Goal: Task Accomplishment & Management: Manage account settings

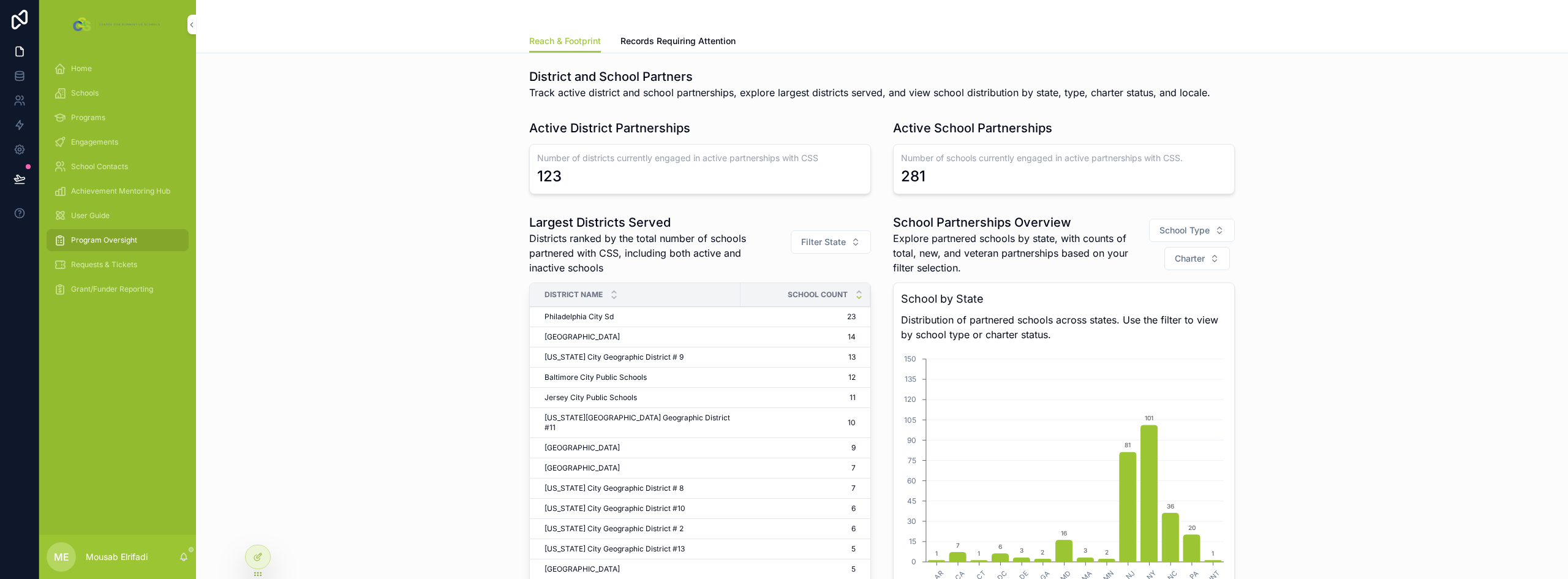
scroll to position [934, 0]
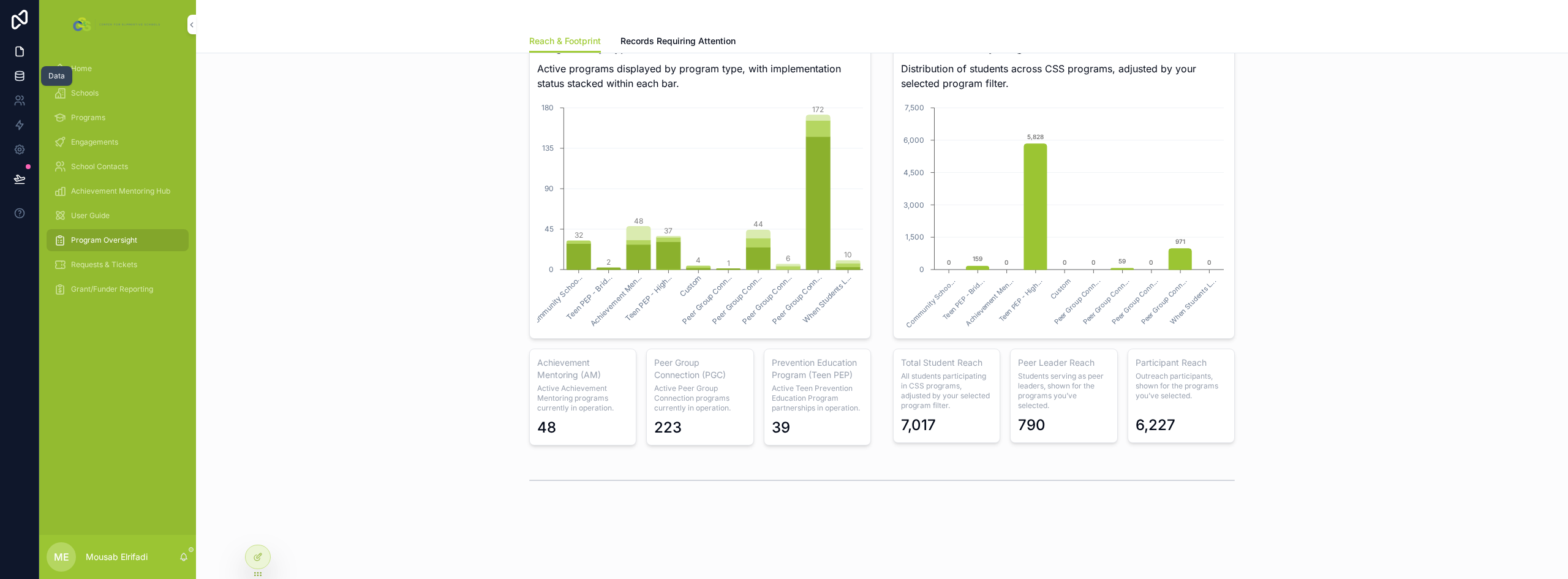
click at [22, 73] on icon at bounding box center [19, 73] width 8 height 3
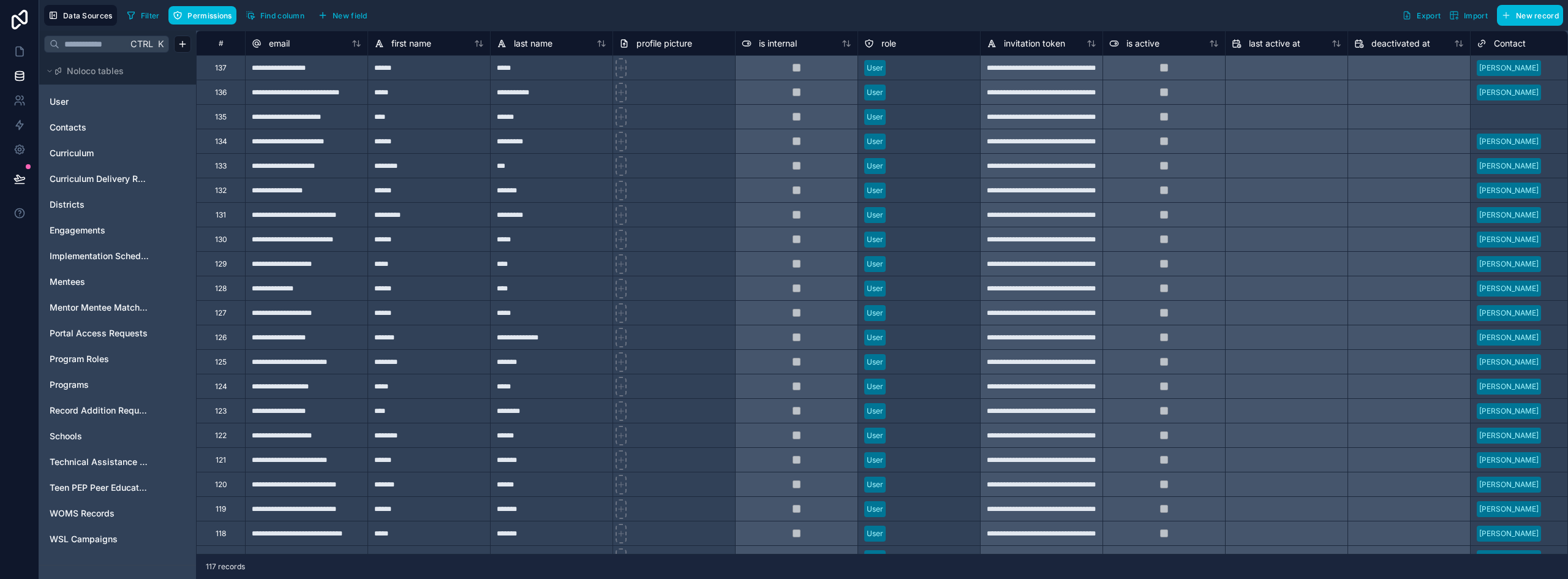
scroll to position [0, 35]
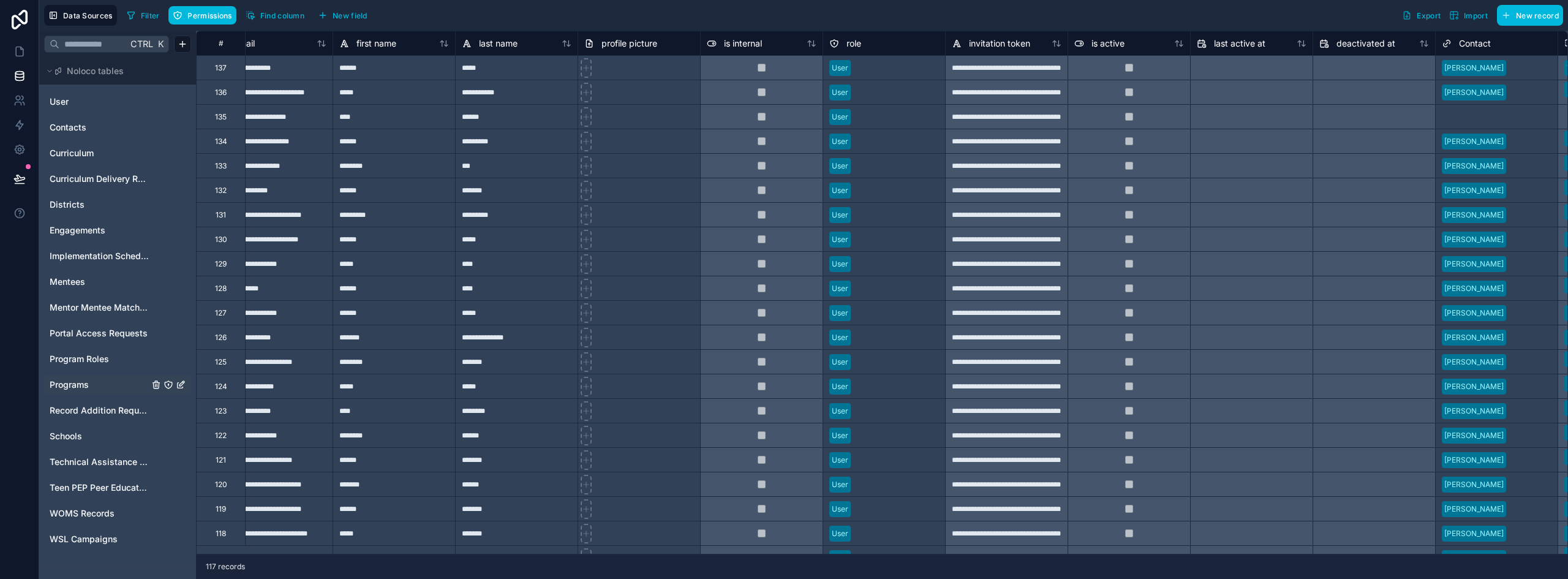
click at [82, 387] on span "Programs" at bounding box center [69, 385] width 39 height 12
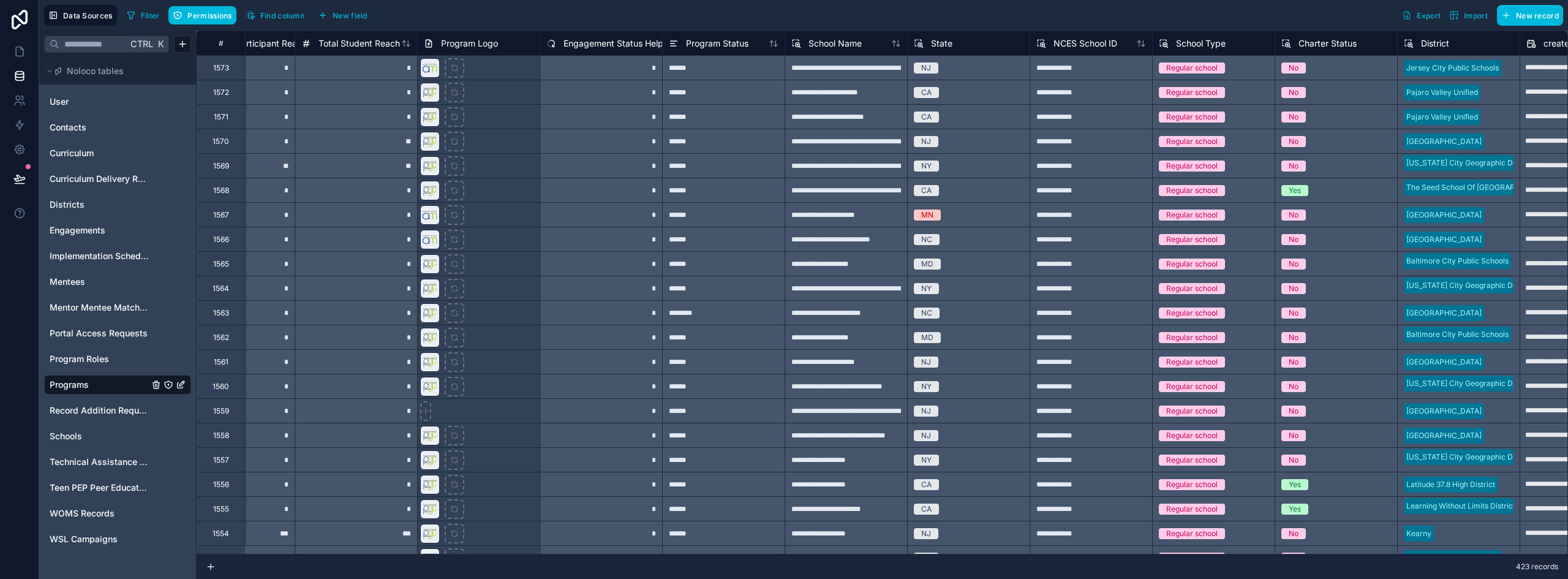
scroll to position [0, 646]
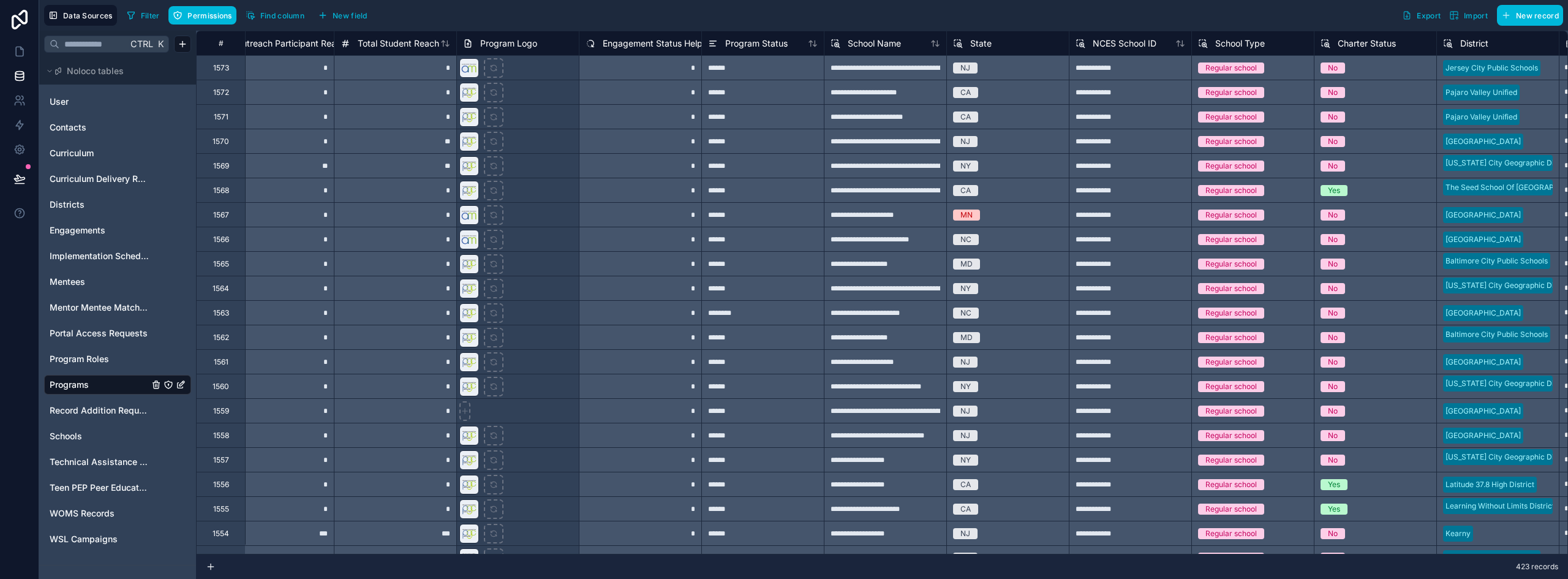
click at [636, 46] on span "Engagement Status Helper" at bounding box center [656, 44] width 108 height 12
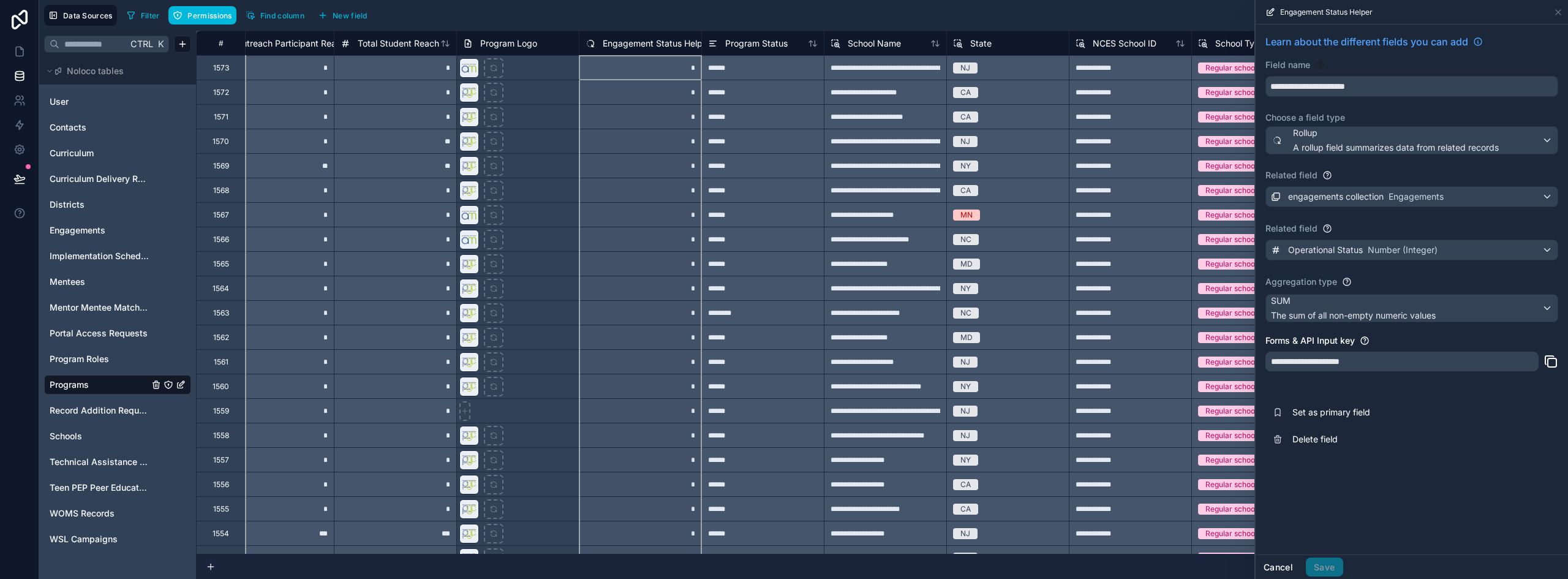
click at [1264, 566] on button "Cancel" at bounding box center [1278, 567] width 45 height 20
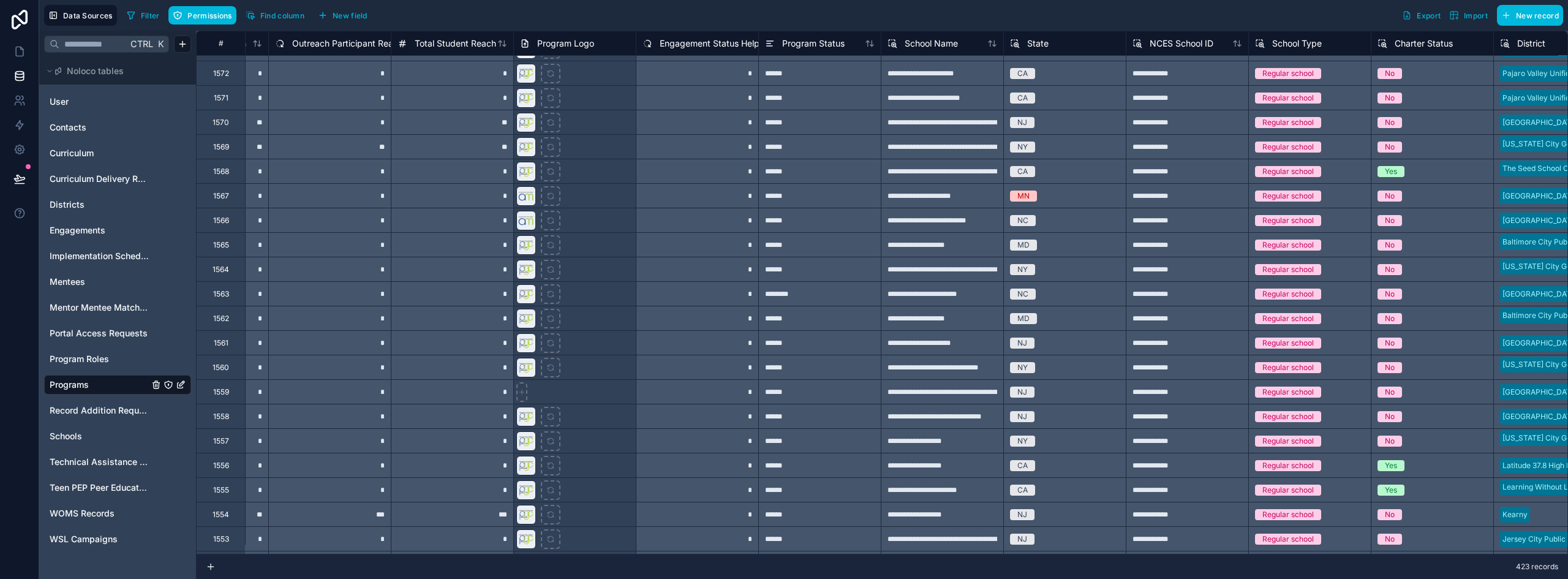
scroll to position [0, 589]
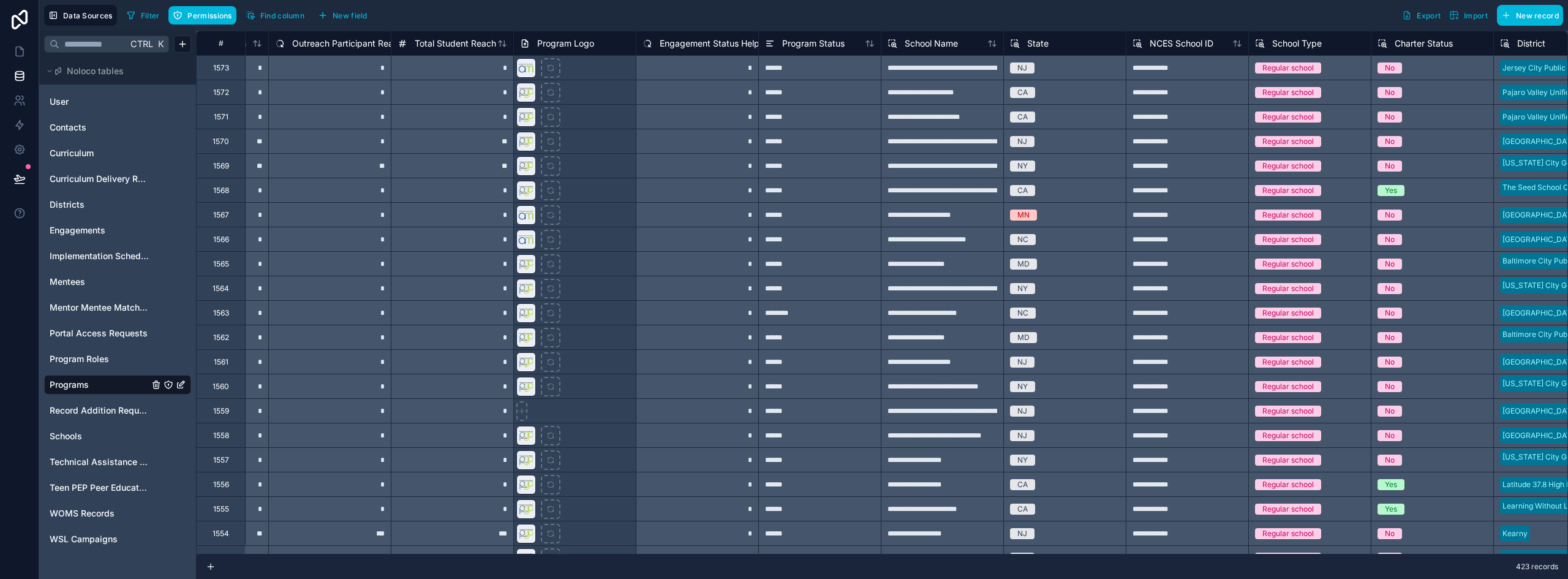
click at [721, 38] on span "Engagement Status Helper" at bounding box center [714, 44] width 108 height 12
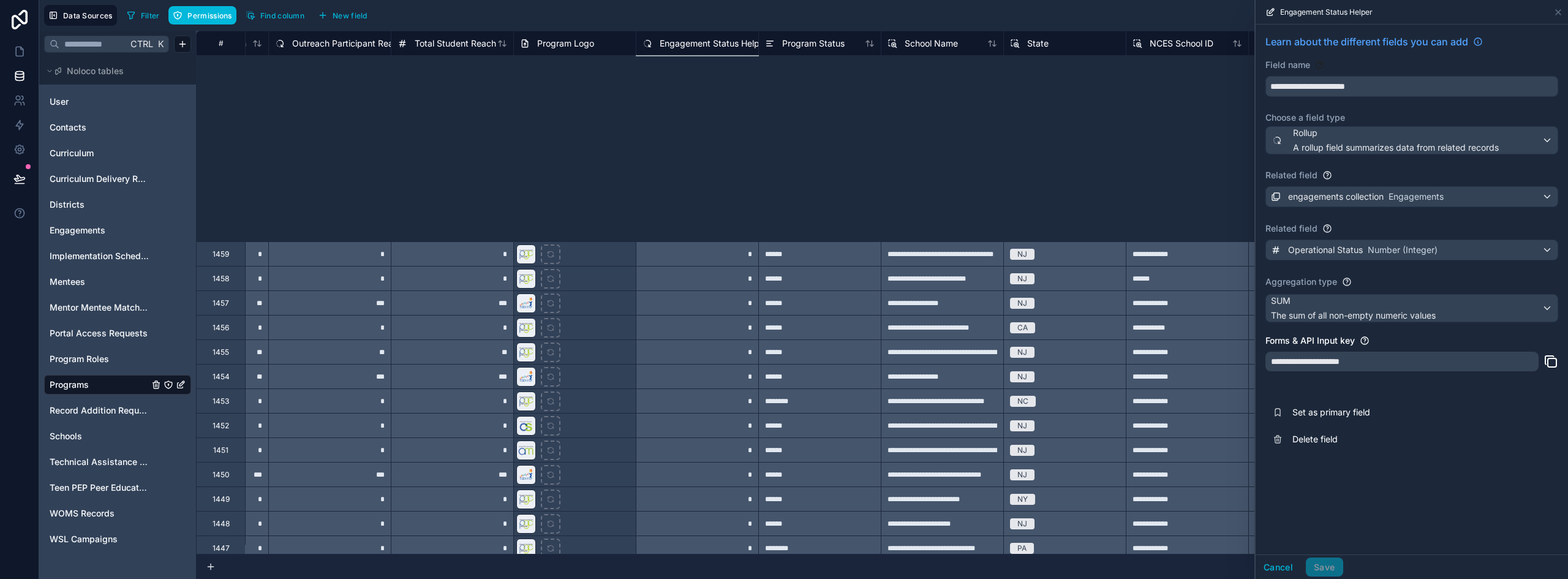
scroll to position [5392, 589]
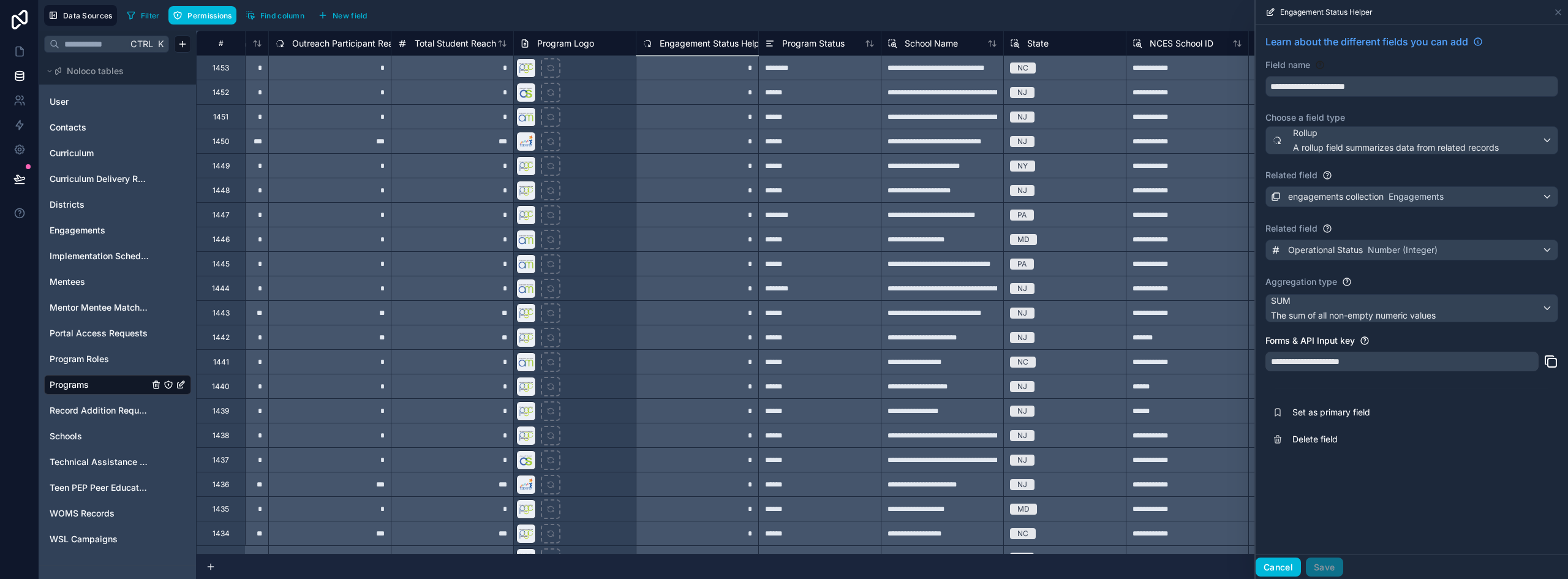
click at [1269, 570] on button "Cancel" at bounding box center [1278, 567] width 45 height 20
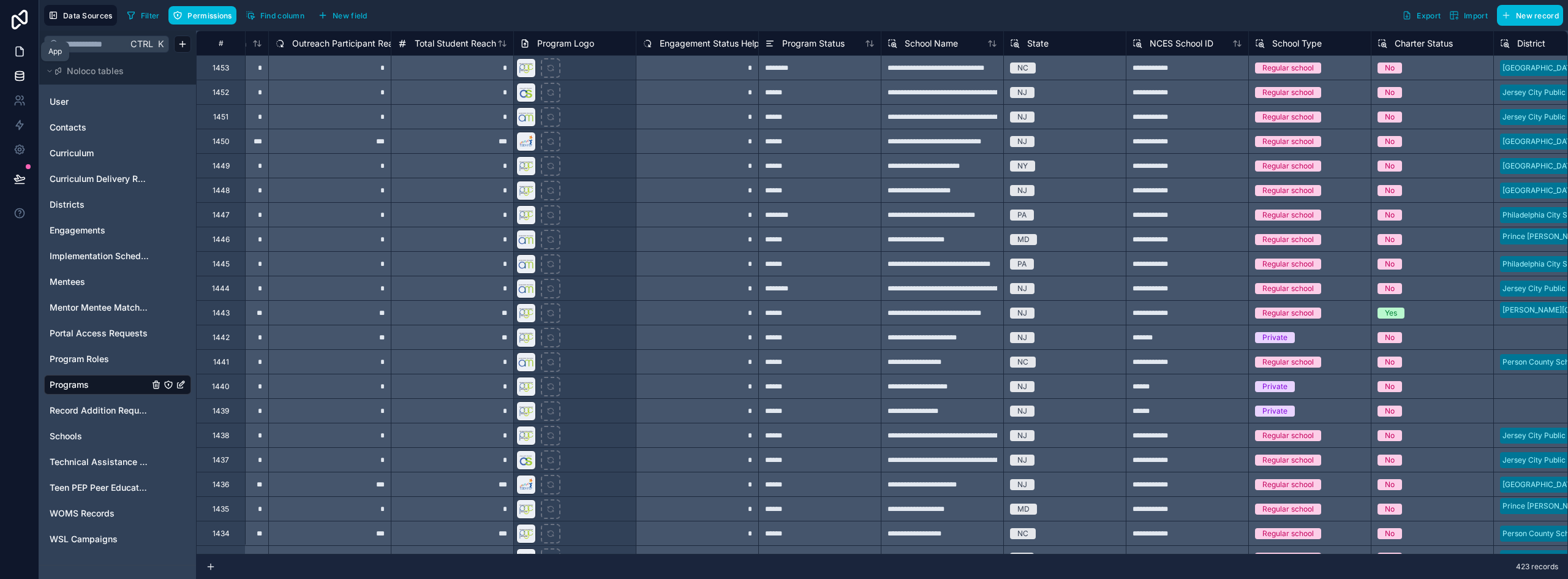
click at [20, 57] on icon at bounding box center [20, 52] width 7 height 9
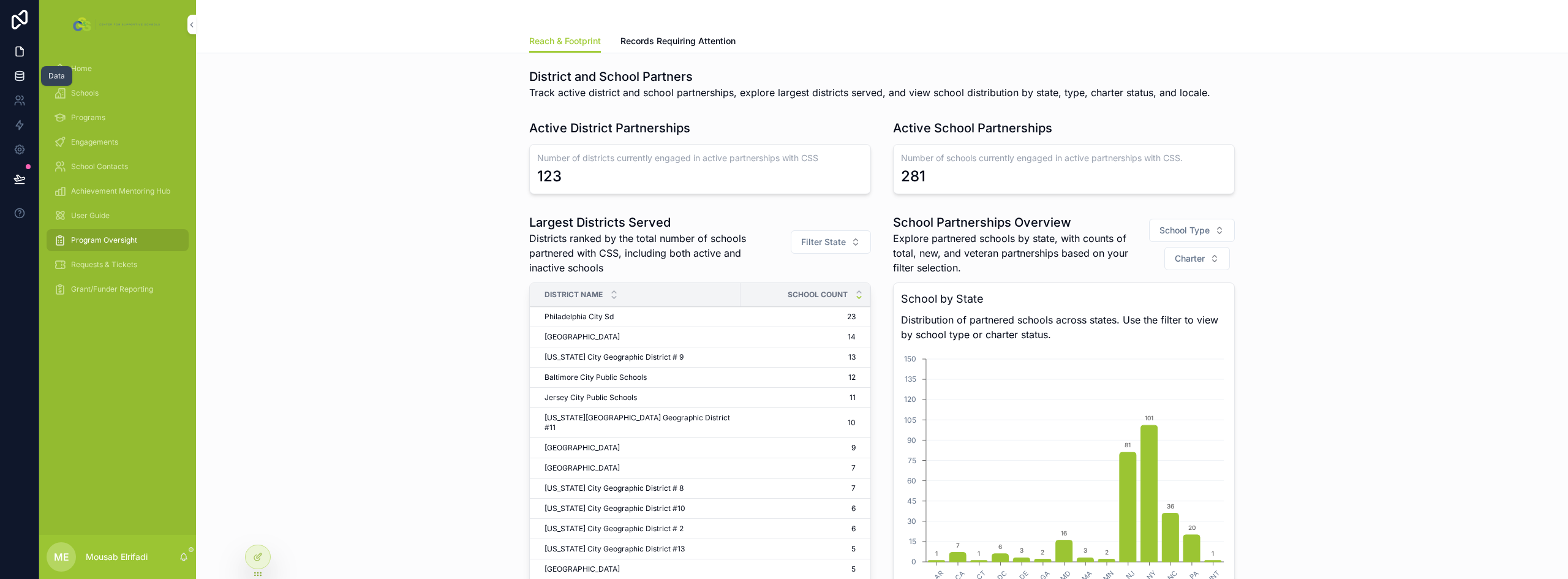
click at [14, 73] on icon at bounding box center [20, 75] width 12 height 12
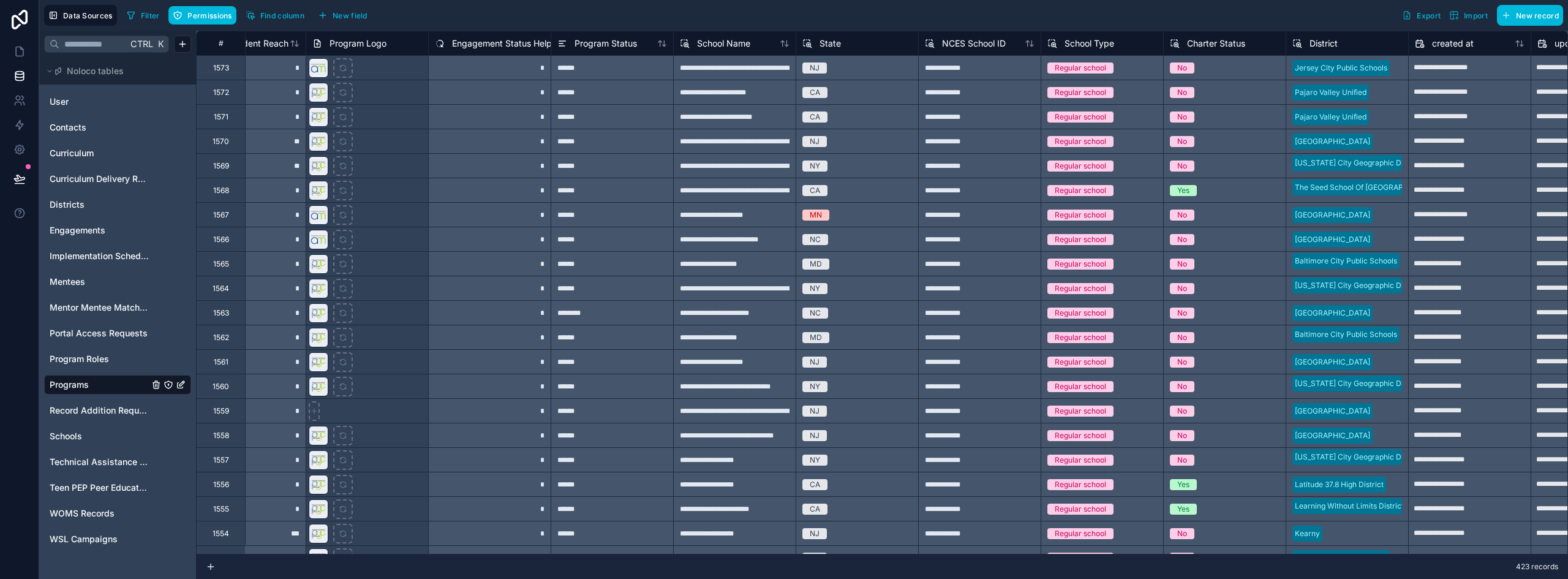
scroll to position [0, 752]
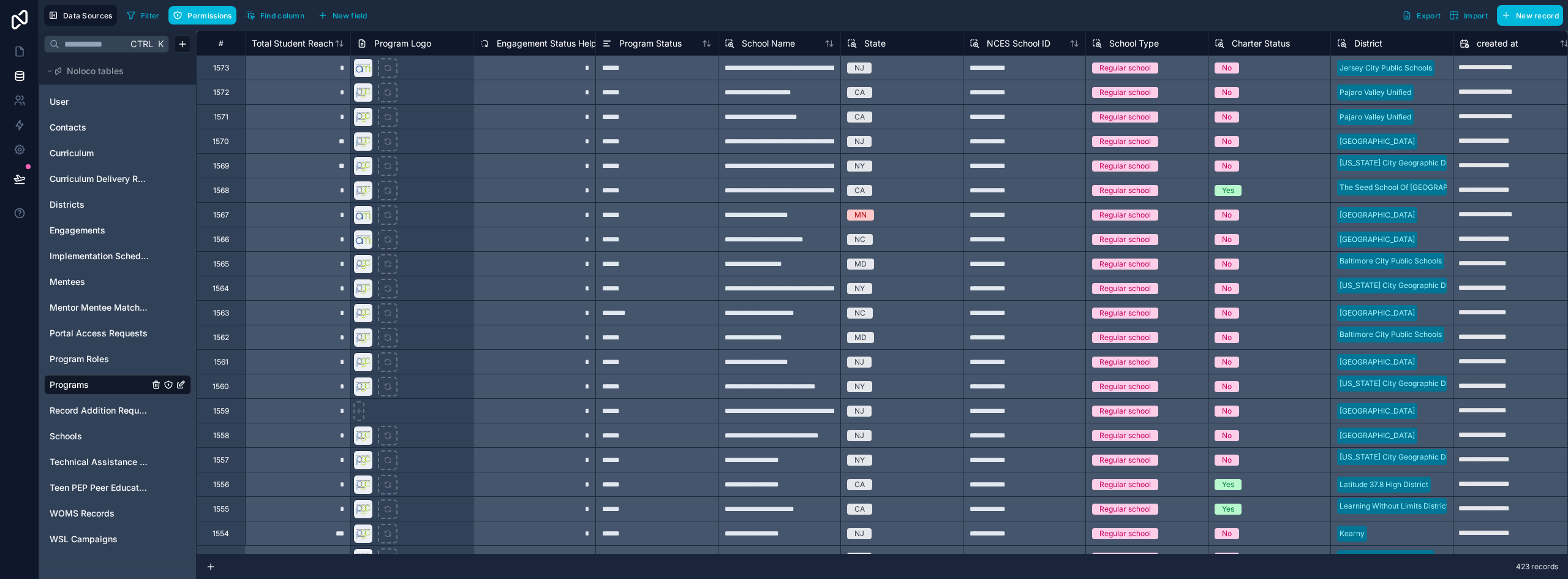
click at [341, 11] on span "New field" at bounding box center [350, 15] width 35 height 9
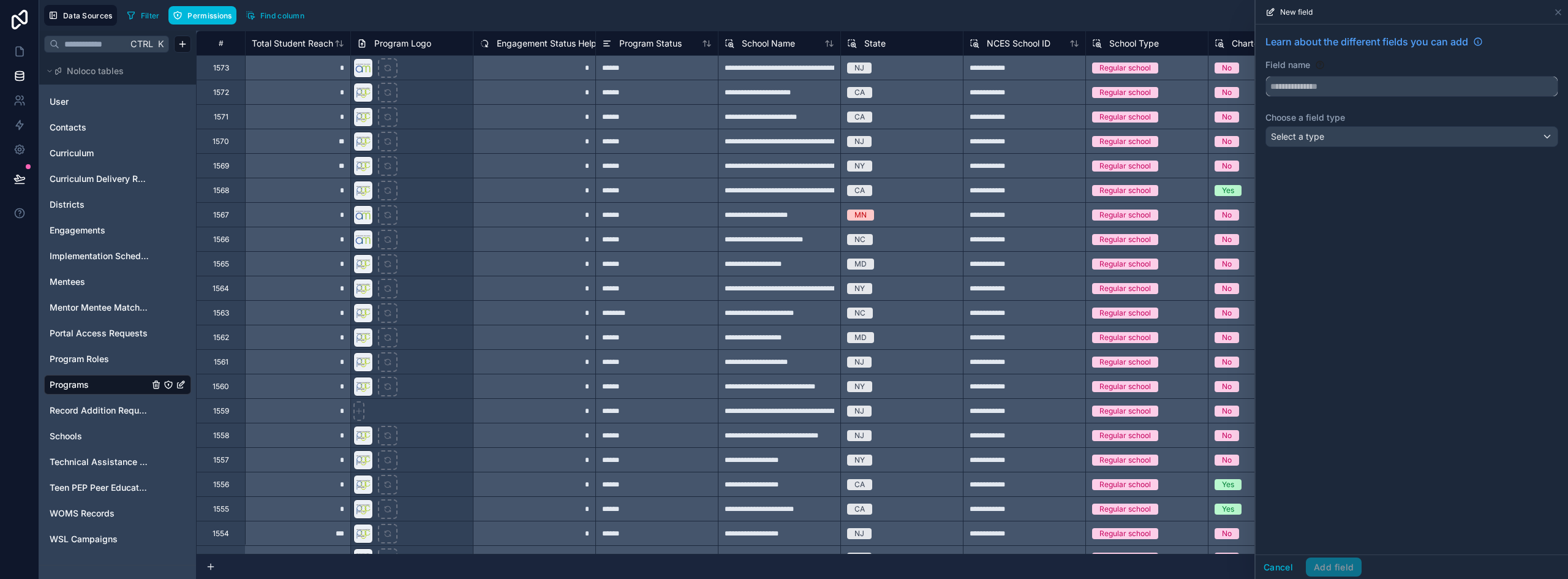
click at [1305, 91] on input "text" at bounding box center [1412, 86] width 292 height 20
click at [1336, 87] on input "**********" at bounding box center [1412, 86] width 292 height 20
type input "**********"
click at [1321, 139] on span "Select a type" at bounding box center [1297, 136] width 53 height 10
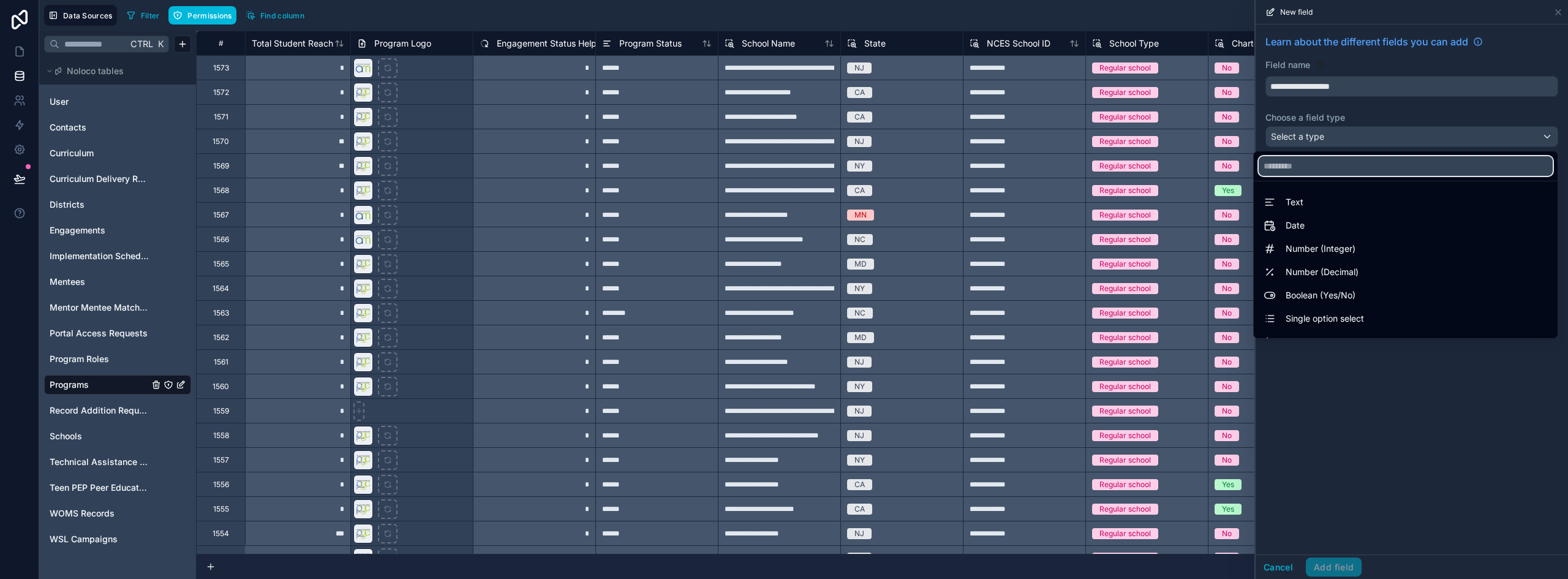
click at [1329, 165] on input "text" at bounding box center [1405, 165] width 294 height 20
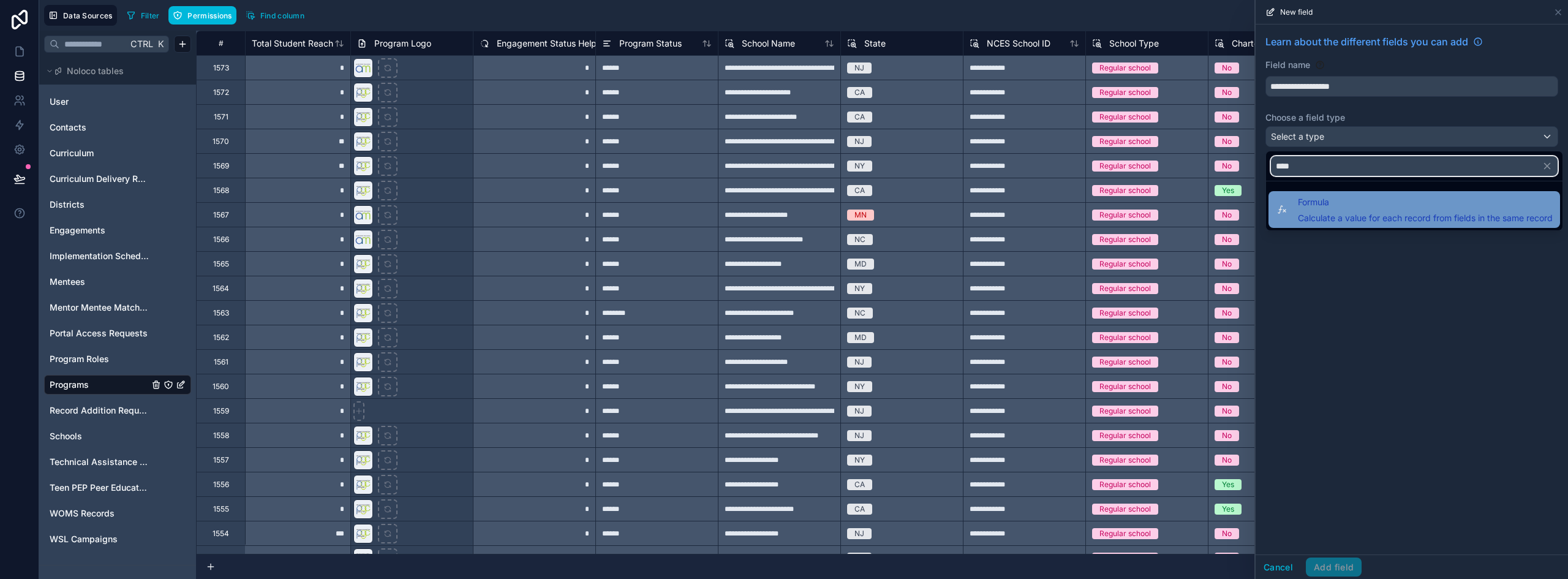
type input "****"
click at [1339, 202] on span "Formula" at bounding box center [1424, 202] width 255 height 15
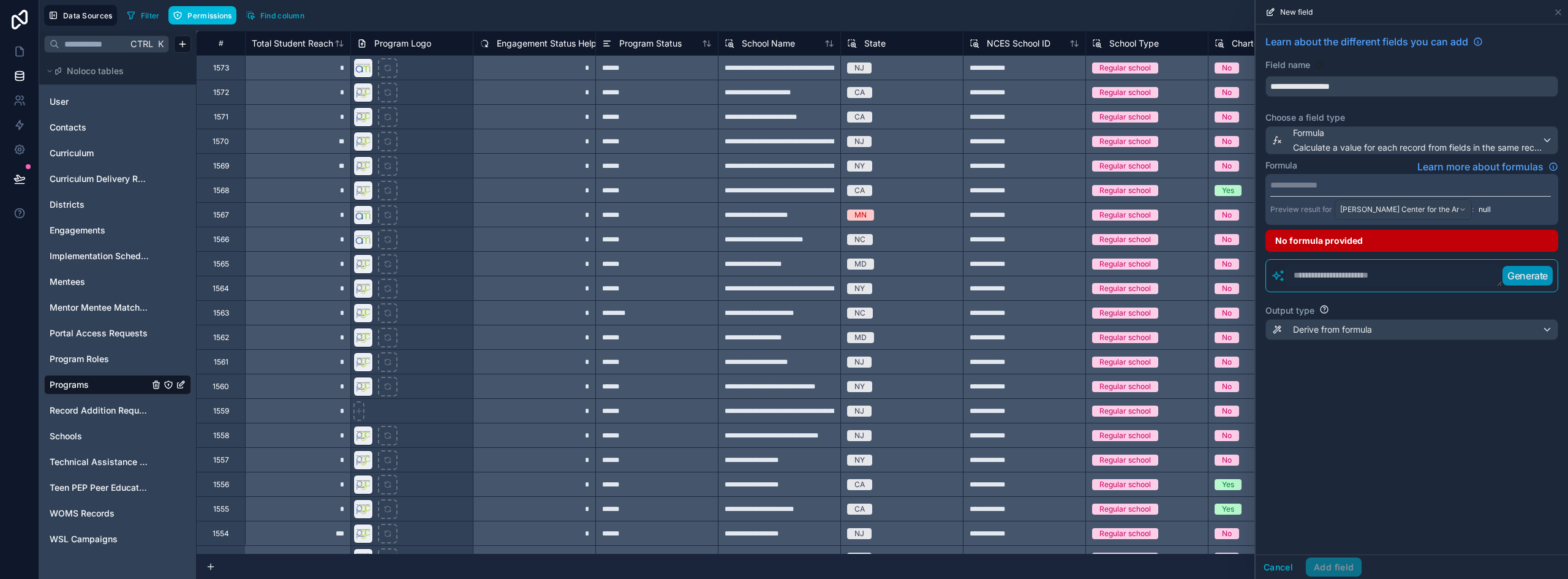
click at [1317, 187] on p "**********" at bounding box center [1410, 185] width 281 height 12
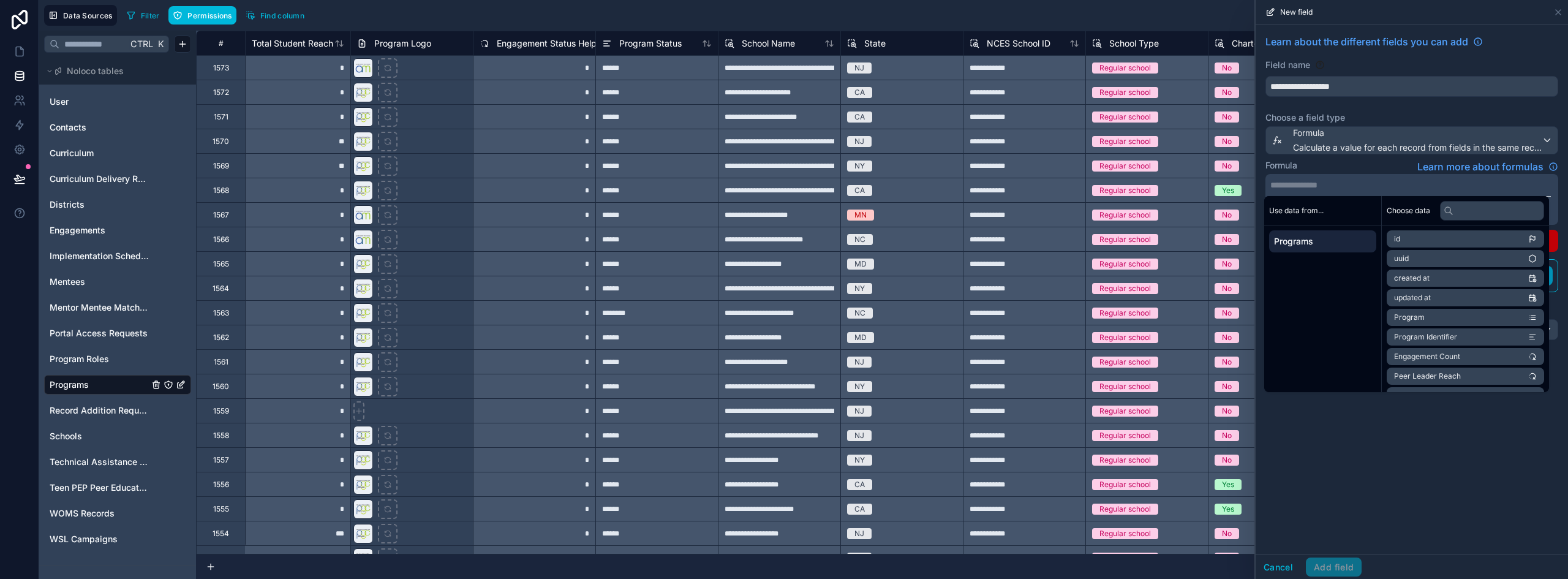
click at [1360, 443] on div "**********" at bounding box center [1411, 290] width 313 height 530
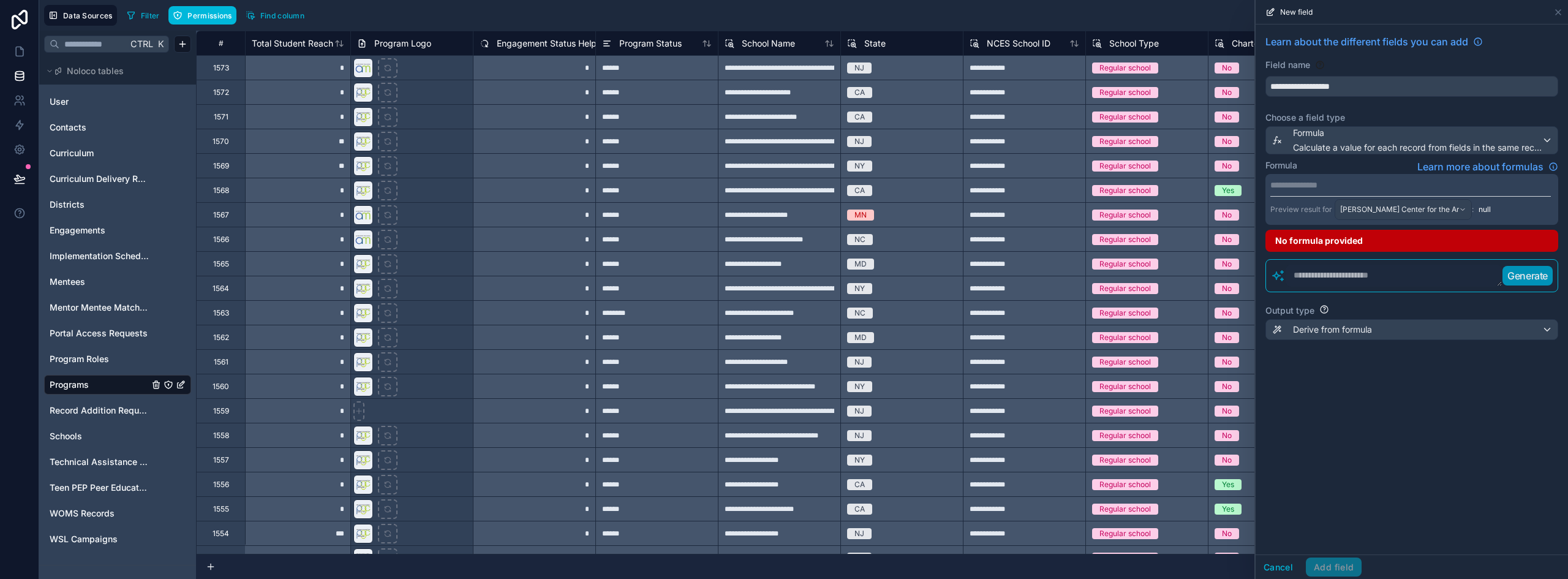
click at [1324, 276] on textarea at bounding box center [1394, 276] width 217 height 22
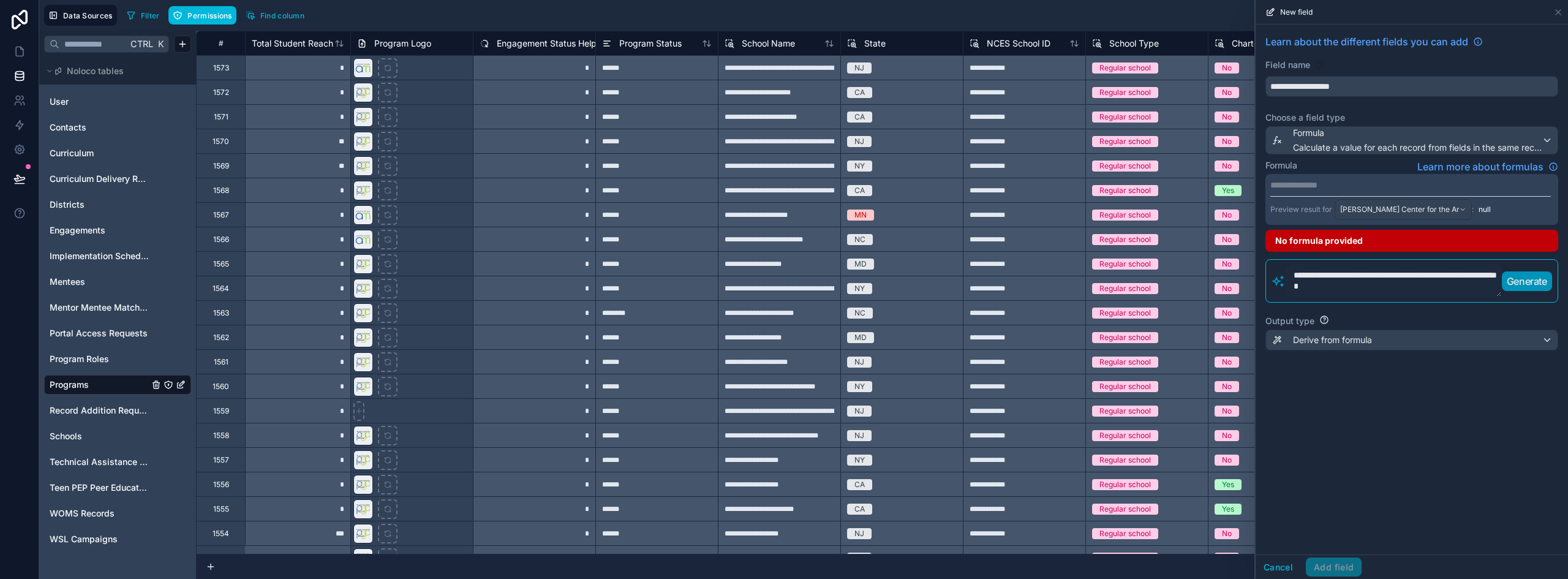
type textarea "**********"
click at [1527, 284] on p "Generate" at bounding box center [1527, 281] width 41 height 15
click at [1340, 185] on p "**********" at bounding box center [1410, 185] width 281 height 12
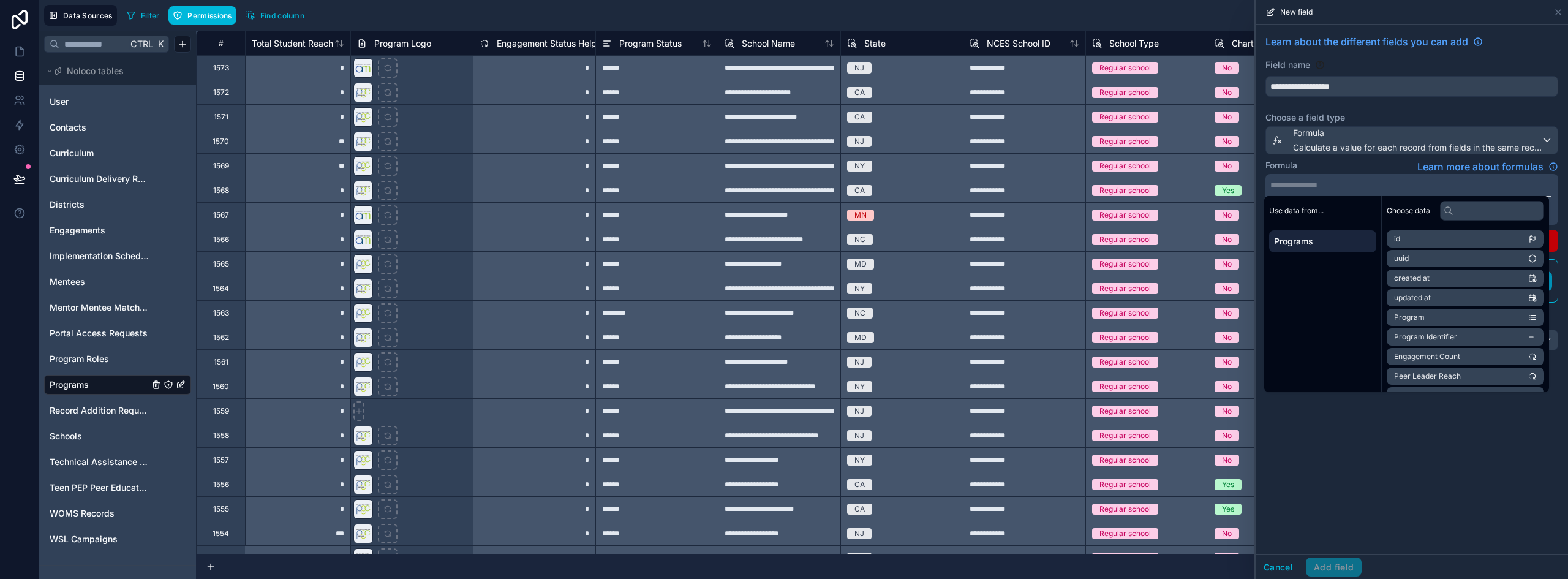
click at [1340, 185] on p "**********" at bounding box center [1410, 185] width 281 height 12
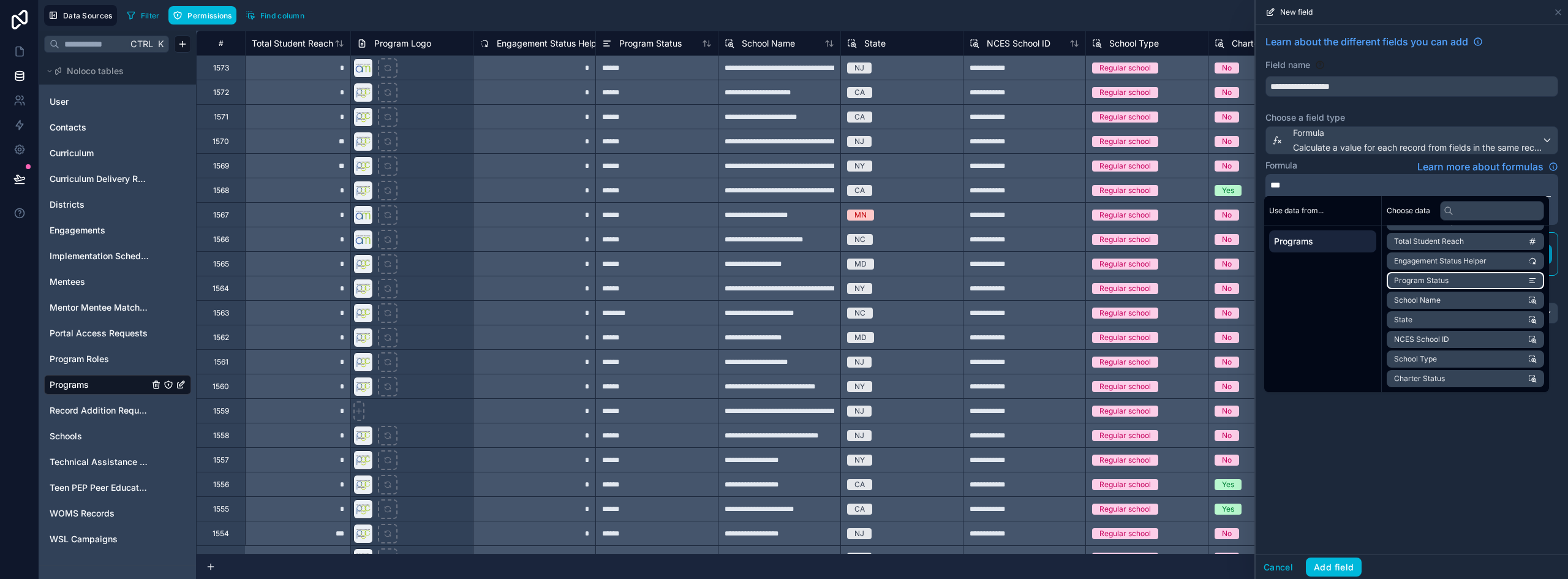
click at [1440, 274] on li "Program Status" at bounding box center [1465, 281] width 157 height 17
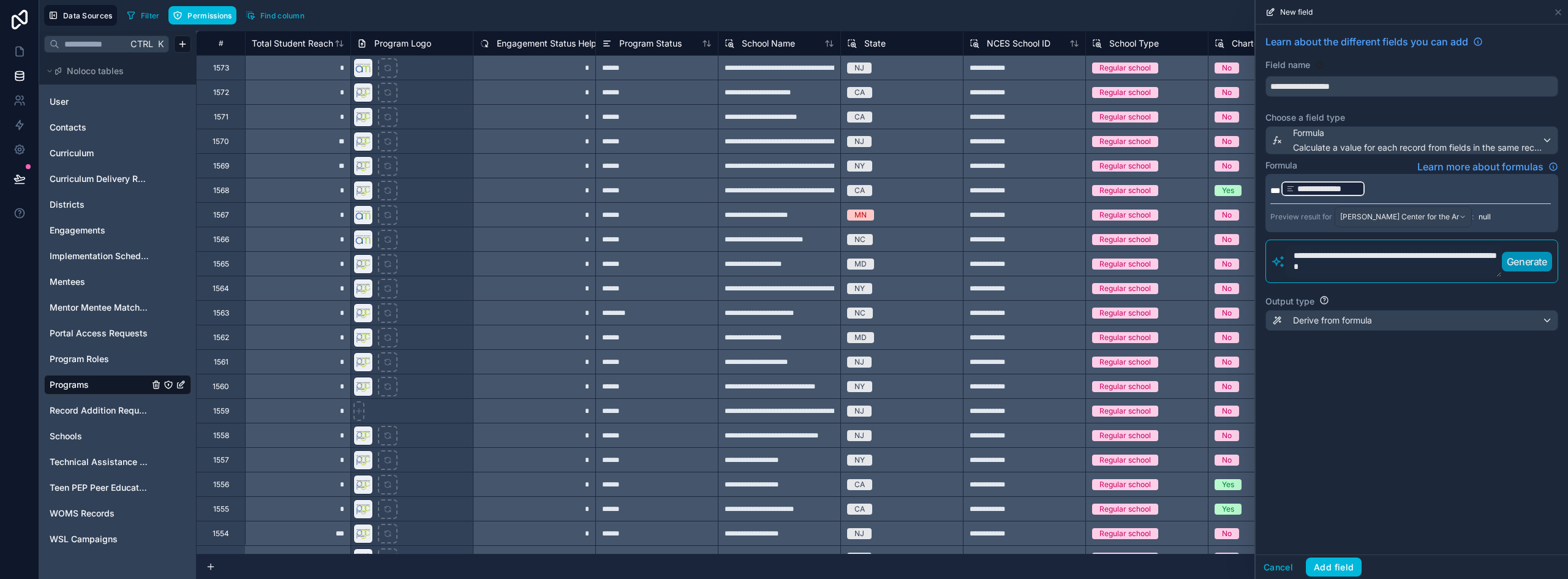
click at [1411, 185] on p "**********" at bounding box center [1410, 189] width 281 height 20
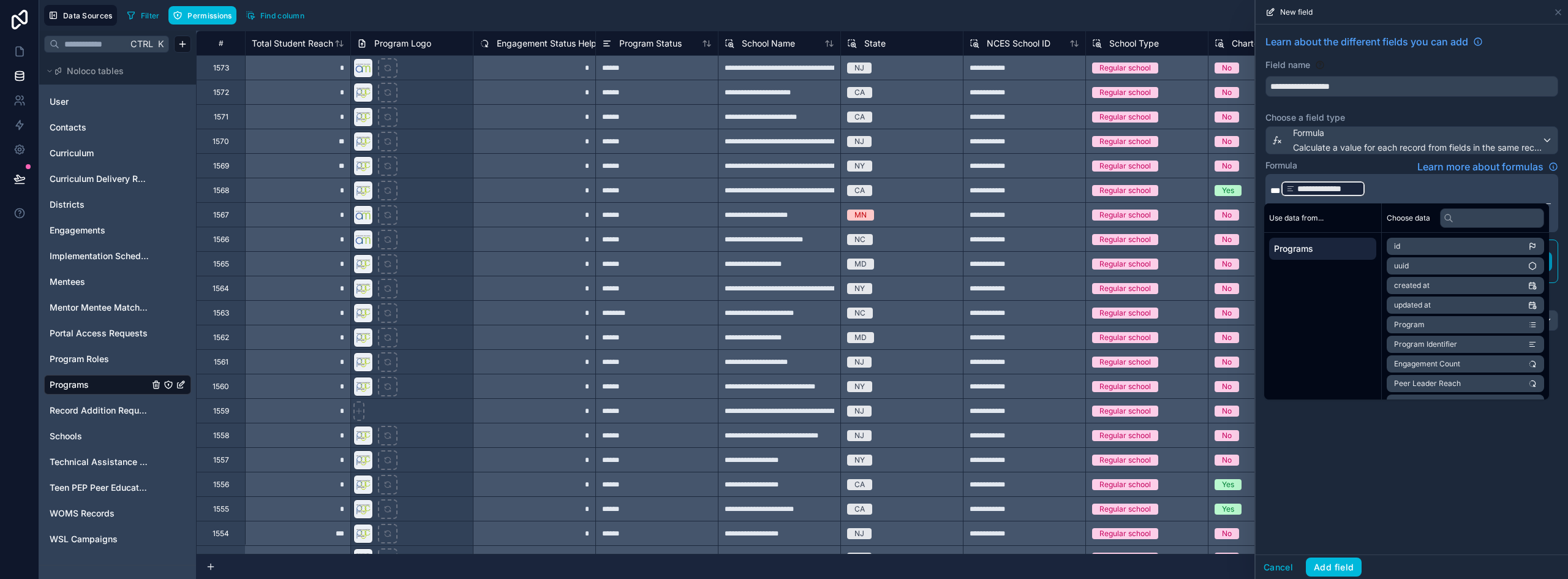
click at [1413, 187] on p "**********" at bounding box center [1410, 189] width 281 height 20
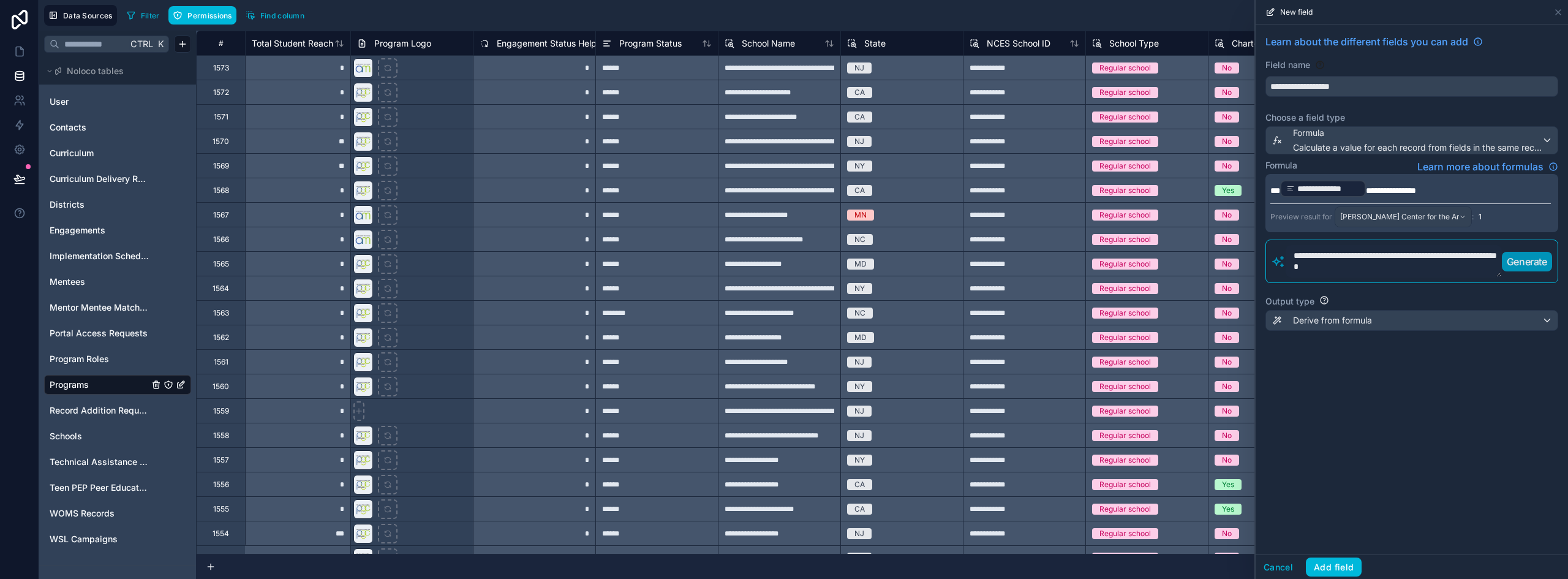
click at [1442, 457] on div "**********" at bounding box center [1411, 290] width 313 height 530
click at [1344, 566] on button "Add field" at bounding box center [1333, 567] width 56 height 20
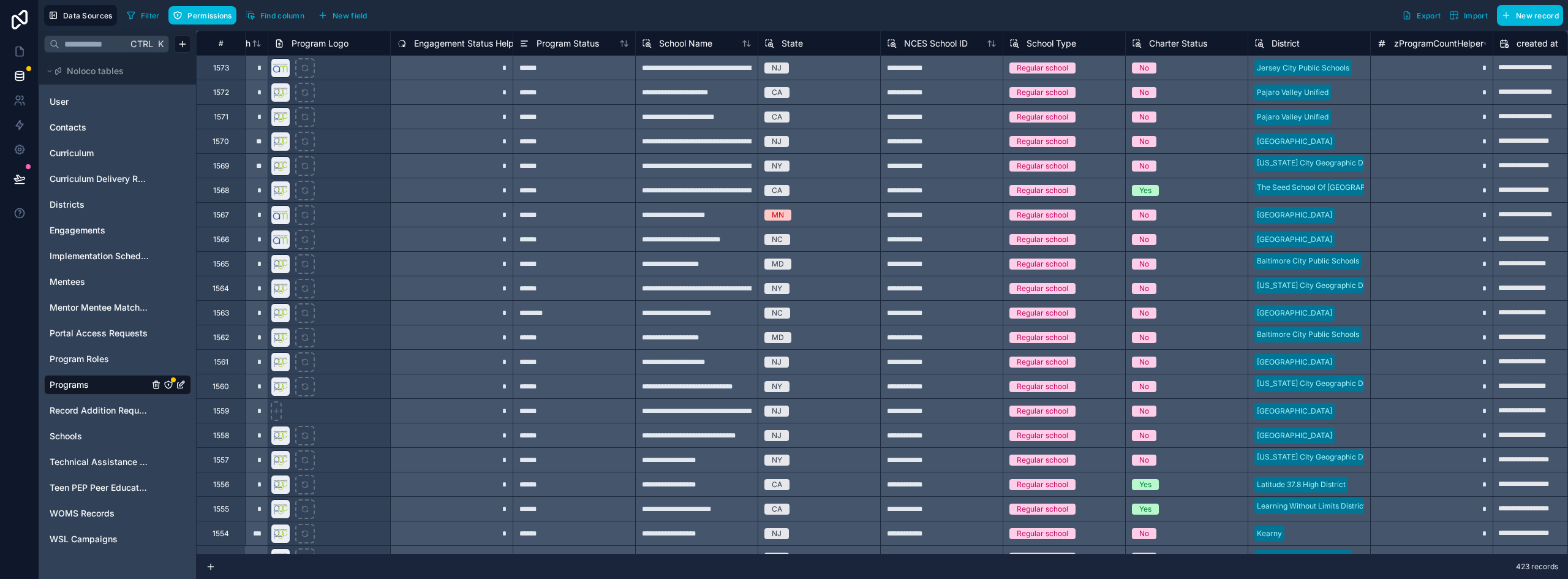
scroll to position [0, 833]
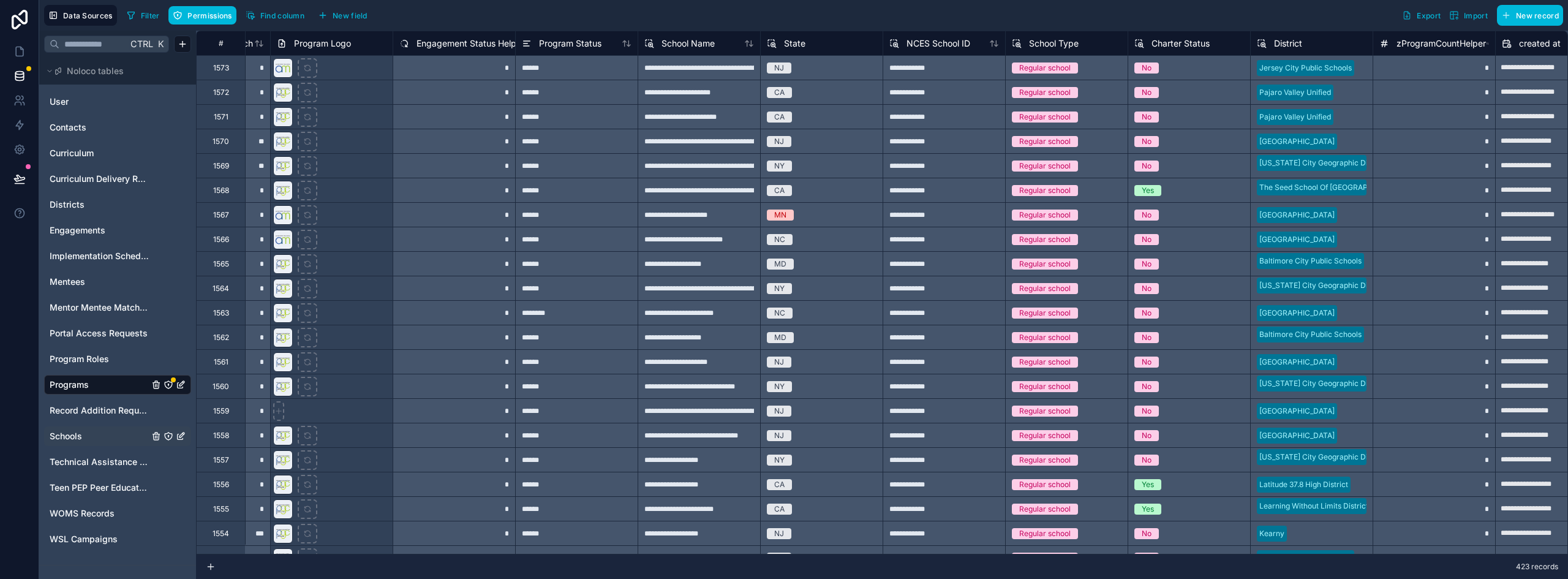
click at [98, 438] on link "Schools" at bounding box center [99, 436] width 99 height 12
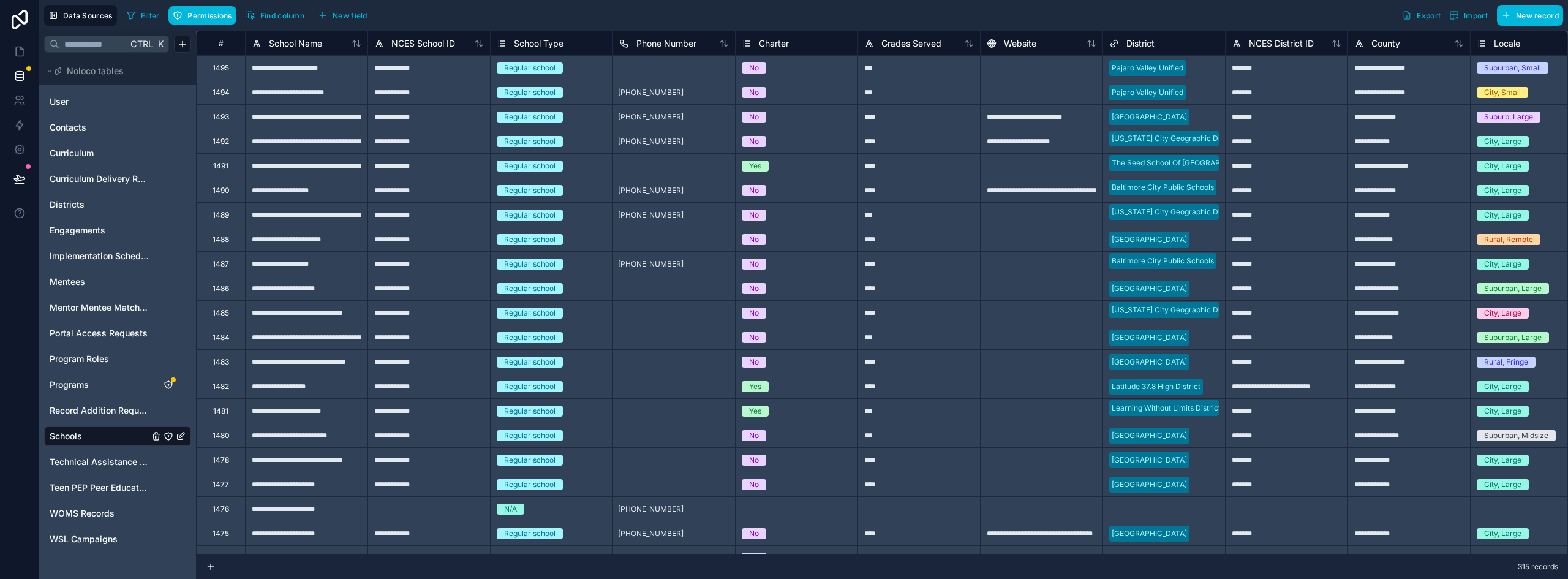
click at [358, 18] on span "New field" at bounding box center [350, 15] width 35 height 9
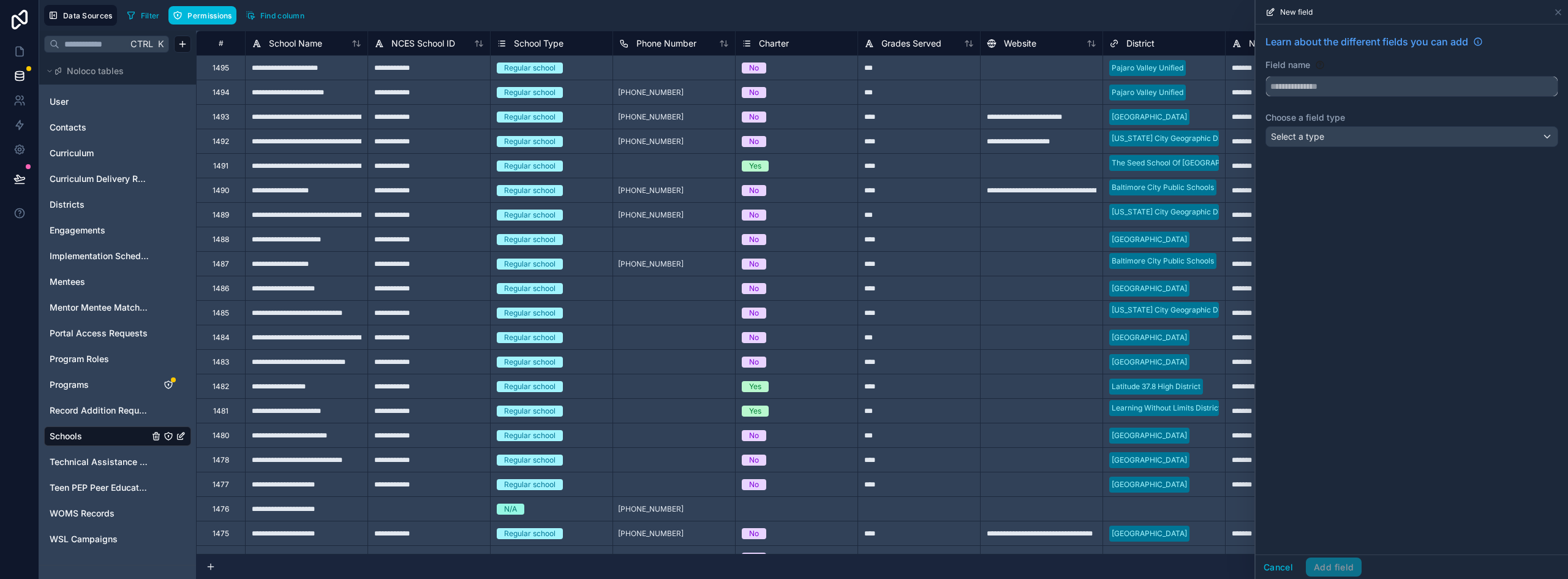
click at [1324, 82] on input "text" at bounding box center [1412, 86] width 292 height 20
click at [1266, 76] on button "******" at bounding box center [1412, 86] width 293 height 21
type input "**********"
click at [1347, 137] on div "Select a type" at bounding box center [1412, 136] width 292 height 20
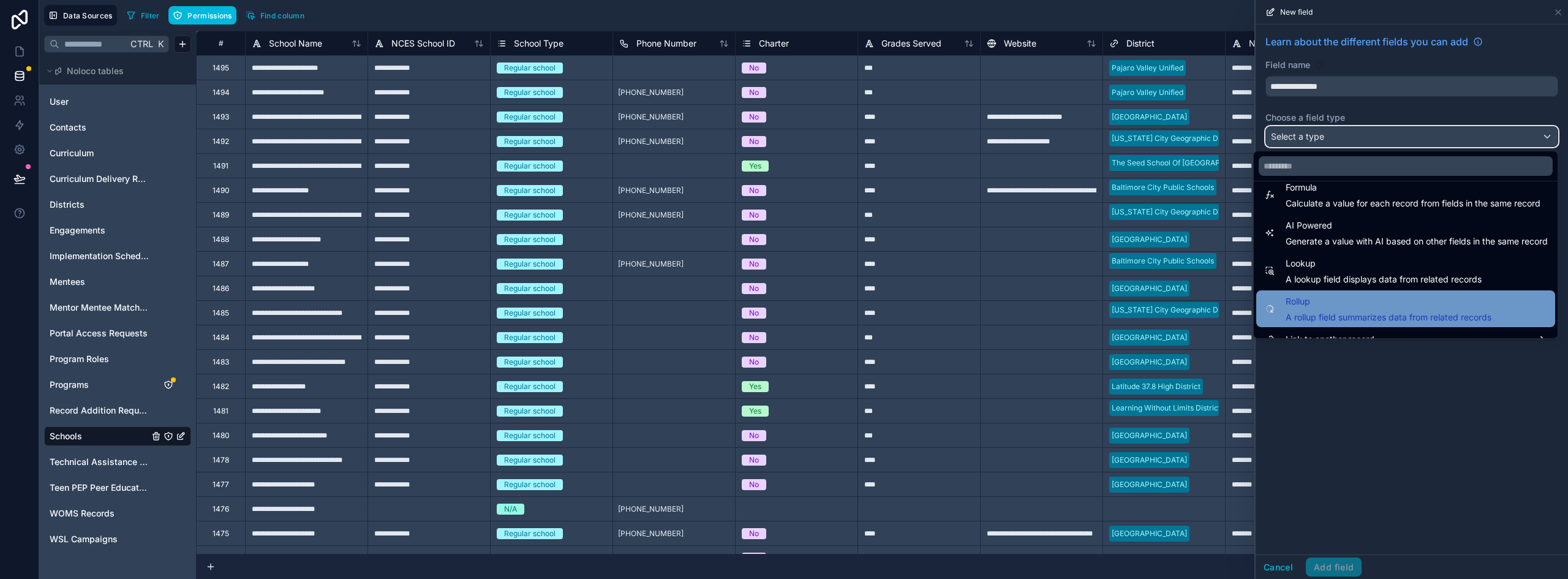
scroll to position [356, 0]
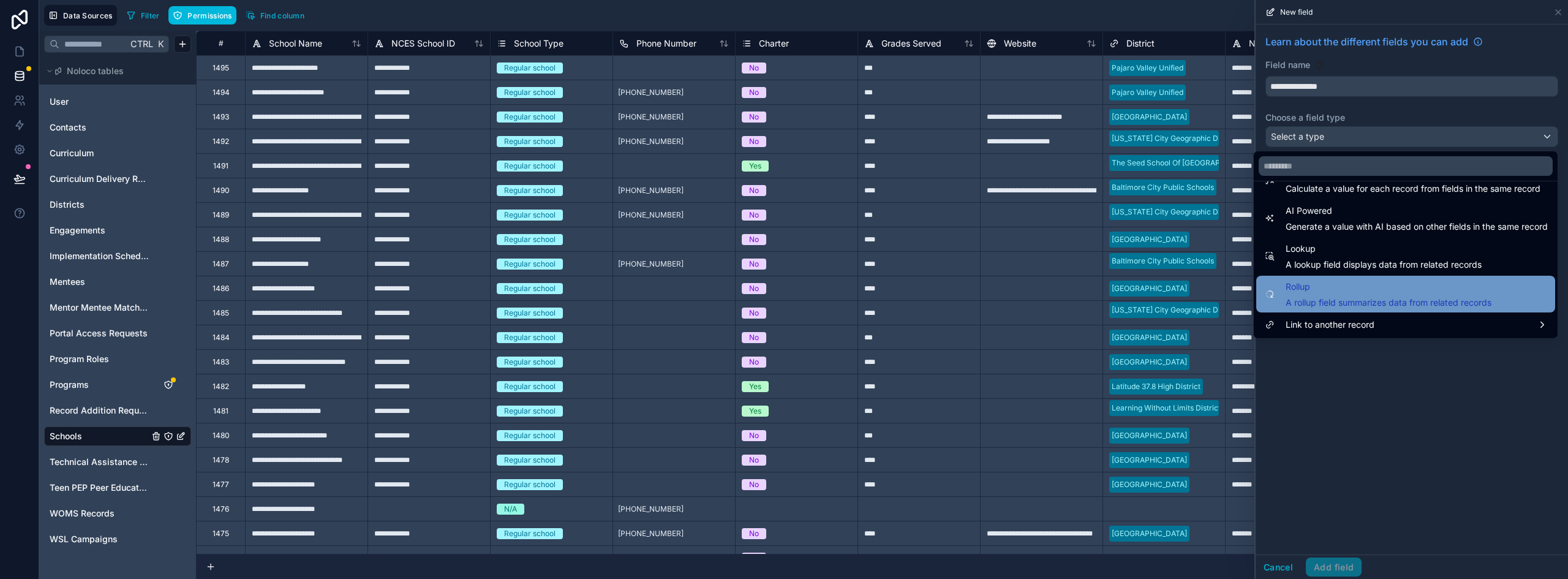
click at [1351, 300] on span "A rollup field summarizes data from related records" at bounding box center [1389, 303] width 206 height 12
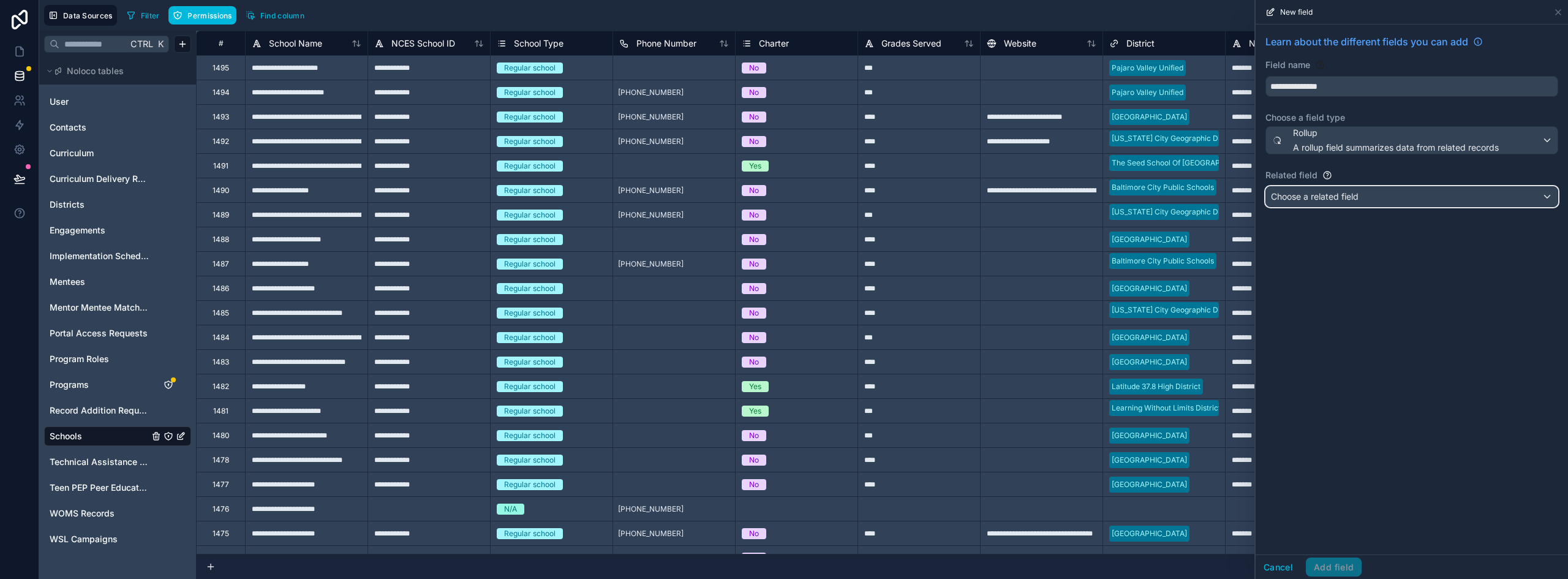
click at [1342, 194] on span "Choose a related field" at bounding box center [1314, 196] width 88 height 10
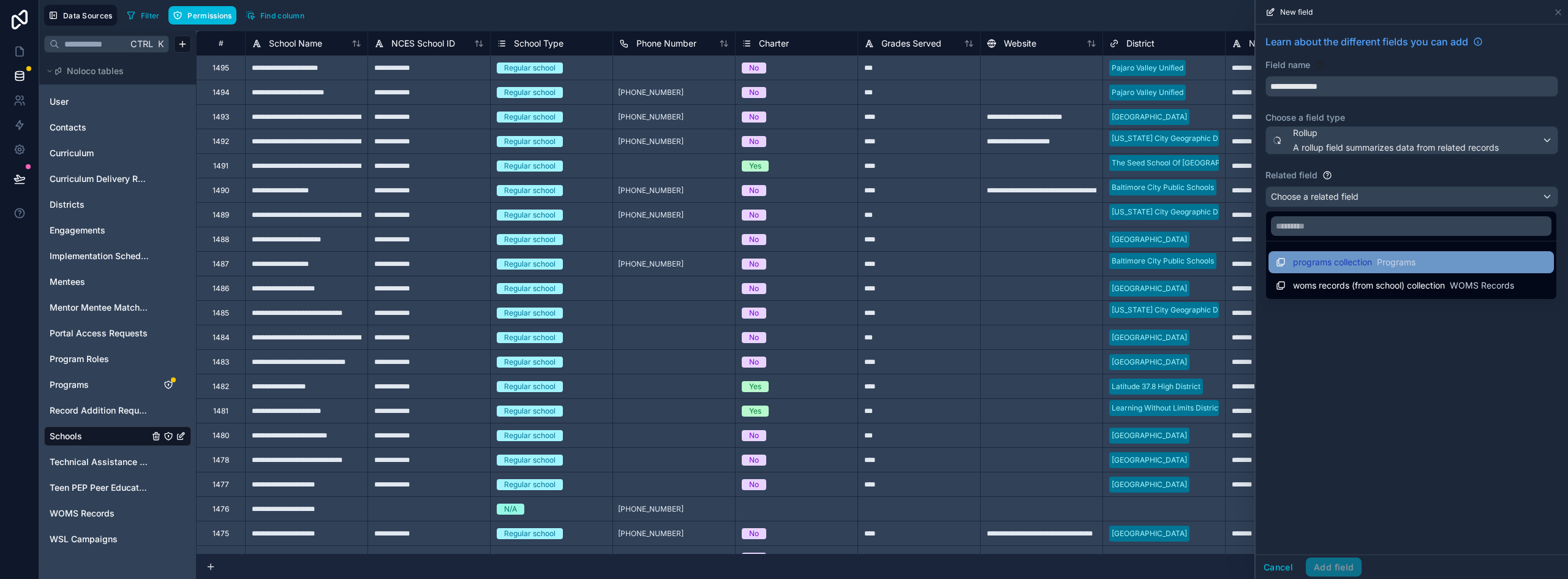
click at [1395, 265] on span "Programs" at bounding box center [1395, 262] width 38 height 12
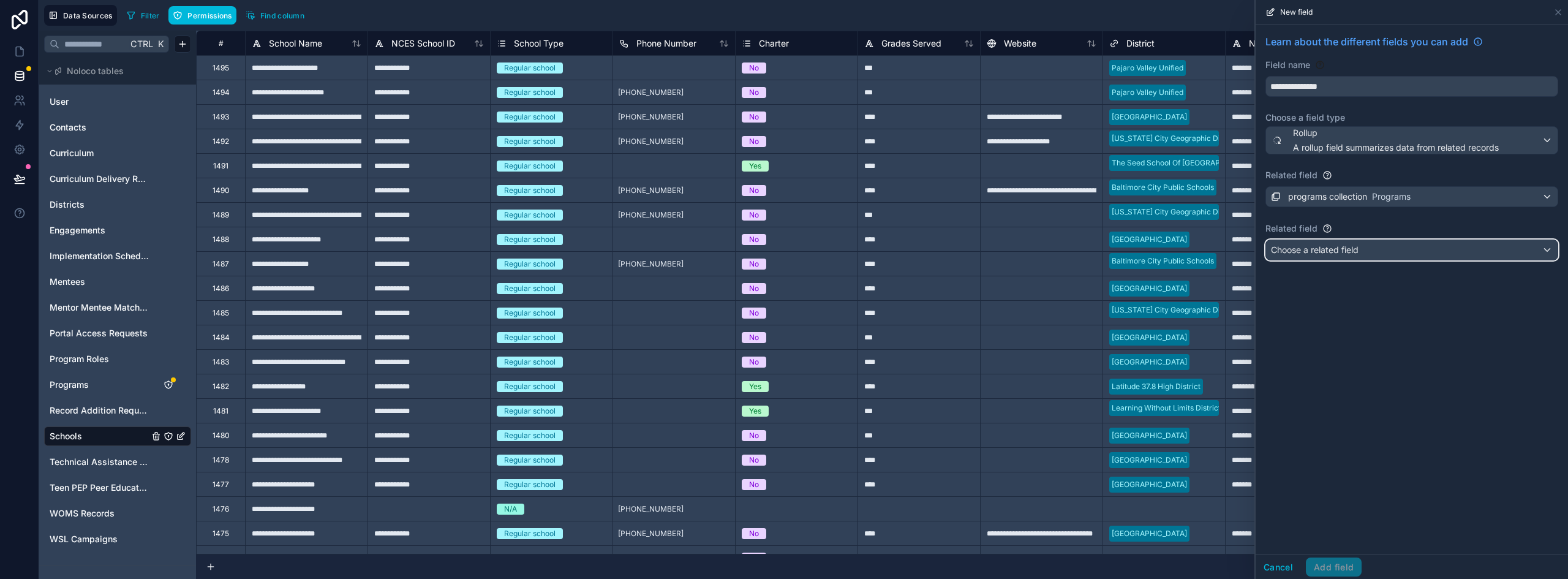
click at [1369, 256] on div "Choose a related field" at bounding box center [1412, 250] width 292 height 20
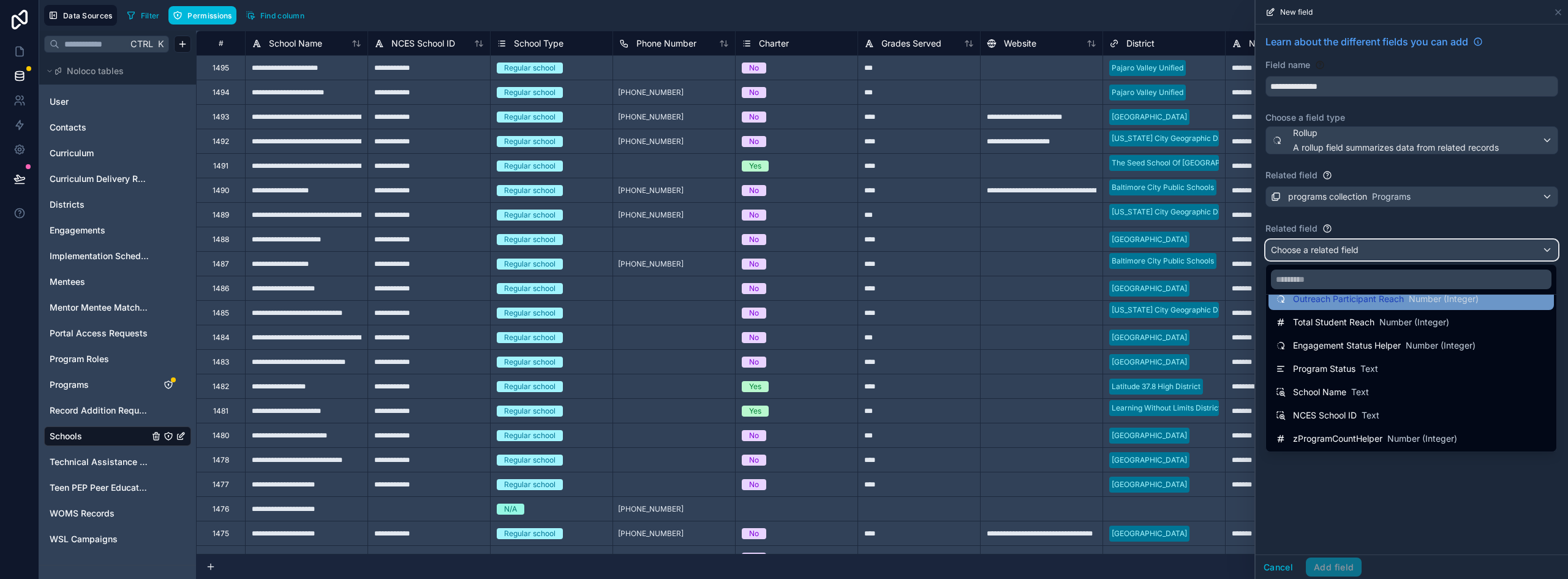
scroll to position [180, 0]
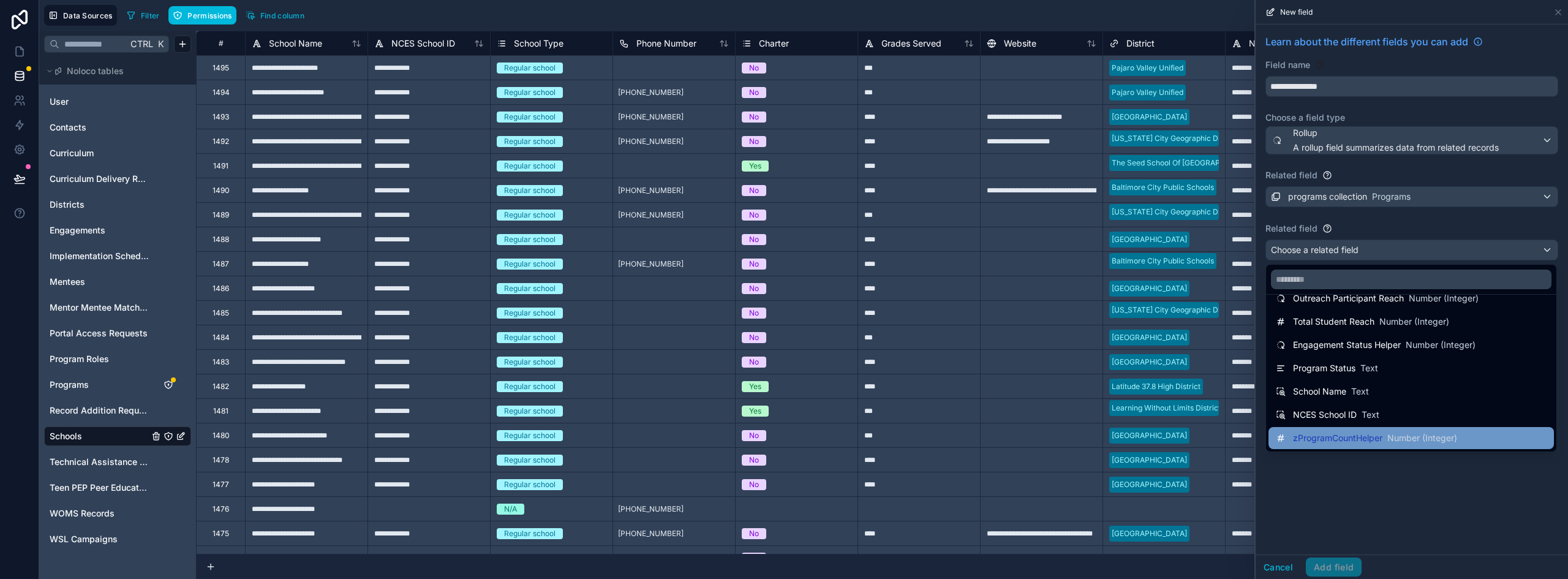
click at [1474, 433] on div "zProgramCountHelper Number (Integer)" at bounding box center [1411, 438] width 271 height 15
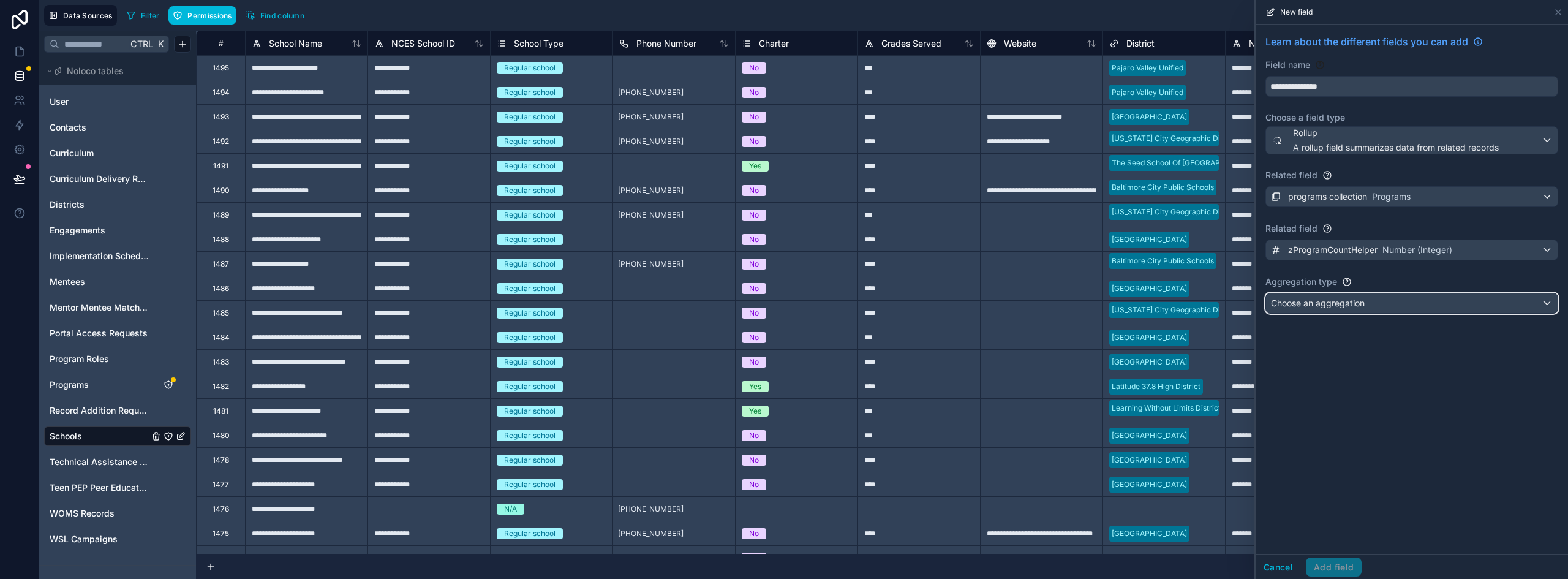
click at [1374, 303] on div "Choose an aggregation" at bounding box center [1412, 303] width 292 height 20
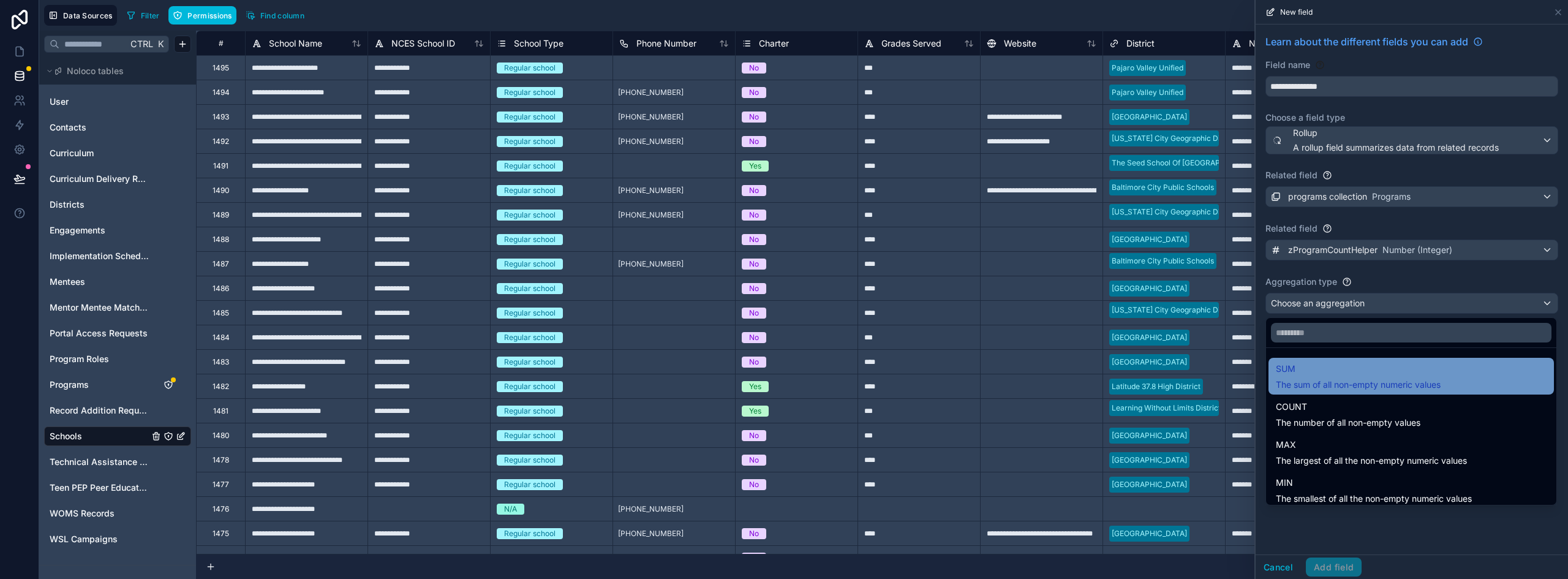
click at [1337, 369] on span "SUM" at bounding box center [1358, 369] width 165 height 15
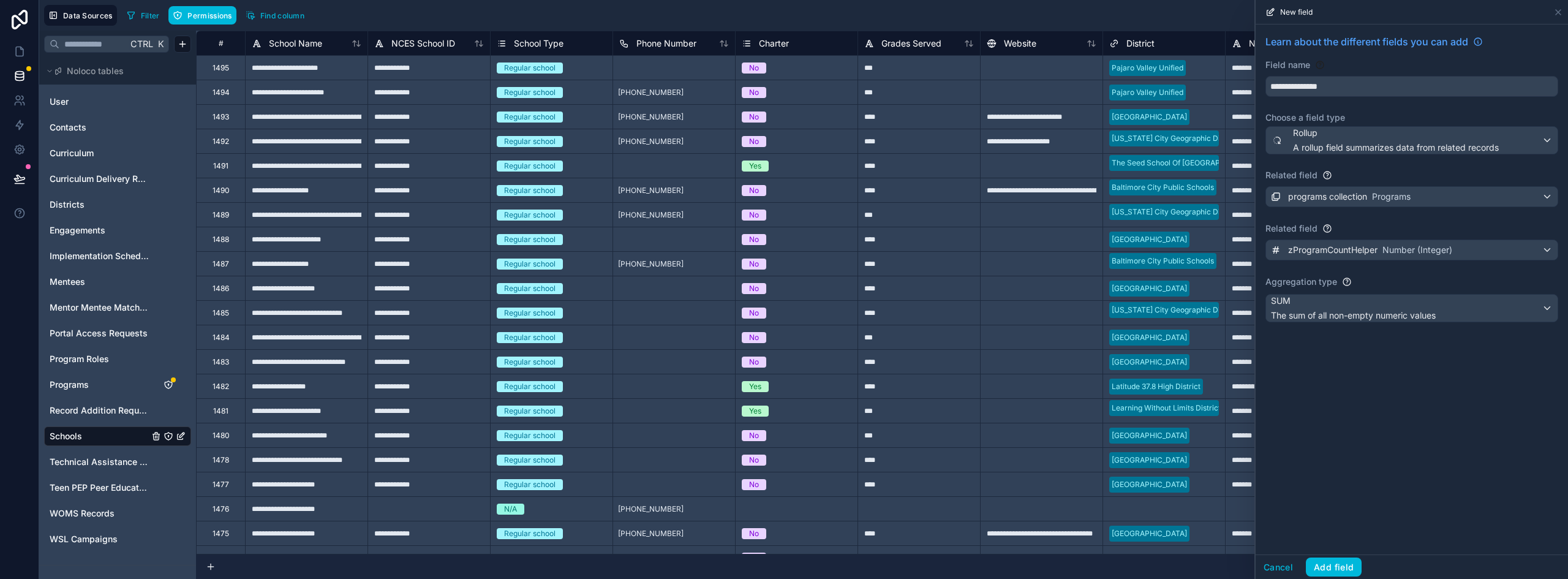
click at [1392, 432] on div "**********" at bounding box center [1411, 290] width 313 height 530
click at [1334, 567] on button "Add field" at bounding box center [1333, 567] width 56 height 20
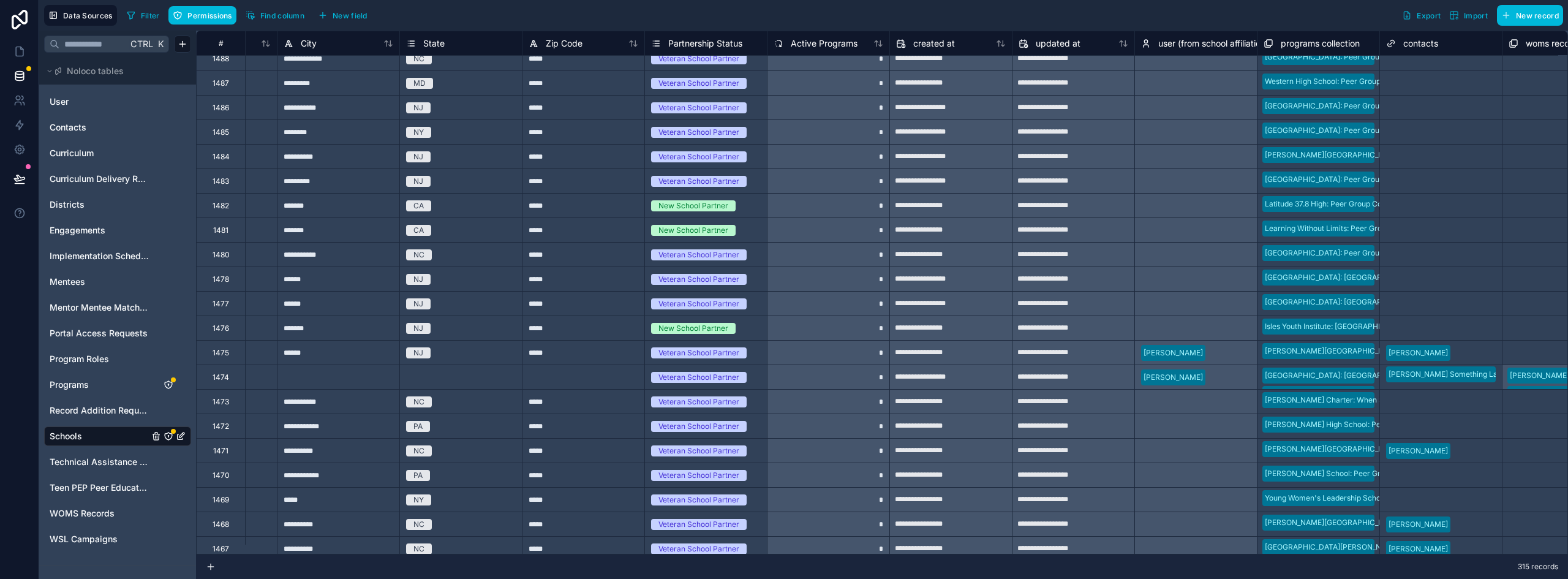
scroll to position [184, 1928]
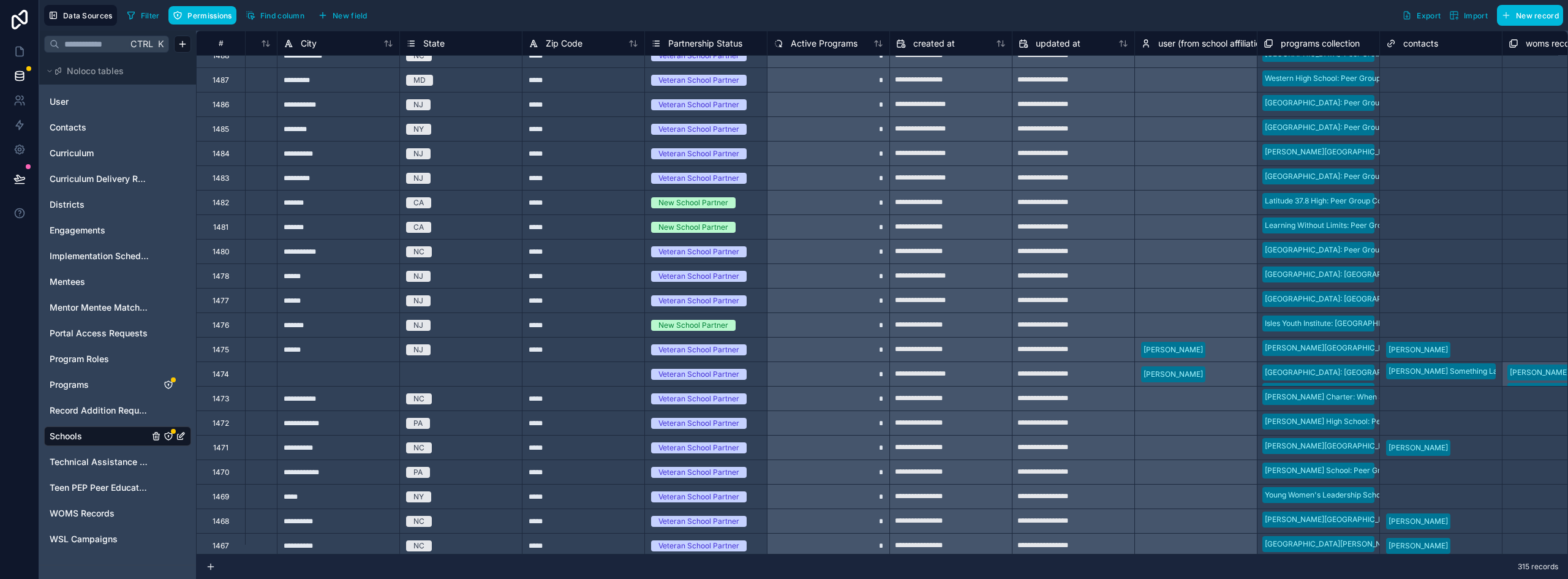
click at [619, 377] on div at bounding box center [583, 374] width 123 height 25
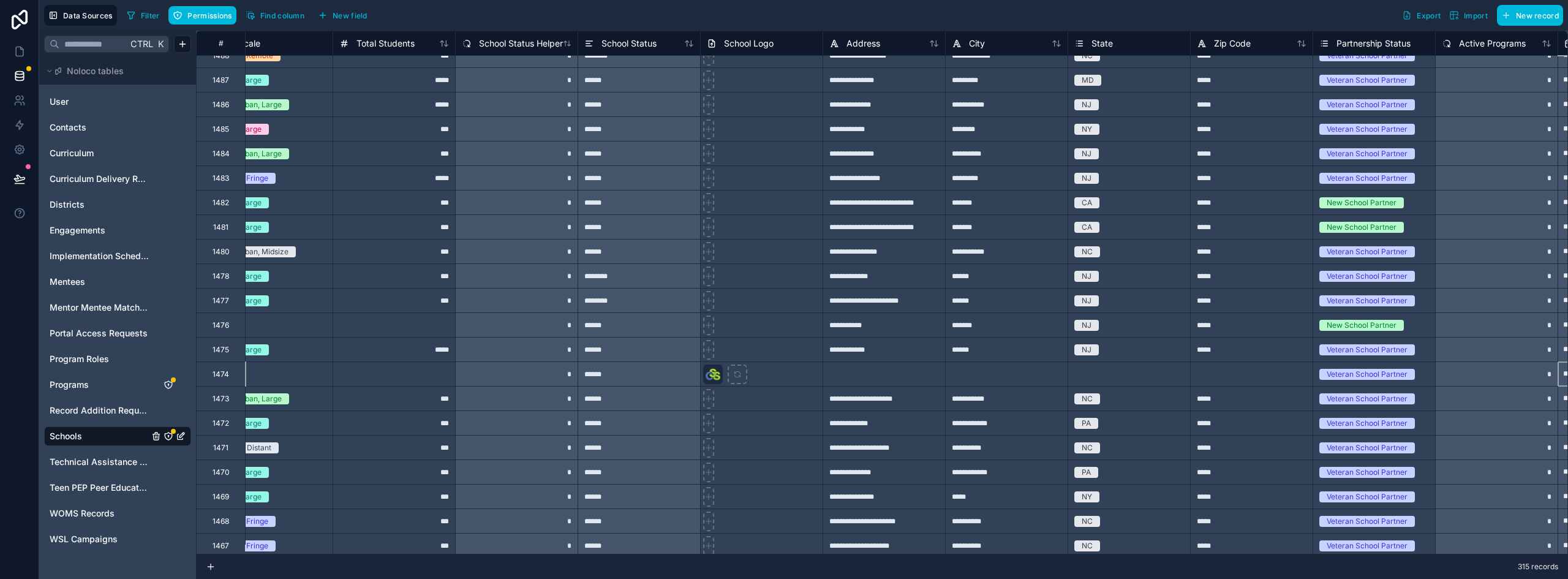
scroll to position [184, 1382]
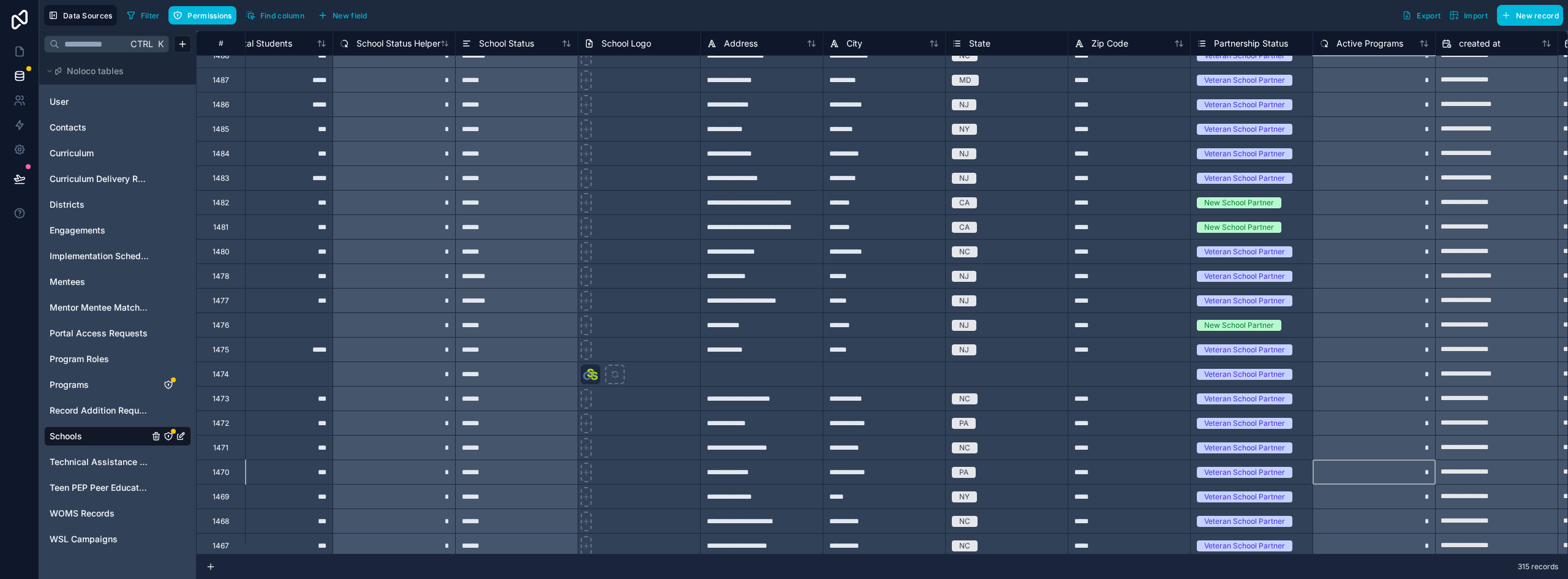
click at [170, 435] on icon "Schools" at bounding box center [168, 437] width 10 height 10
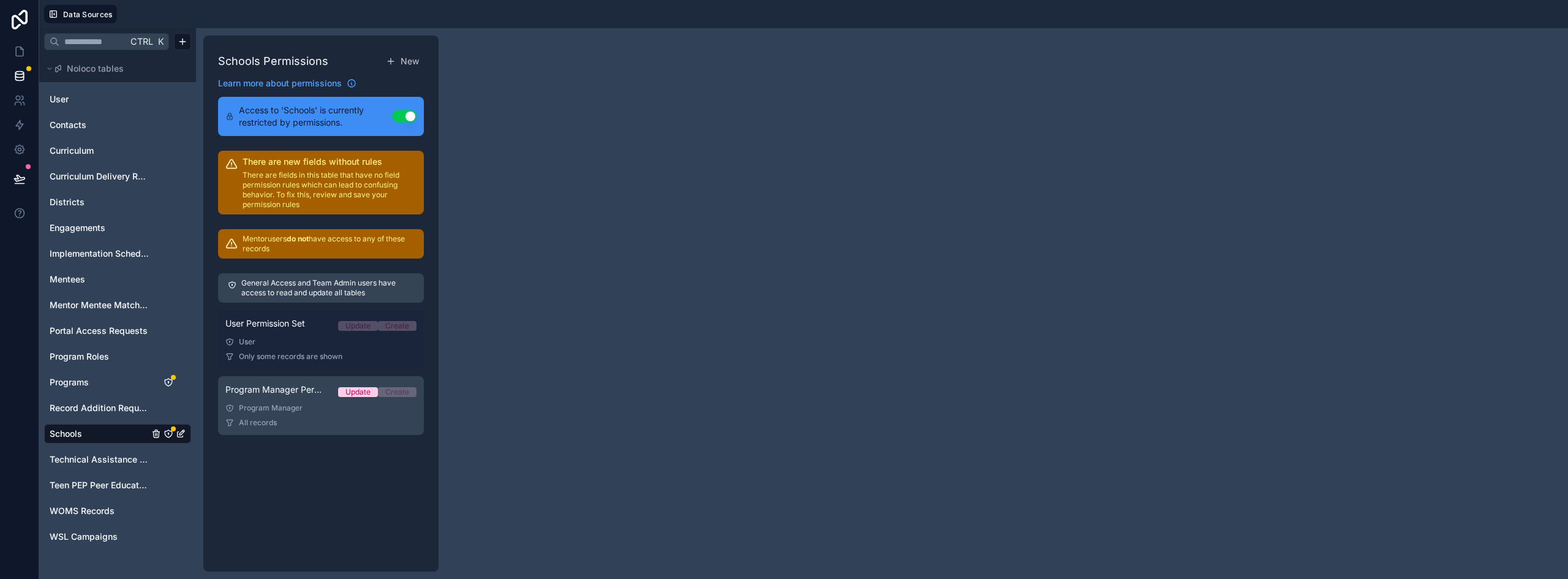
click at [317, 347] on link "User Permission Set Update Create User Only some records are shown" at bounding box center [321, 339] width 206 height 59
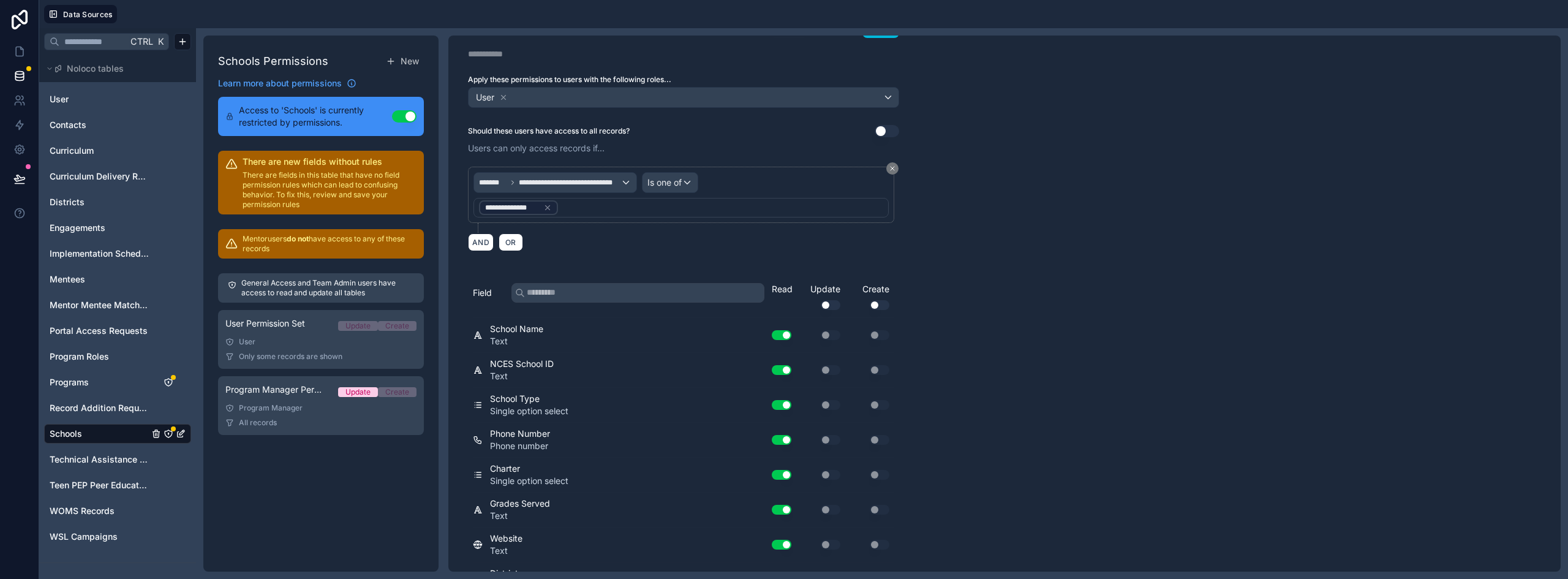
scroll to position [61, 0]
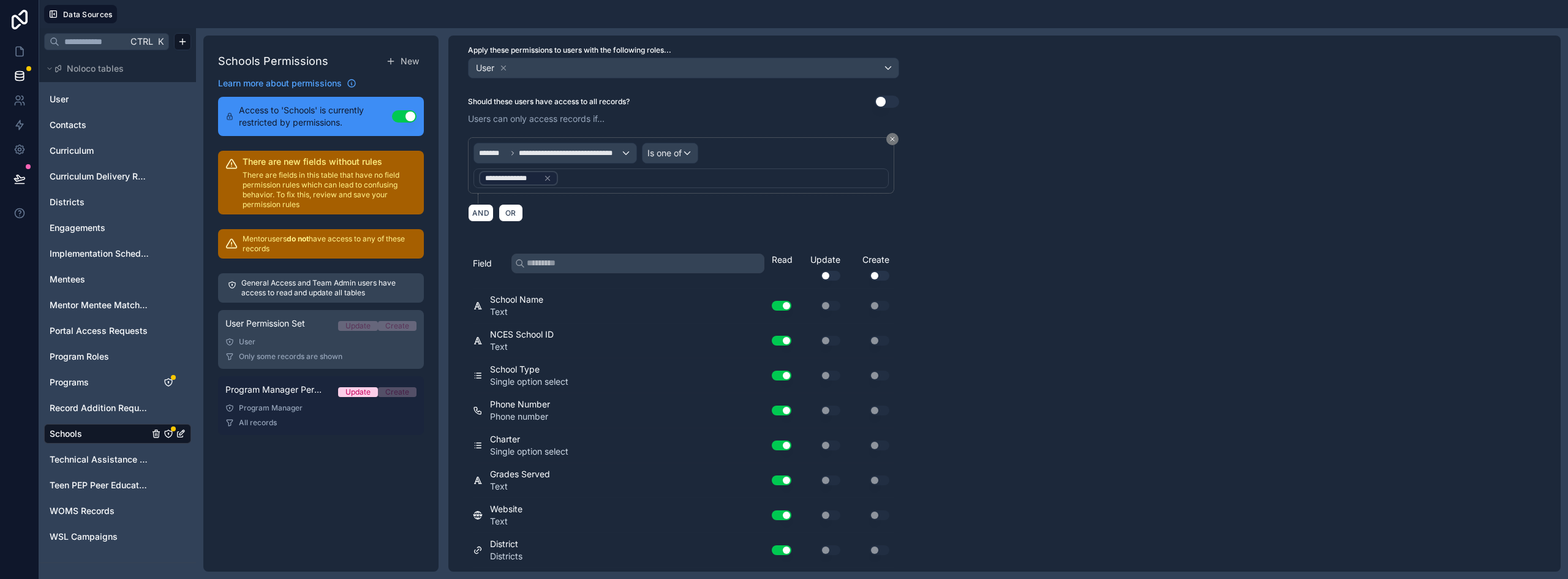
click at [300, 410] on div "Program Manager" at bounding box center [321, 408] width 191 height 10
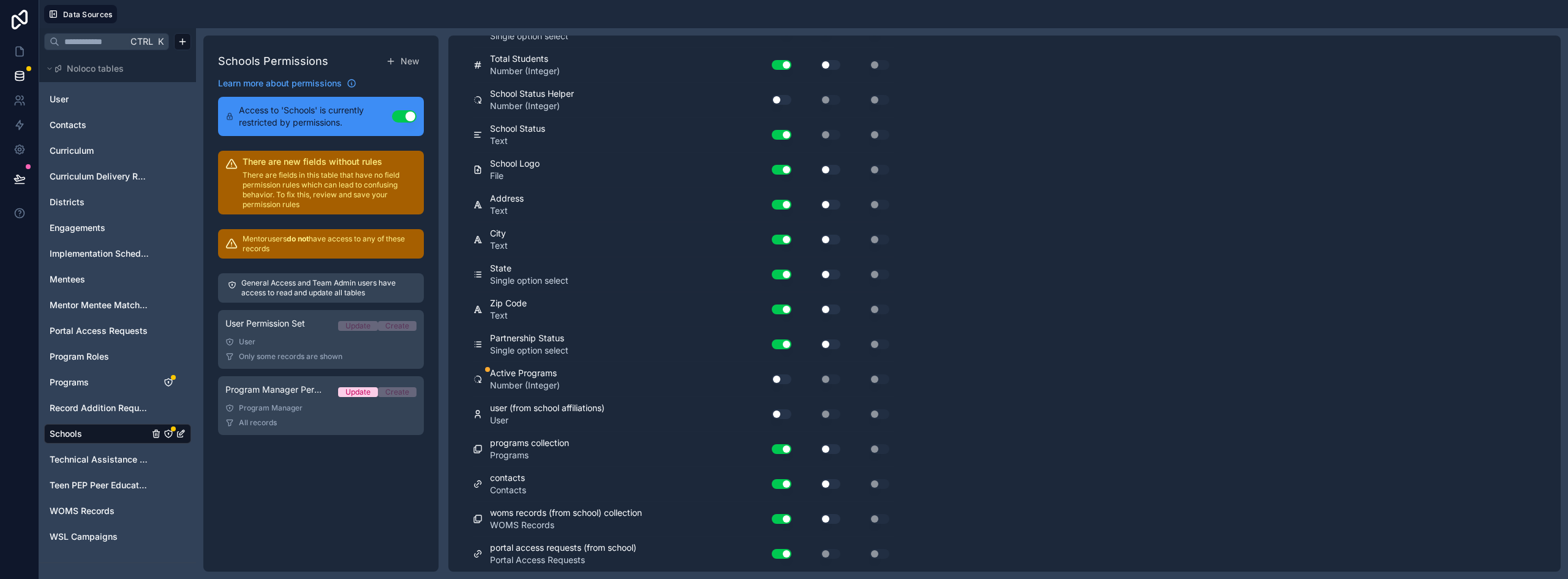
scroll to position [582, 0]
click at [776, 377] on button "Use setting" at bounding box center [781, 379] width 20 height 10
click at [165, 382] on icon "Programs" at bounding box center [168, 382] width 10 height 10
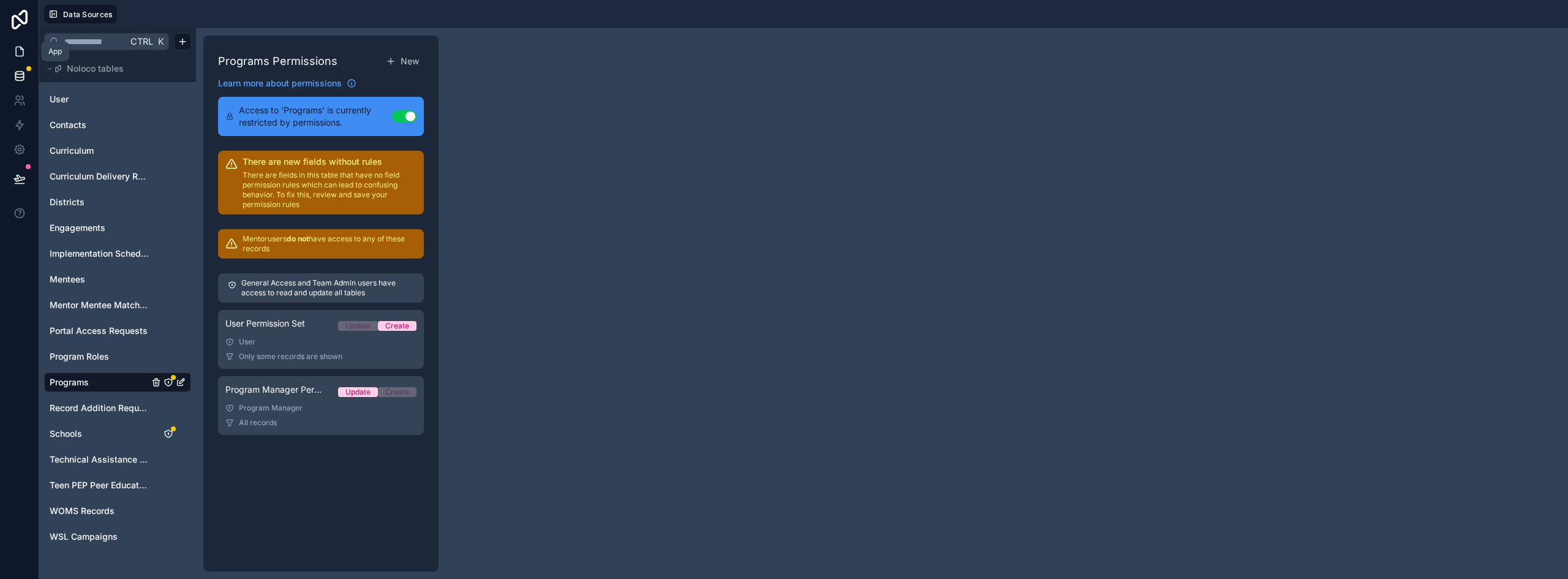
click at [17, 53] on icon at bounding box center [20, 51] width 12 height 12
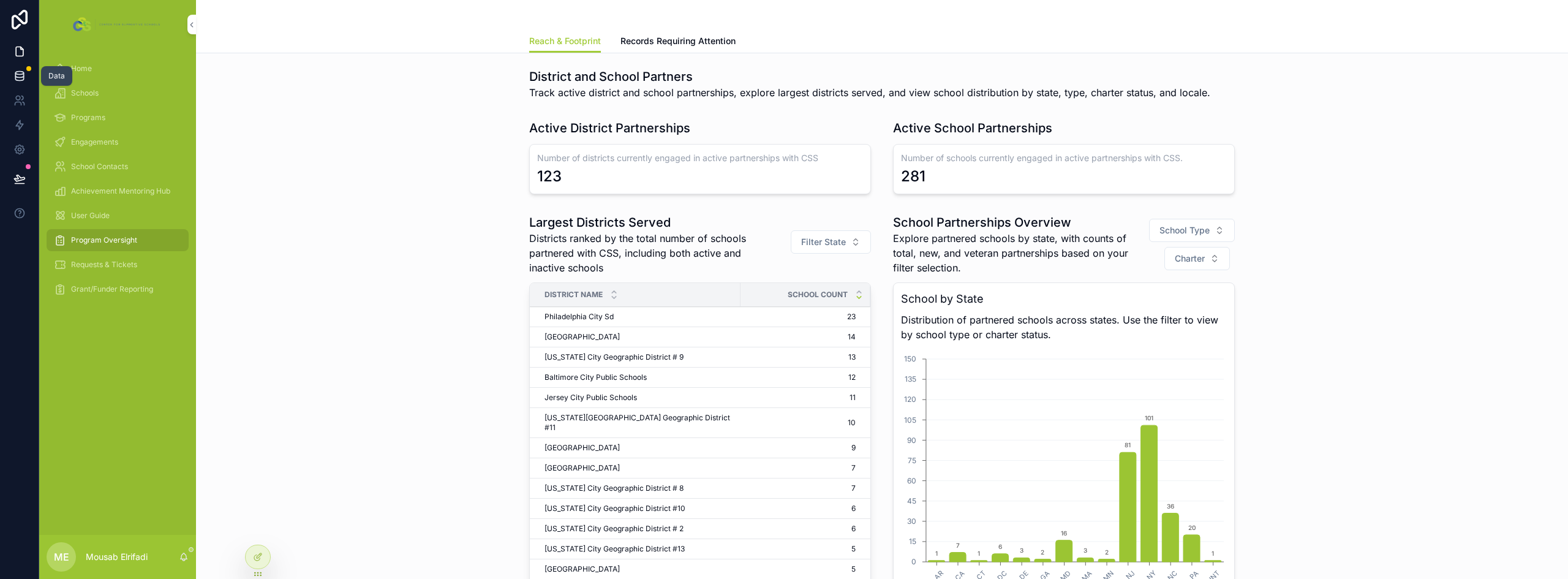
click at [16, 80] on icon at bounding box center [19, 78] width 8 height 5
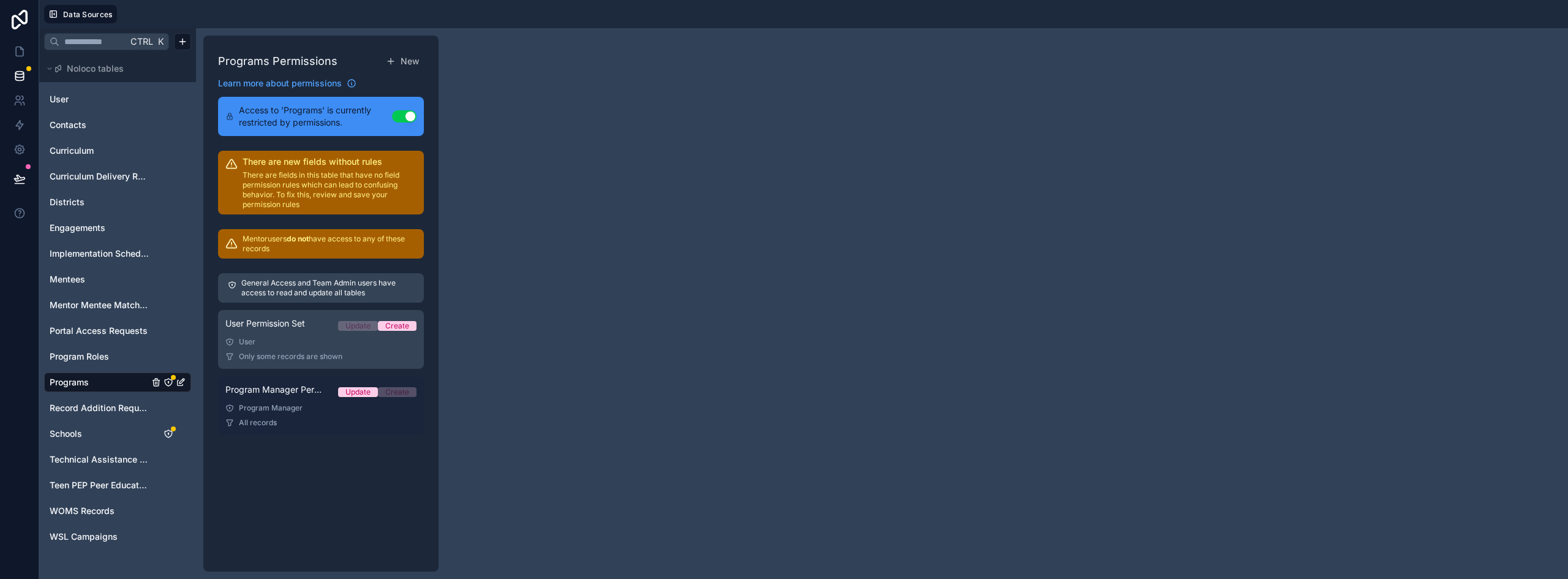
click at [290, 400] on div "Program Manager Permission Set Update Create" at bounding box center [321, 393] width 191 height 17
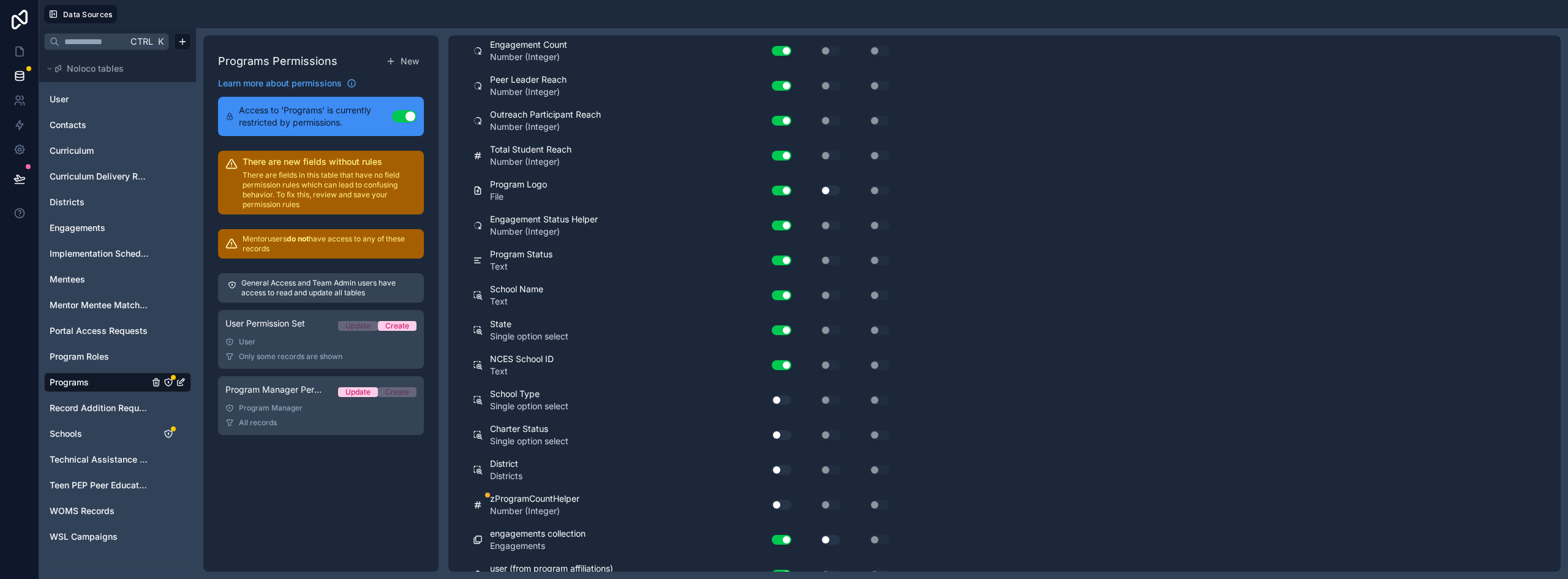
scroll to position [337, 0]
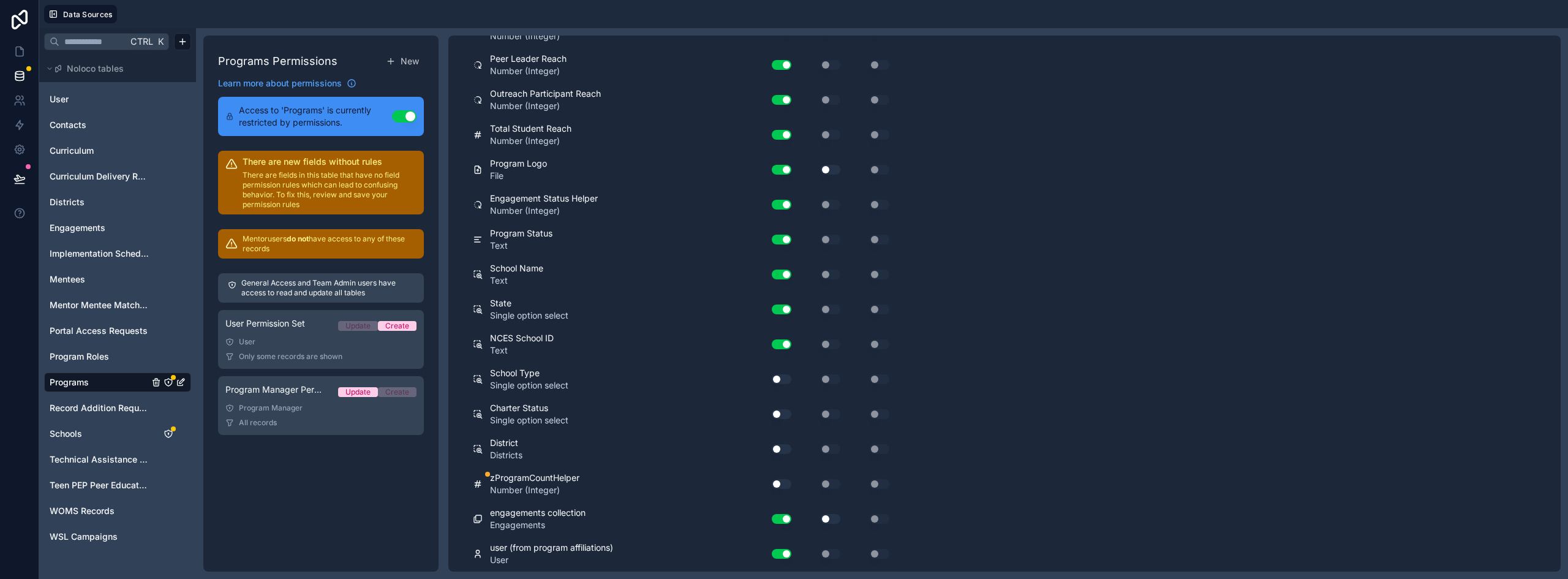
click at [785, 483] on button "Use setting" at bounding box center [781, 484] width 20 height 10
click at [776, 482] on button "Use setting" at bounding box center [781, 484] width 20 height 10
click at [783, 486] on button "Use setting" at bounding box center [781, 484] width 20 height 10
click at [76, 439] on span "Schools" at bounding box center [65, 433] width 33 height 12
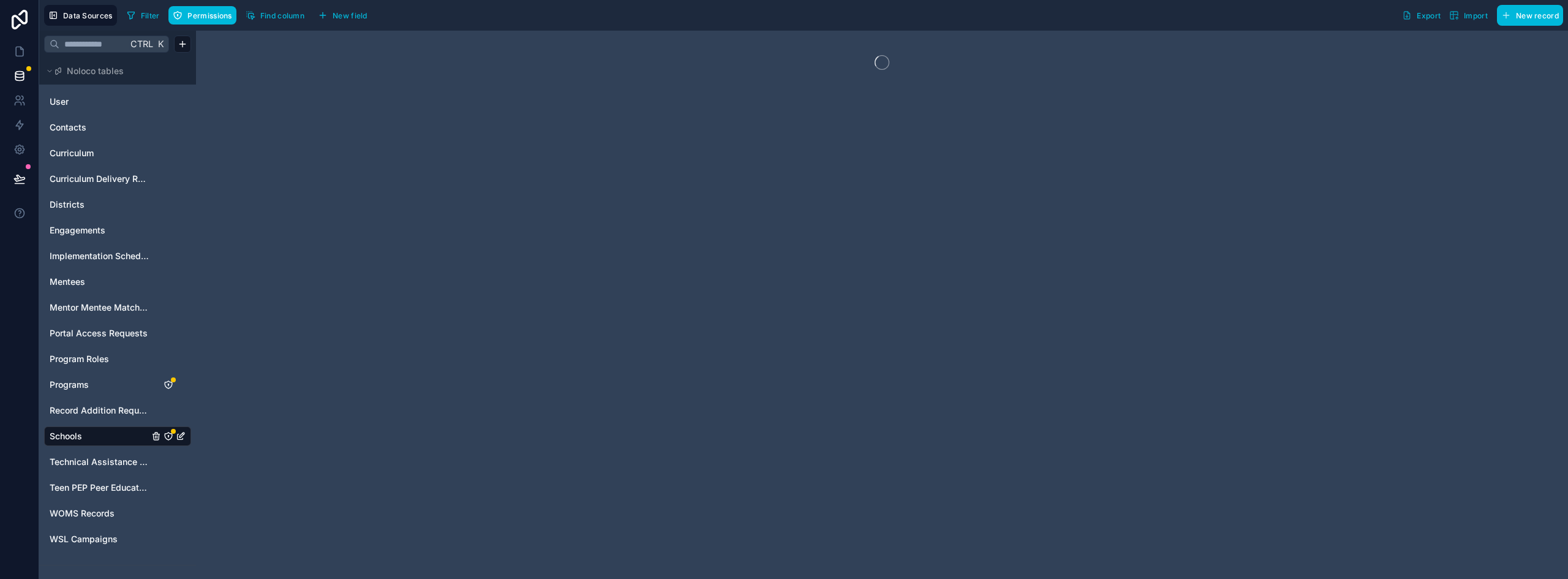
click at [168, 434] on icon "Schools" at bounding box center [168, 436] width 7 height 7
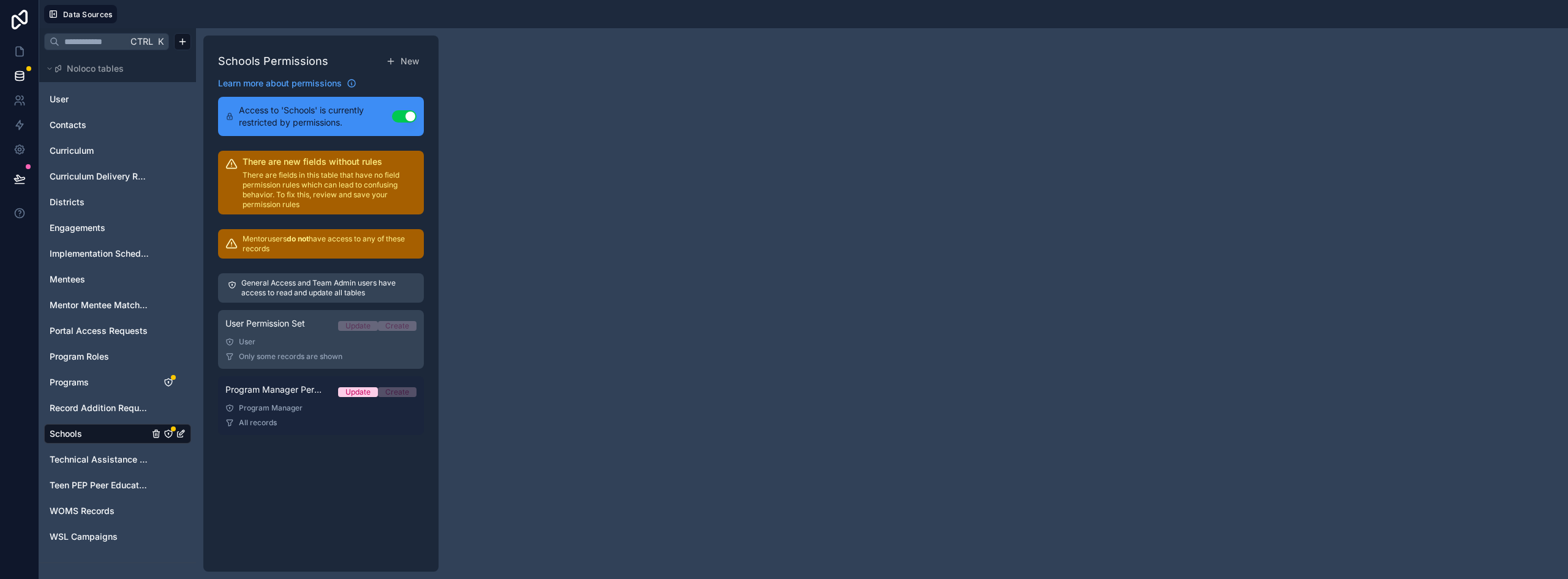
click at [288, 395] on span "Program Manager Permission Set" at bounding box center [277, 390] width 103 height 12
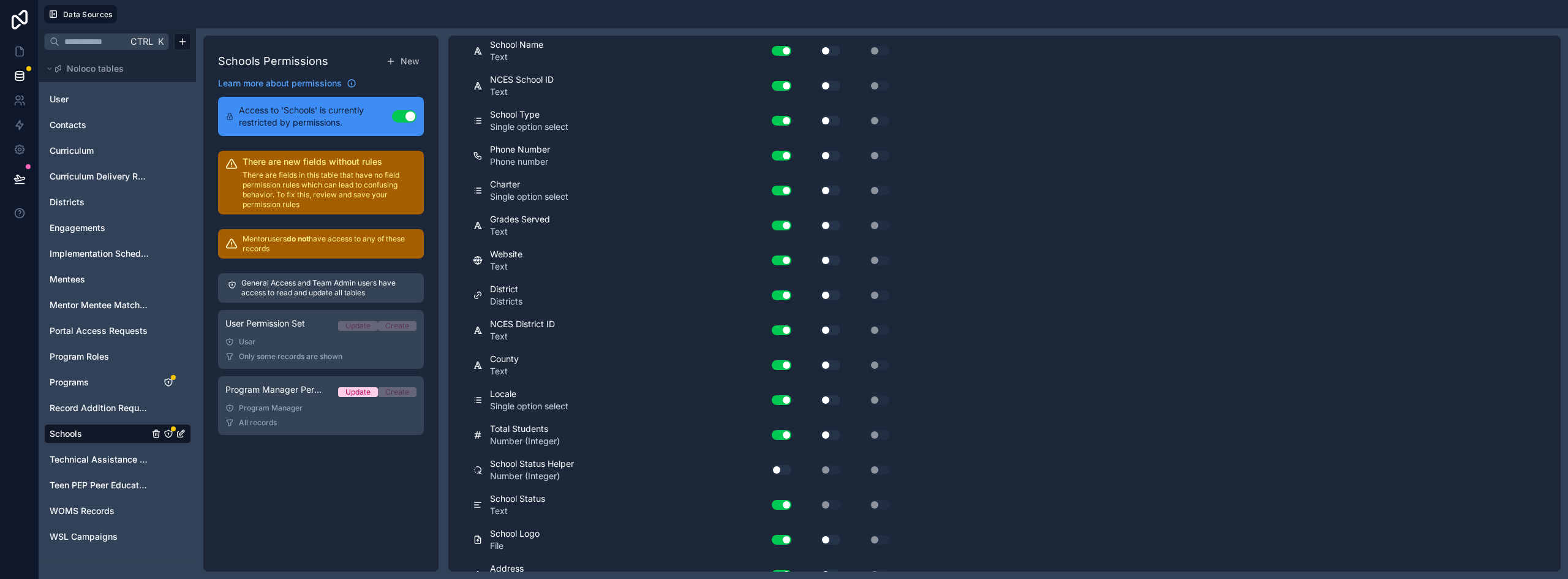
scroll to position [582, 0]
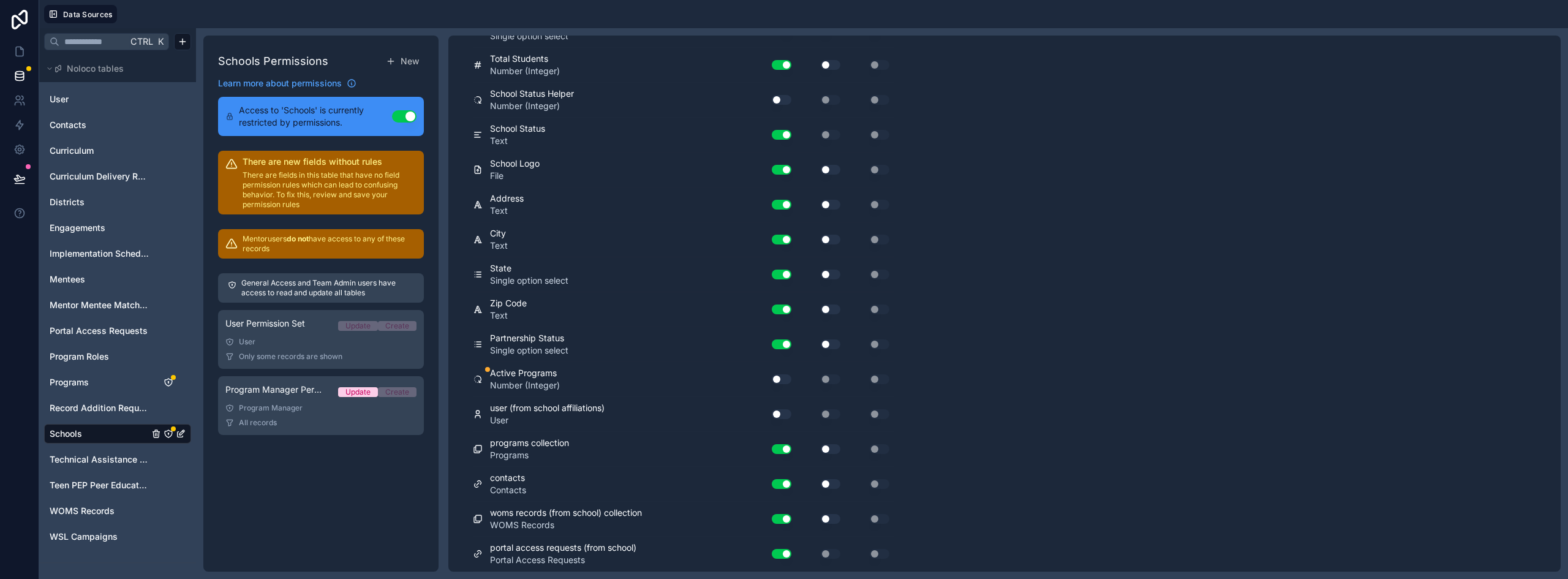
click at [781, 378] on button "Use setting" at bounding box center [781, 379] width 20 height 10
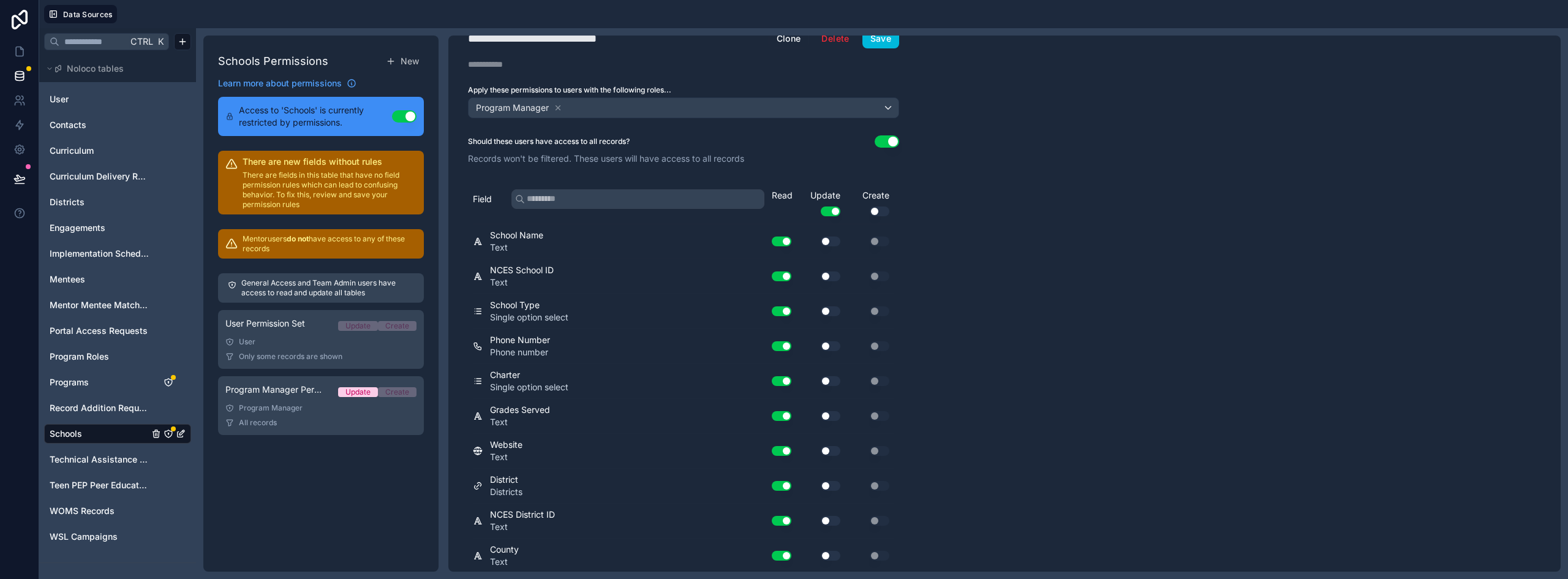
scroll to position [0, 0]
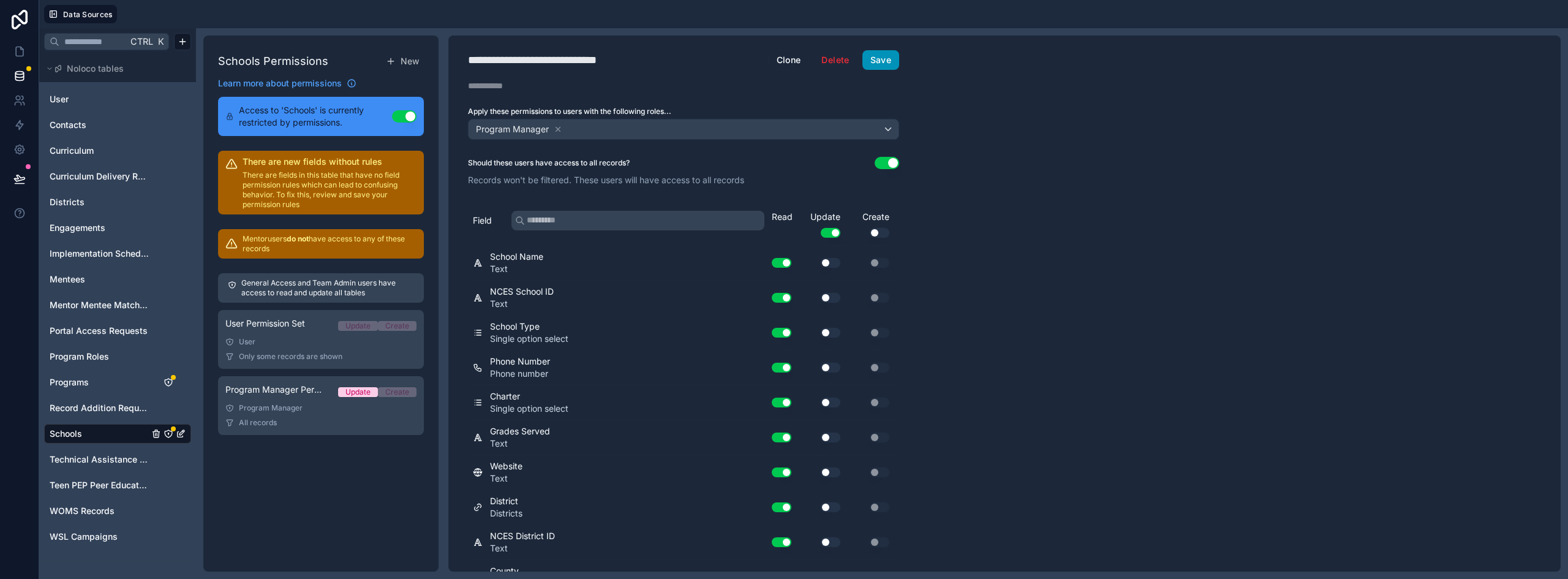
click at [886, 59] on button "Save" at bounding box center [880, 59] width 37 height 20
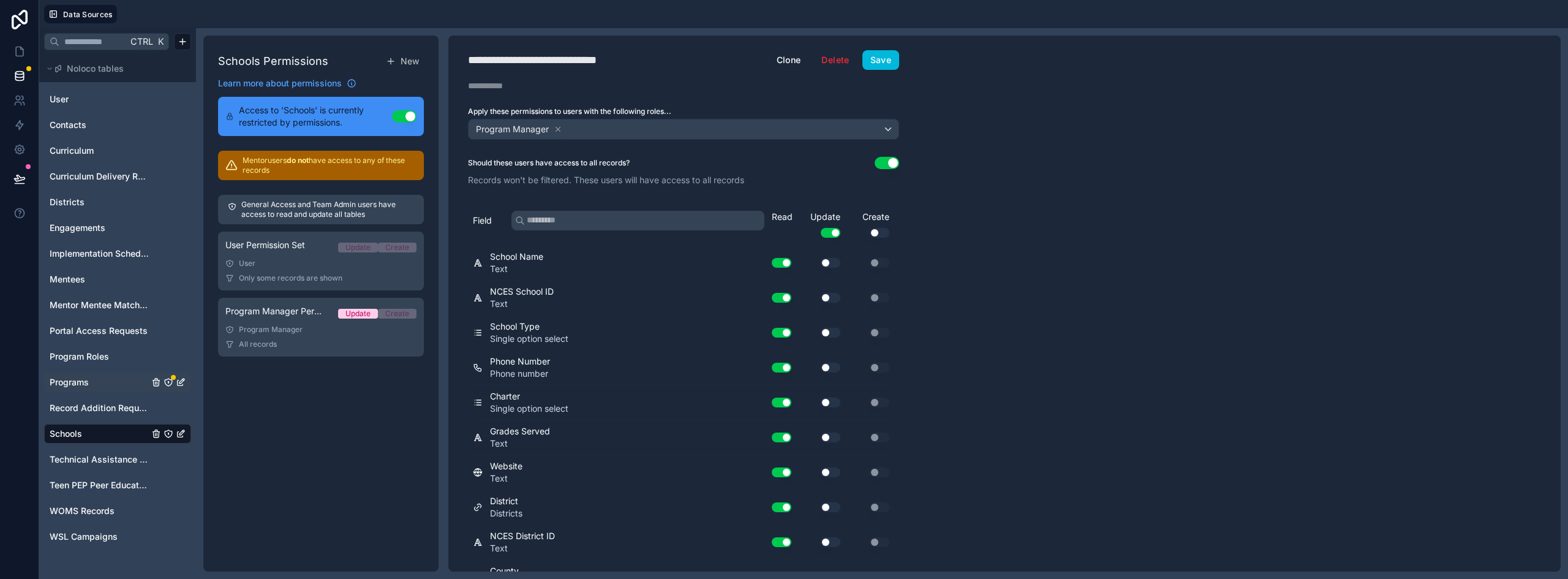
click at [168, 382] on icon "Programs" at bounding box center [168, 382] width 1 height 1
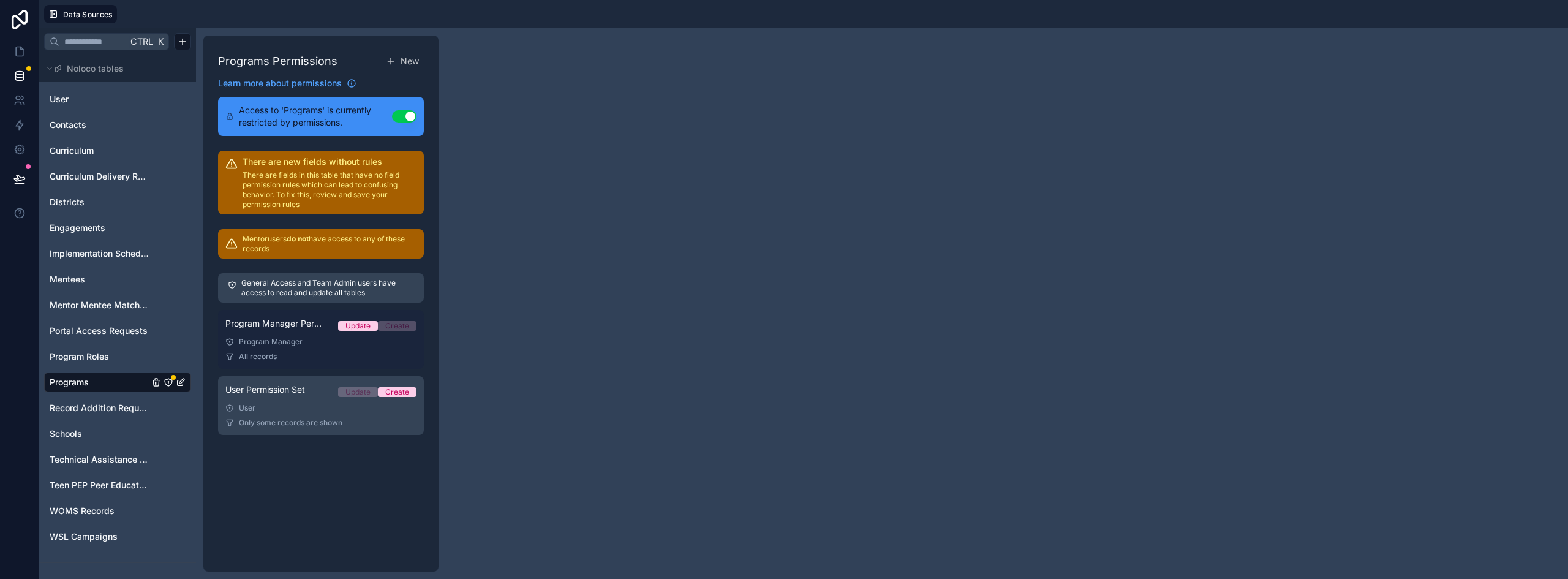
click at [290, 340] on div "Program Manager" at bounding box center [321, 342] width 191 height 10
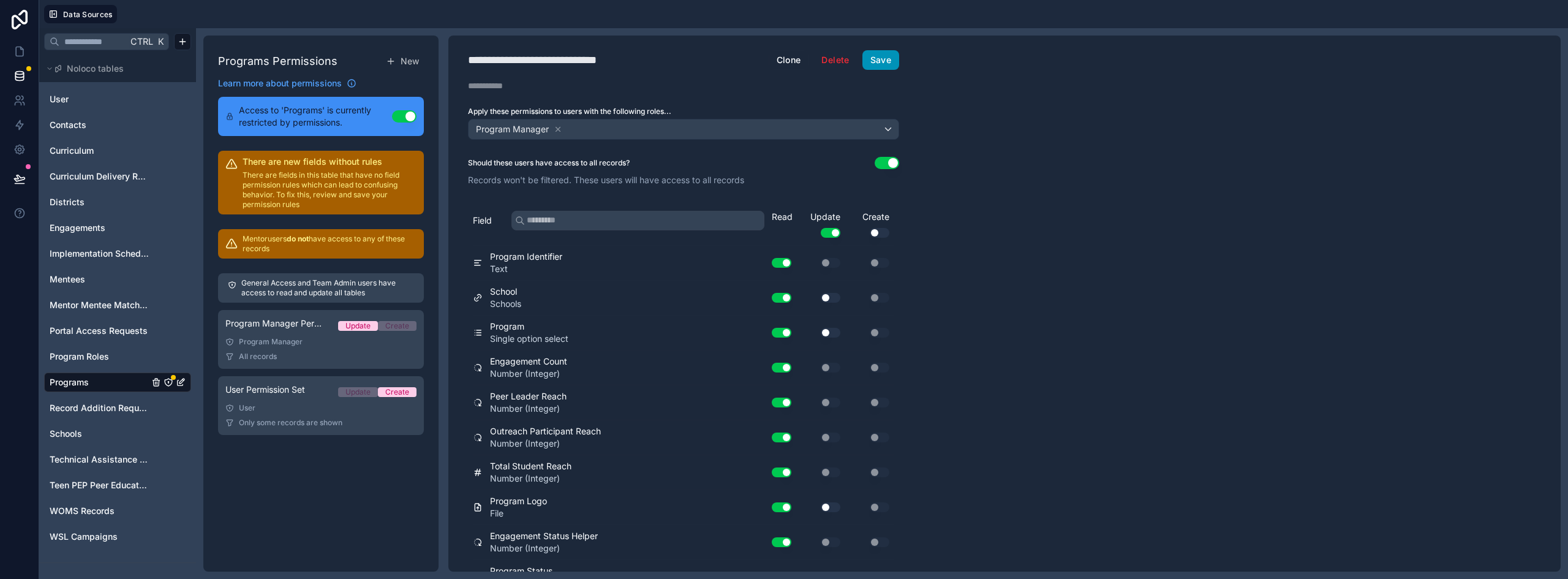
click at [874, 57] on button "Save" at bounding box center [880, 59] width 37 height 20
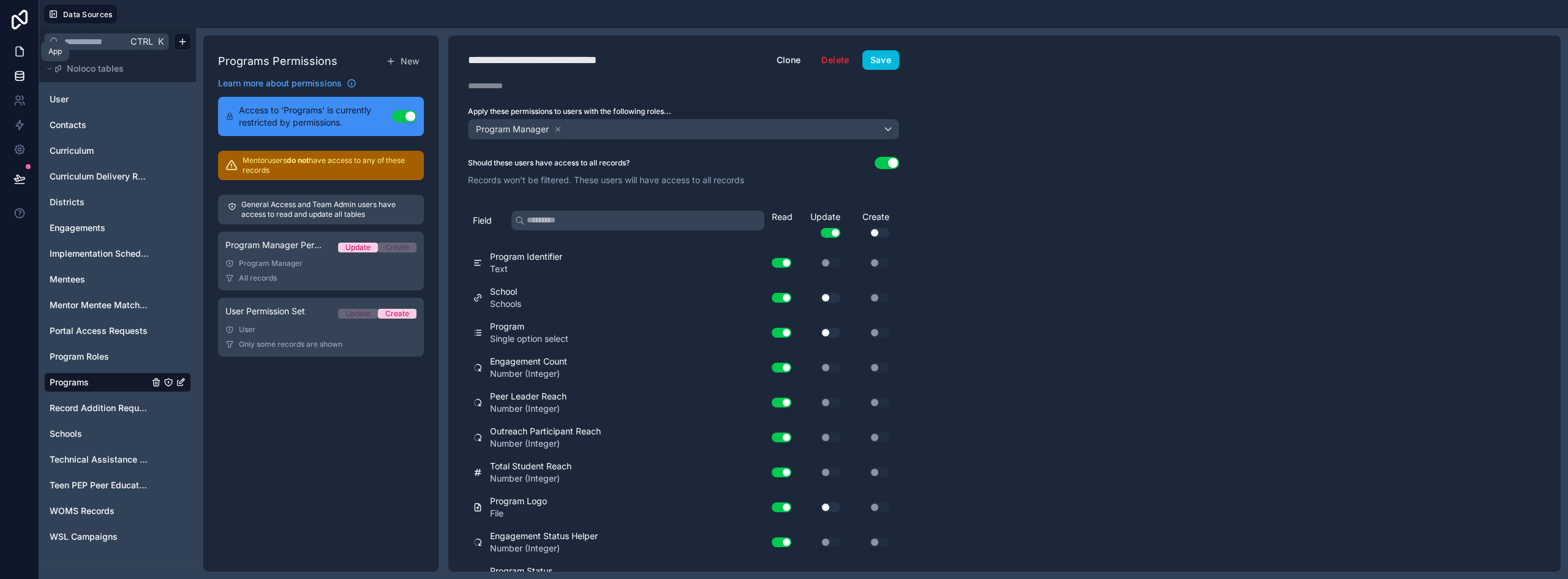
click at [20, 51] on icon at bounding box center [20, 51] width 12 height 12
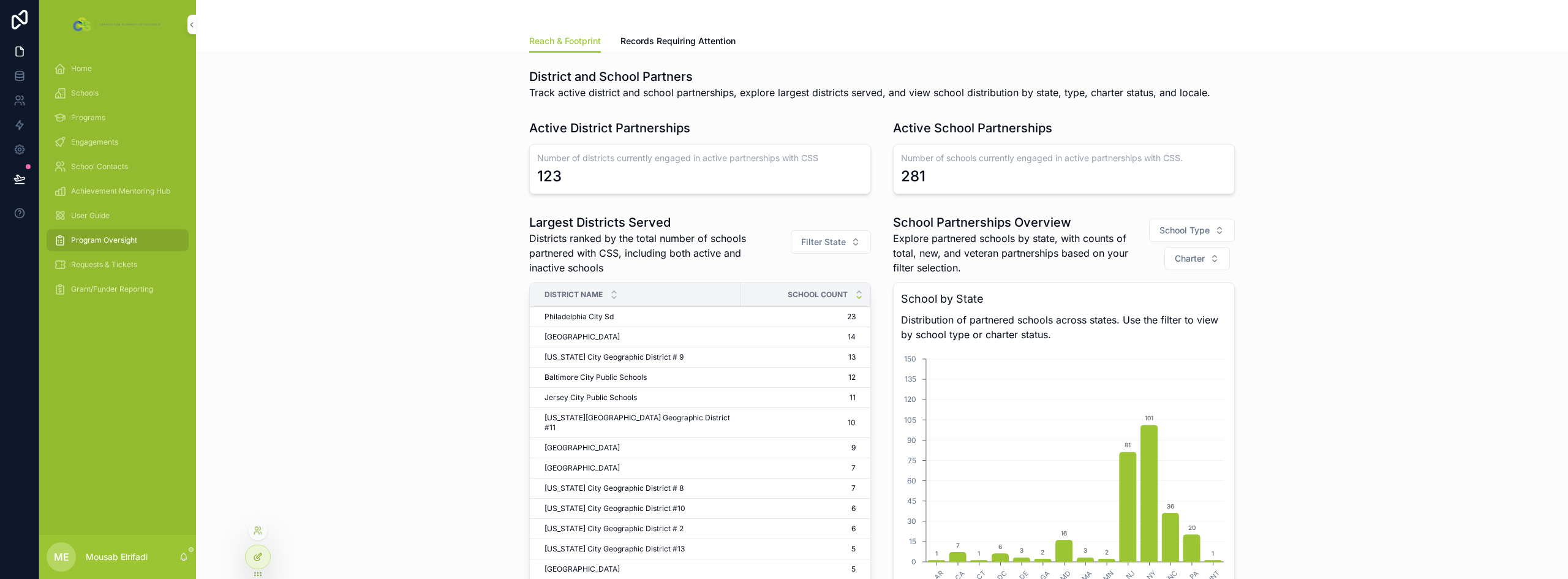
click at [257, 554] on icon at bounding box center [258, 557] width 10 height 10
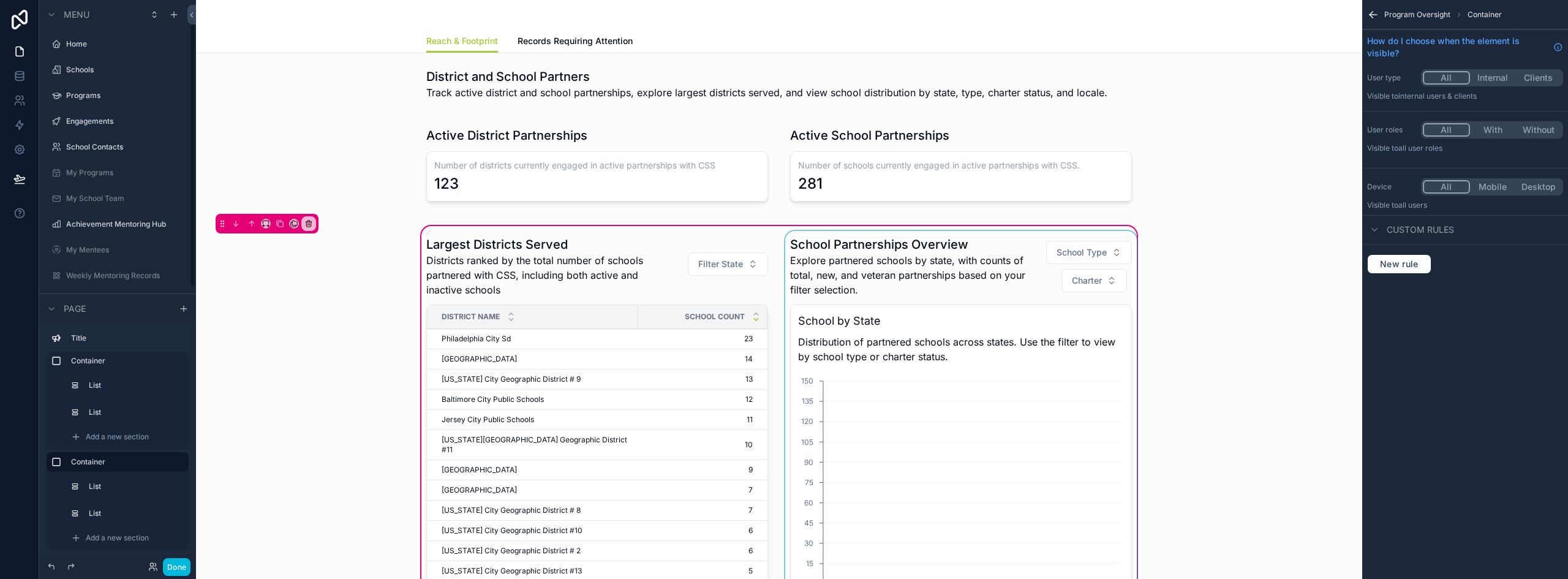
scroll to position [32, 0]
click at [944, 271] on div "scrollable content" at bounding box center [960, 476] width 356 height 491
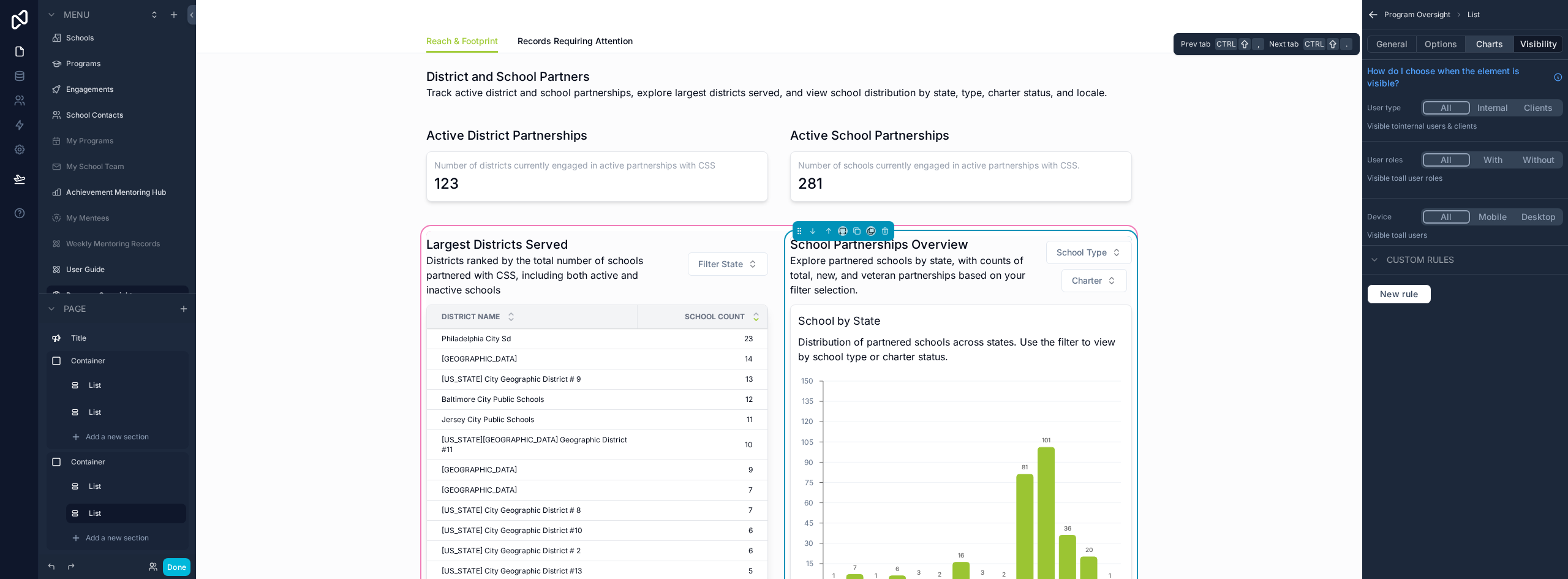
click at [1508, 40] on button "Charts" at bounding box center [1490, 44] width 49 height 17
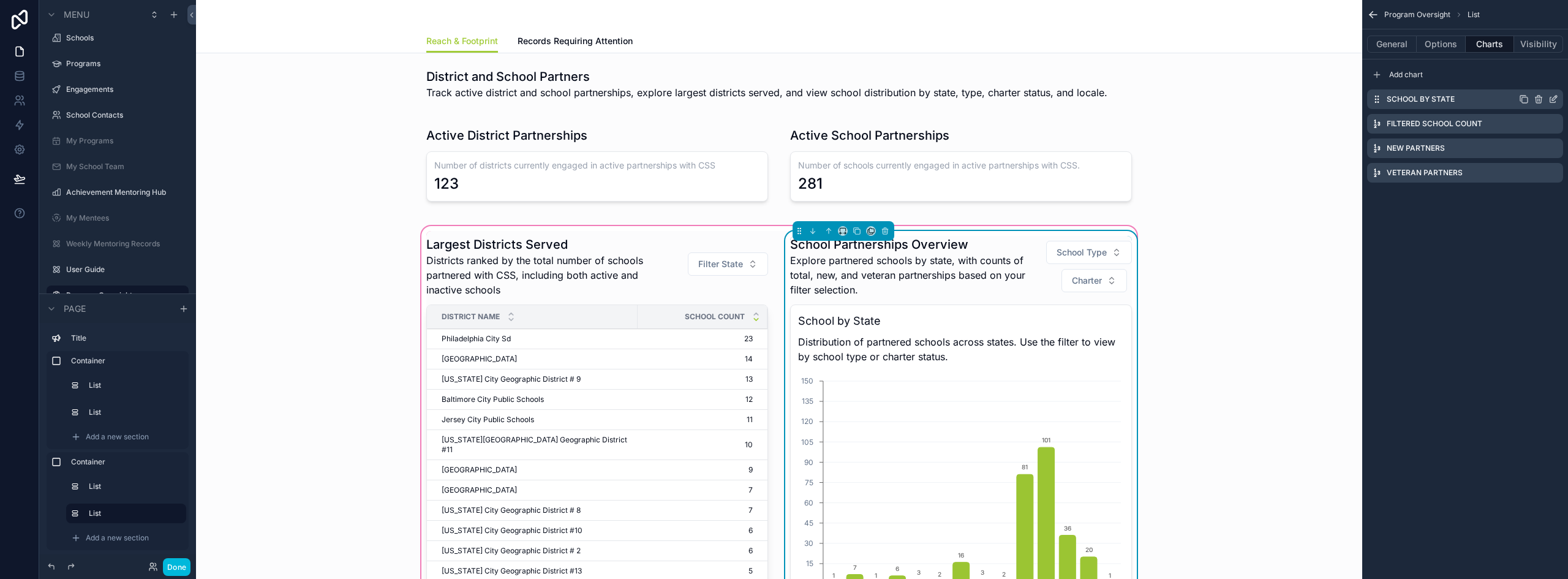
click at [1554, 96] on icon "scrollable content" at bounding box center [1554, 98] width 5 height 5
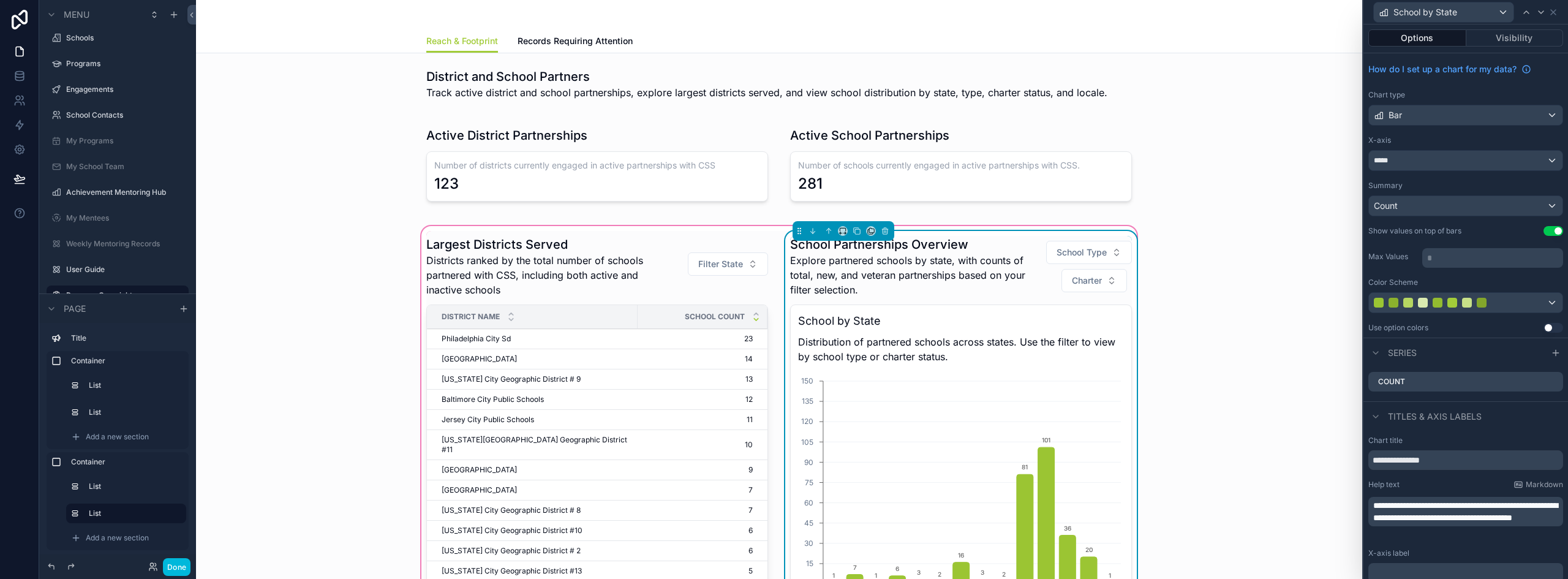
scroll to position [0, 0]
click at [1556, 14] on icon at bounding box center [1553, 12] width 10 height 10
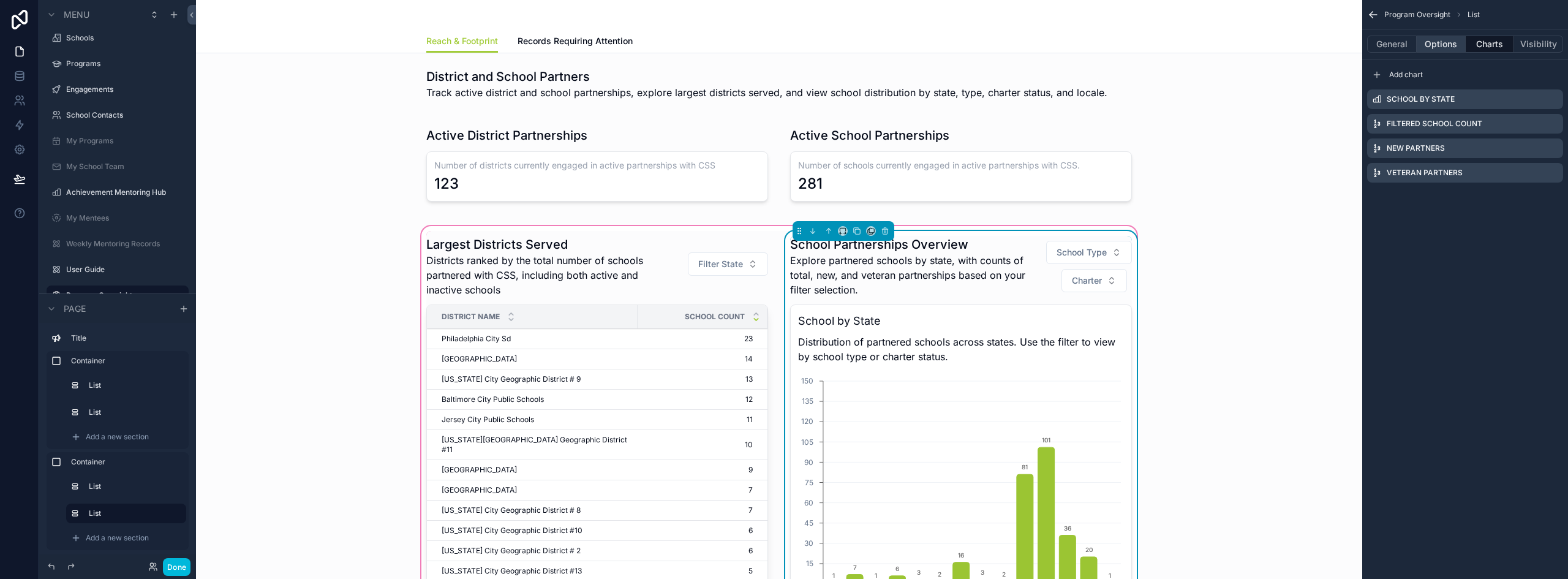
click at [1439, 44] on button "Options" at bounding box center [1441, 44] width 49 height 17
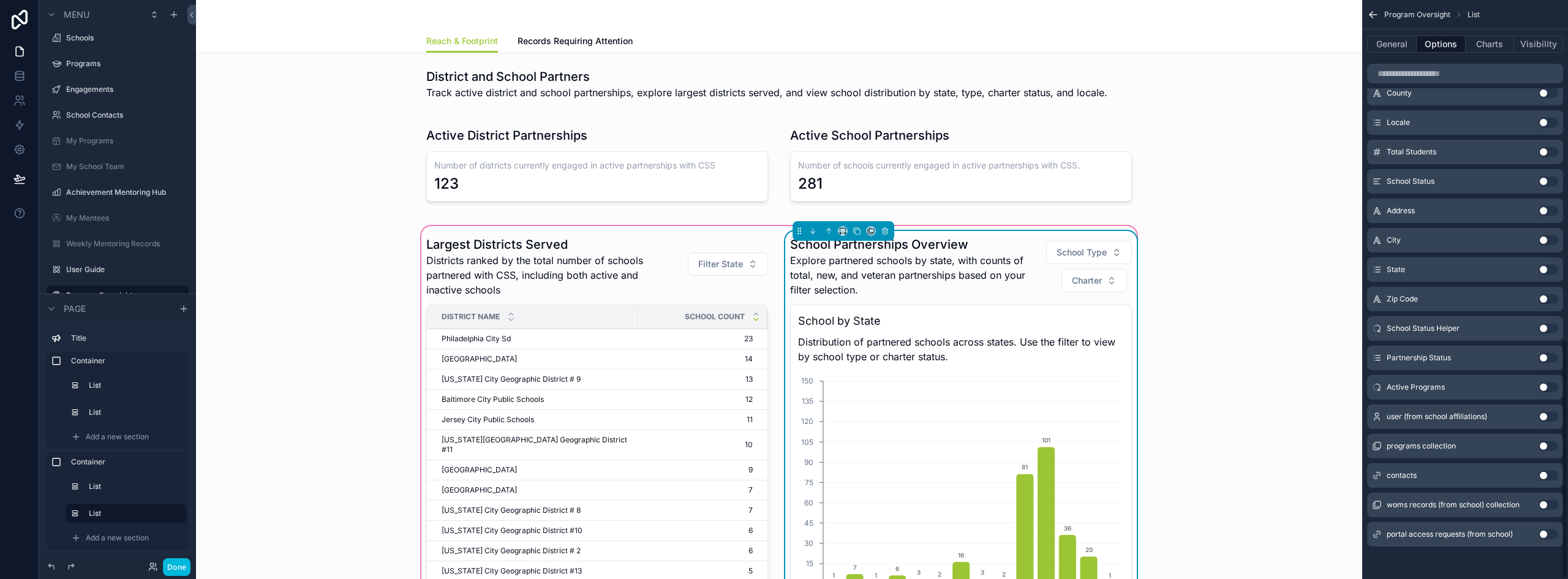
scroll to position [818, 0]
click at [1543, 385] on button "Use setting" at bounding box center [1548, 385] width 20 height 10
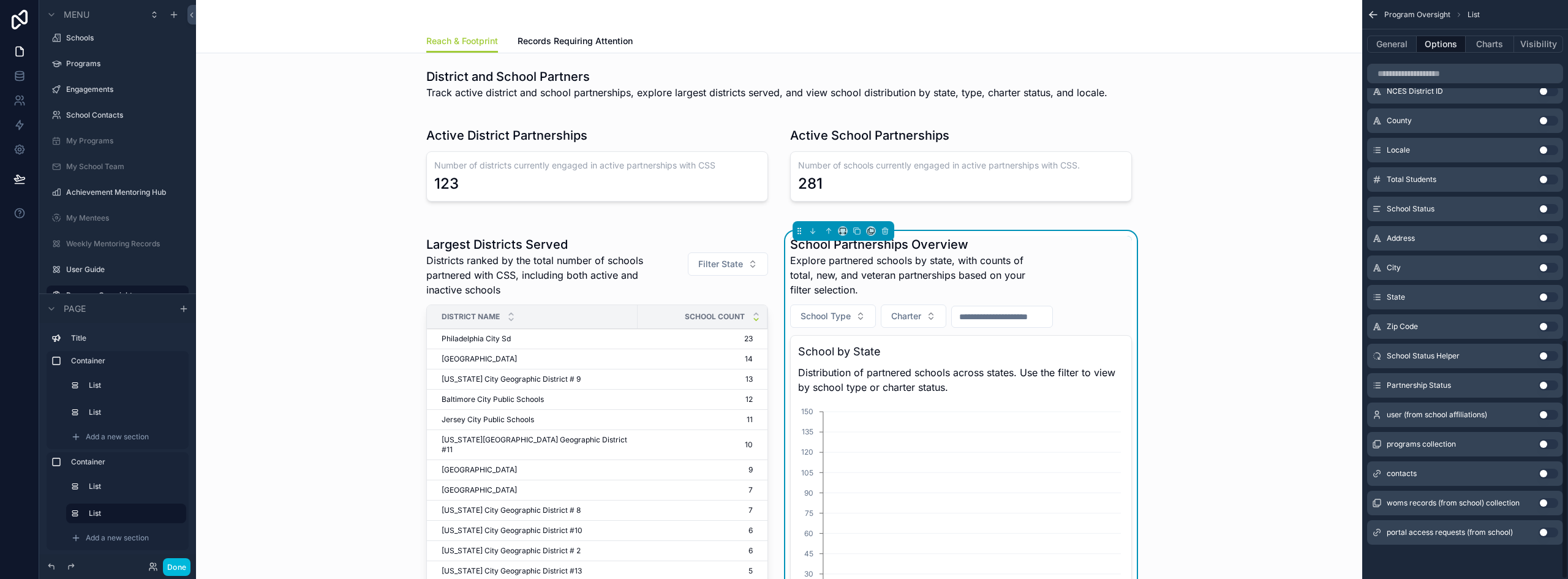
click at [1000, 308] on div "scrollable content" at bounding box center [1002, 316] width 102 height 22
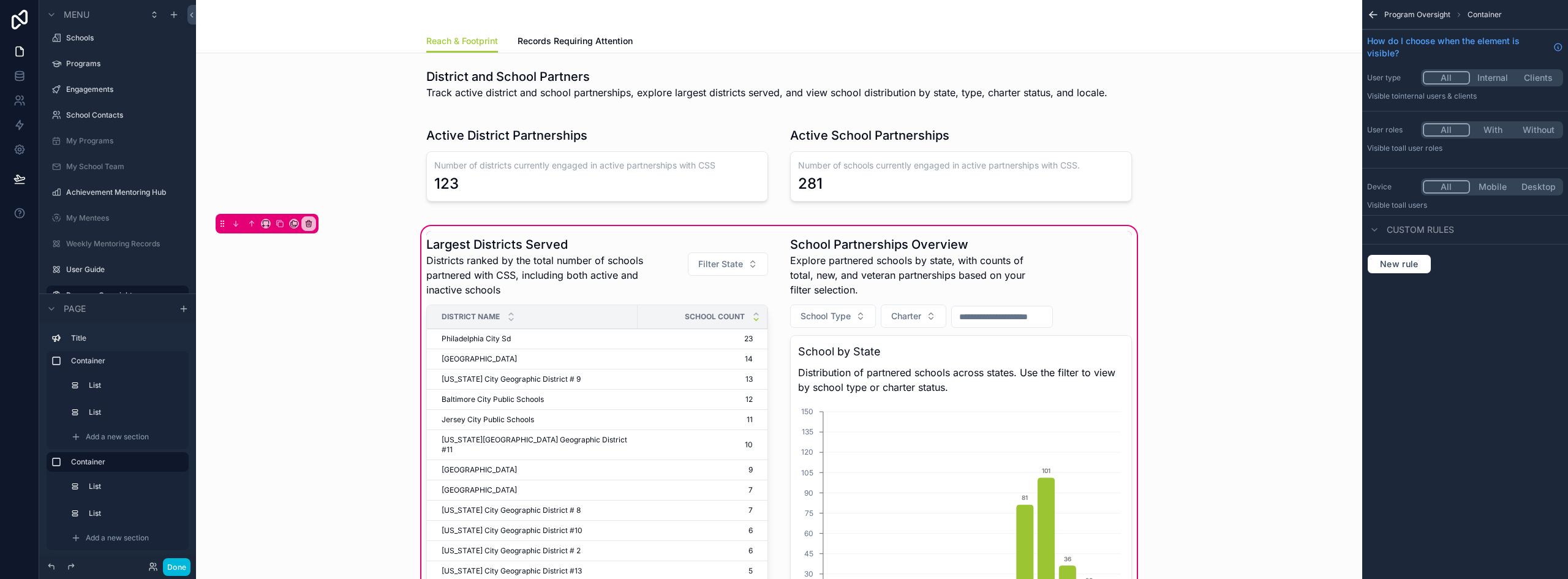
scroll to position [0, 0]
click at [1020, 316] on div "scrollable content" at bounding box center [960, 481] width 356 height 501
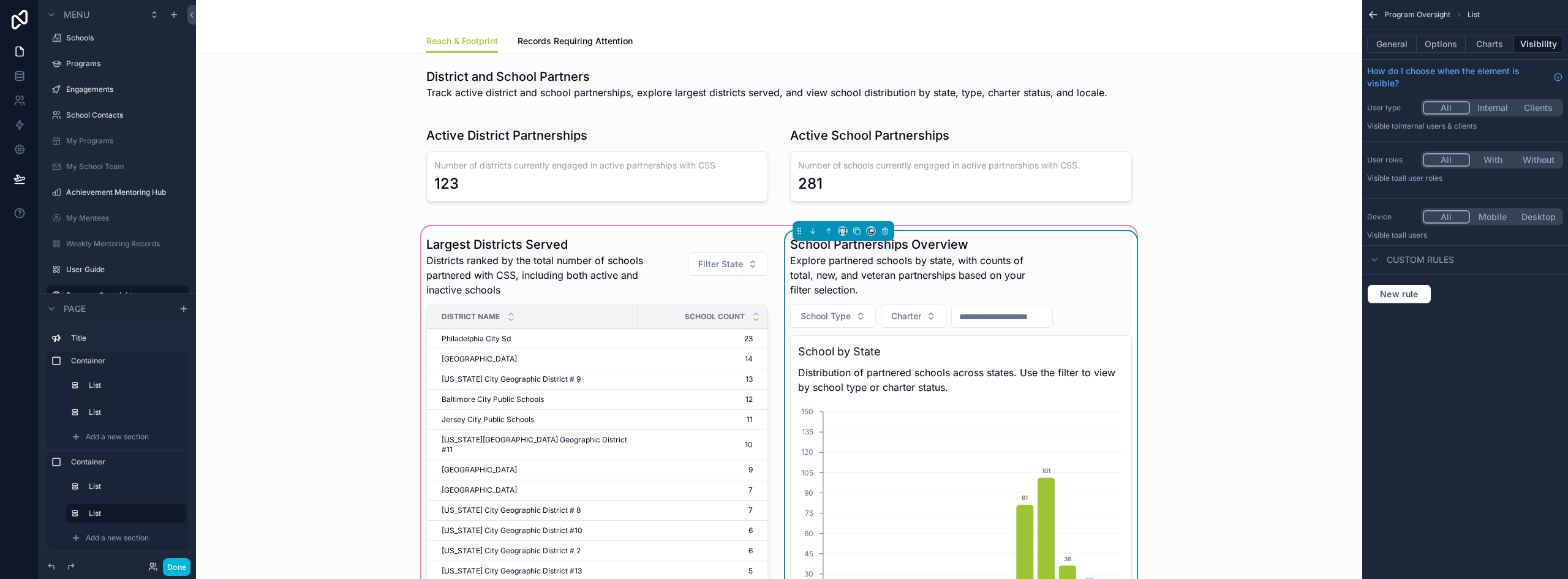
click at [1038, 309] on input "scrollable content" at bounding box center [1002, 317] width 100 height 17
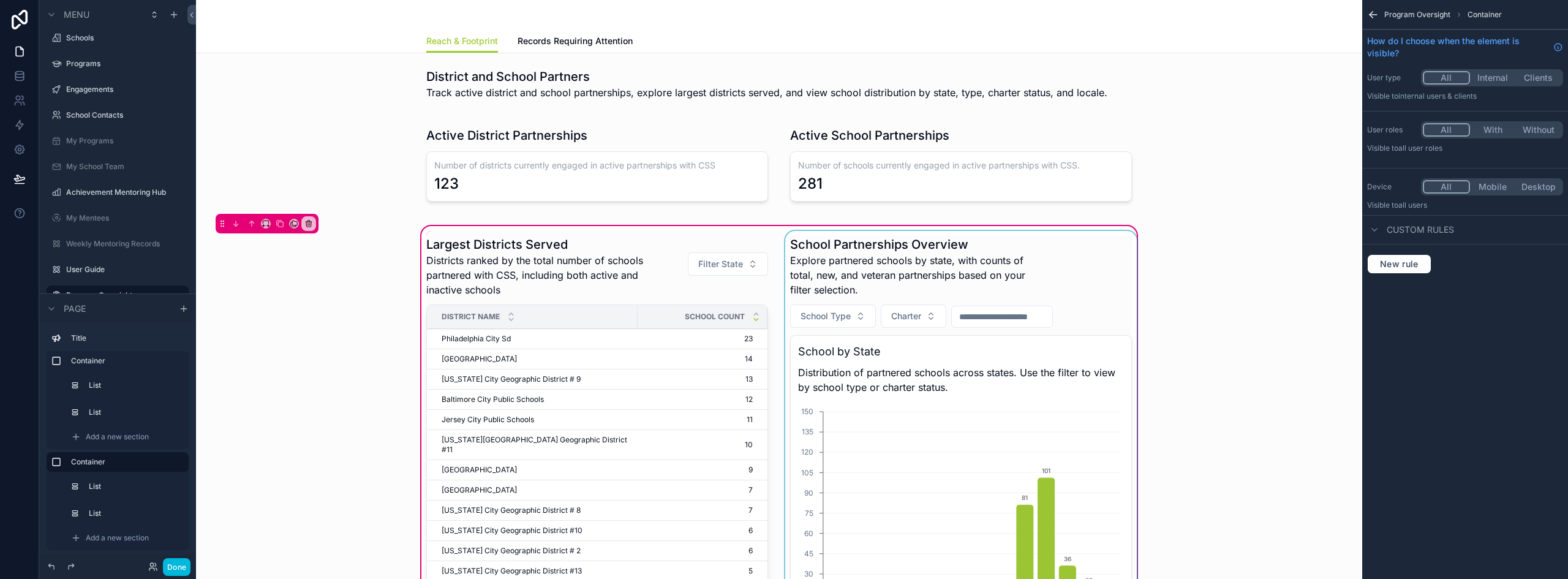
click at [1038, 312] on div "scrollable content" at bounding box center [960, 481] width 356 height 501
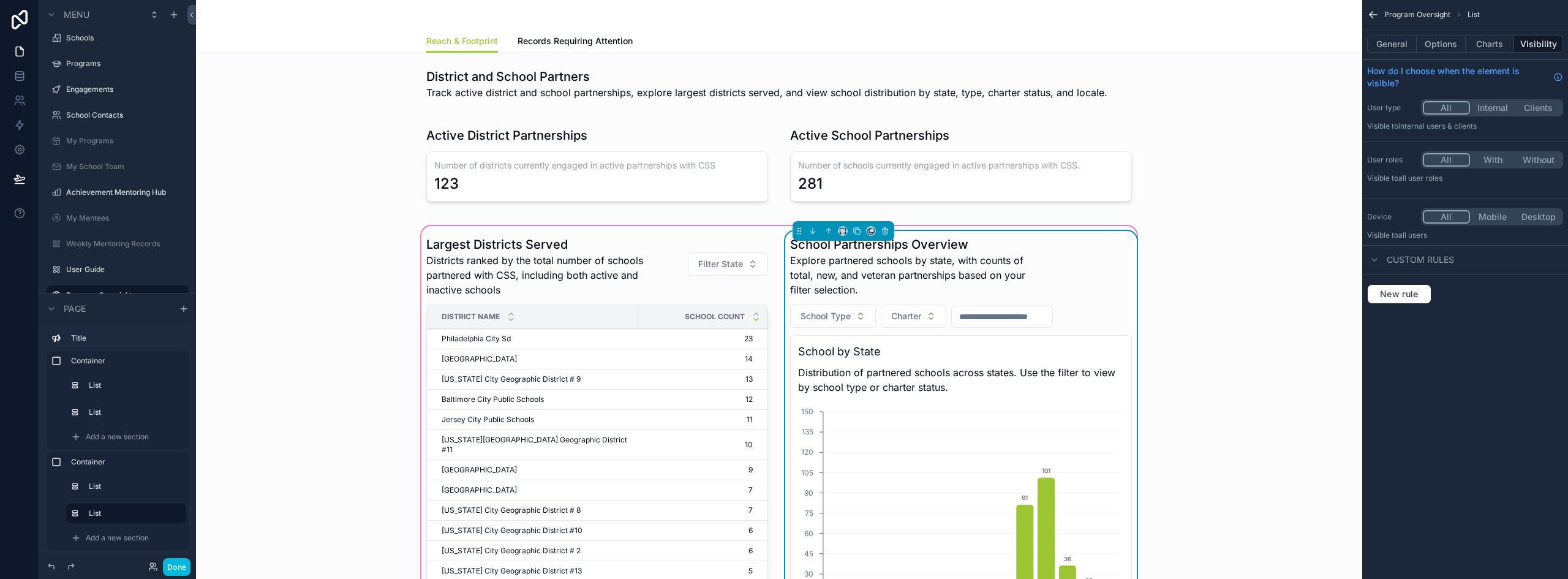
click at [1029, 319] on input "scrollable content" at bounding box center [1002, 317] width 100 height 17
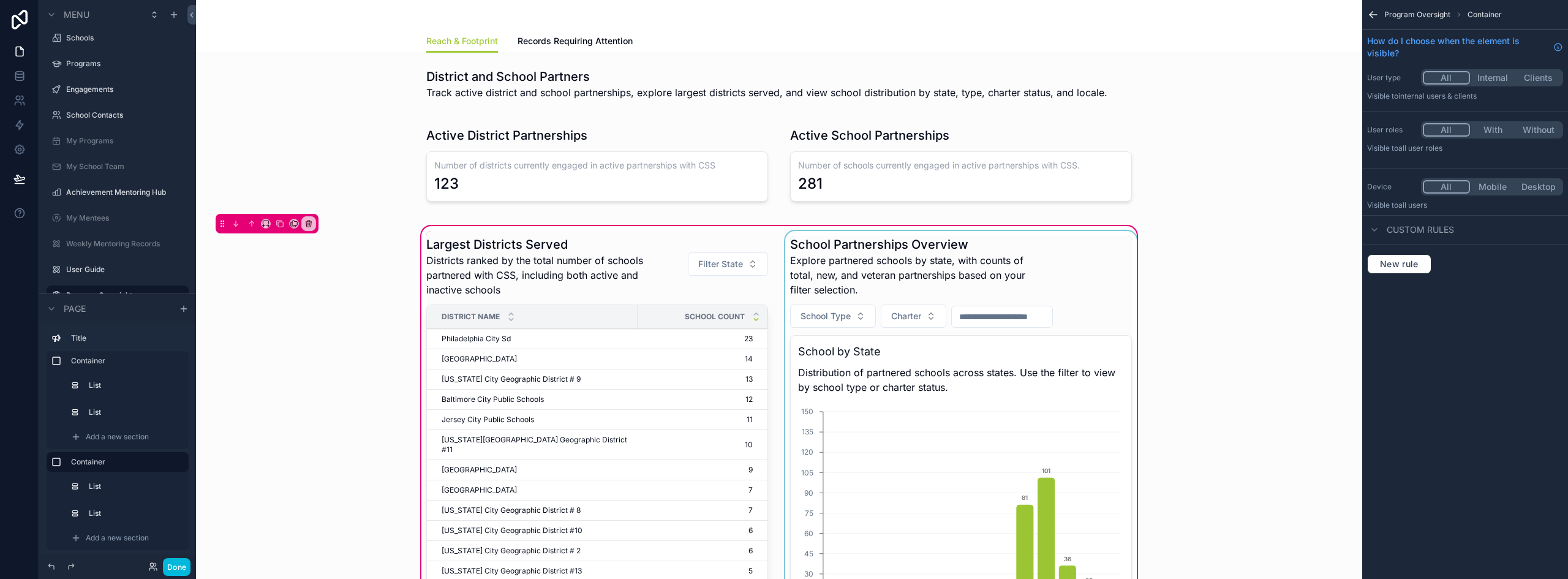
type input "*"
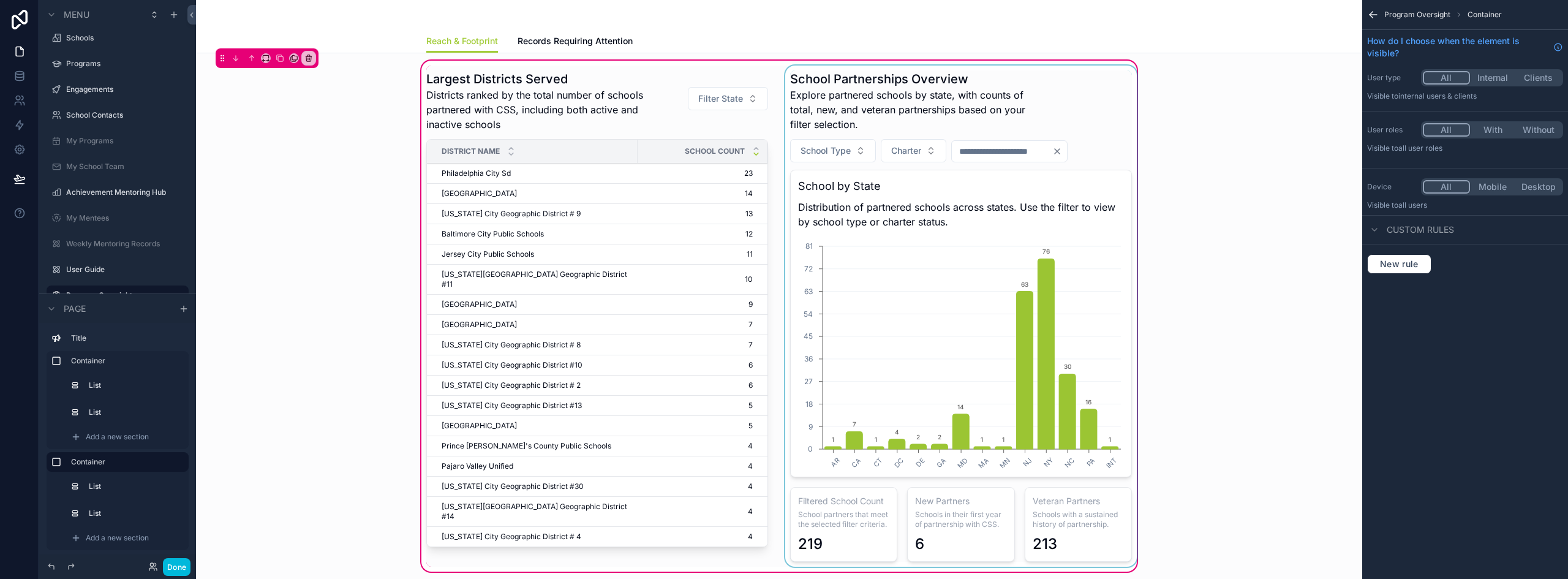
scroll to position [184, 0]
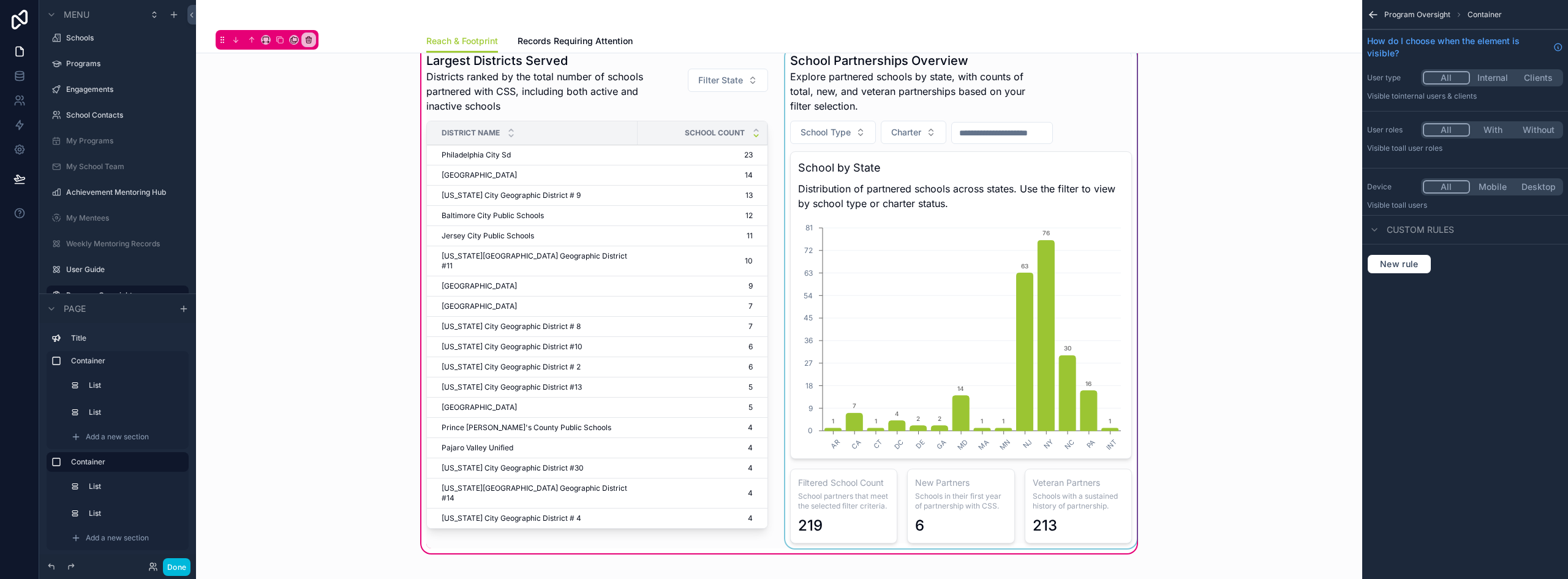
type input "*"
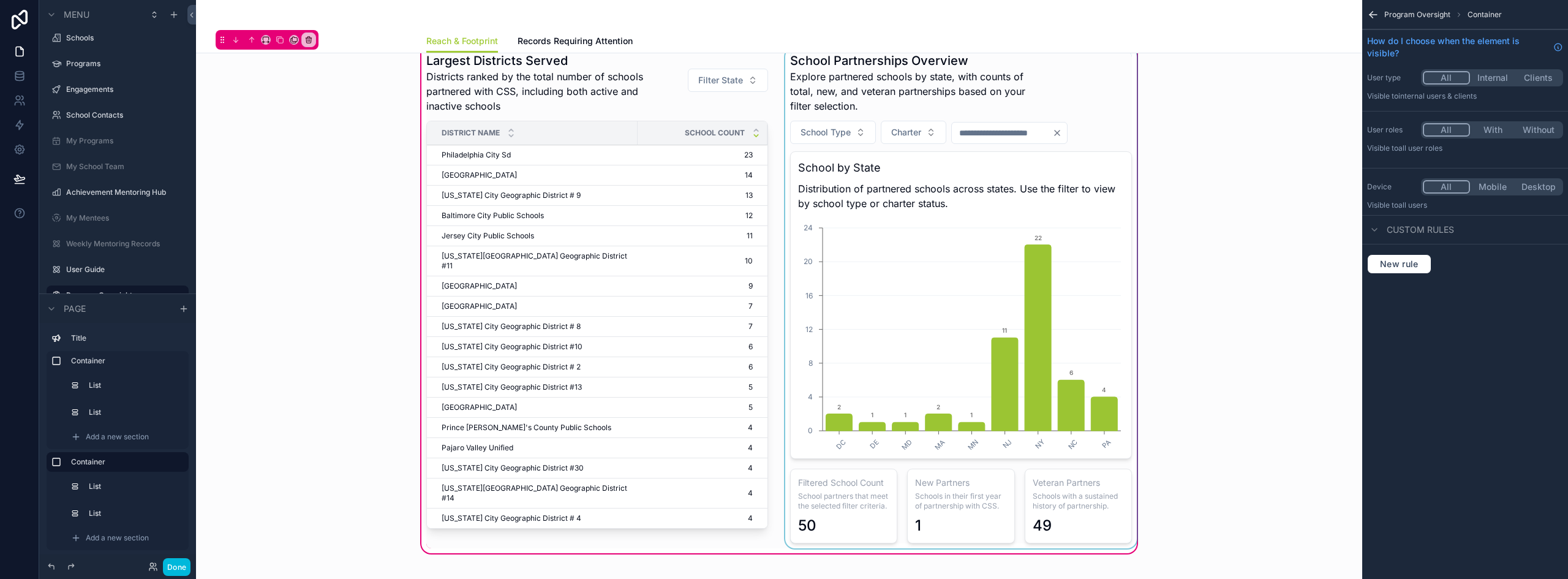
type input "*"
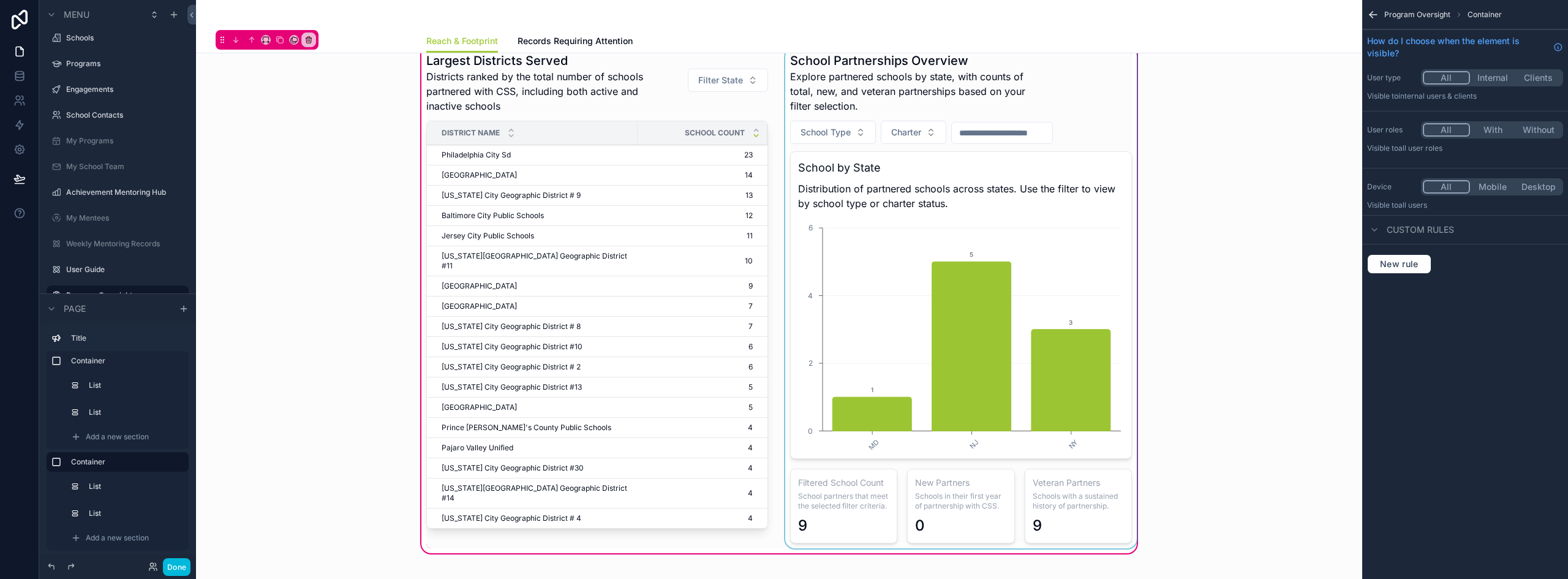
type input "*"
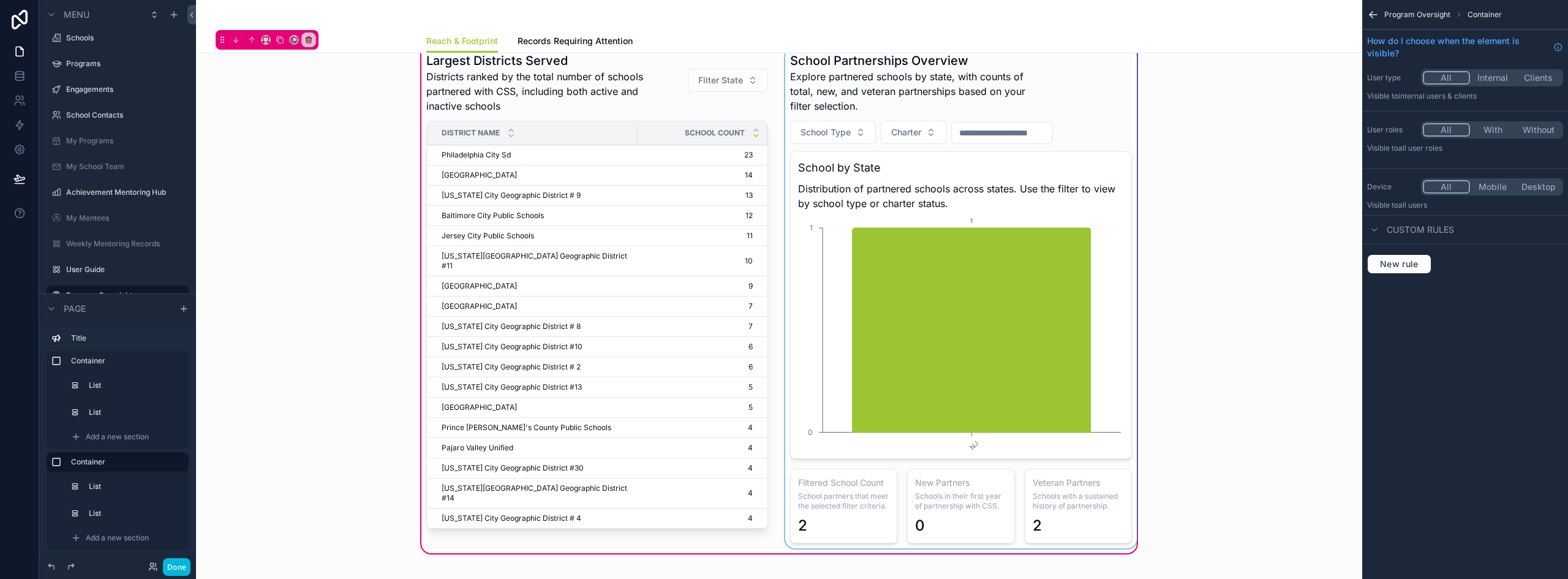
type input "*"
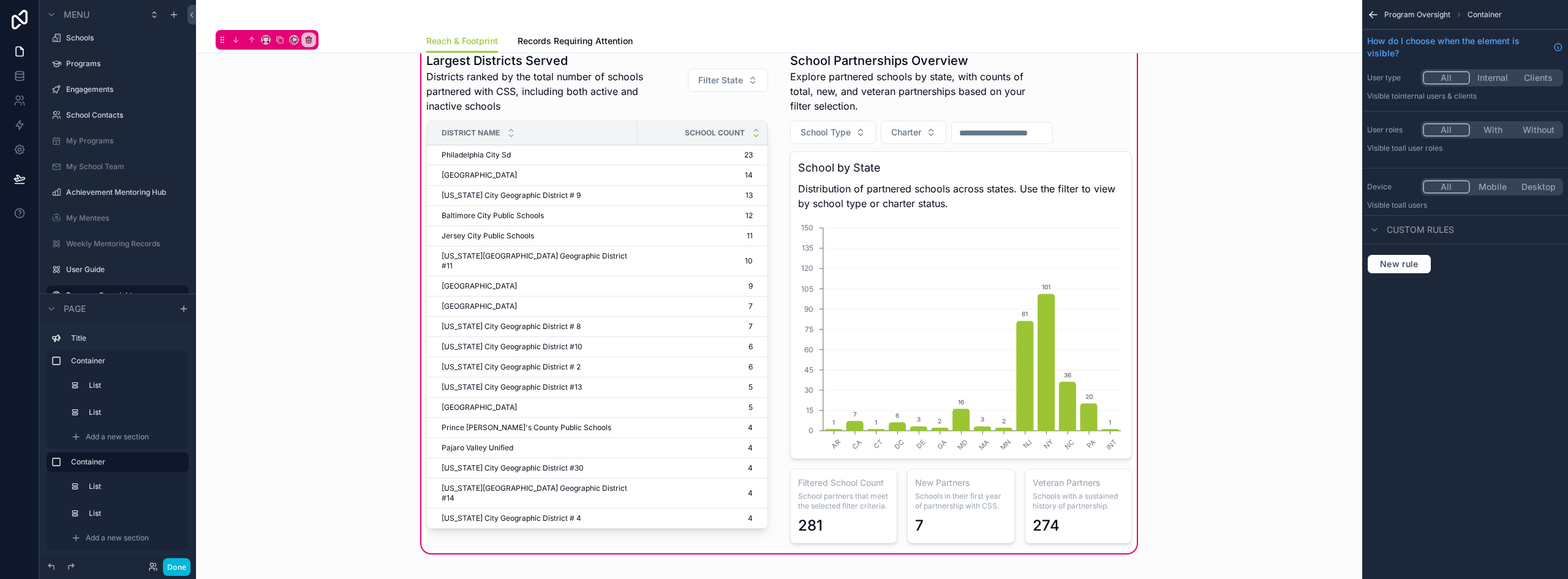
click at [1374, 15] on icon "scrollable content" at bounding box center [1373, 15] width 7 height 0
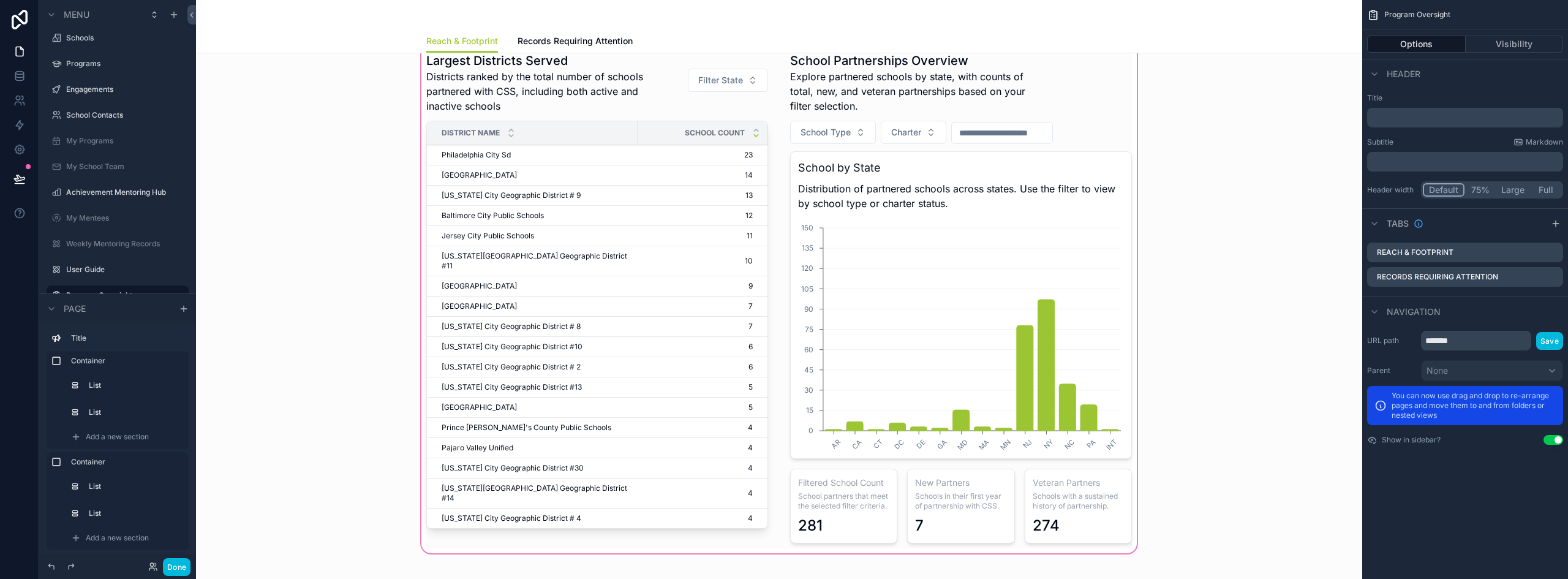
click at [973, 120] on div "scrollable content" at bounding box center [779, 297] width 1147 height 516
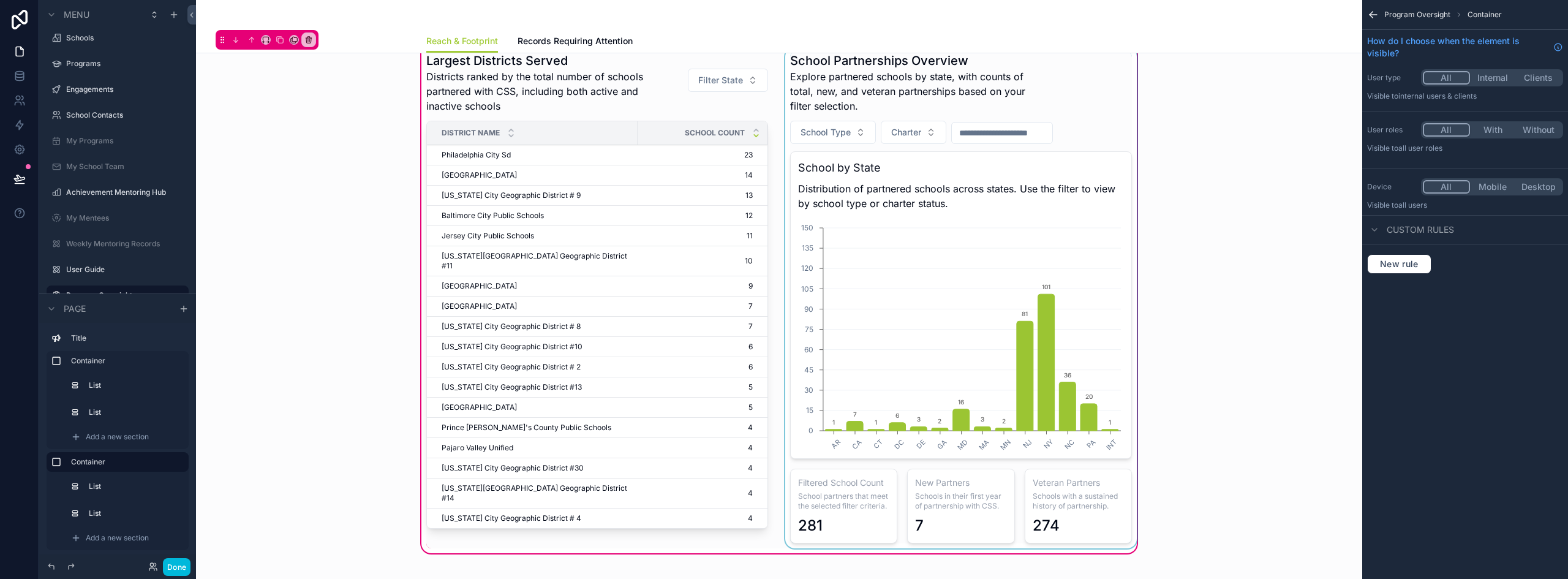
click at [1057, 104] on div "scrollable content" at bounding box center [960, 297] width 356 height 501
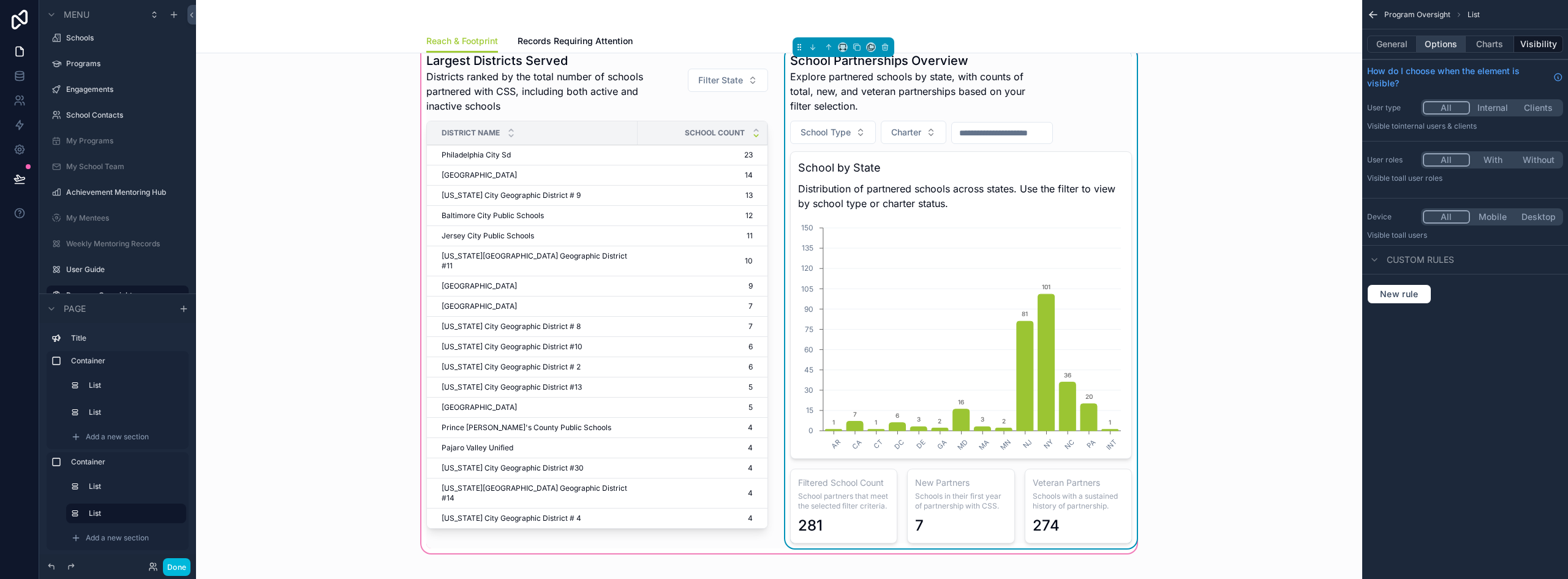
click at [1442, 45] on button "Options" at bounding box center [1441, 44] width 49 height 17
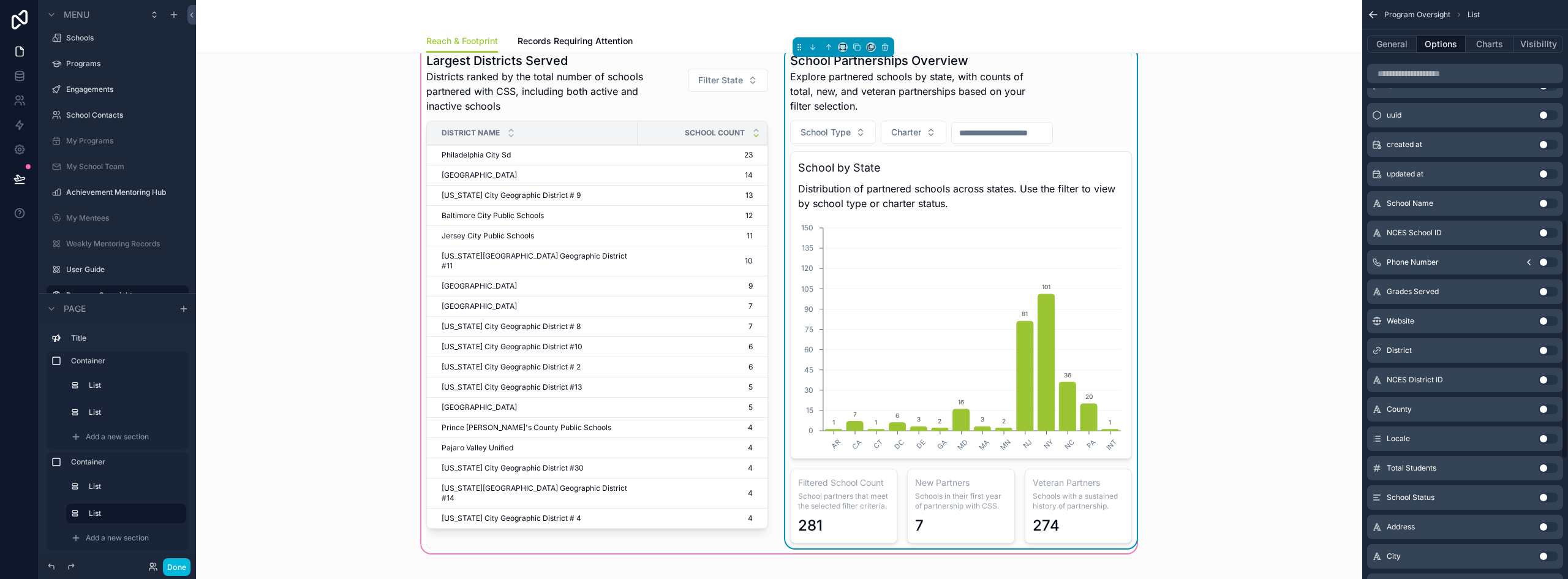
scroll to position [551, 0]
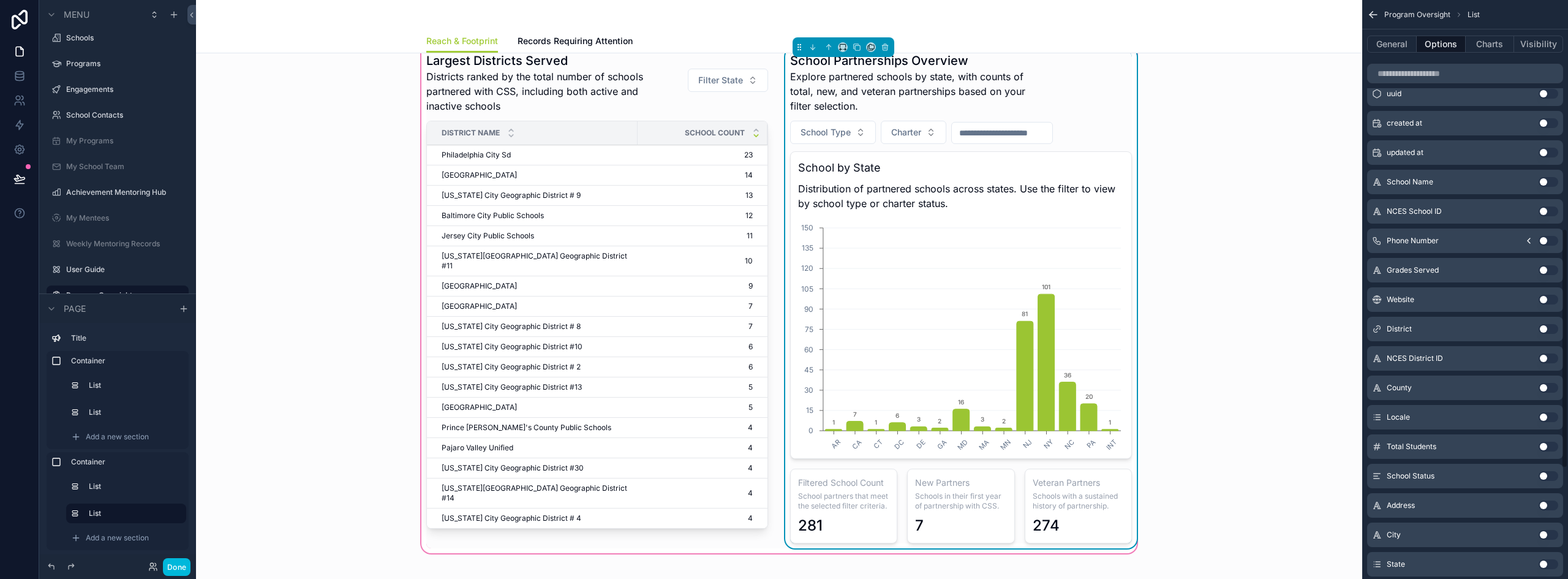
click at [1544, 474] on button "Use setting" at bounding box center [1548, 476] width 20 height 10
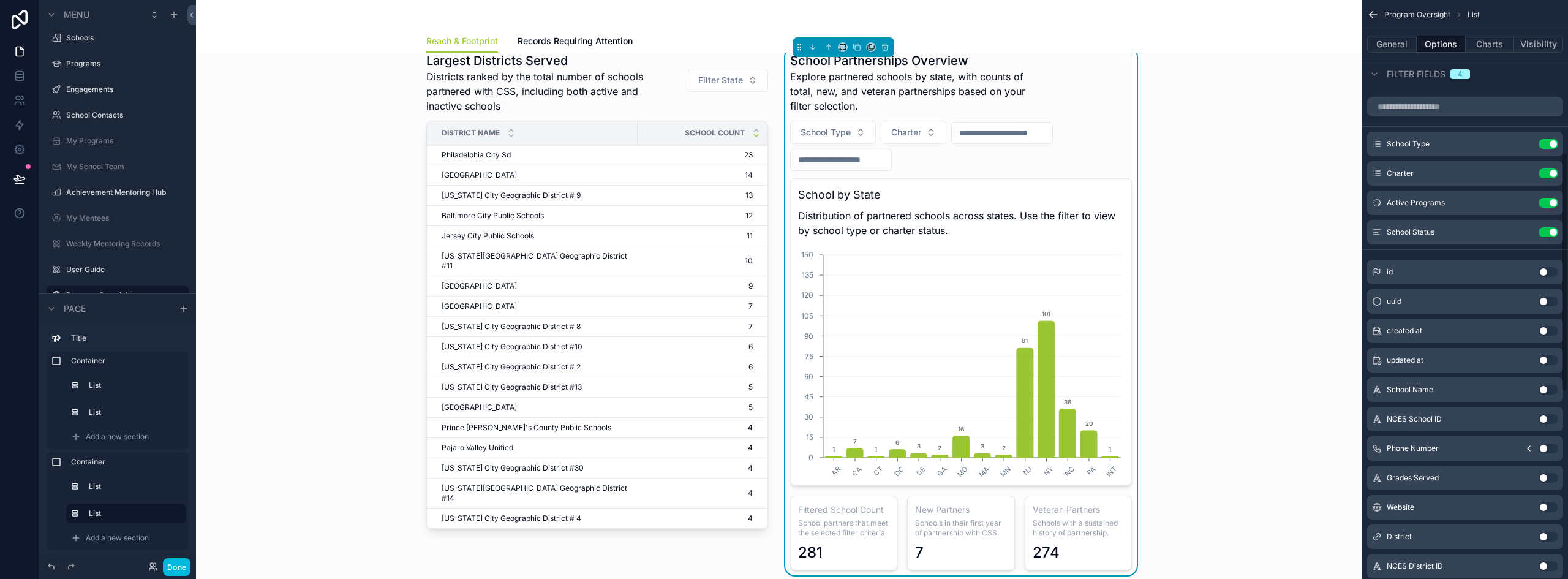
scroll to position [368, 0]
click at [1522, 234] on icon "scrollable content" at bounding box center [1524, 238] width 10 height 10
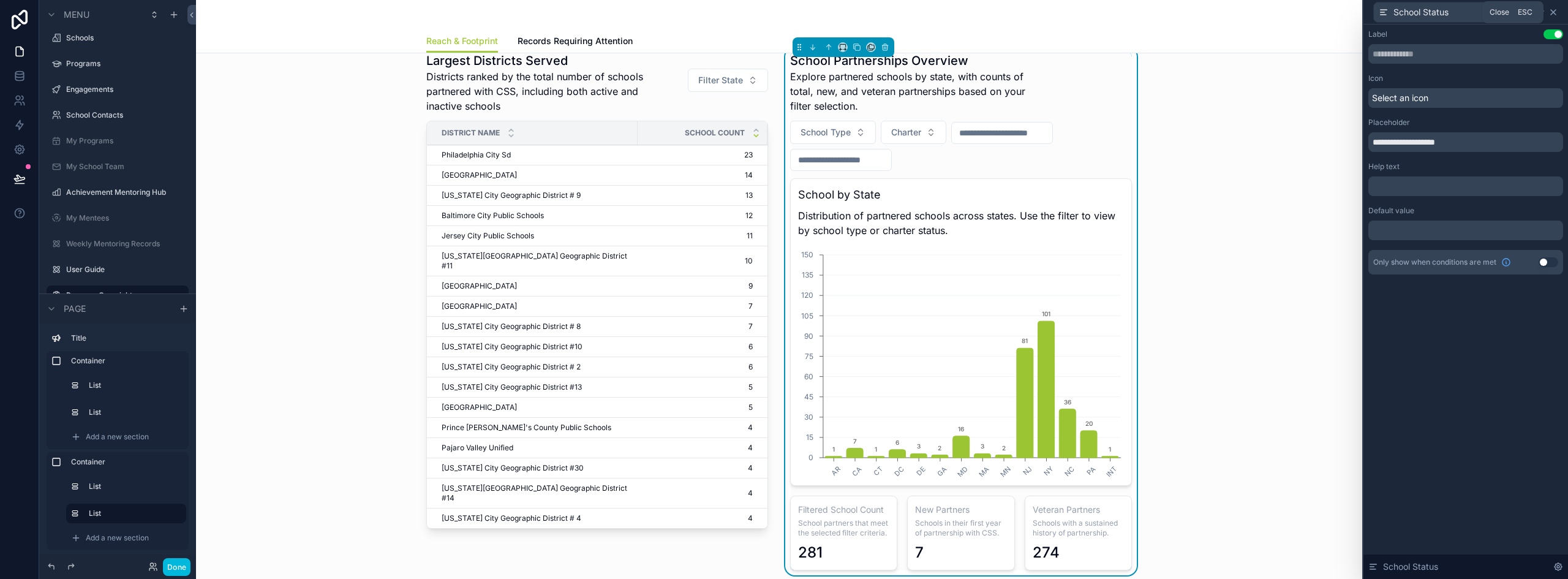
click at [1556, 11] on icon at bounding box center [1553, 12] width 10 height 10
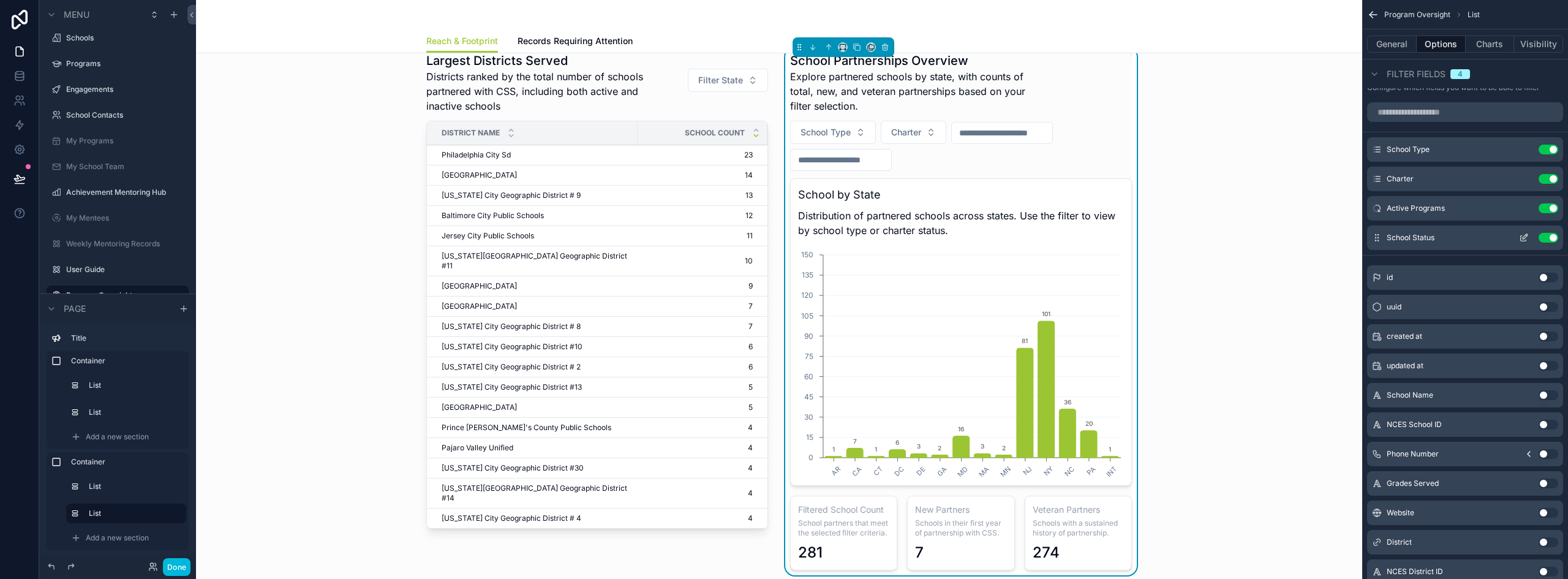
click at [1543, 239] on button "Use setting" at bounding box center [1548, 238] width 20 height 10
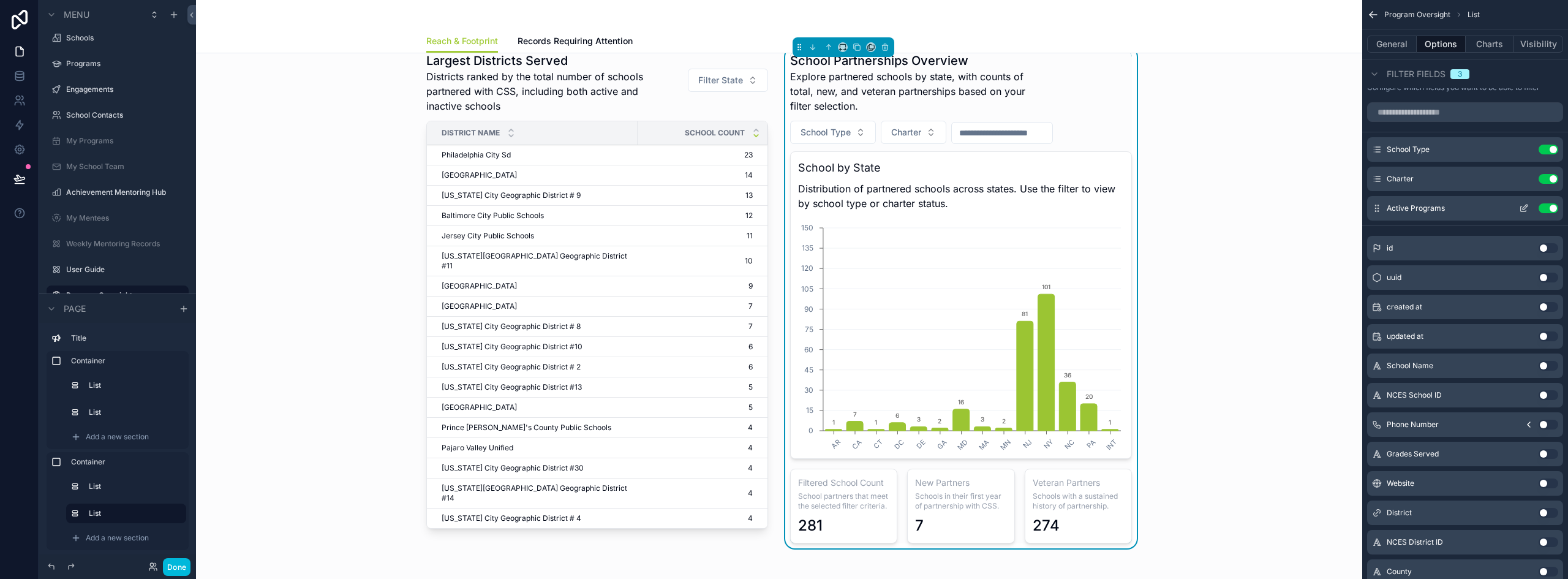
click at [1548, 210] on button "Use setting" at bounding box center [1548, 208] width 20 height 10
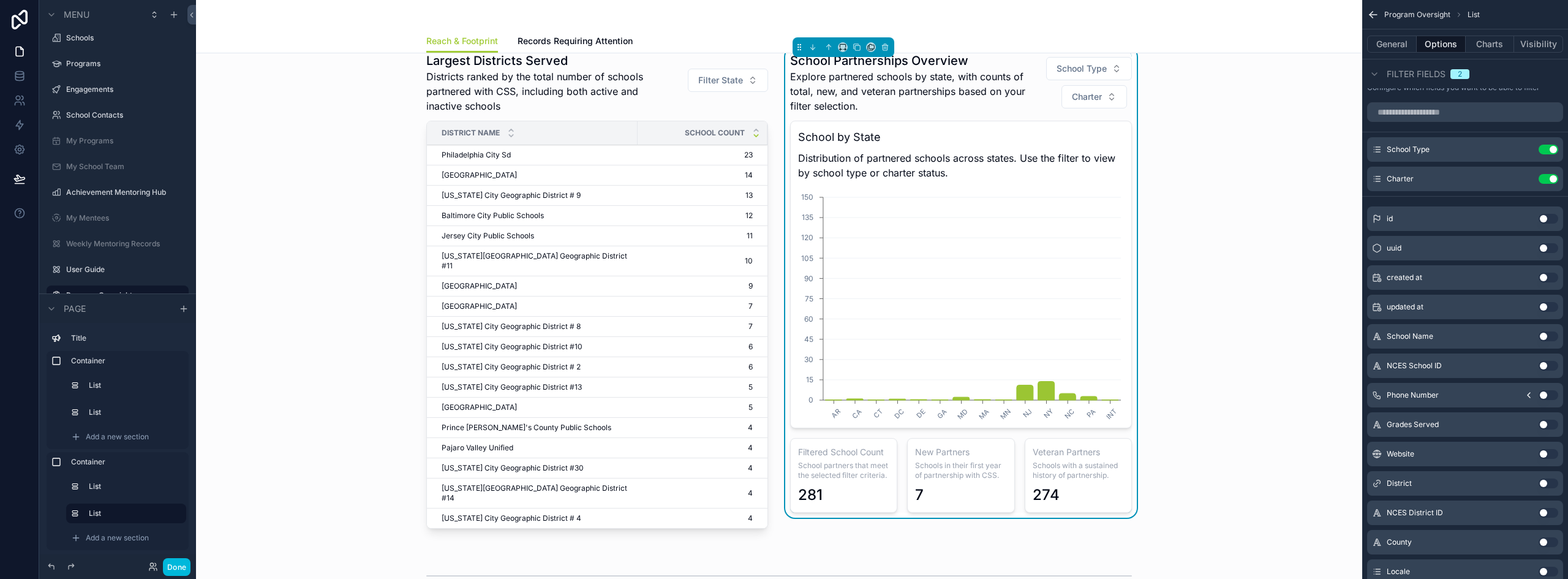
scroll to position [61, 0]
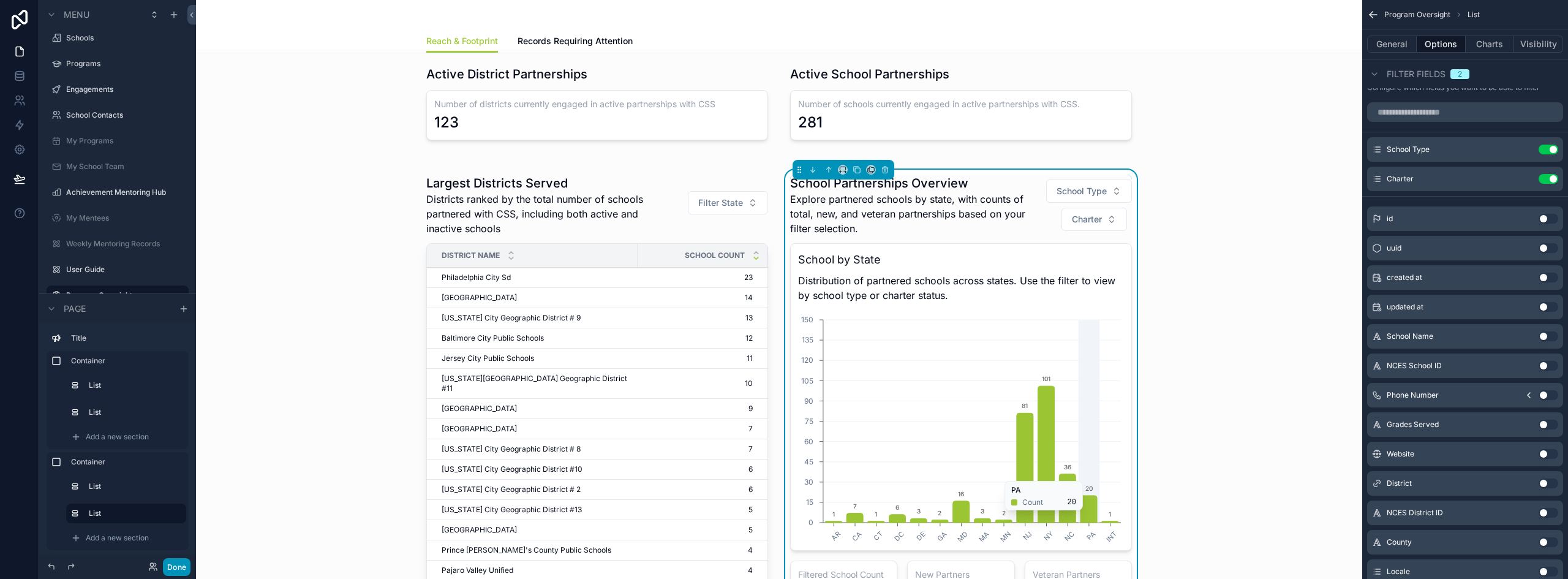
click at [173, 565] on button "Done" at bounding box center [177, 567] width 28 height 17
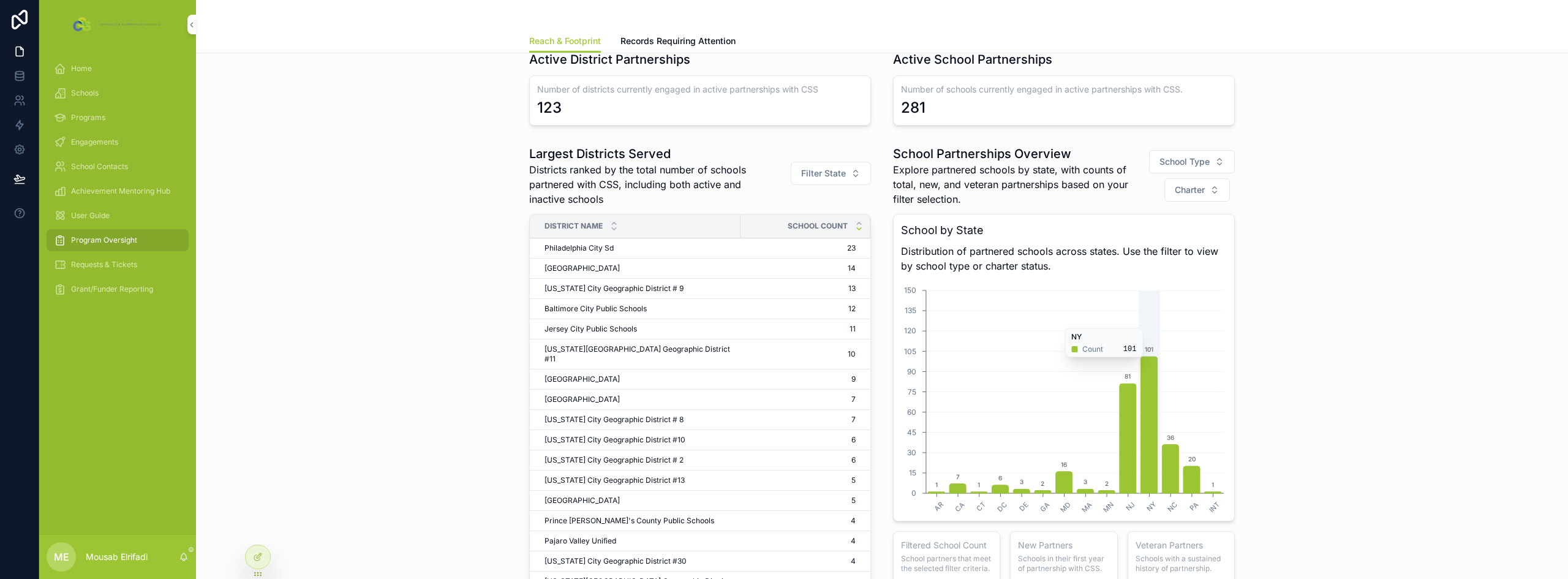
scroll to position [0, 0]
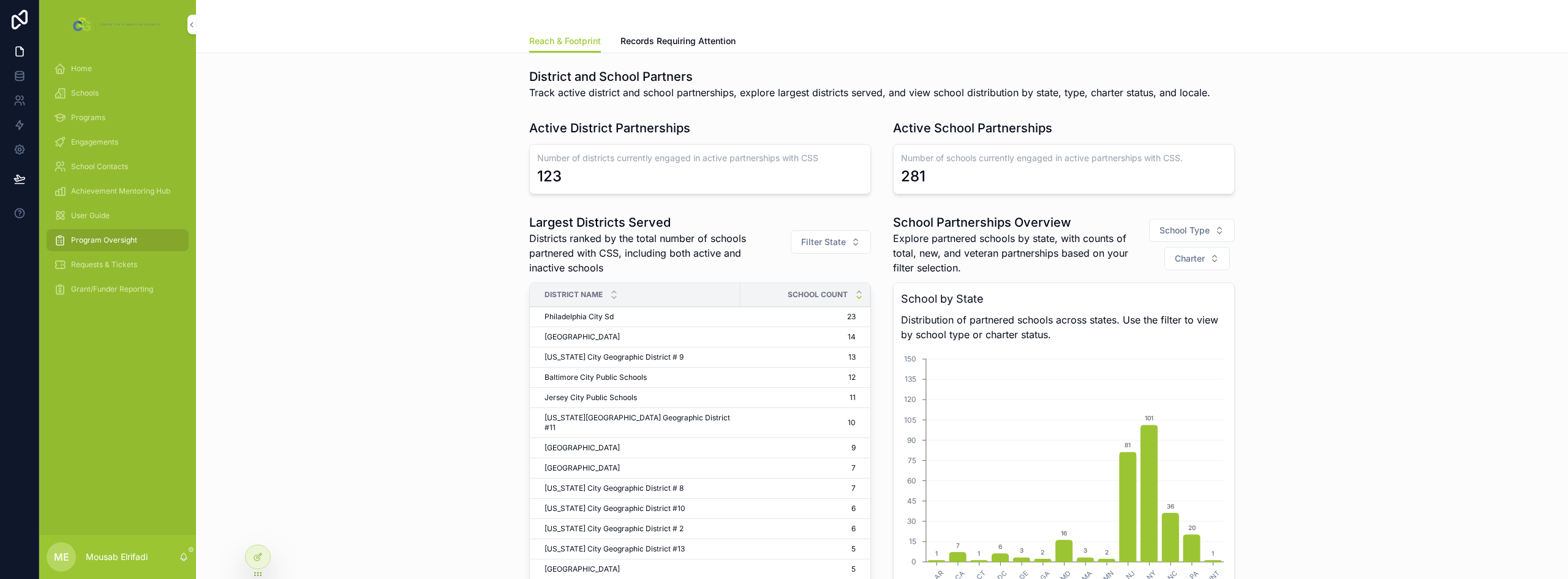
click at [999, 154] on h3 "Number of schools currently engaged in active partnerships with CSS." at bounding box center [1063, 157] width 326 height 12
click at [255, 554] on icon at bounding box center [258, 557] width 10 height 10
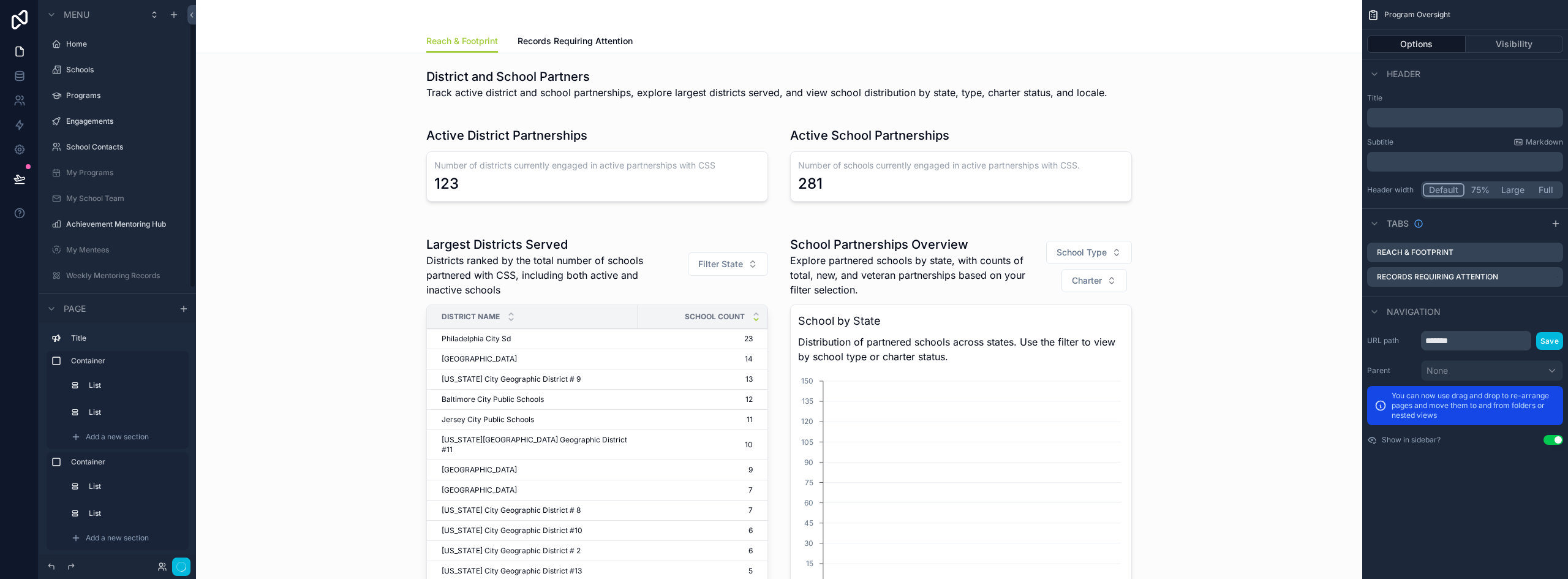
click at [938, 173] on div "scrollable content" at bounding box center [779, 164] width 1147 height 99
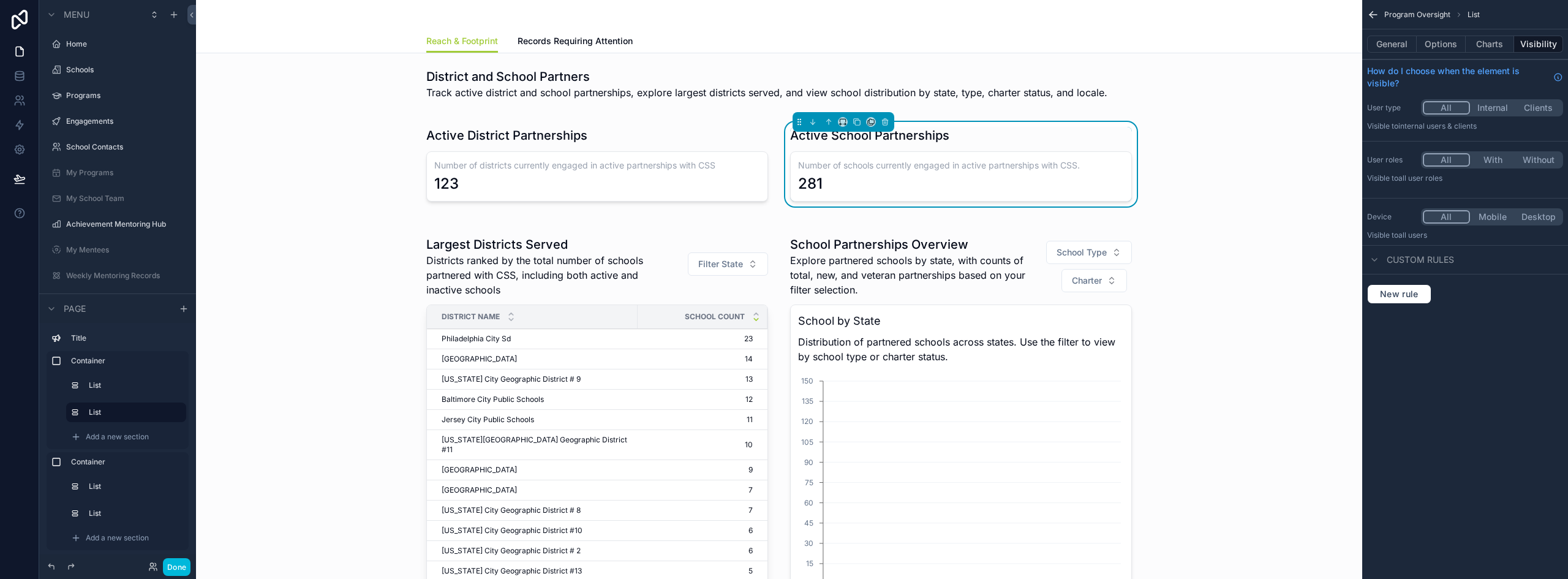
scroll to position [32, 0]
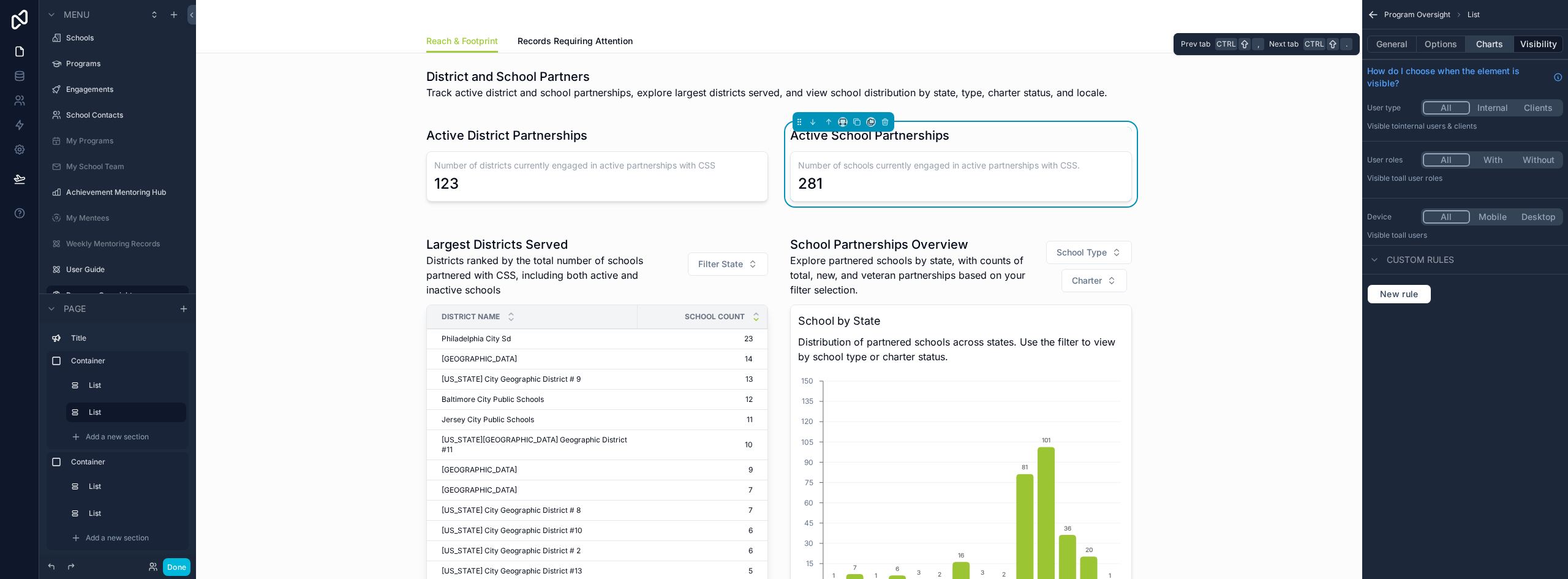
click at [1478, 49] on button "Charts" at bounding box center [1490, 44] width 49 height 17
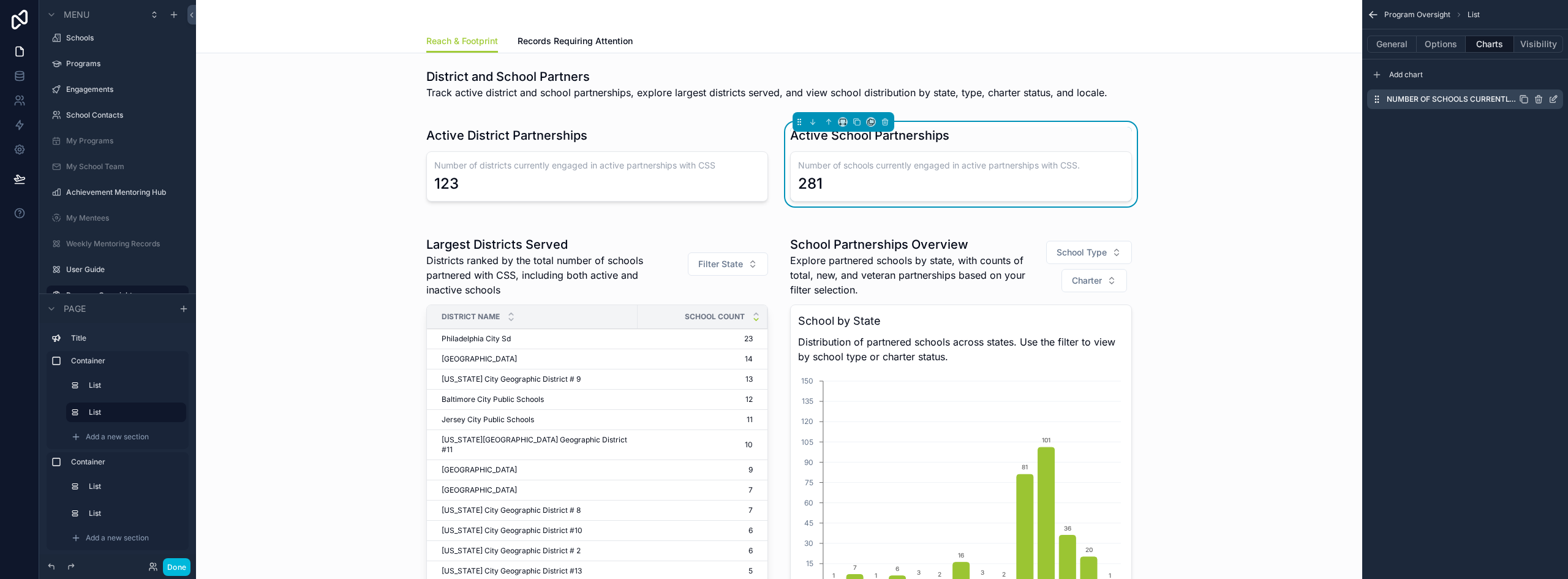
click at [1379, 72] on icon "scrollable content" at bounding box center [1377, 75] width 10 height 10
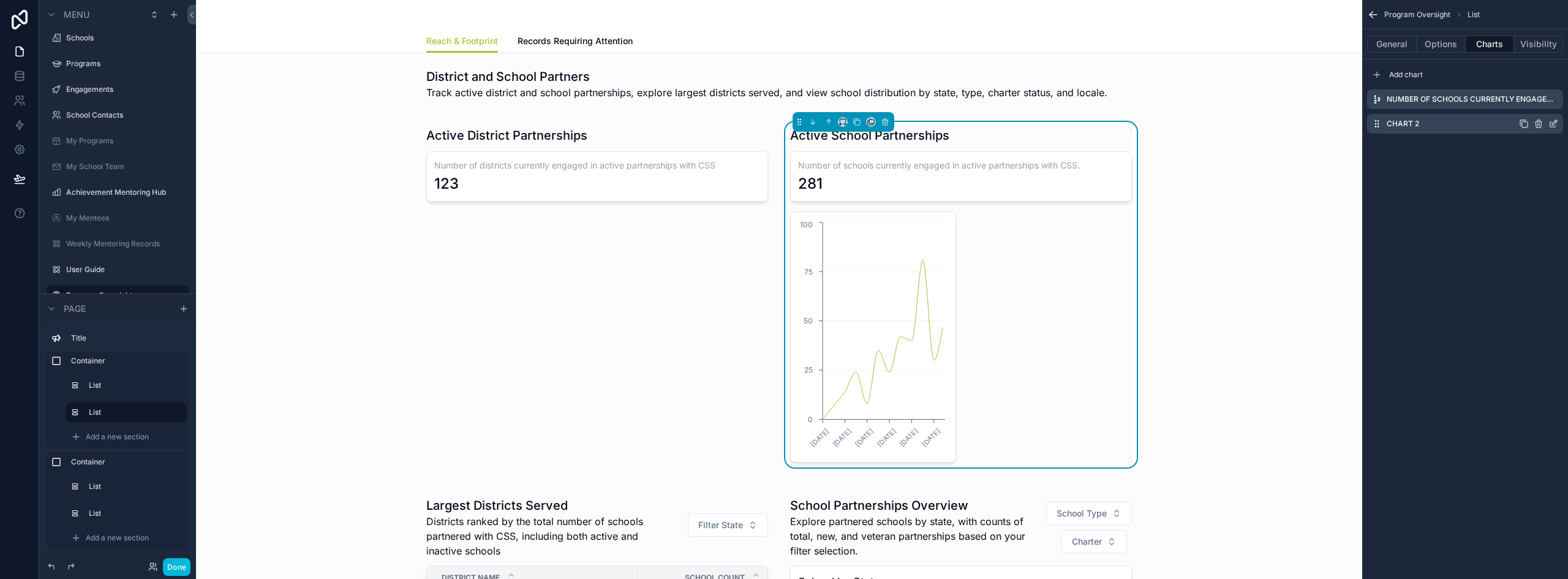
click at [1551, 124] on icon "scrollable content" at bounding box center [1553, 124] width 10 height 10
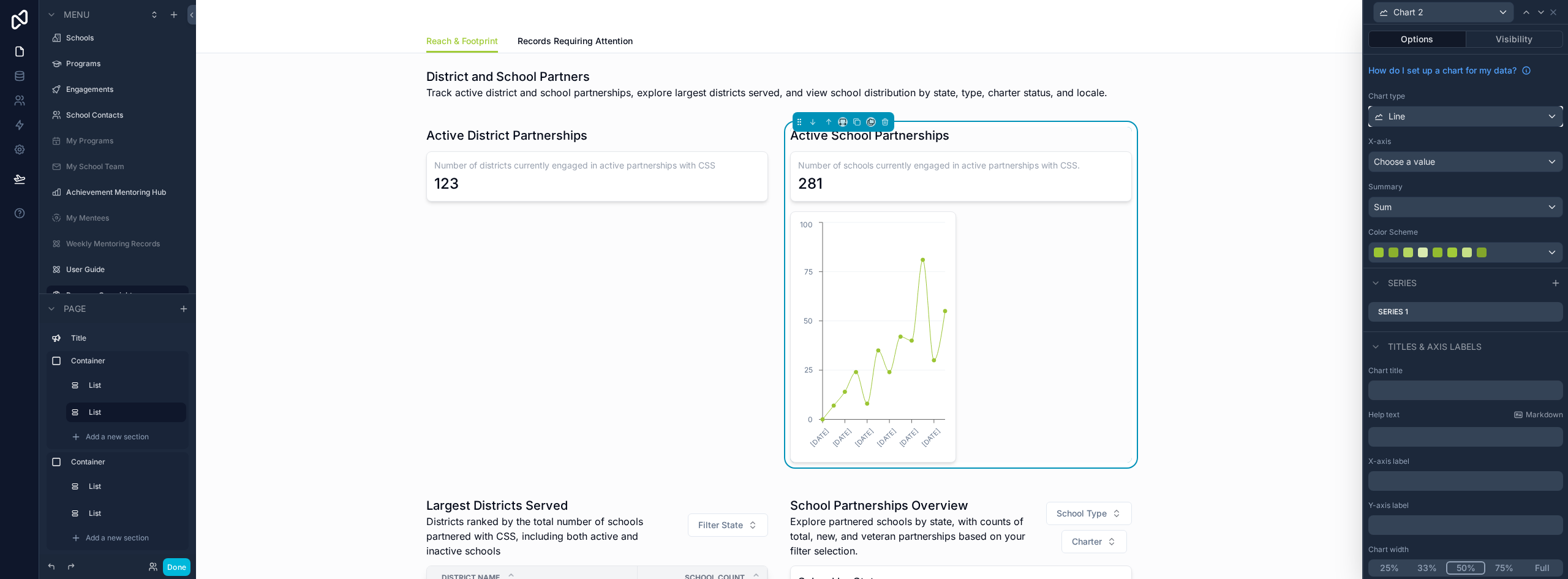
click at [1443, 116] on div "Line" at bounding box center [1465, 116] width 194 height 20
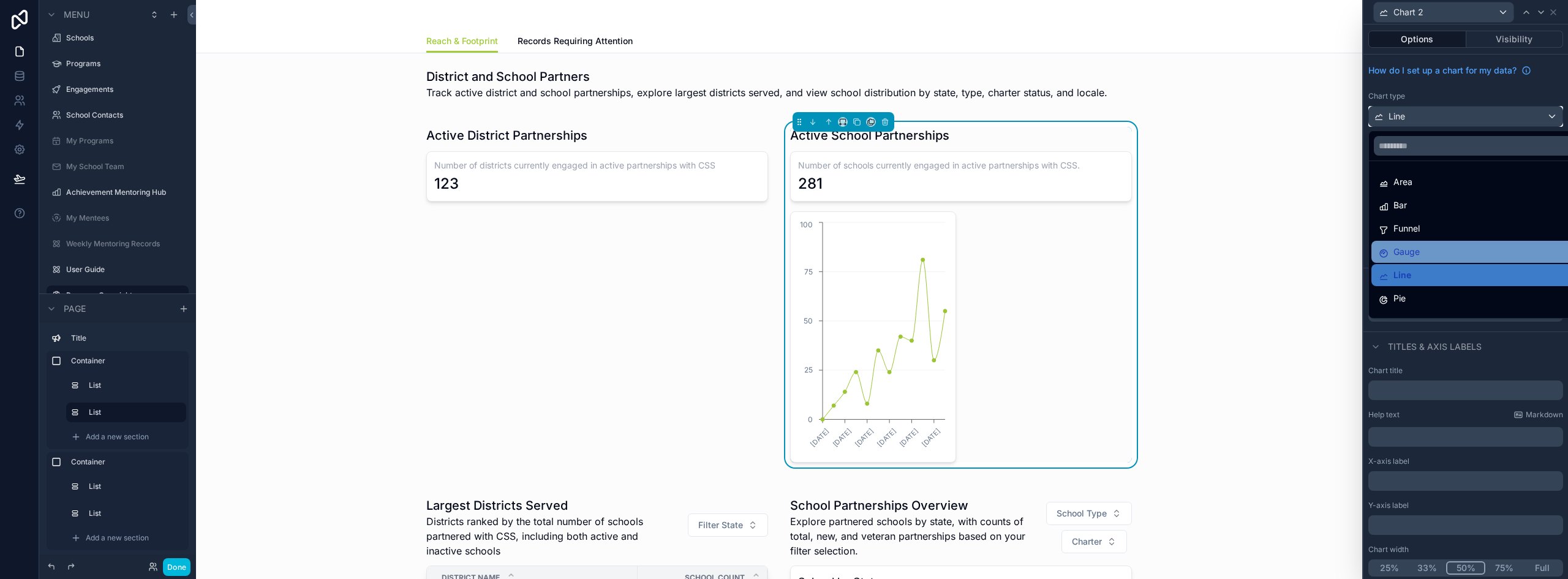
scroll to position [61, 0]
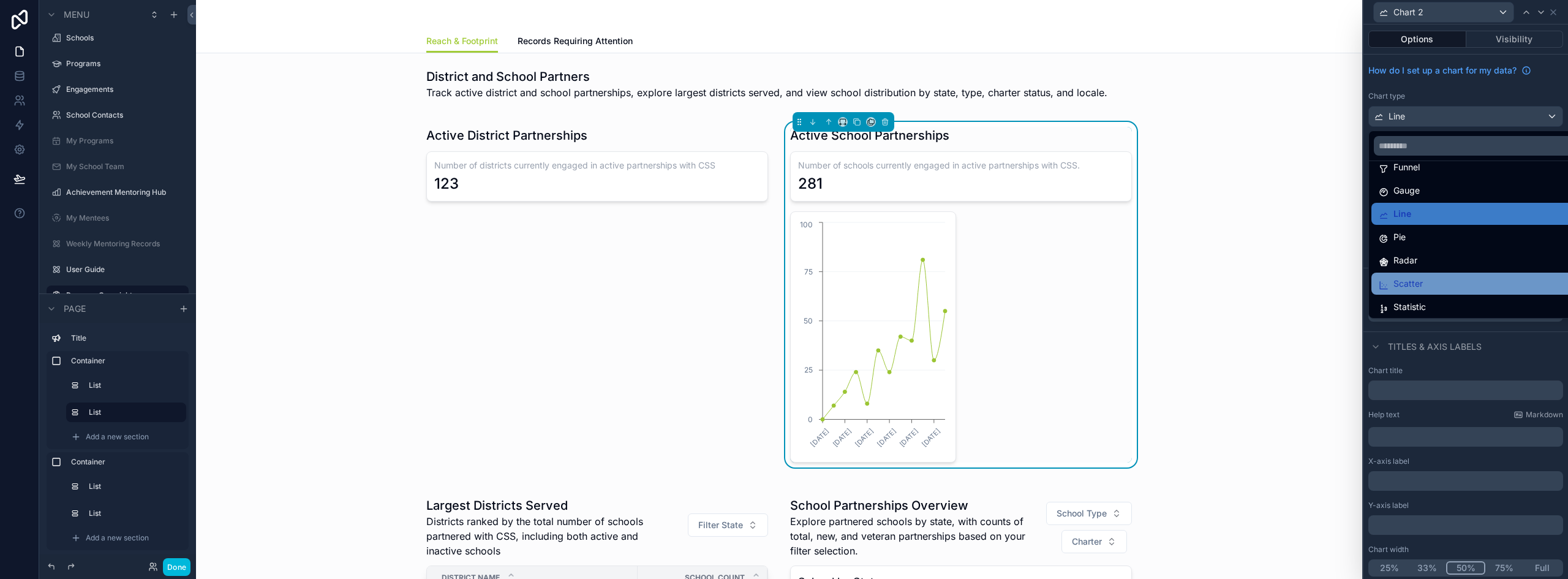
click at [1432, 287] on div "Scatter" at bounding box center [1475, 284] width 193 height 15
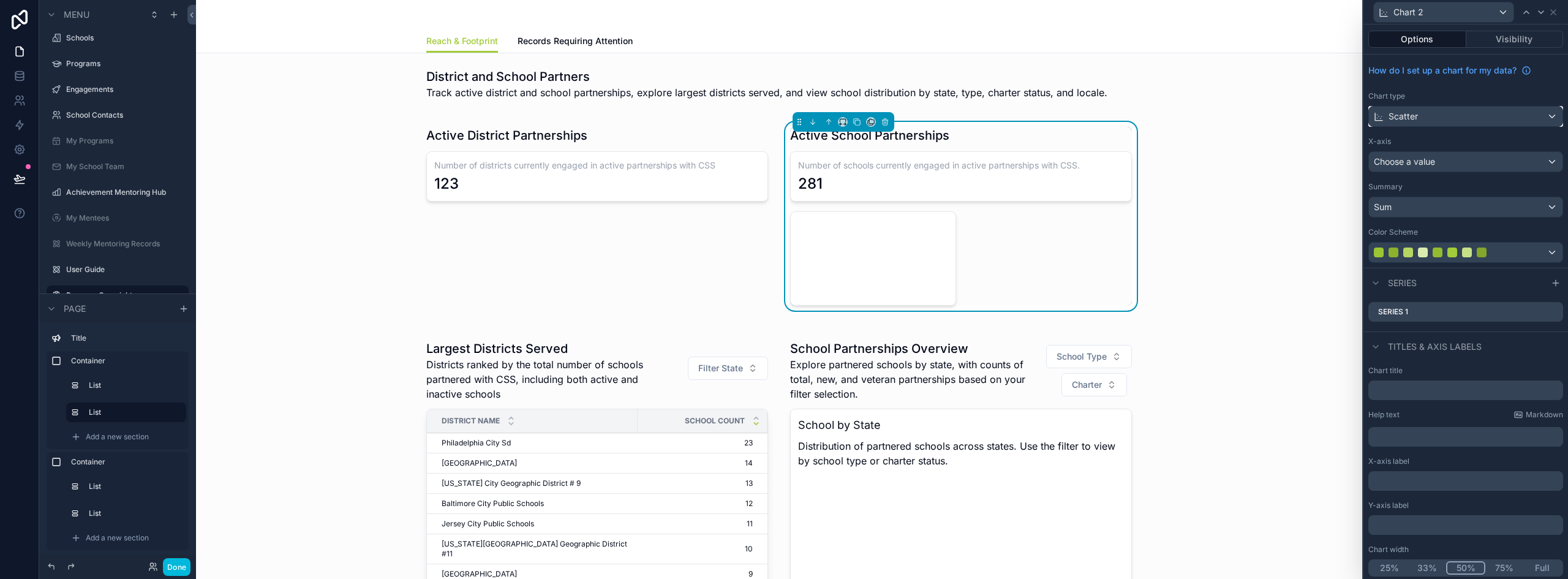
click at [1440, 117] on div "Scatter" at bounding box center [1465, 116] width 194 height 20
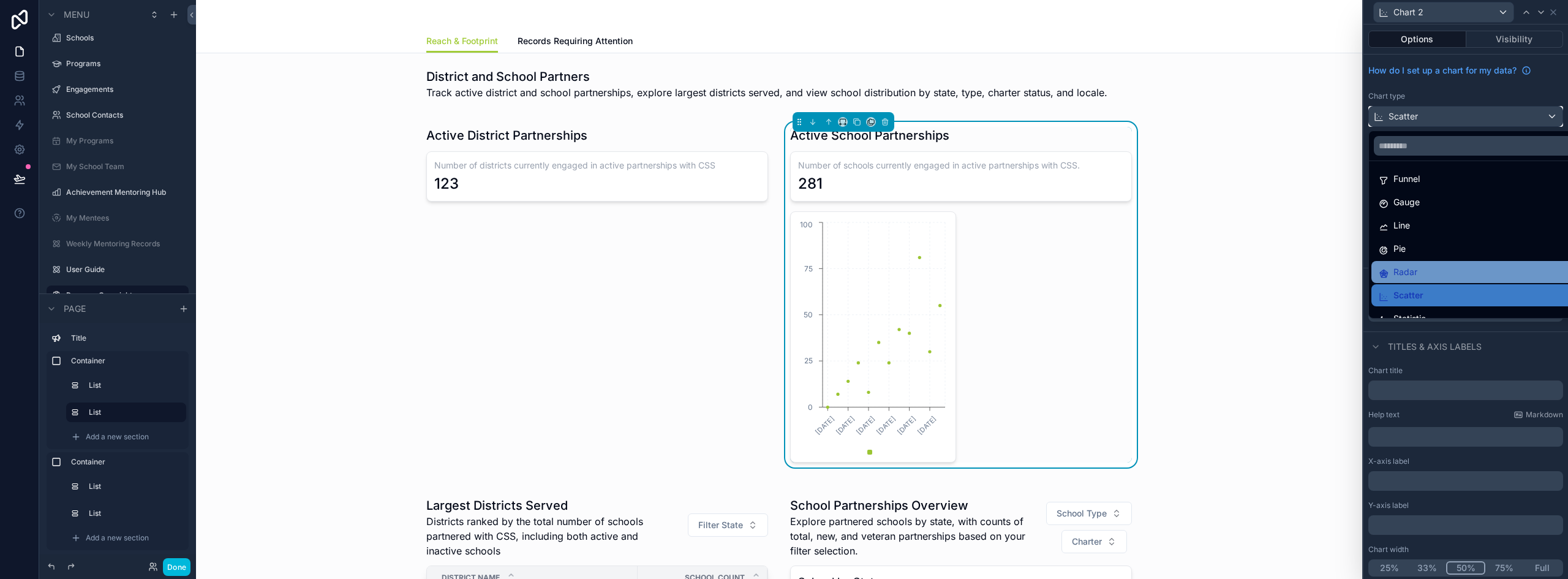
scroll to position [87, 0]
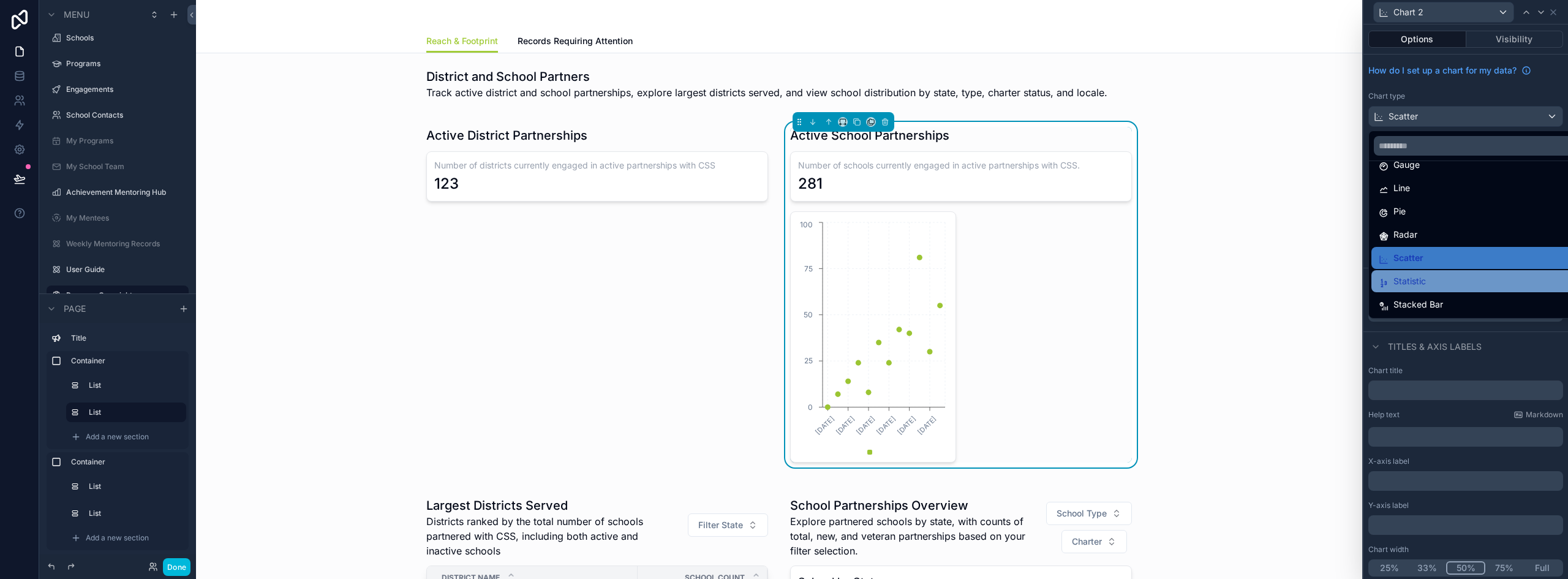
click at [1427, 283] on div "Statistic" at bounding box center [1475, 281] width 193 height 15
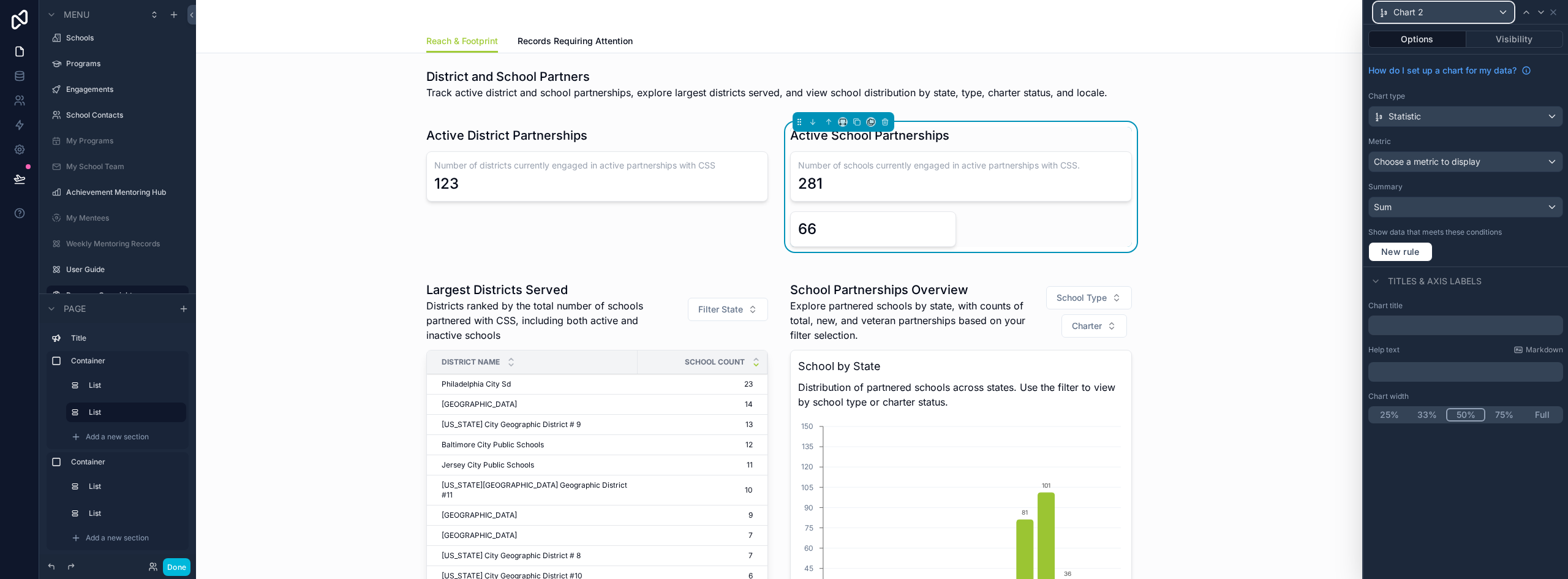
click at [1505, 11] on div "Chart 2" at bounding box center [1443, 12] width 140 height 20
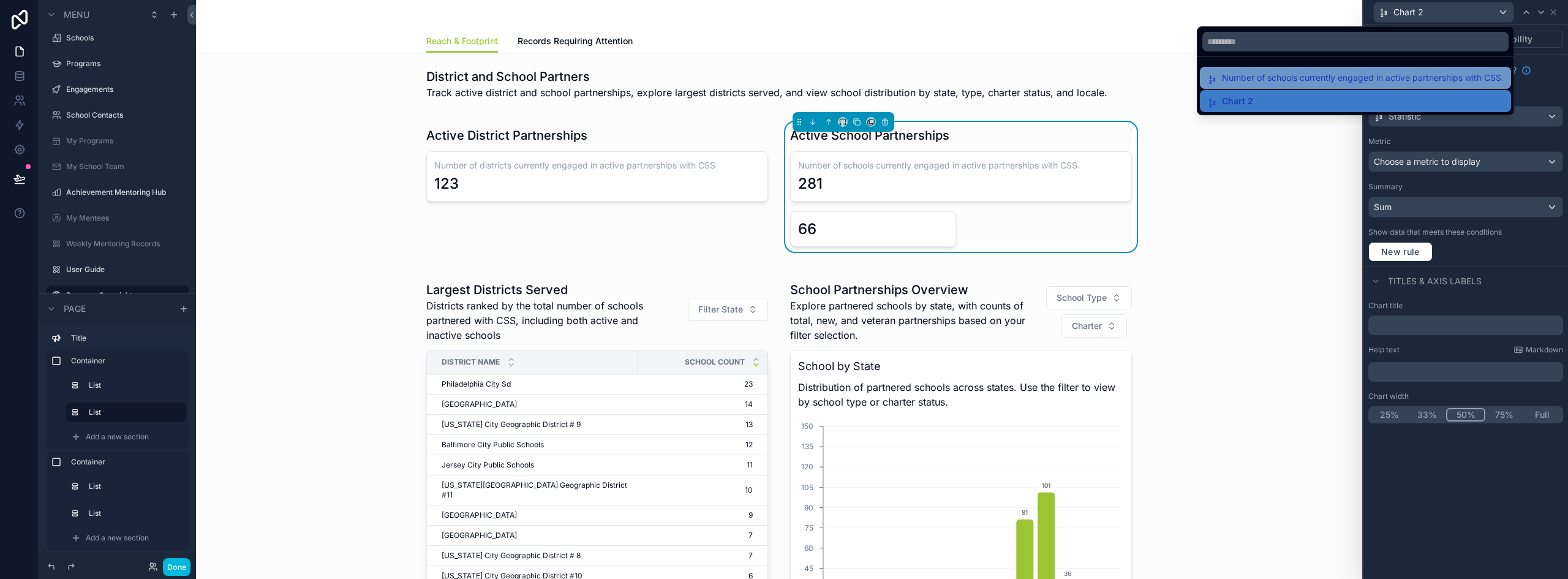
click at [1404, 73] on span "Number of schools currently engaged in active partnerships with CSS." at bounding box center [1363, 78] width 281 height 15
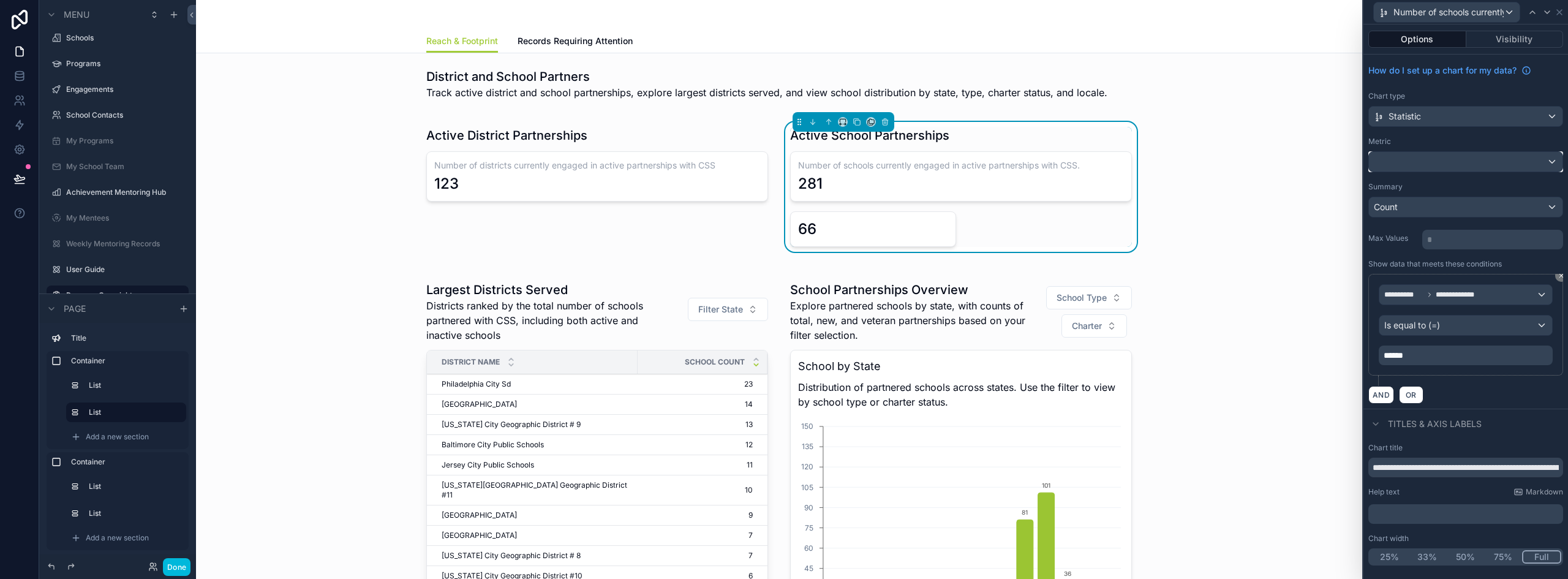
click at [1455, 168] on div at bounding box center [1465, 161] width 194 height 20
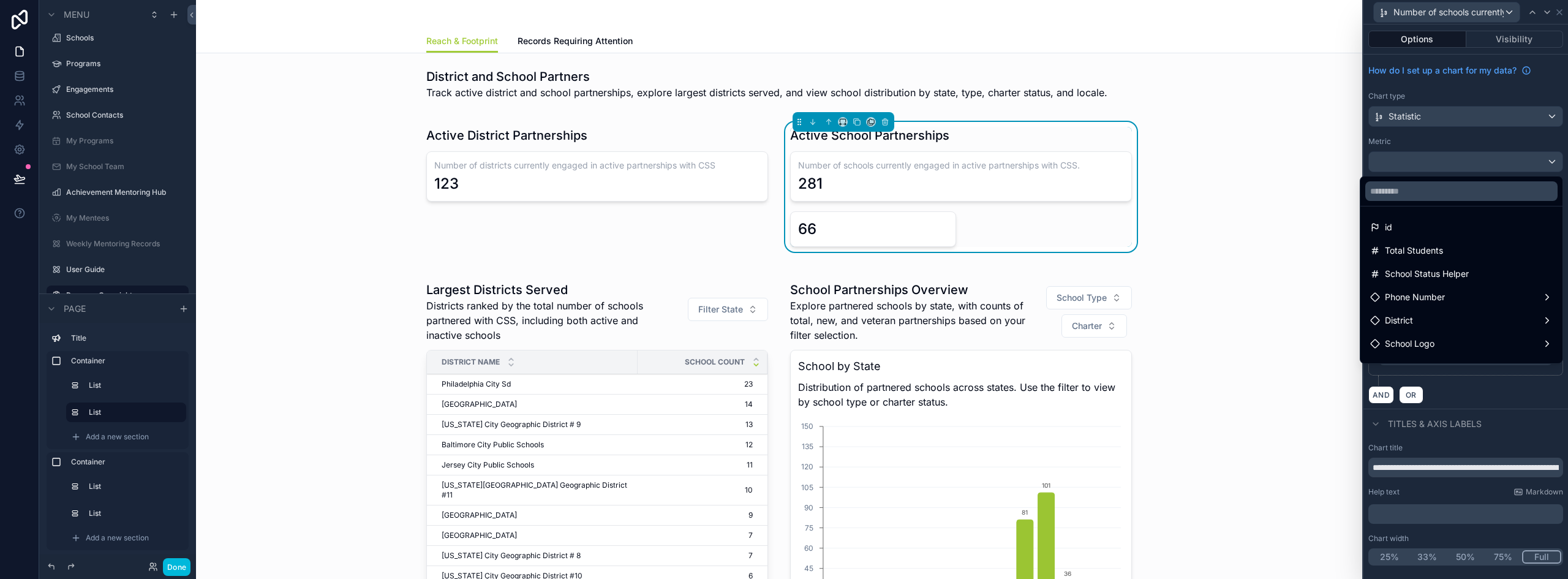
click at [1455, 168] on div at bounding box center [1466, 290] width 205 height 579
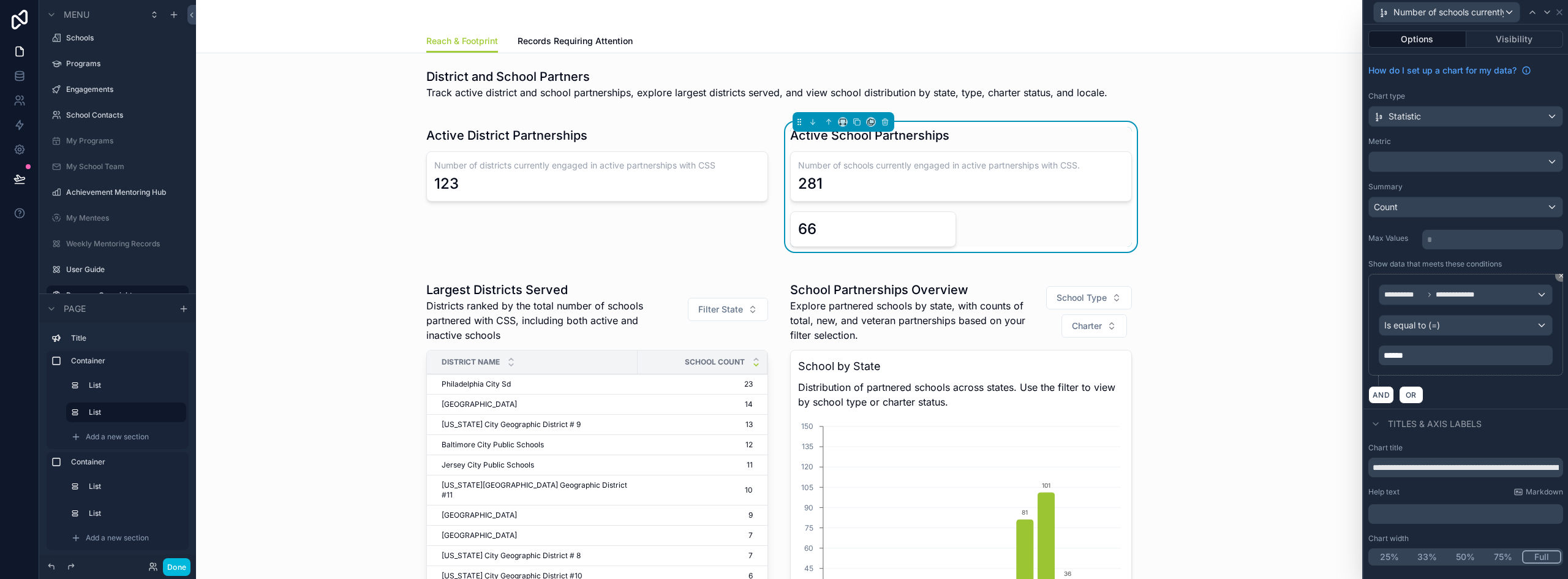
click at [1471, 558] on button "50%" at bounding box center [1465, 557] width 38 height 14
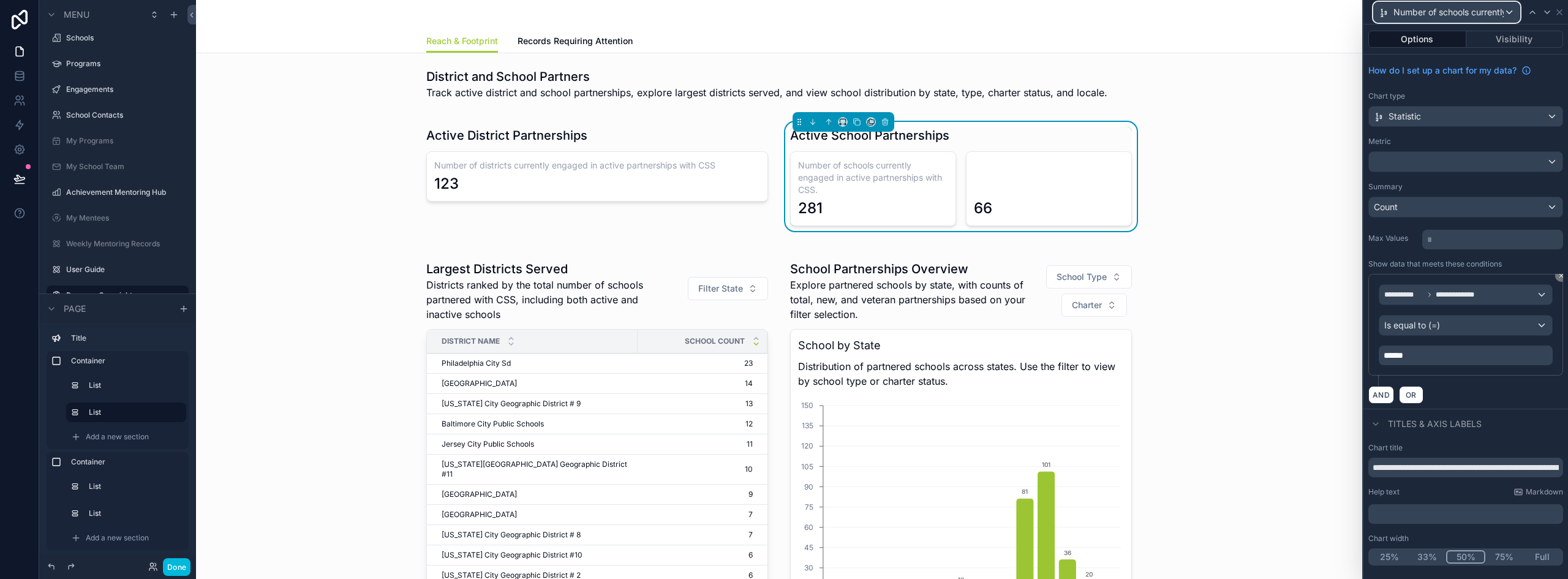
click at [1490, 10] on span "Number of schools currently engaged in active partnerships with CSS." at bounding box center [1448, 12] width 110 height 12
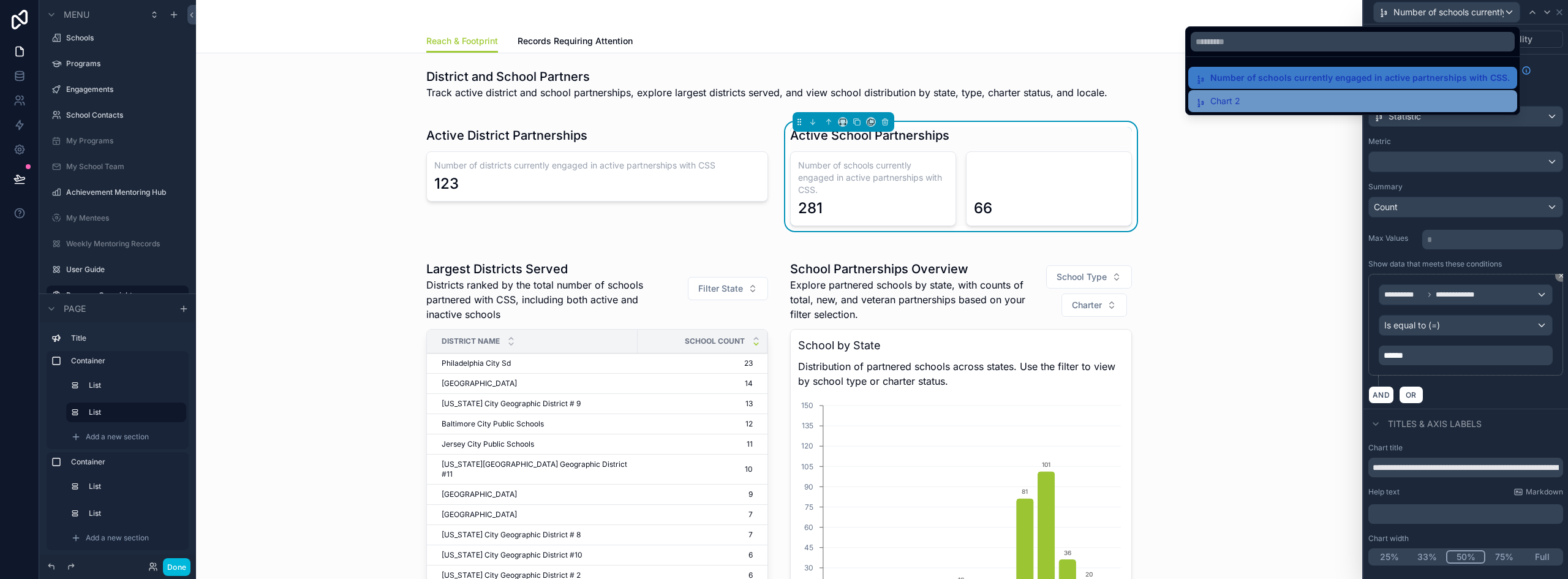
click at [1325, 96] on div "Chart 2" at bounding box center [1352, 101] width 314 height 15
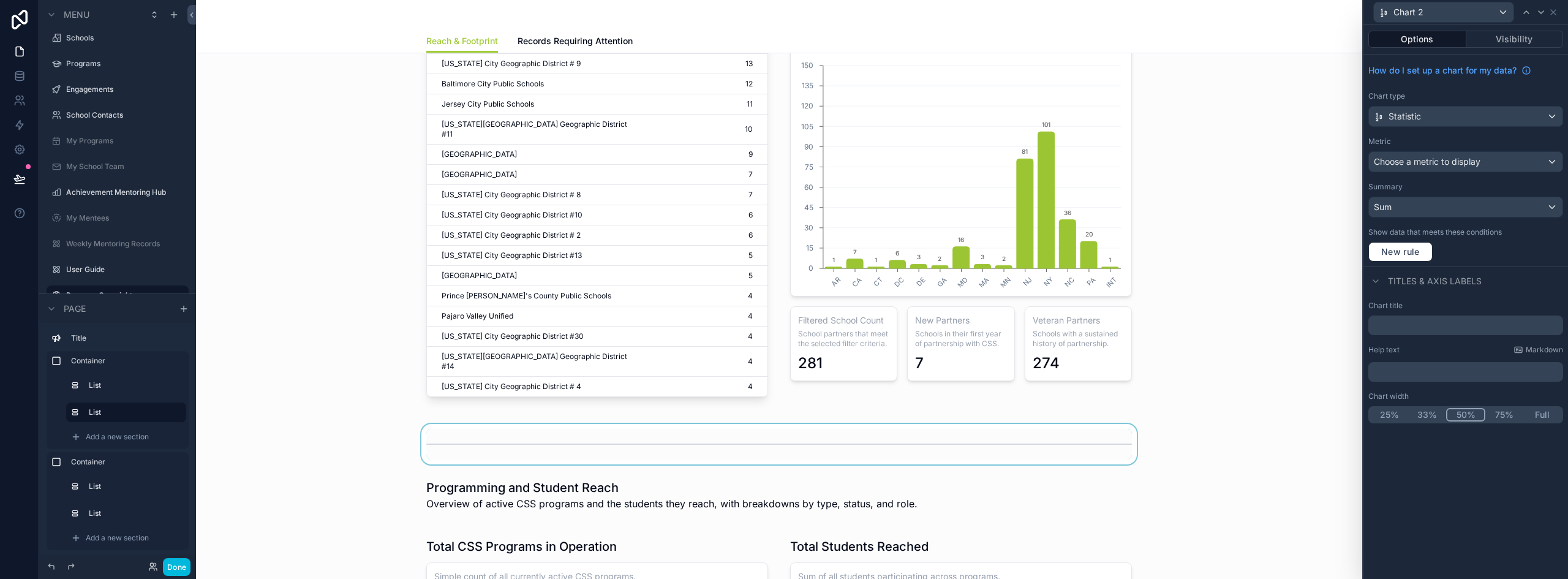
scroll to position [368, 0]
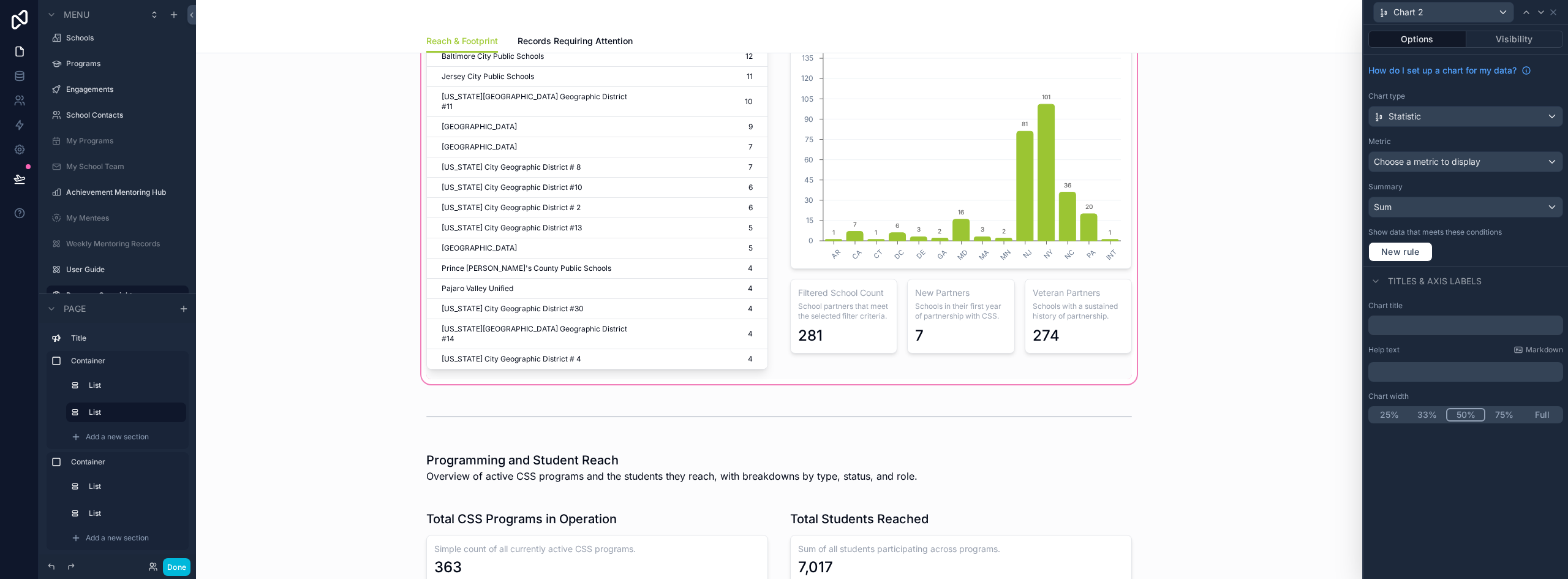
click at [1026, 326] on div "scrollable content" at bounding box center [779, 134] width 1147 height 506
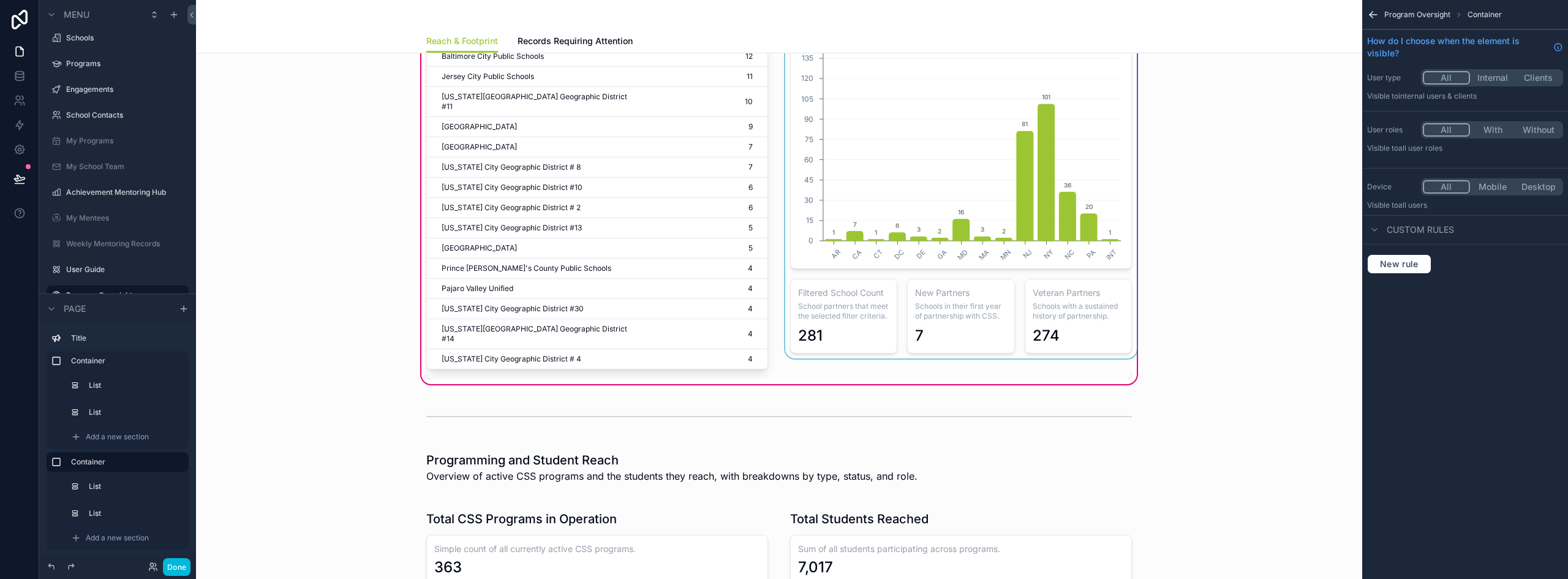
click at [1073, 317] on div "scrollable content" at bounding box center [960, 133] width 356 height 491
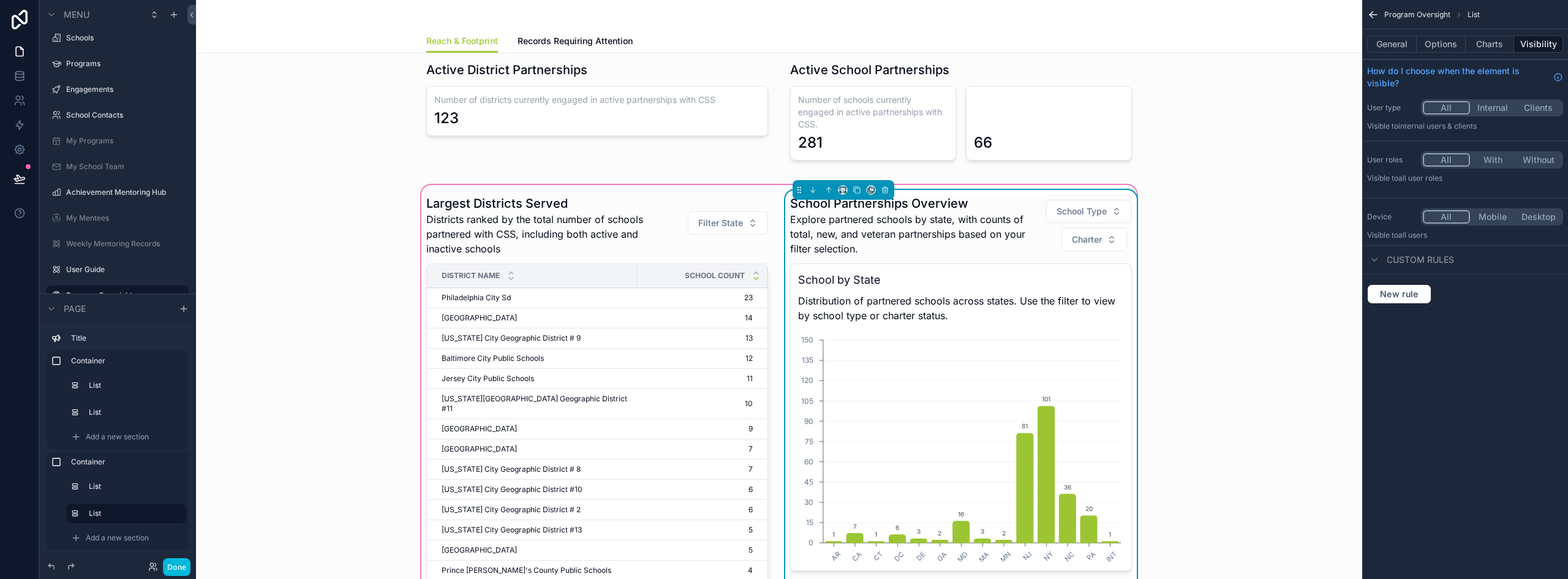
scroll to position [0, 0]
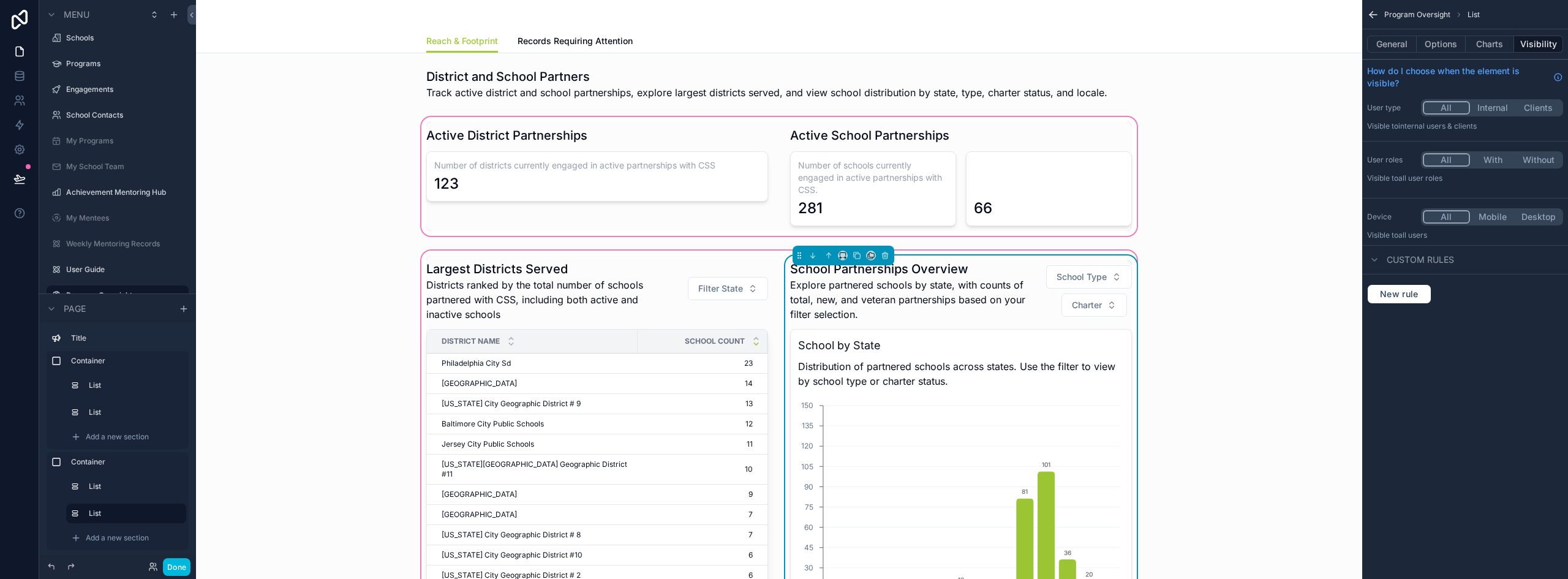
click at [1019, 183] on div "scrollable content" at bounding box center [779, 176] width 1147 height 124
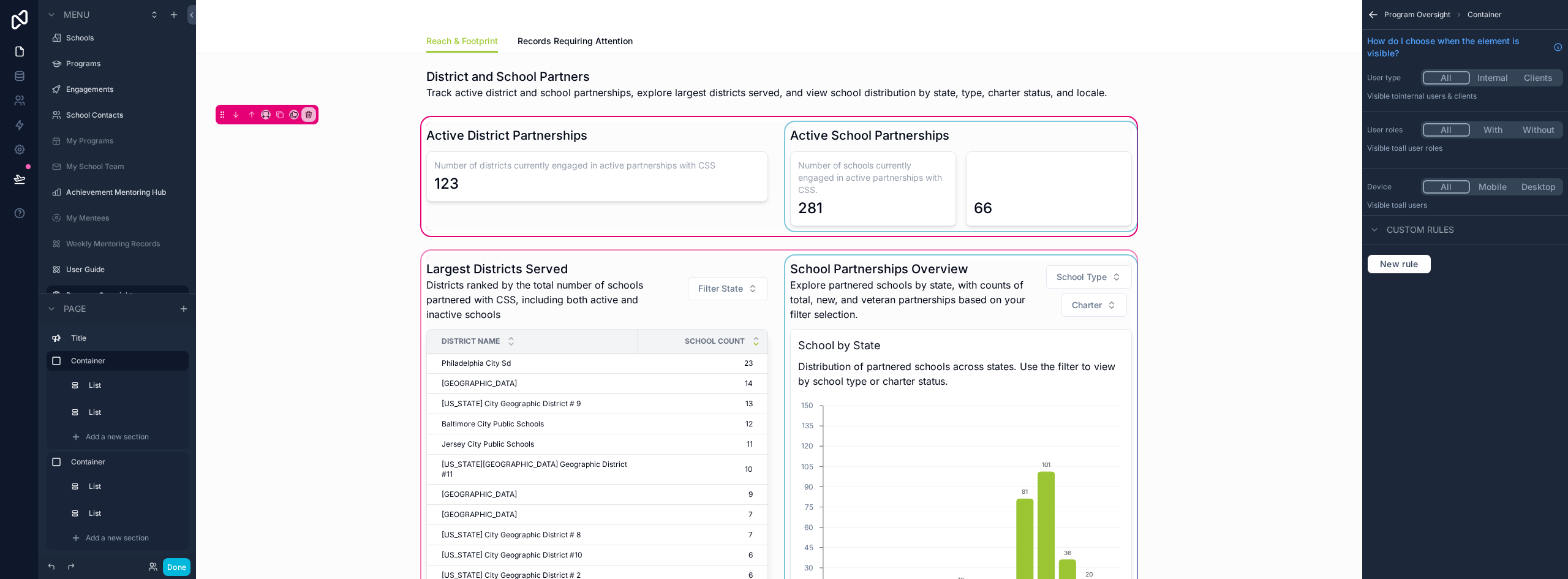
click at [1026, 184] on div "scrollable content" at bounding box center [960, 176] width 356 height 109
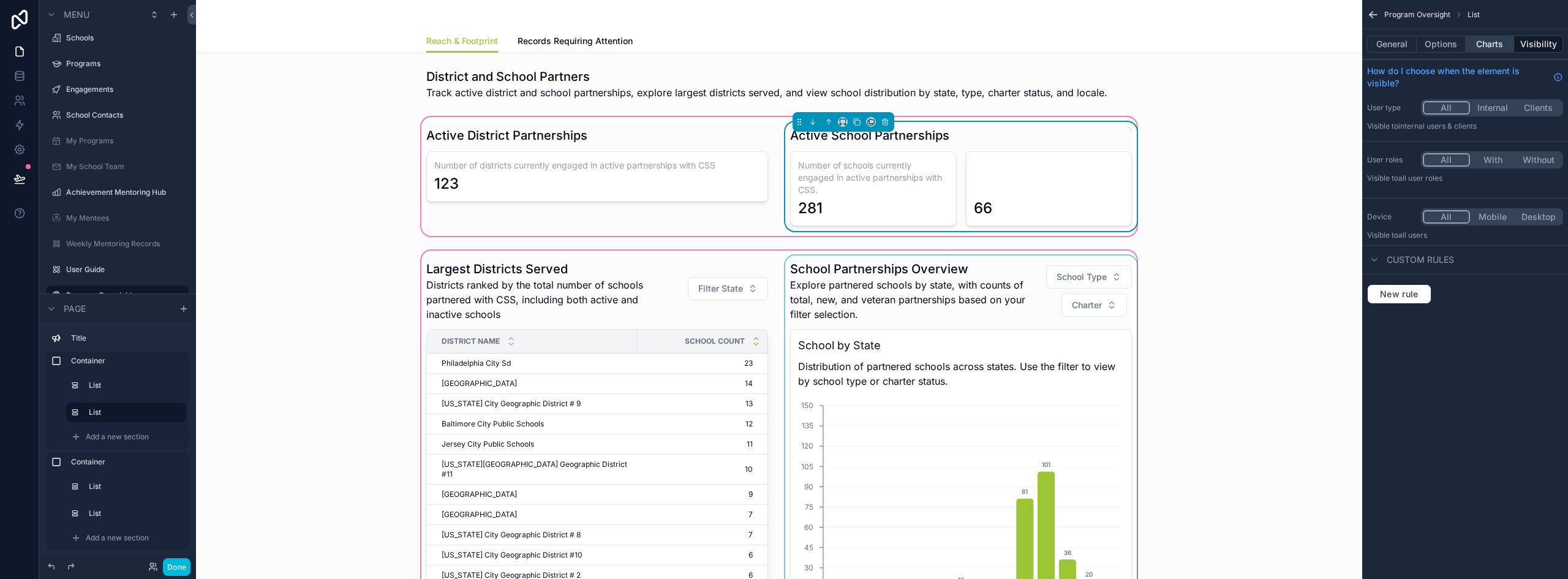
click at [1479, 44] on button "Charts" at bounding box center [1490, 44] width 49 height 17
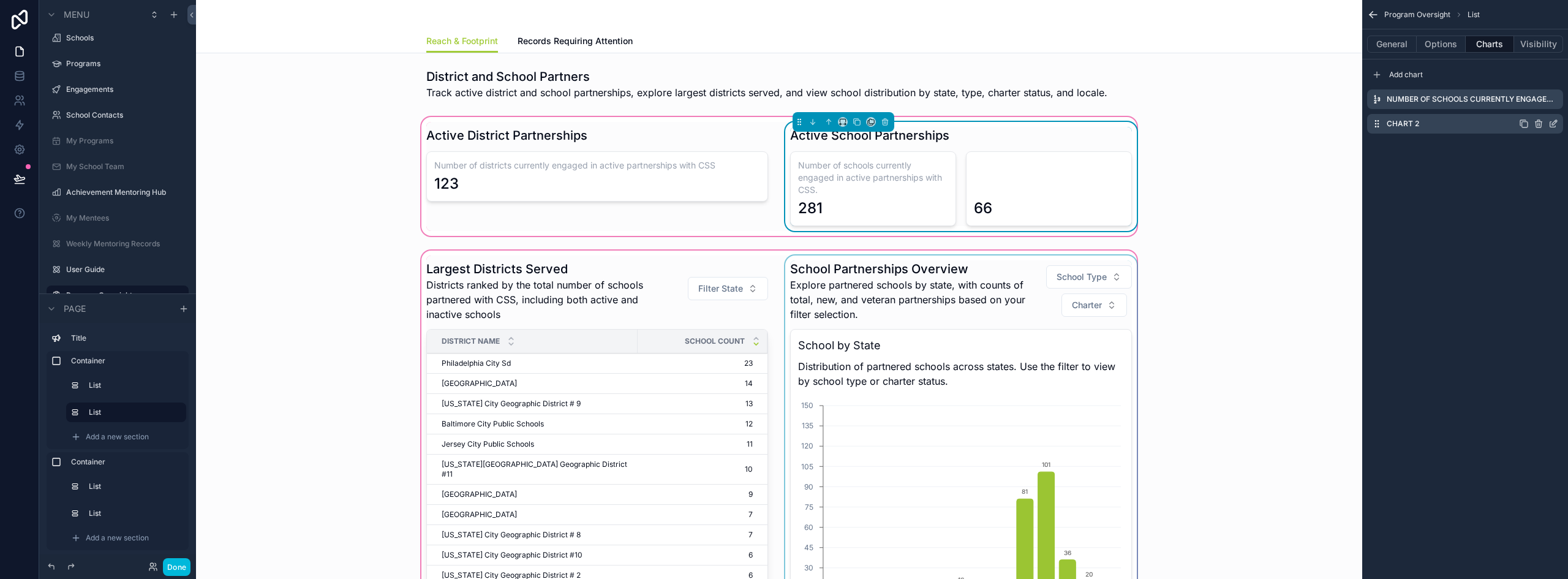
click at [1557, 126] on icon "scrollable content" at bounding box center [1553, 124] width 10 height 10
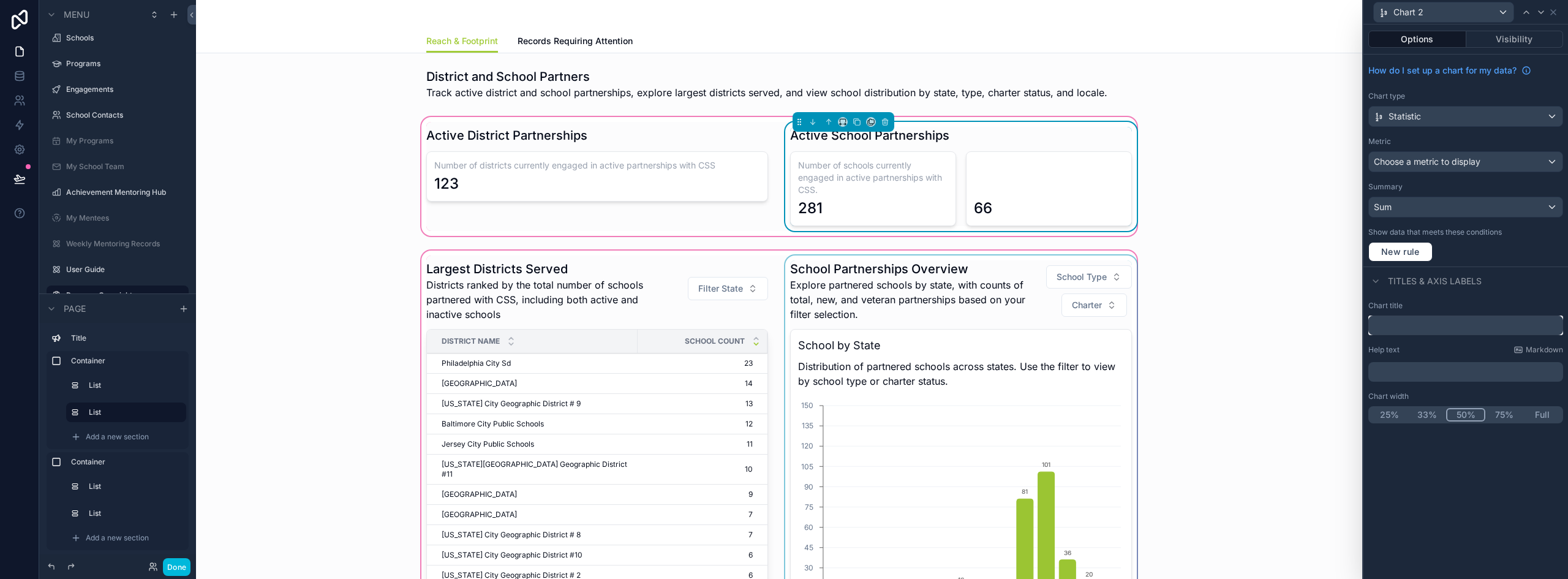
click at [1403, 332] on input "text" at bounding box center [1466, 325] width 195 height 20
paste input "**********"
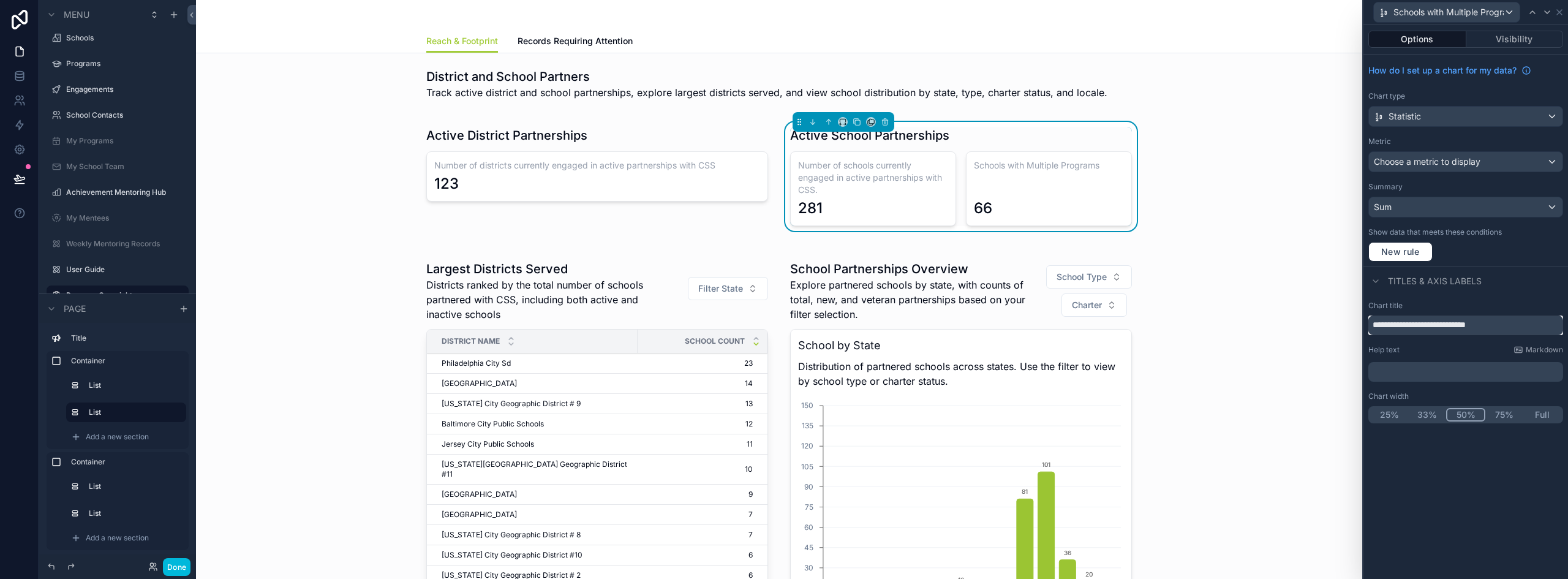
click at [1457, 327] on input "**********" at bounding box center [1466, 325] width 195 height 20
click at [1457, 326] on input "**********" at bounding box center [1466, 325] width 195 height 20
paste input "text"
type input "**********"
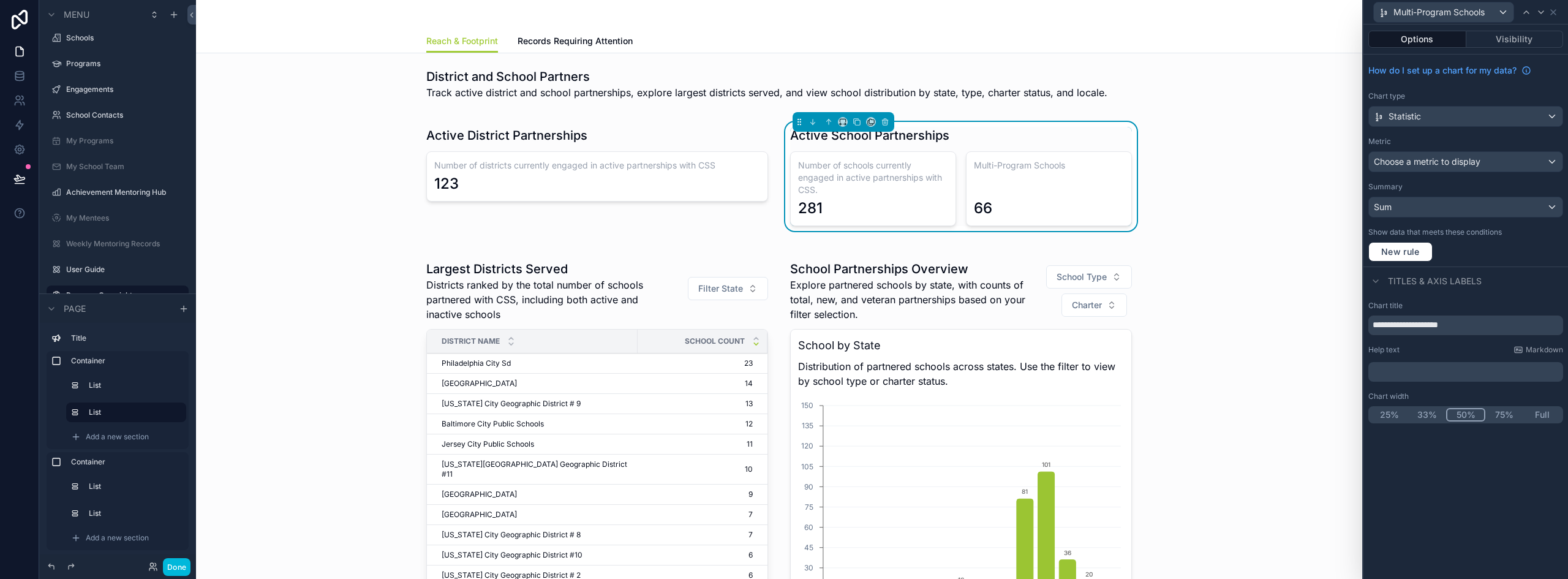
click at [1399, 366] on p "﻿" at bounding box center [1466, 371] width 187 height 12
click at [1456, 492] on div "**********" at bounding box center [1466, 302] width 205 height 554
click at [1424, 327] on input "**********" at bounding box center [1466, 325] width 195 height 20
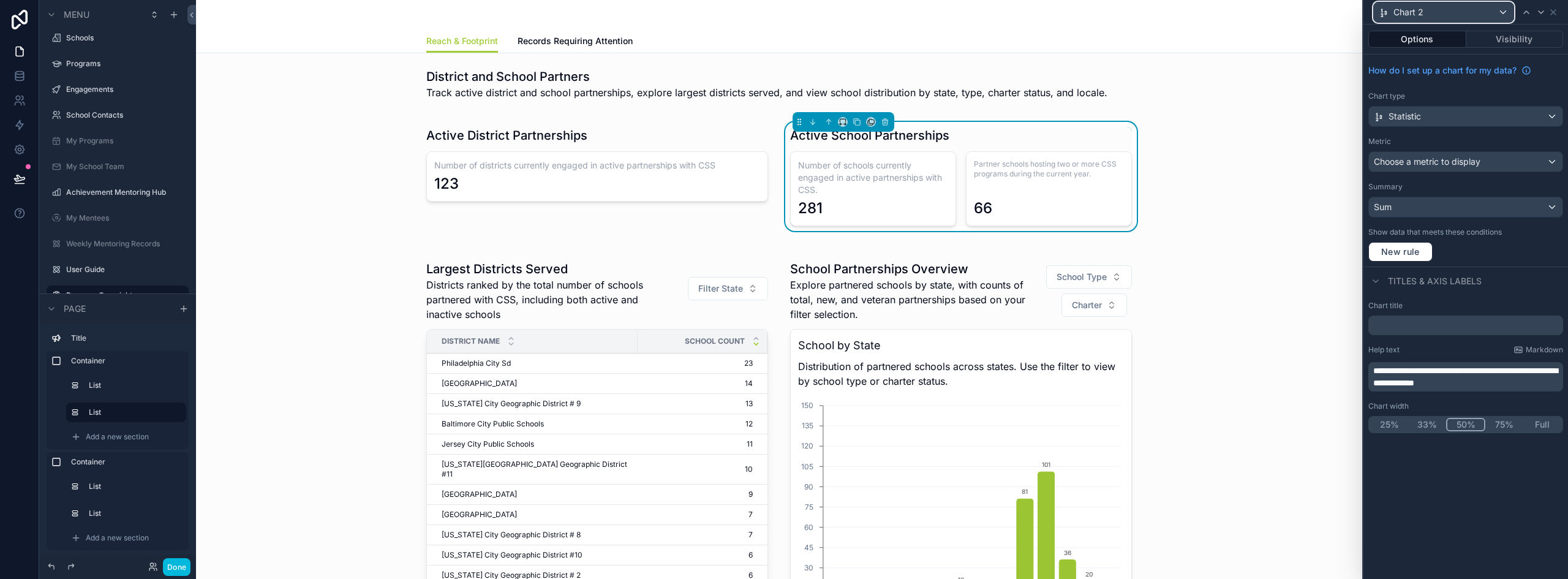
click at [1503, 11] on div "Chart 2" at bounding box center [1443, 12] width 140 height 20
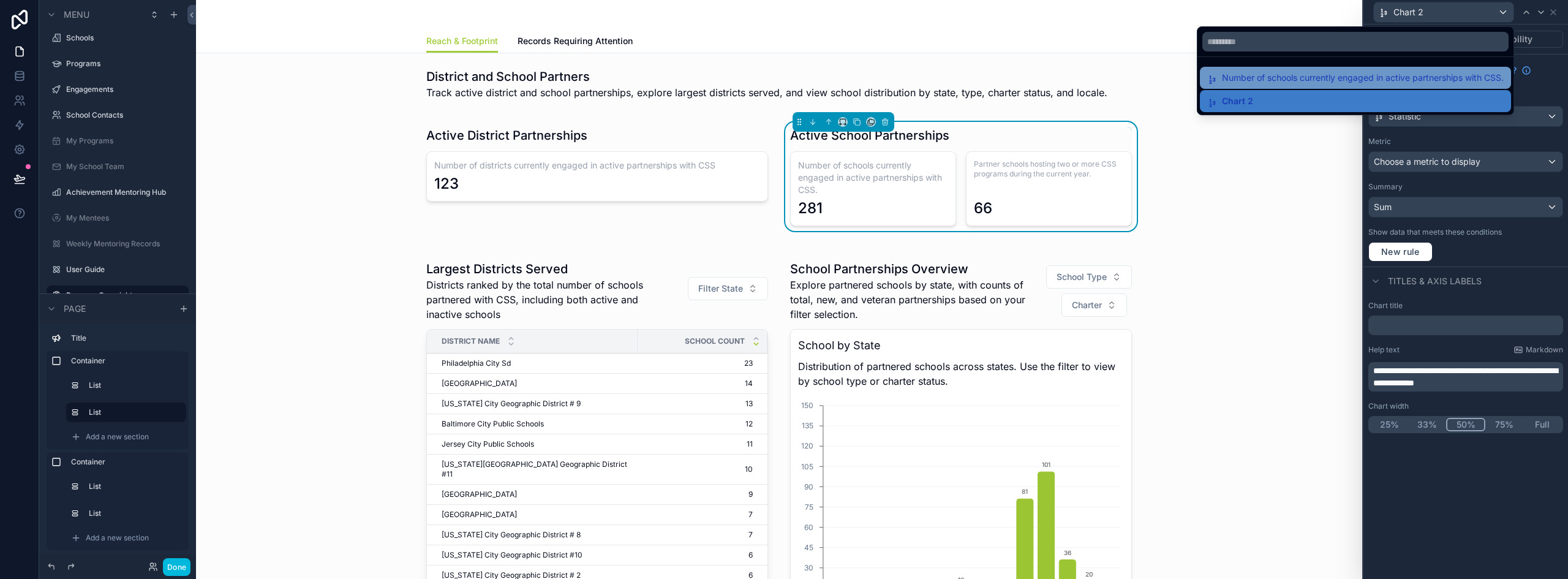
click at [1382, 79] on span "Number of schools currently engaged in active partnerships with CSS." at bounding box center [1363, 78] width 281 height 15
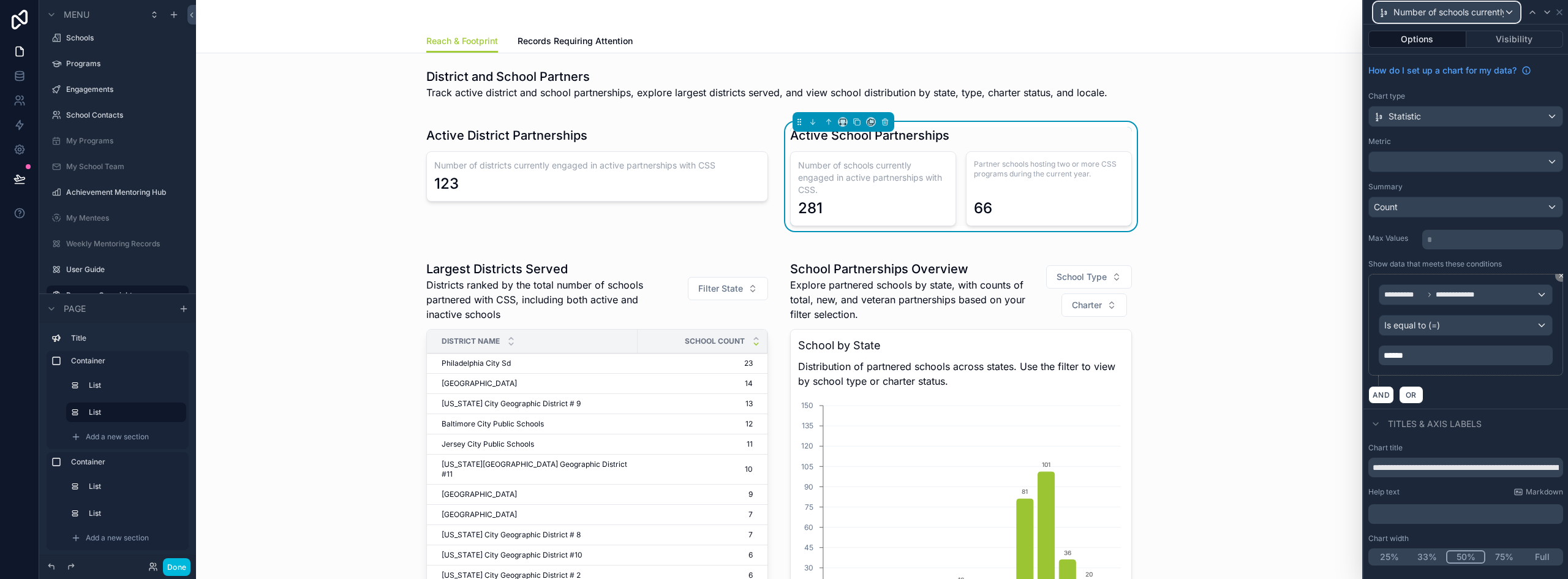
click at [1477, 15] on span "Number of schools currently engaged in active partnerships with CSS." at bounding box center [1448, 12] width 110 height 12
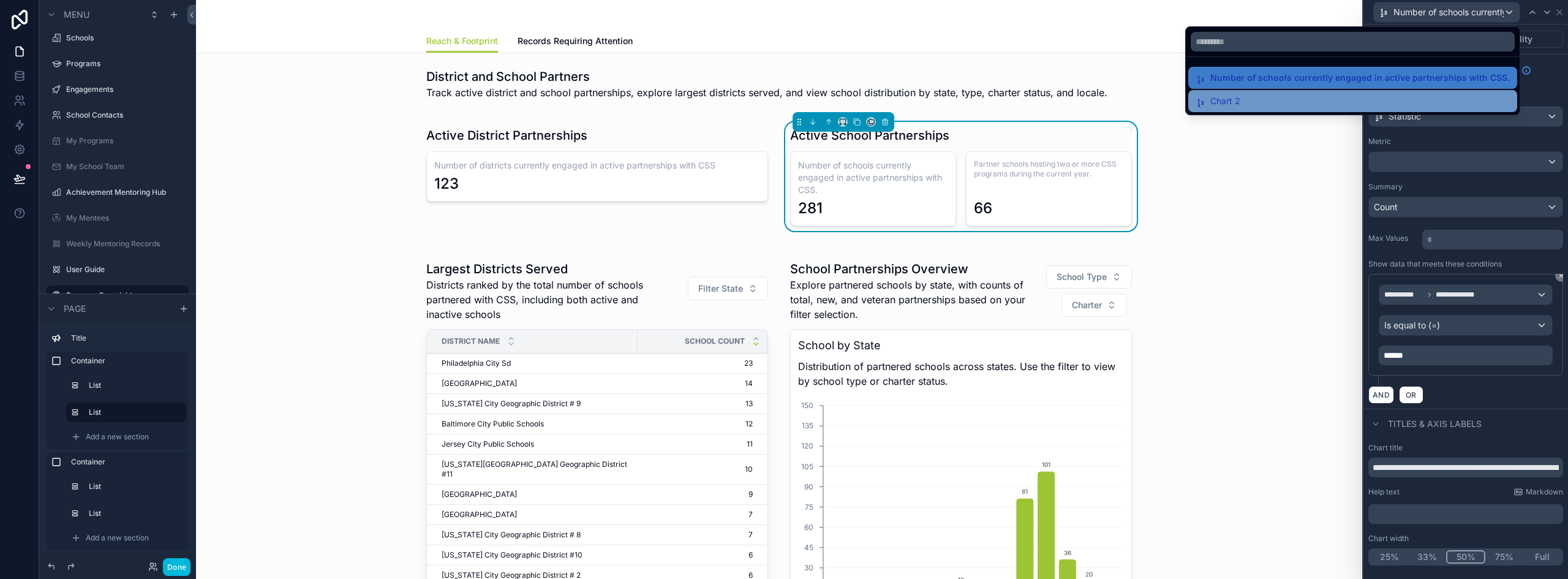
click at [1361, 102] on div "Chart 2" at bounding box center [1352, 101] width 314 height 15
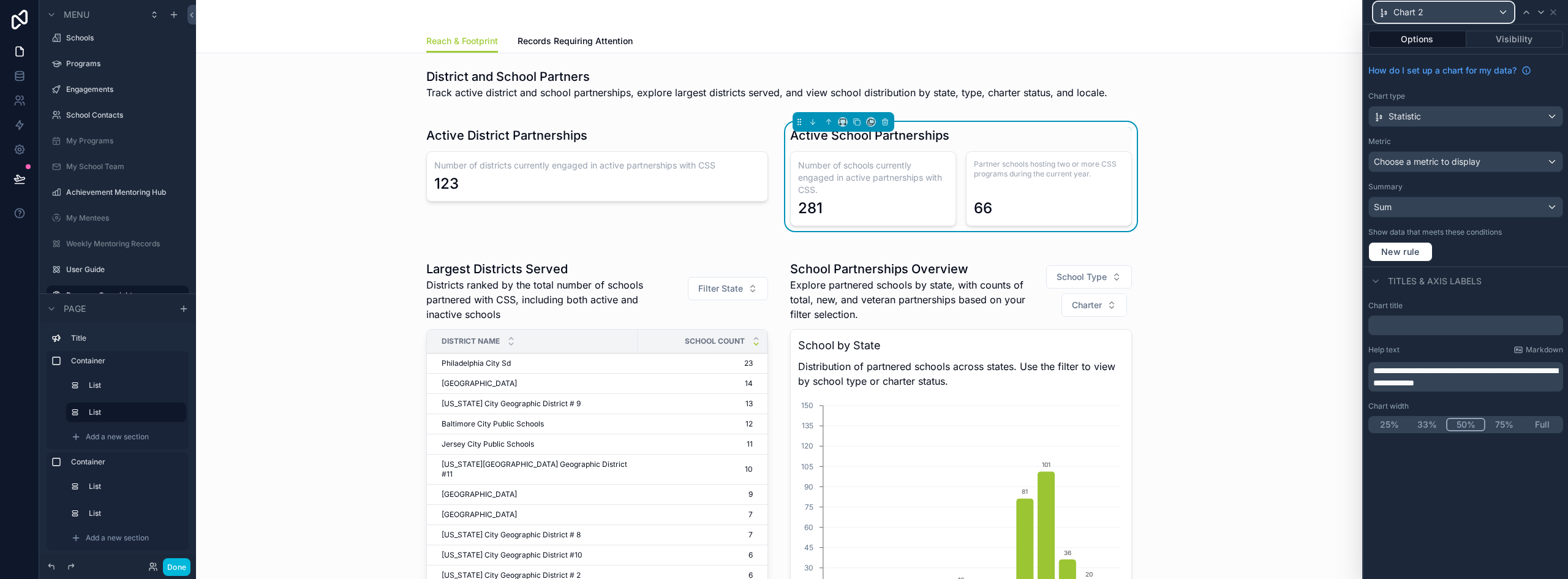
click at [1503, 16] on div "Chart 2" at bounding box center [1443, 12] width 140 height 20
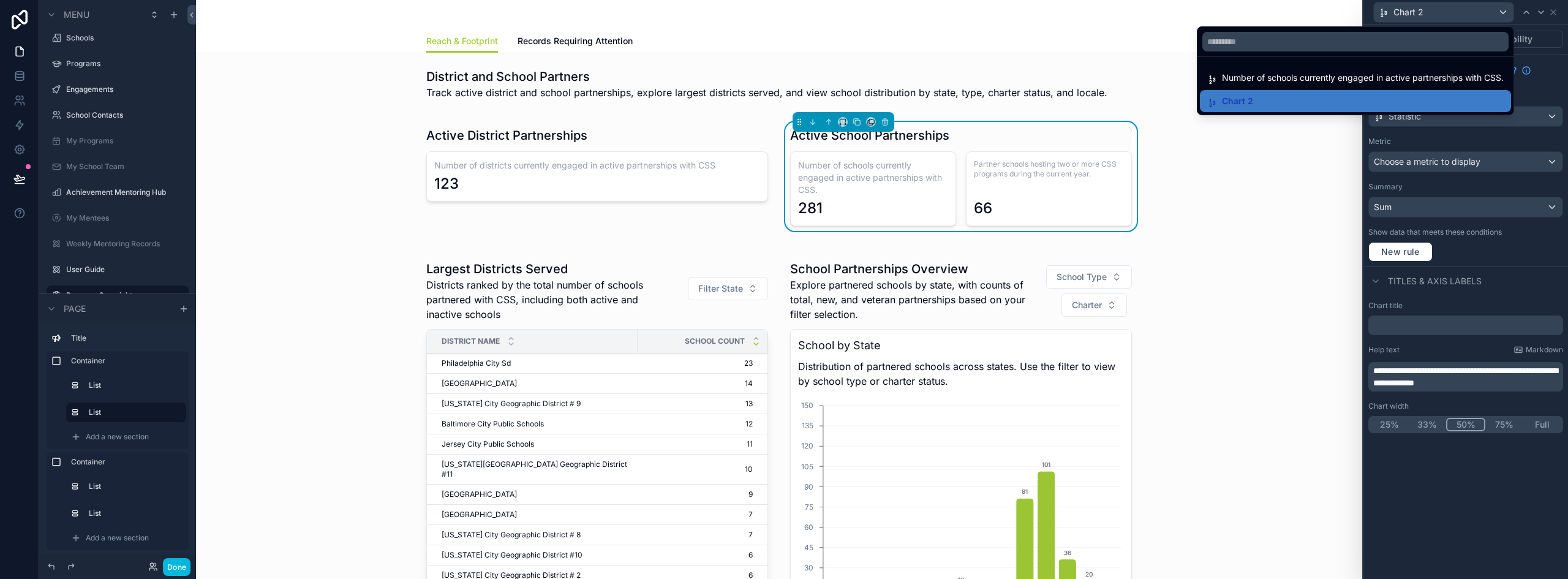
click at [1535, 496] on div at bounding box center [1466, 290] width 205 height 579
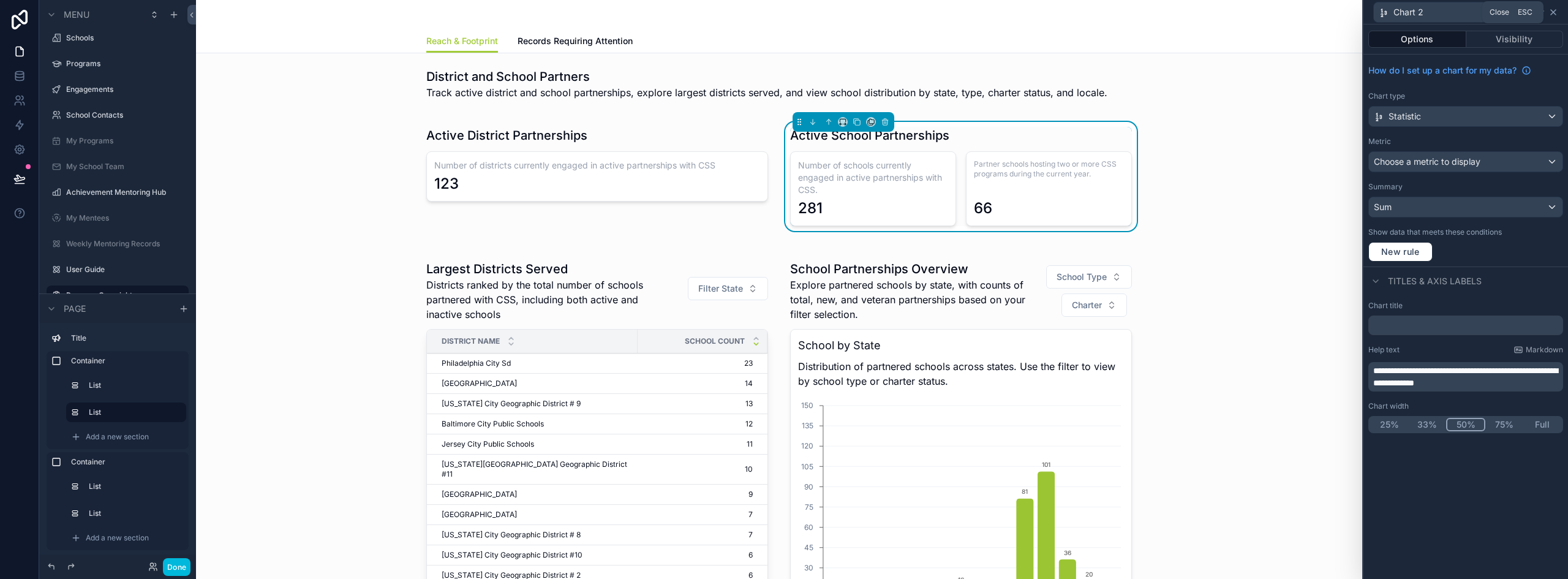
click at [1553, 10] on icon at bounding box center [1553, 12] width 10 height 10
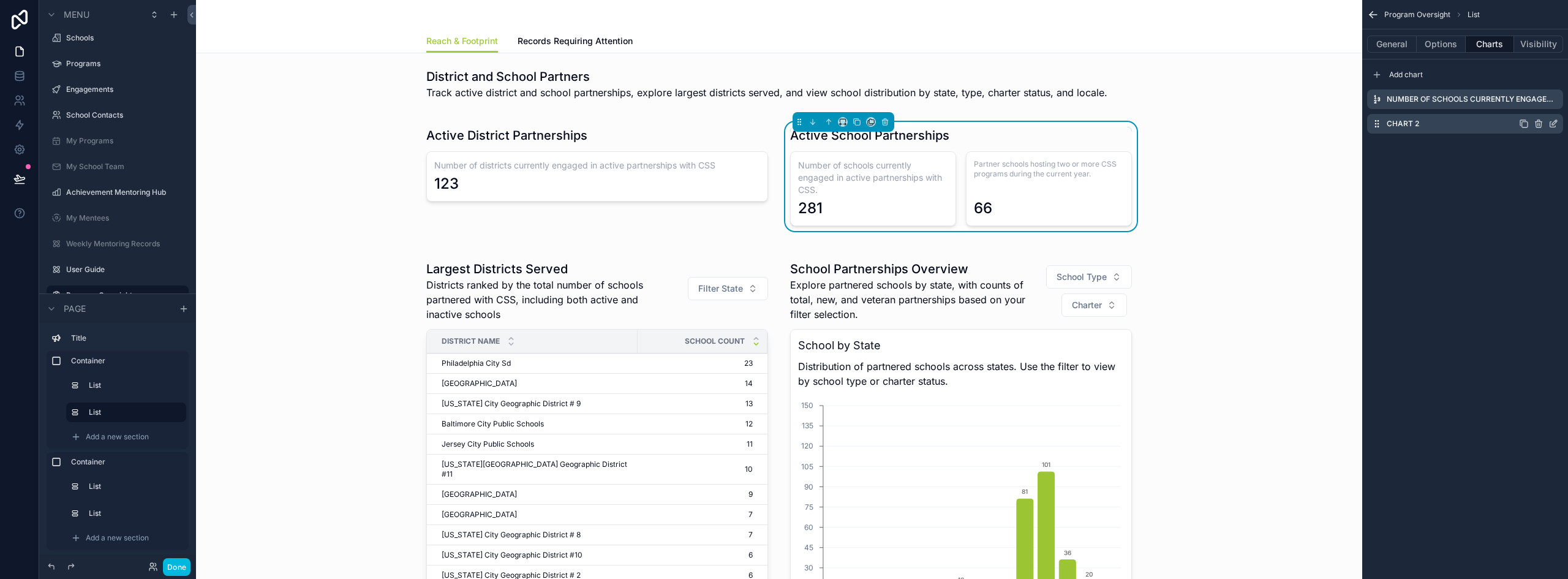
click at [1538, 124] on icon "scrollable content" at bounding box center [1538, 124] width 0 height 2
click at [1530, 102] on icon at bounding box center [1534, 104] width 10 height 10
click at [1551, 97] on icon "scrollable content" at bounding box center [1553, 100] width 6 height 6
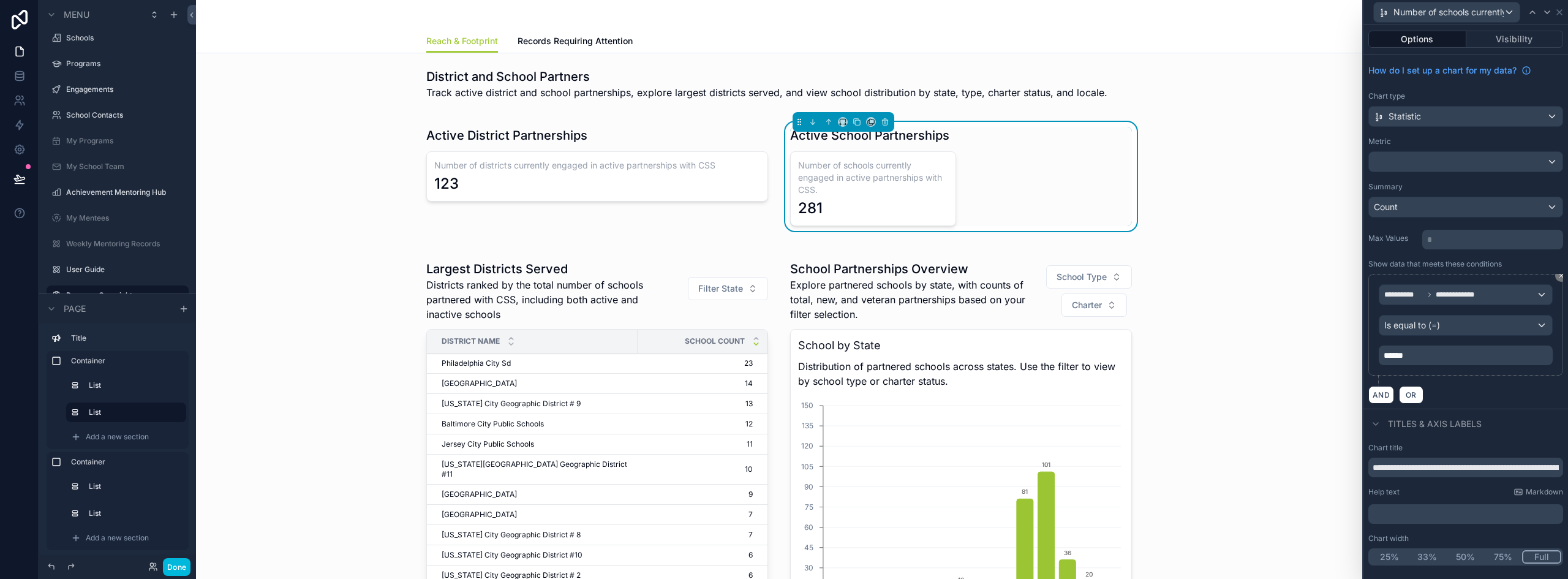
click at [1538, 553] on button "Full" at bounding box center [1542, 557] width 39 height 14
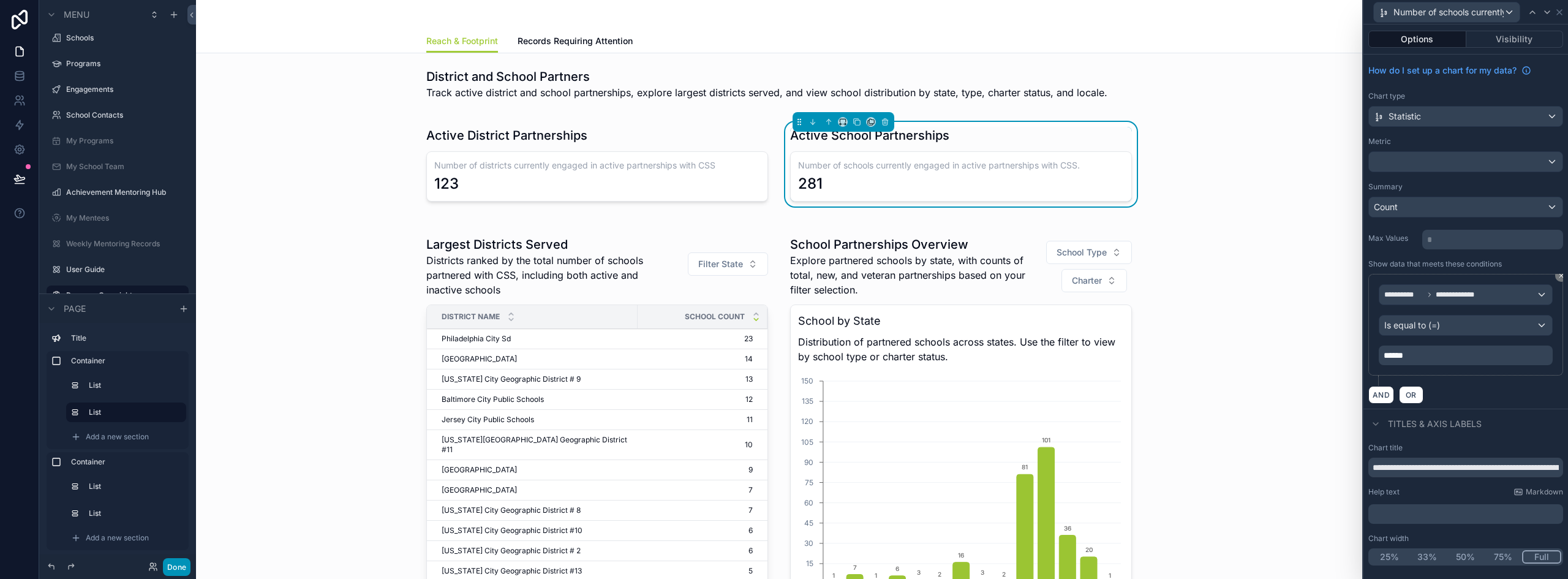
click at [182, 565] on button "Done" at bounding box center [177, 567] width 28 height 17
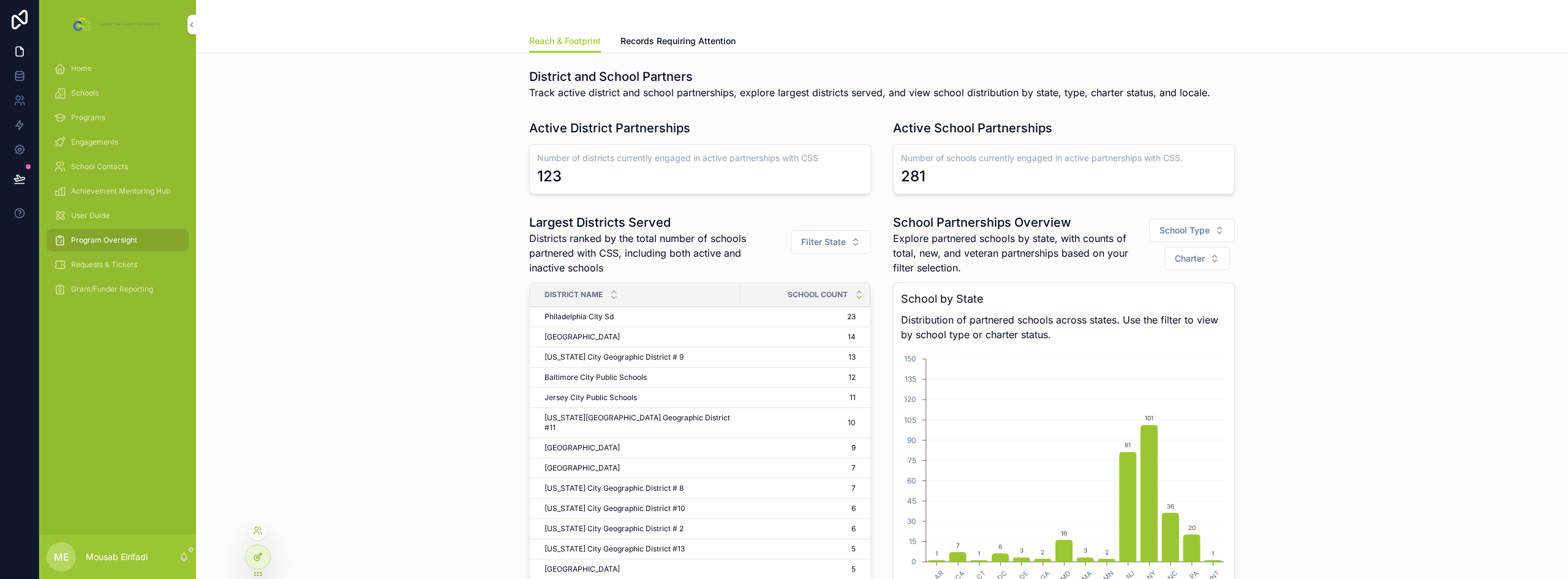
click at [266, 562] on div at bounding box center [258, 557] width 25 height 23
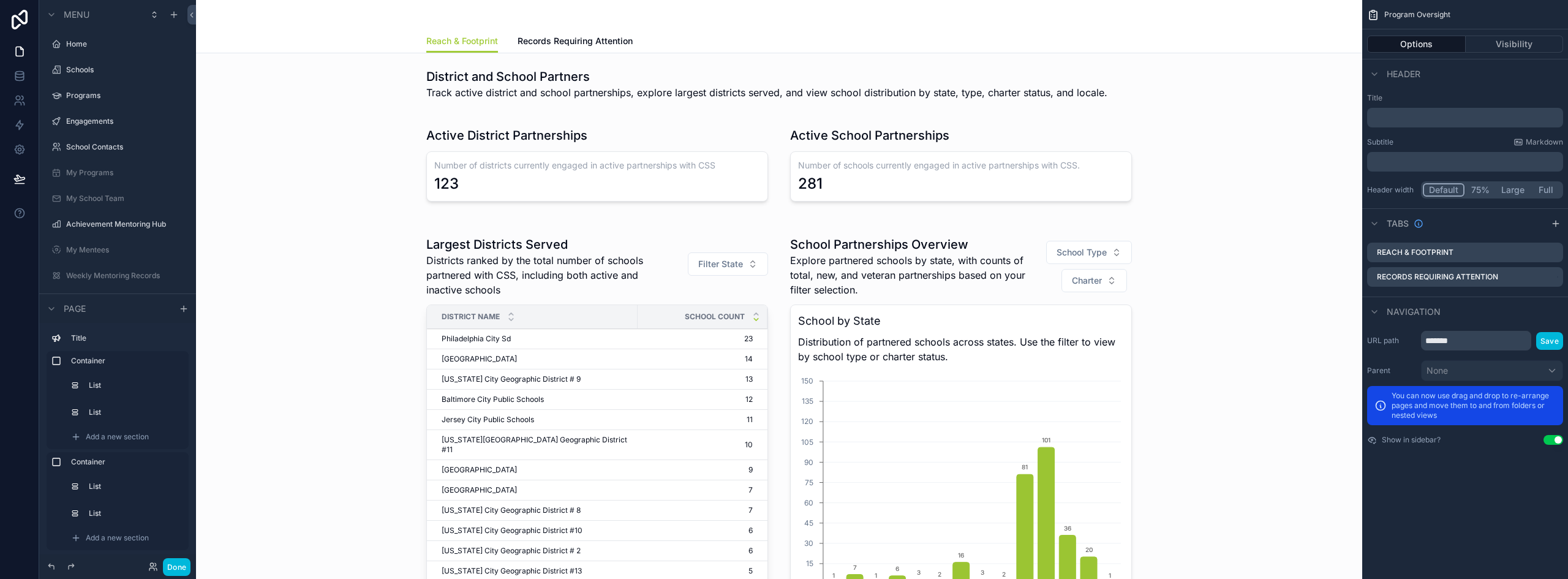
scroll to position [32, 0]
click at [814, 162] on div "scrollable content" at bounding box center [779, 164] width 1147 height 99
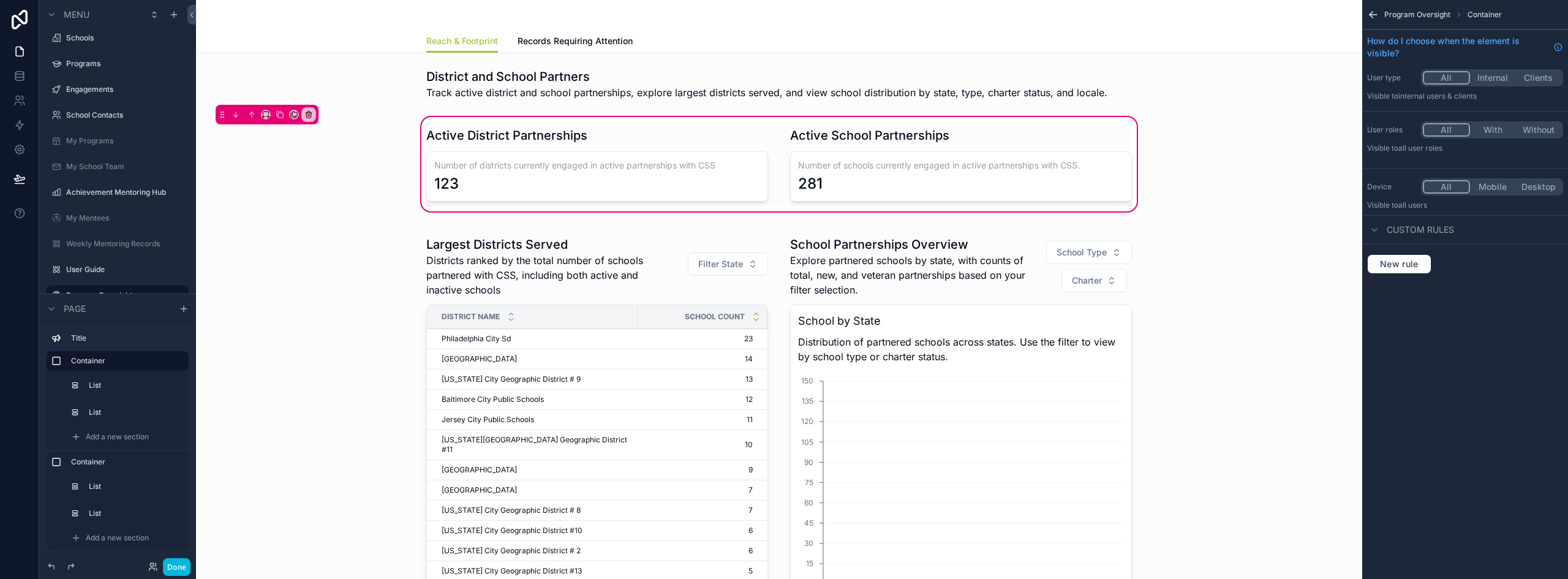
click at [973, 157] on div "scrollable content" at bounding box center [960, 164] width 356 height 85
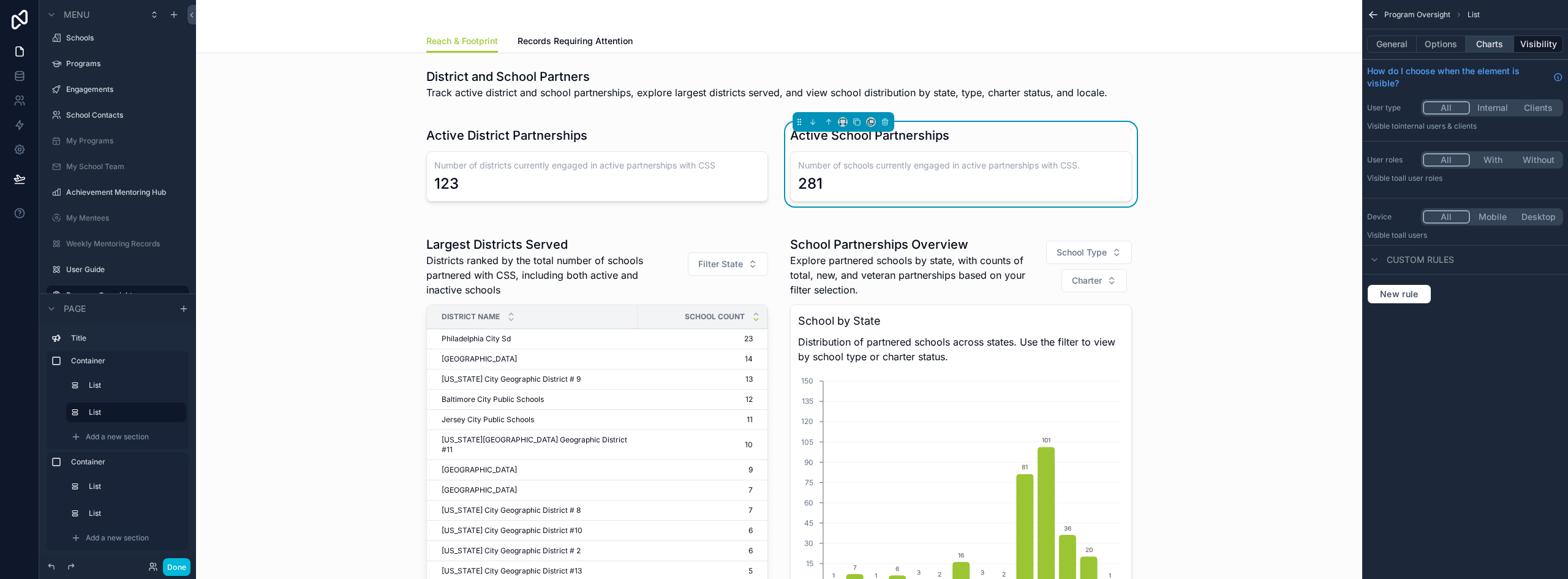
click at [1495, 48] on button "Charts" at bounding box center [1490, 44] width 49 height 17
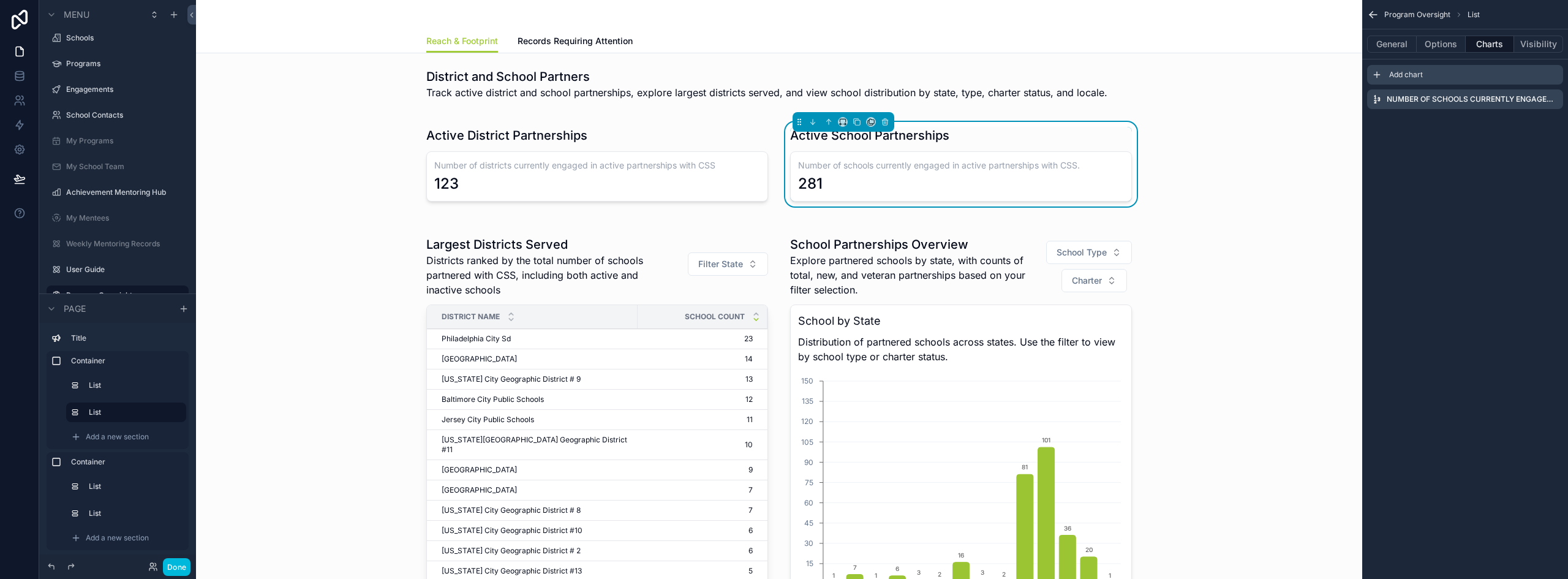
click at [1377, 73] on icon "scrollable content" at bounding box center [1377, 75] width 10 height 10
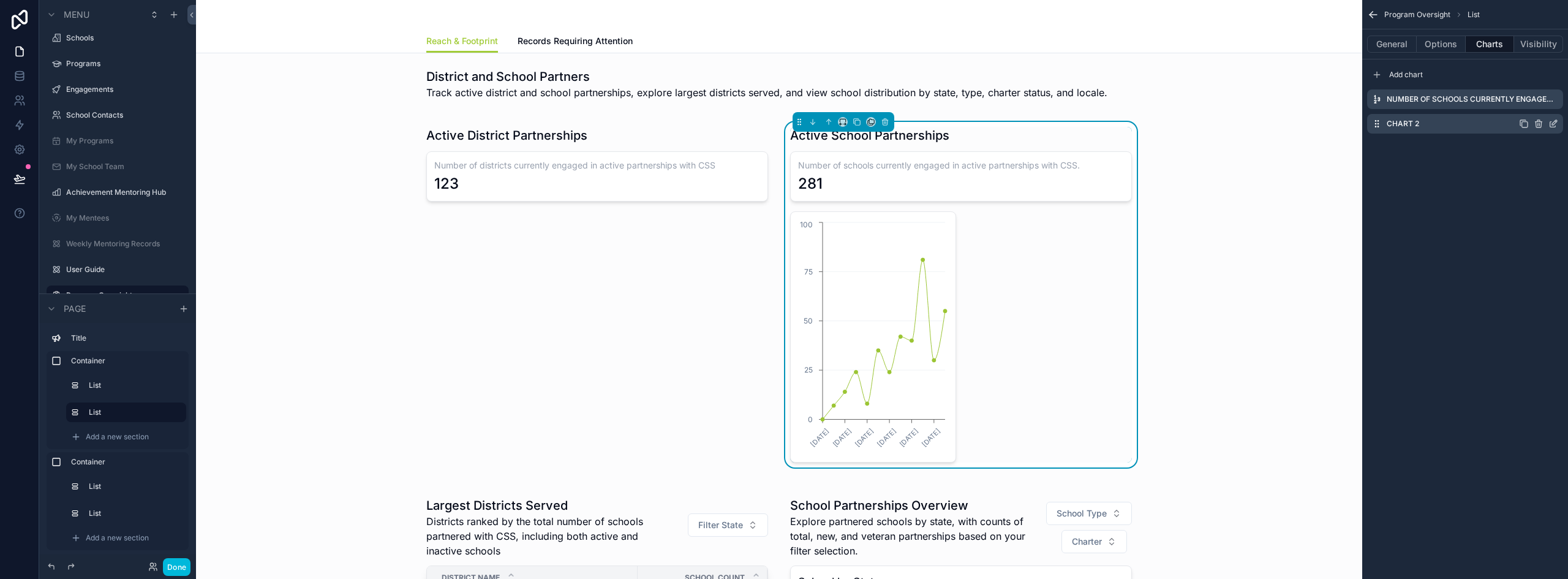
click at [1554, 123] on icon "scrollable content" at bounding box center [1553, 124] width 10 height 10
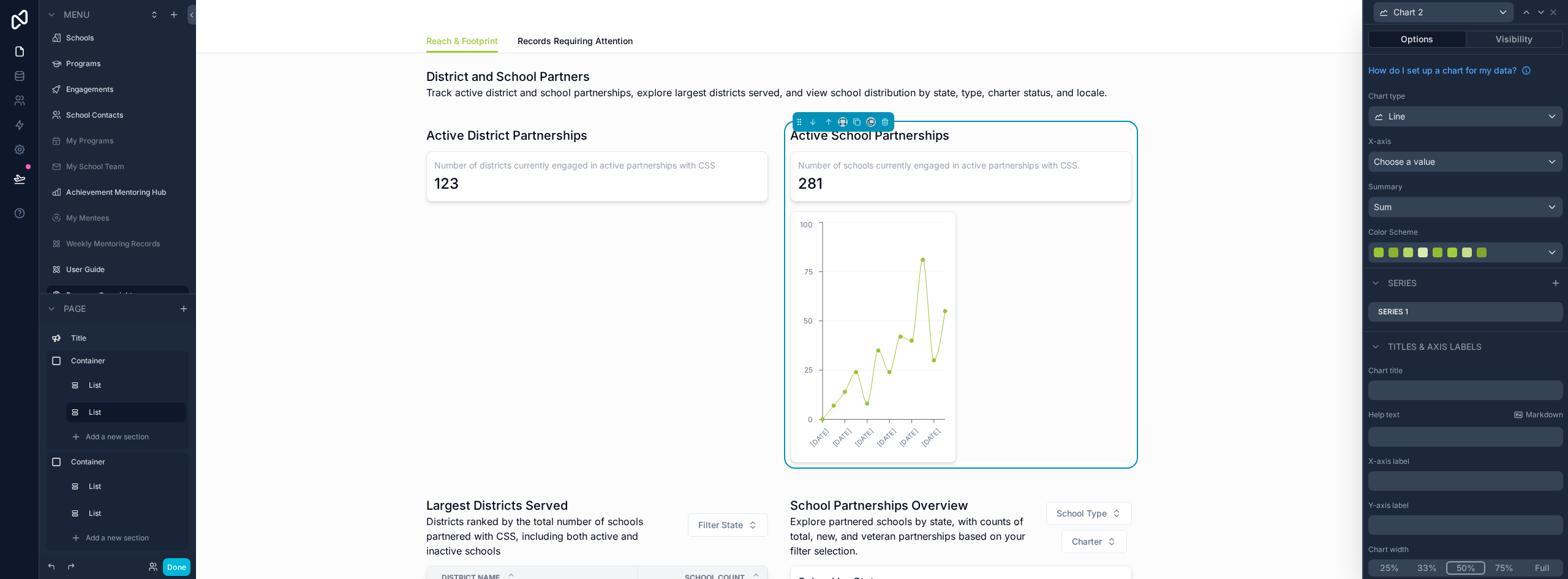
click at [1465, 565] on button "50%" at bounding box center [1466, 568] width 39 height 14
click at [1421, 112] on div "Line" at bounding box center [1465, 116] width 194 height 20
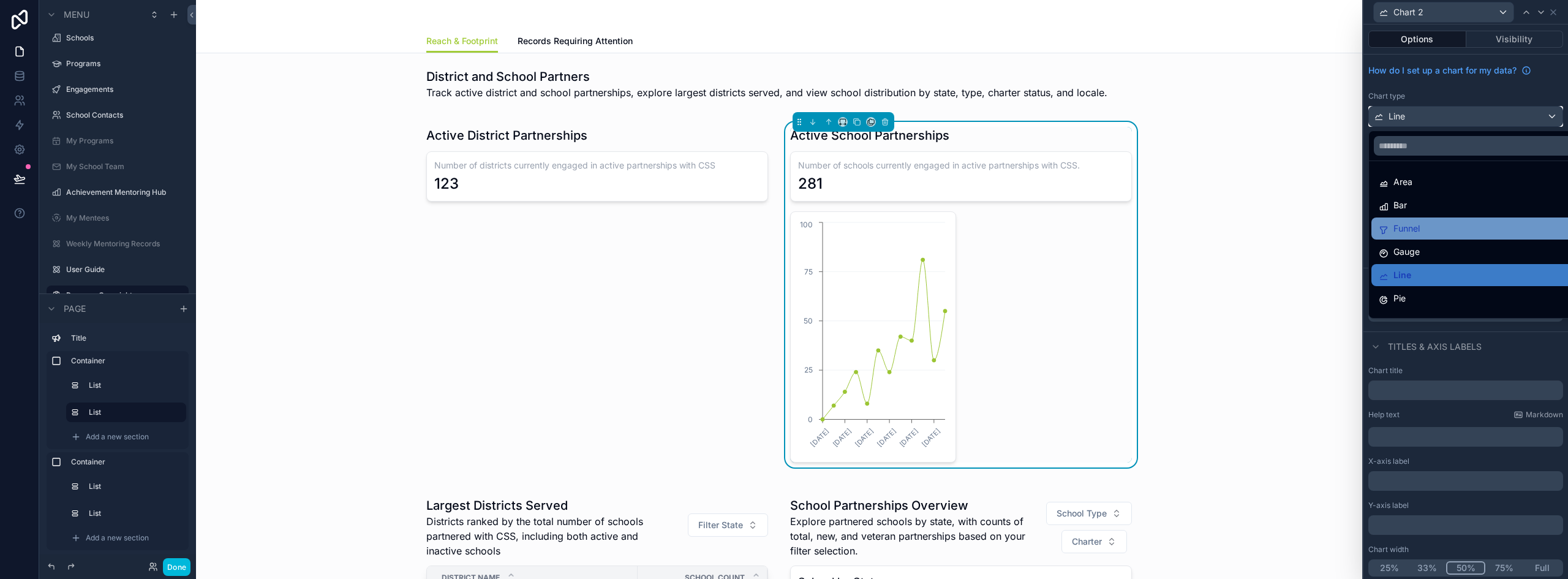
scroll to position [87, 0]
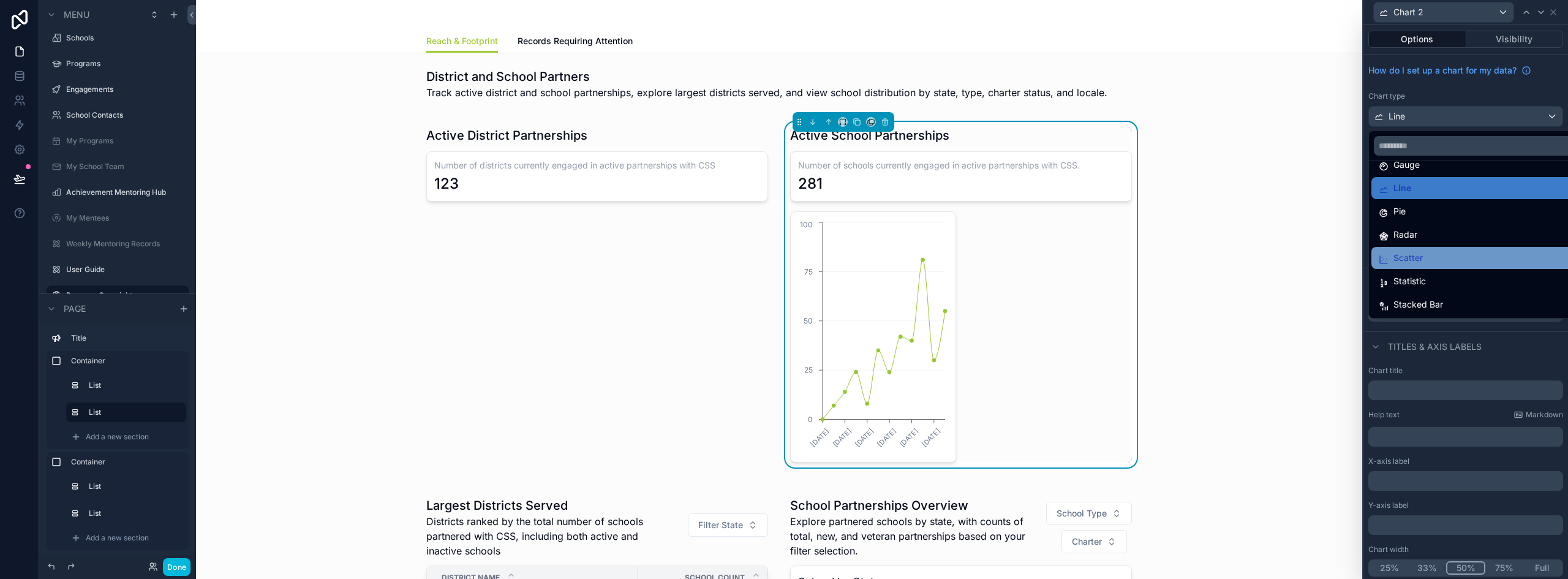
click at [1433, 258] on div "Scatter" at bounding box center [1475, 258] width 193 height 15
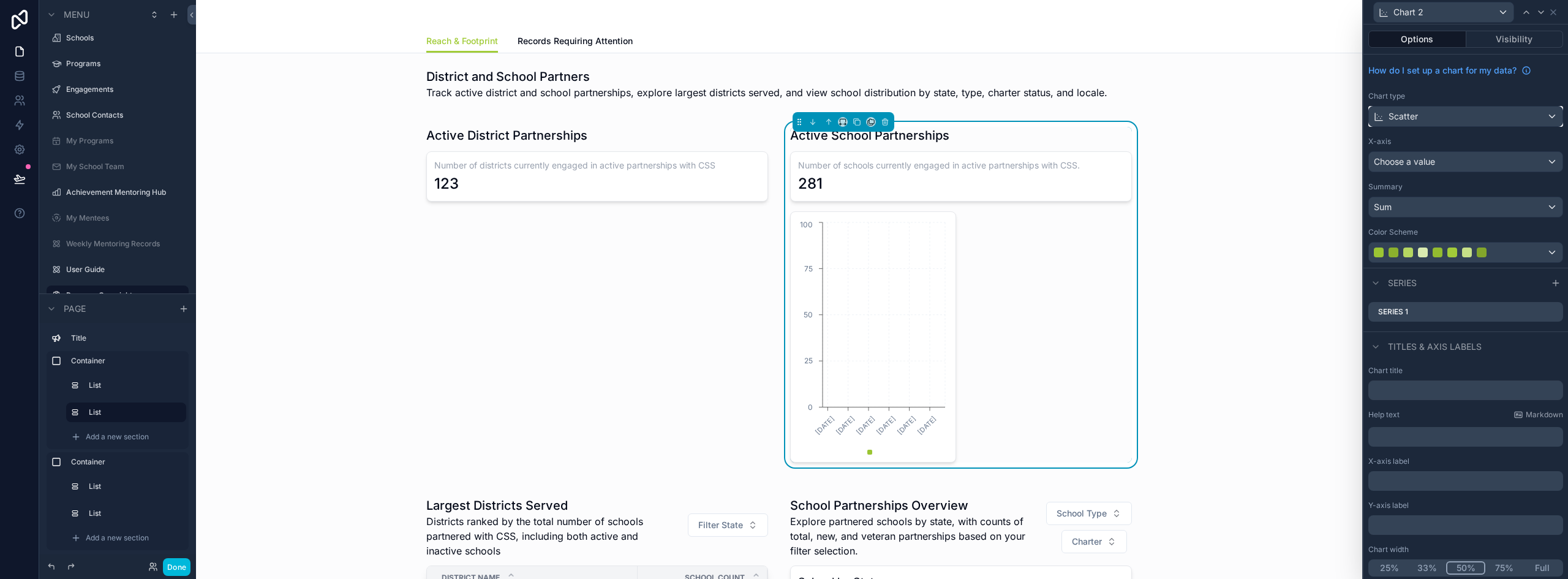
click at [1419, 115] on div "Scatter" at bounding box center [1465, 116] width 194 height 20
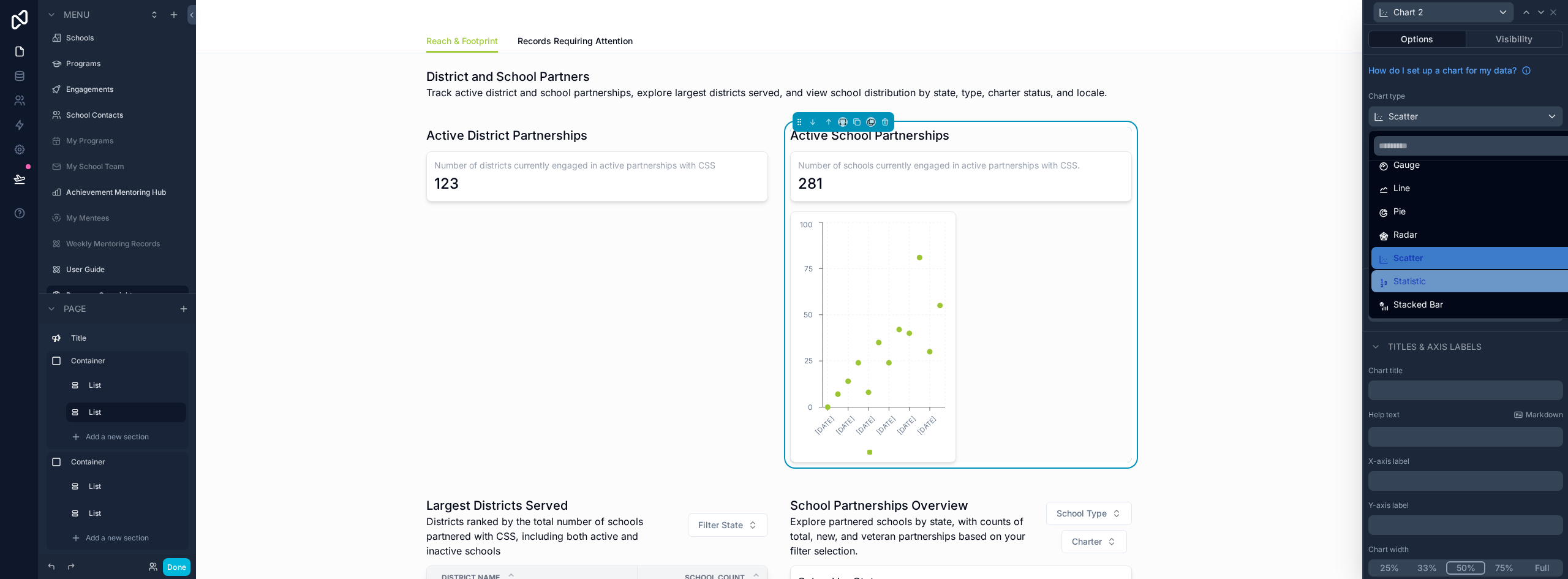
click at [1420, 287] on span "Statistic" at bounding box center [1409, 281] width 33 height 15
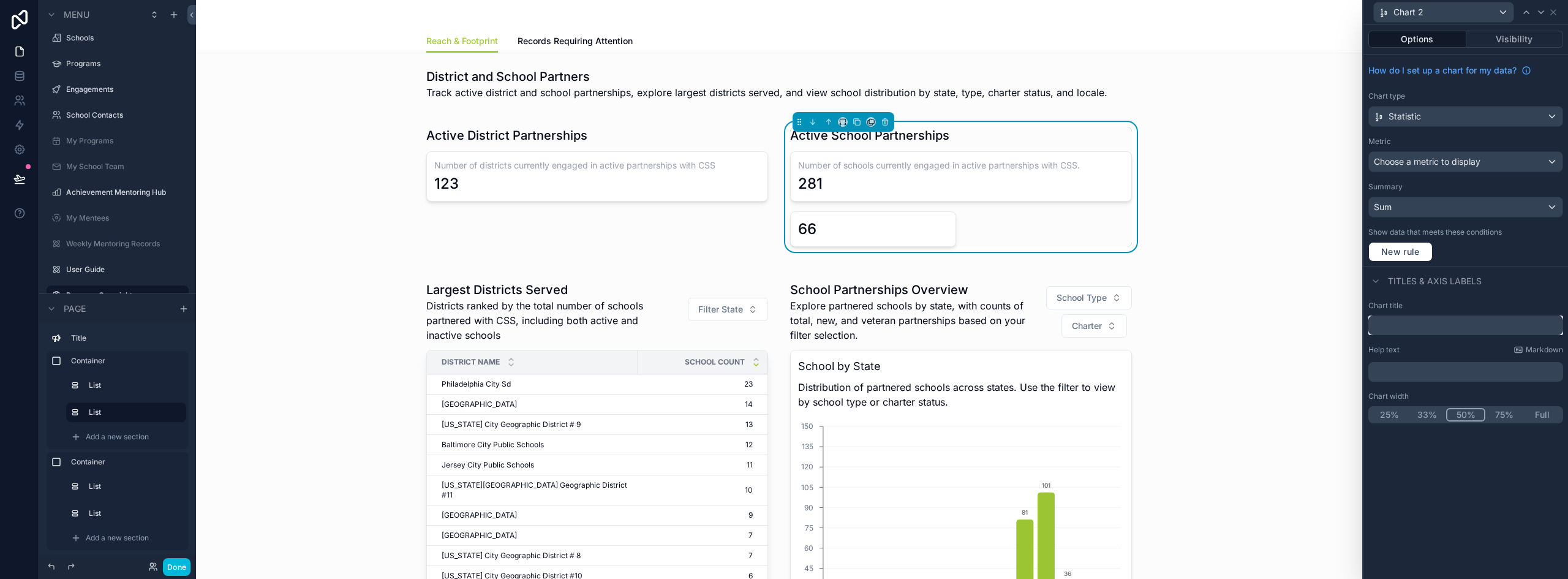
click at [1404, 321] on input "text" at bounding box center [1466, 325] width 195 height 20
paste input "**********"
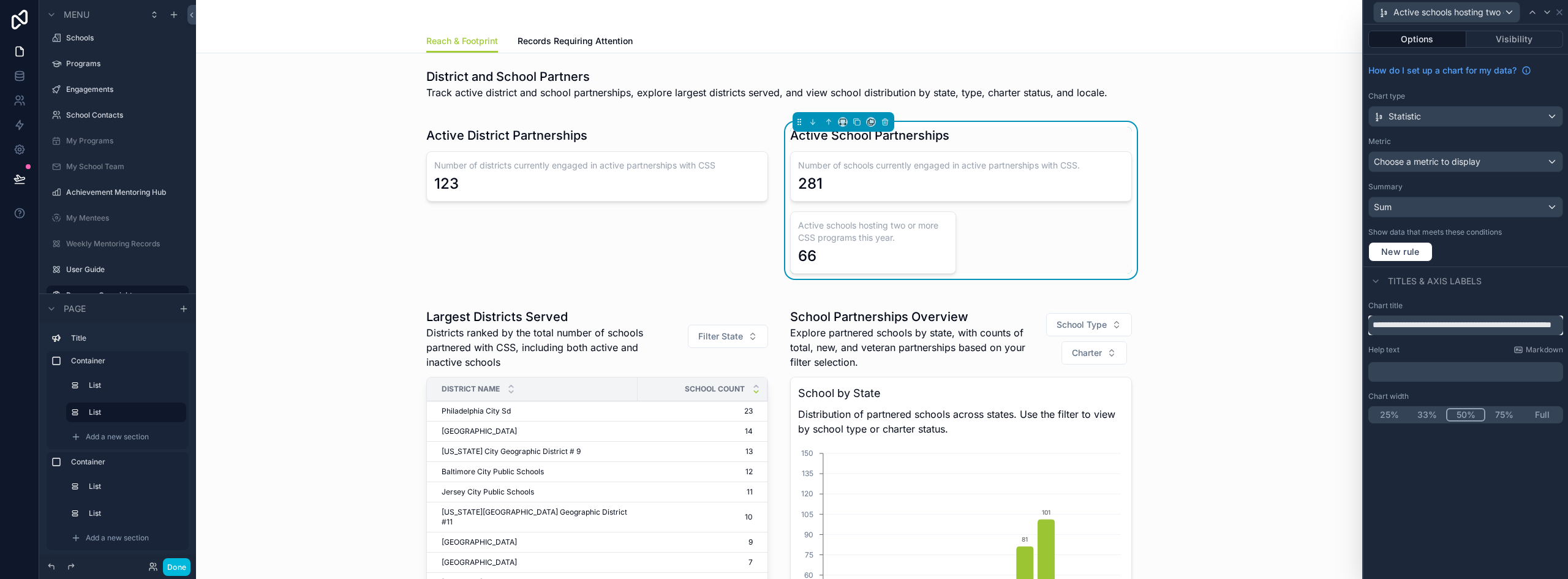
type input "**********"
click at [1508, 13] on div "Active schools hosting two or more CSS programs this year." at bounding box center [1446, 12] width 146 height 20
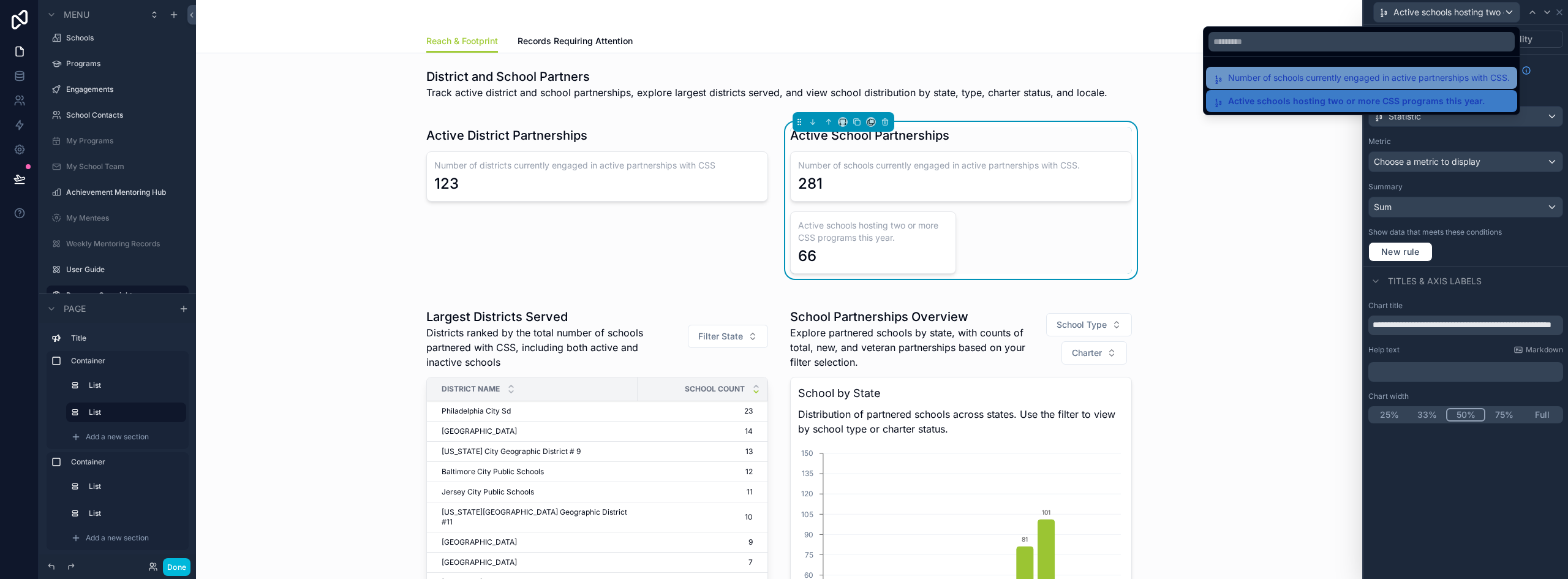
click at [1401, 69] on div "Number of schools currently engaged in active partnerships with CSS." at bounding box center [1361, 78] width 311 height 22
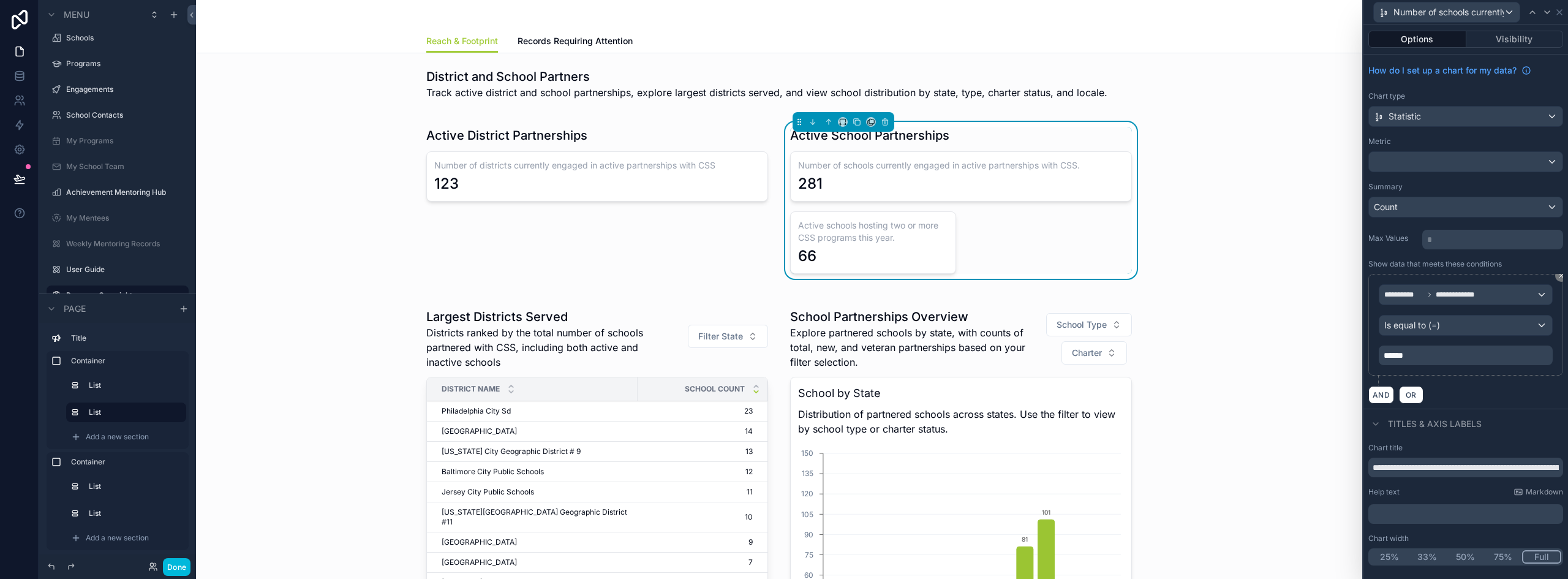
click at [1459, 557] on button "50%" at bounding box center [1465, 557] width 38 height 14
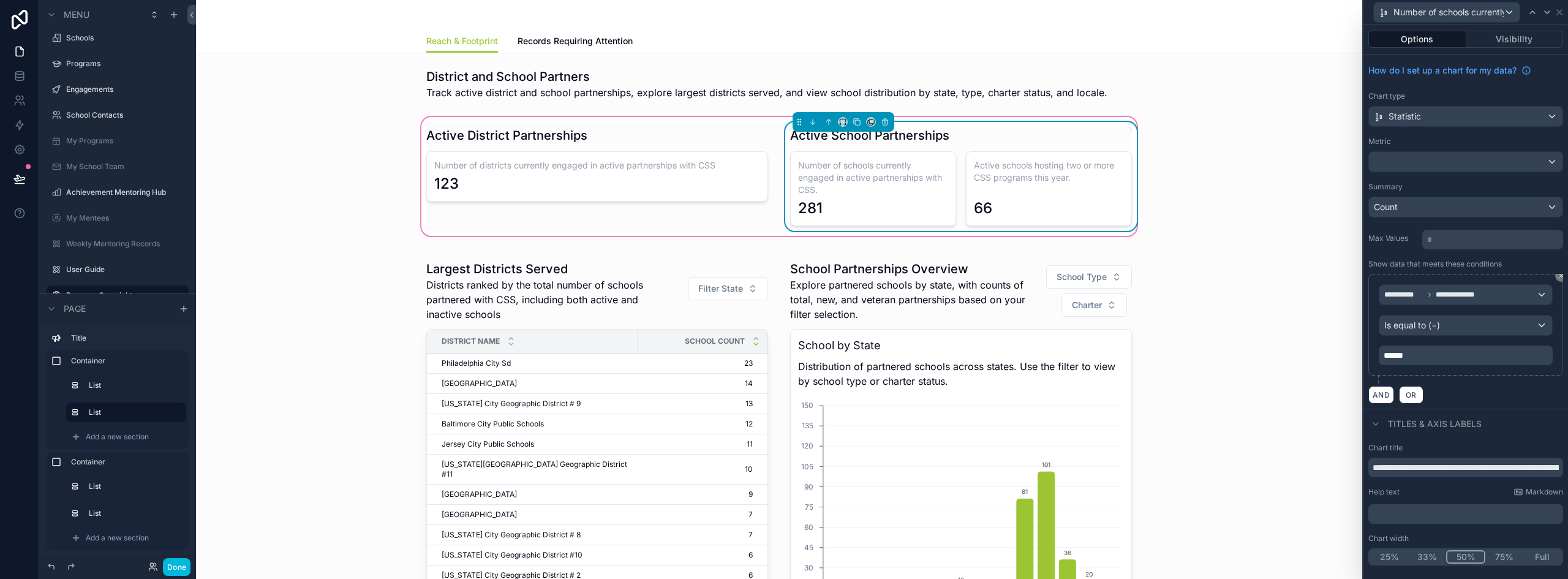
click at [872, 184] on h3 "Number of schools currently engaged in active partnerships with CSS." at bounding box center [872, 178] width 150 height 37
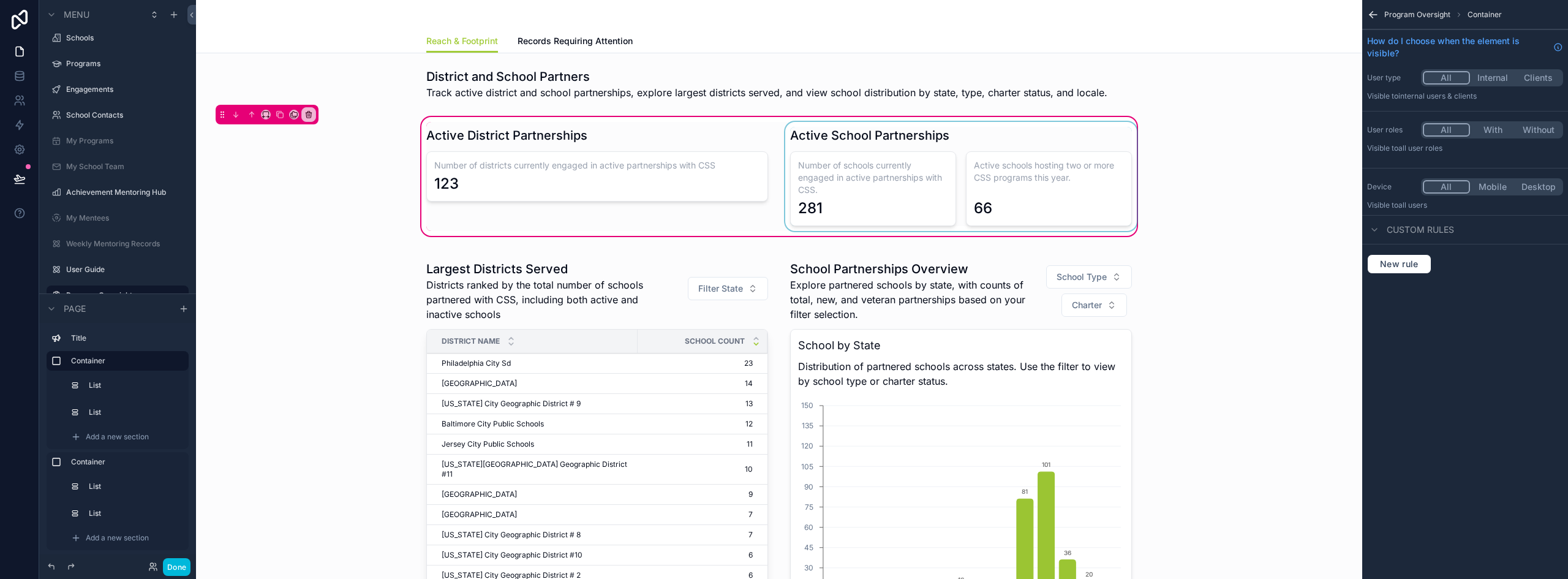
click at [935, 153] on div "scrollable content" at bounding box center [960, 176] width 356 height 109
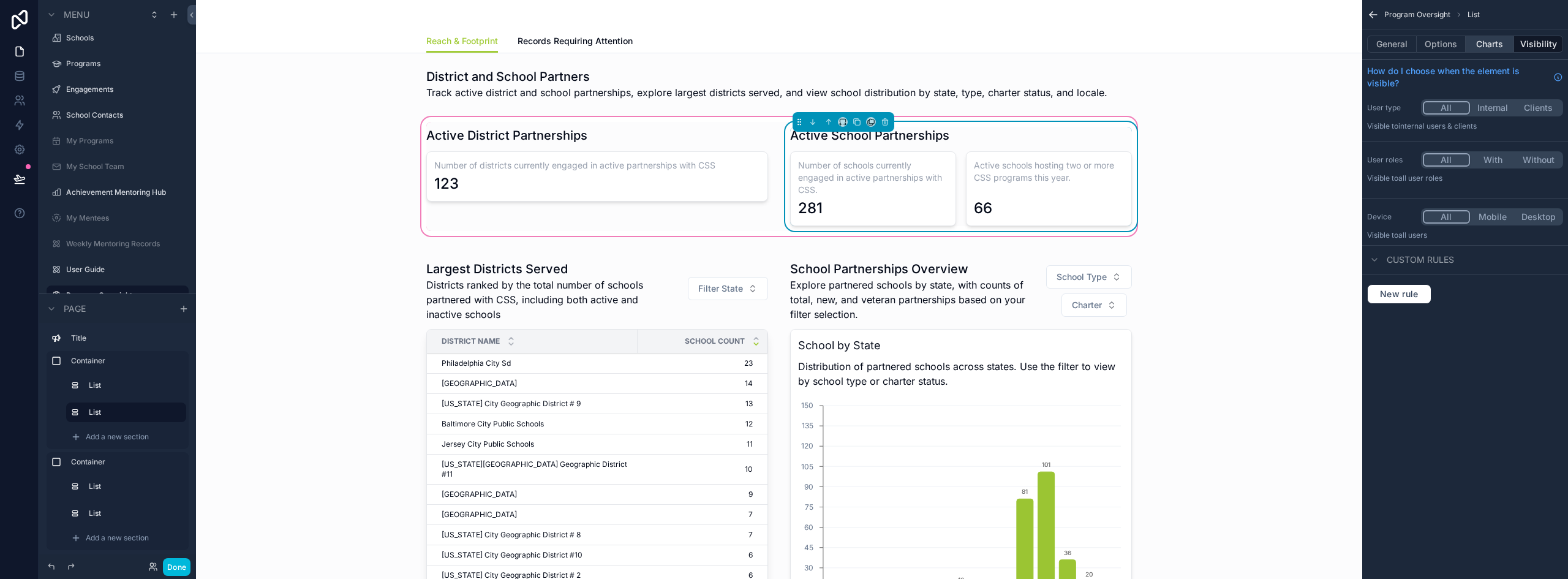
click at [1477, 49] on button "Charts" at bounding box center [1490, 44] width 49 height 17
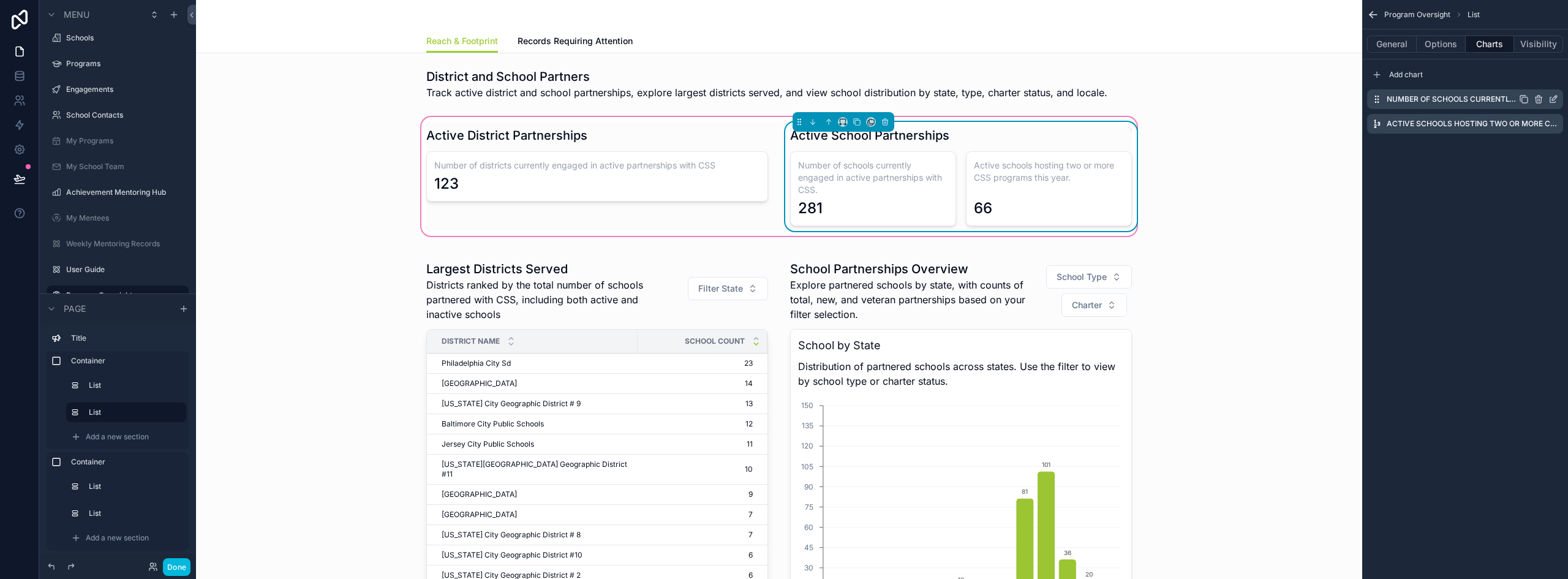
click at [1557, 98] on icon "scrollable content" at bounding box center [1553, 99] width 10 height 10
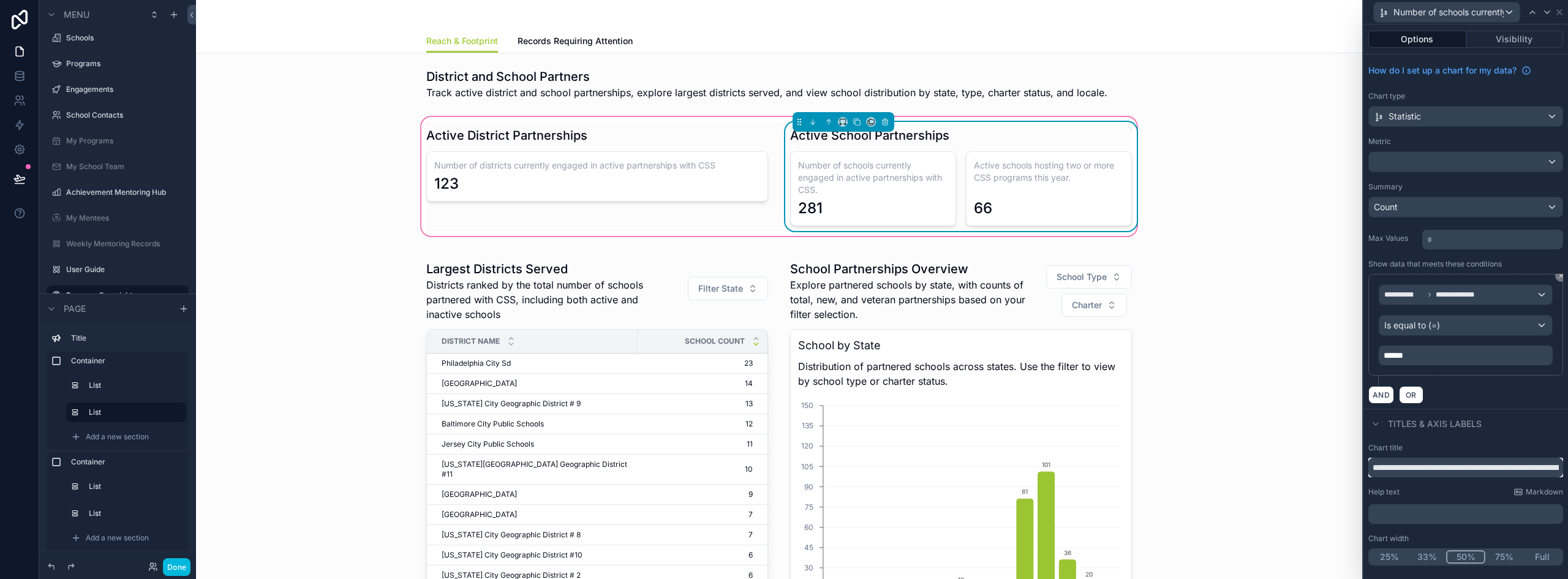
click at [1429, 467] on input "**********" at bounding box center [1466, 467] width 195 height 20
click at [1501, 11] on span "Number of schools currently engaged in active partnerships with CSS." at bounding box center [1448, 12] width 110 height 12
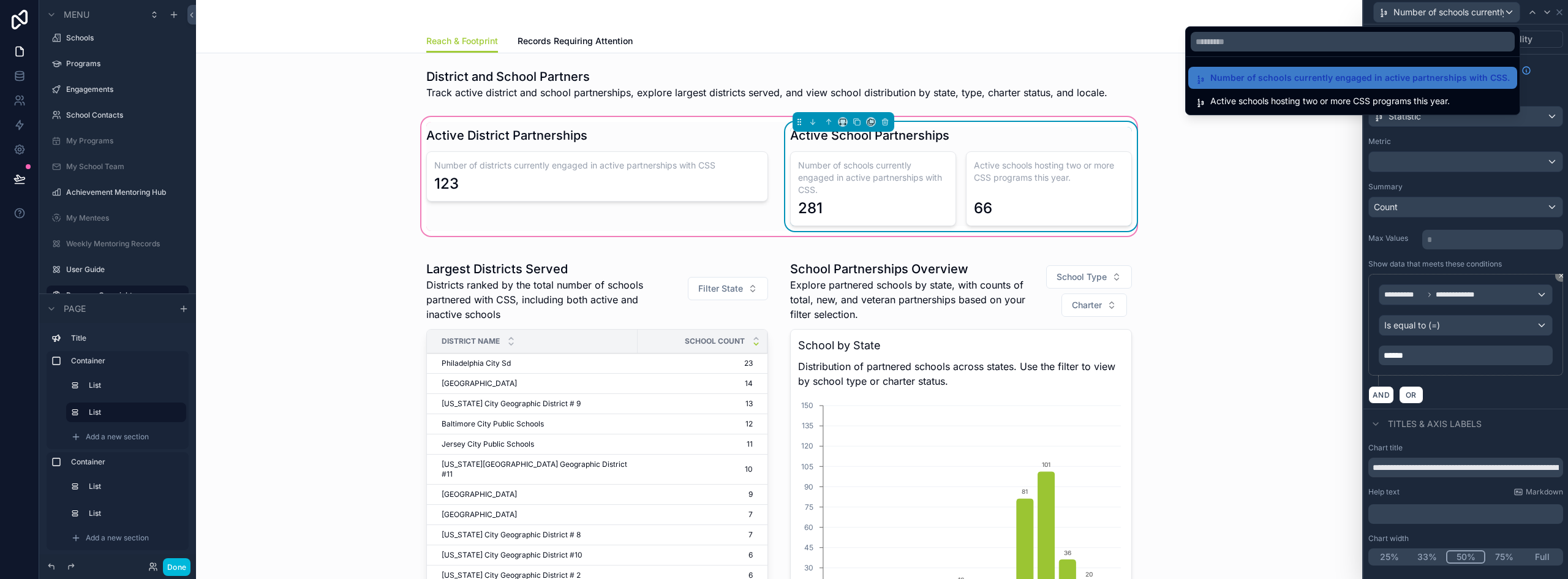
click at [1453, 462] on div at bounding box center [1466, 290] width 205 height 579
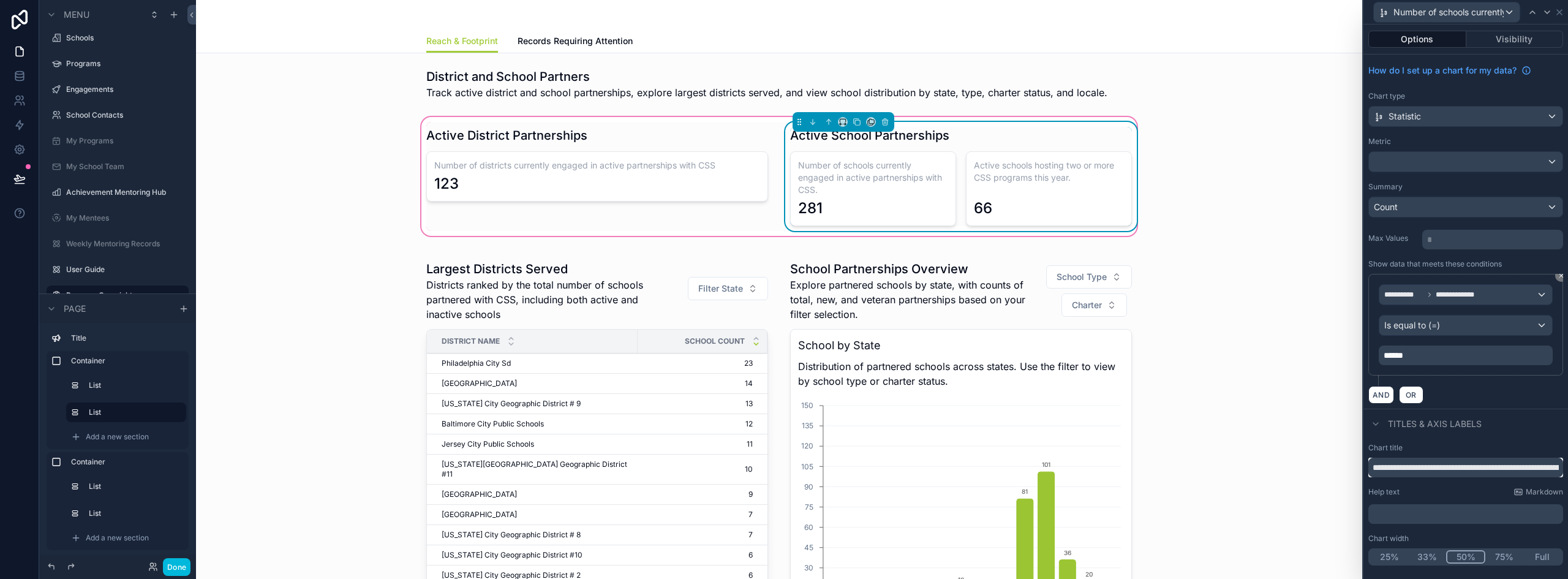
click at [1454, 464] on input "**********" at bounding box center [1466, 467] width 195 height 20
paste input "text"
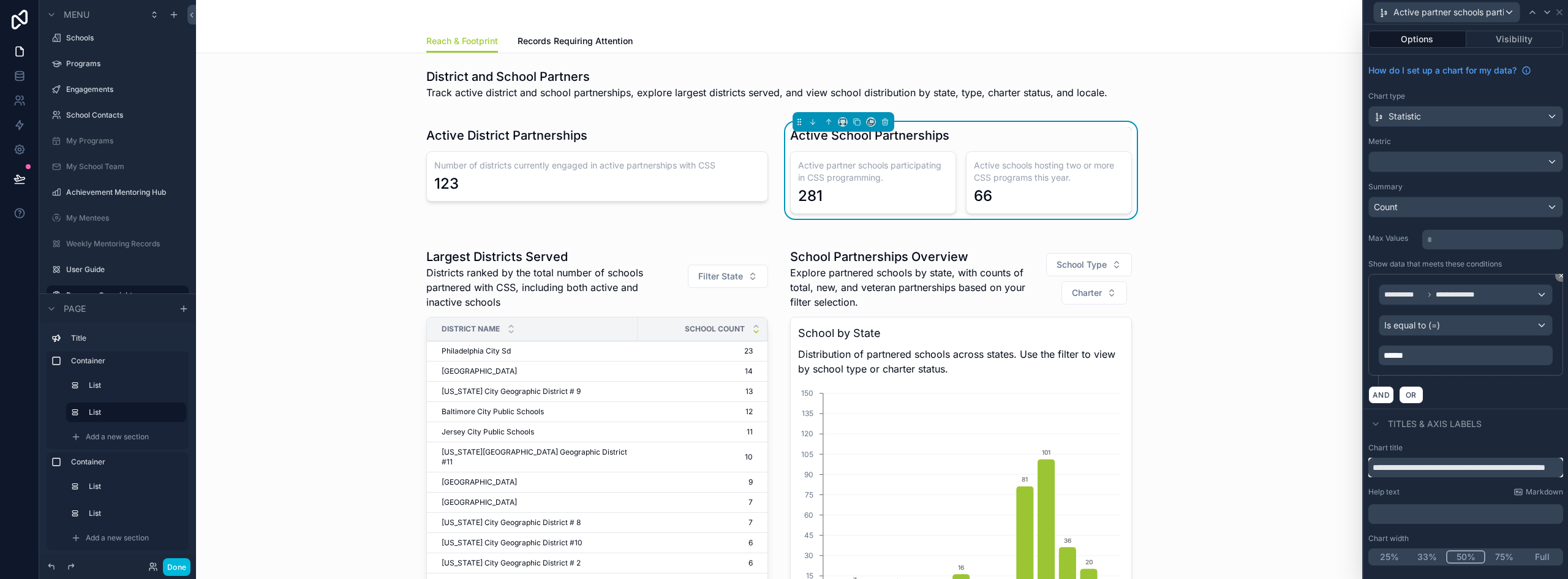
type input "**********"
click at [1463, 10] on span "Active partner schools participating in CSS programming." at bounding box center [1448, 12] width 110 height 12
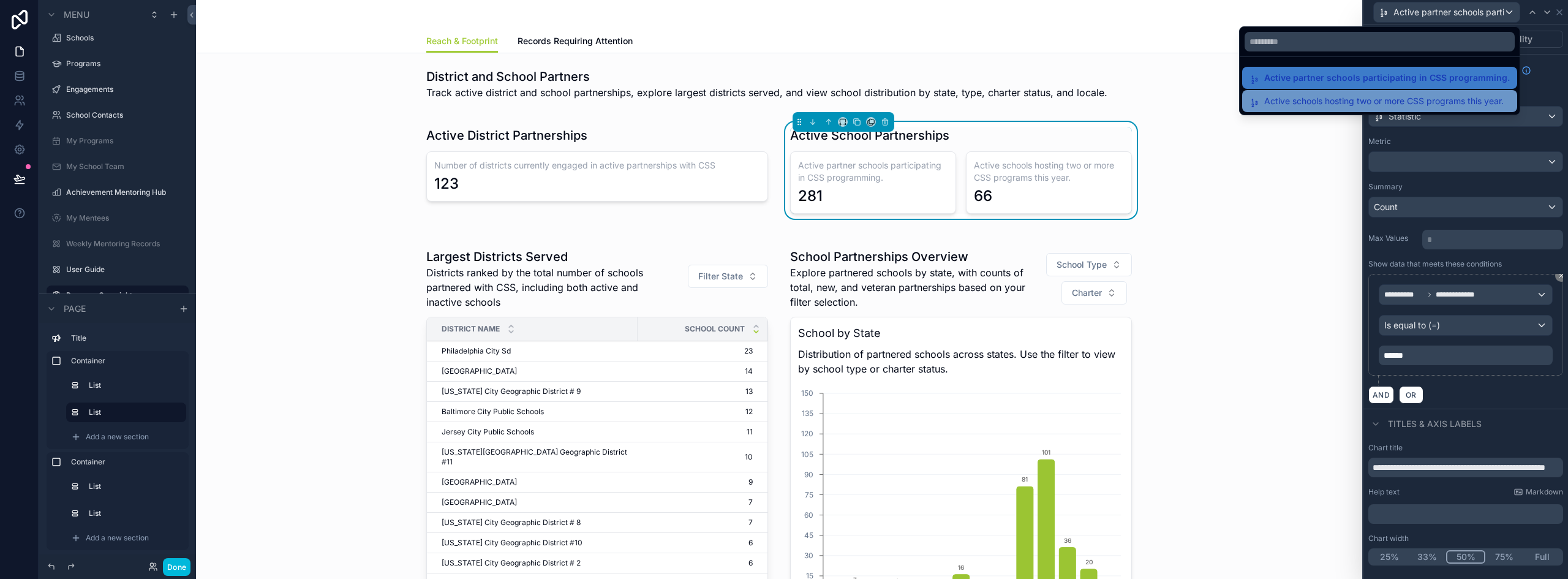
click at [1377, 96] on span "Active schools hosting two or more CSS programs this year." at bounding box center [1384, 101] width 239 height 15
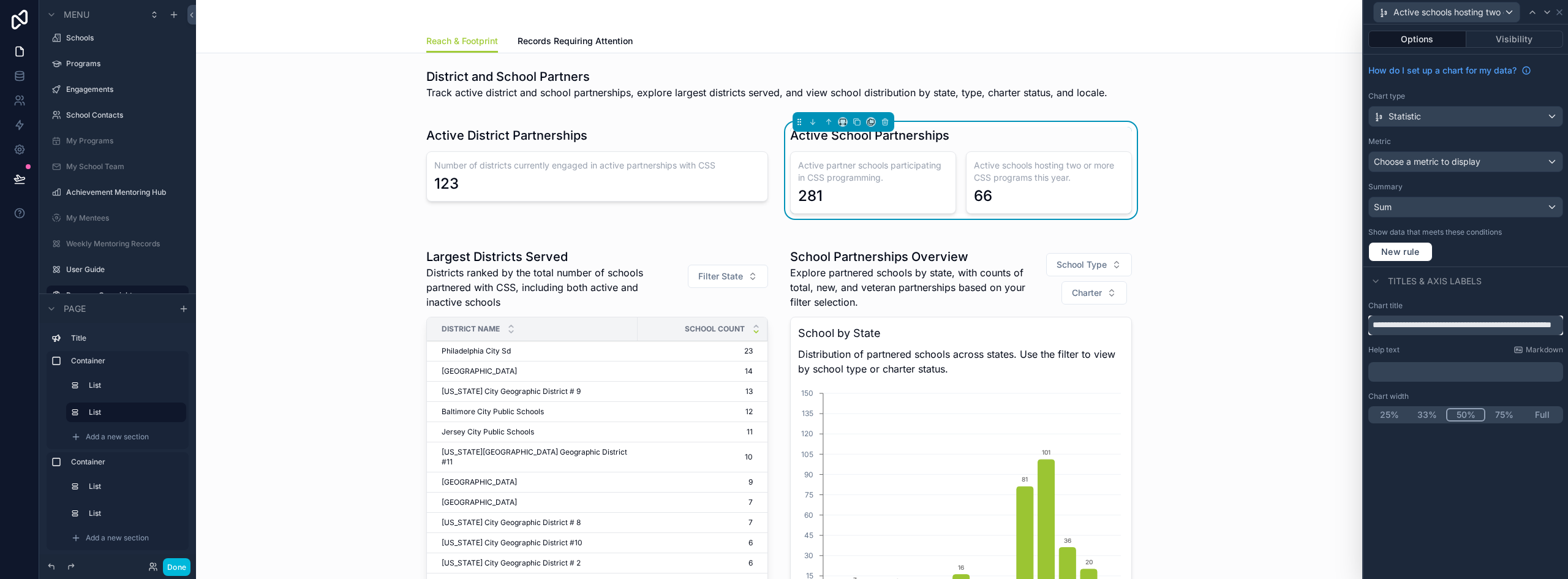
click at [1450, 324] on input "**********" at bounding box center [1466, 325] width 195 height 20
paste input "****"
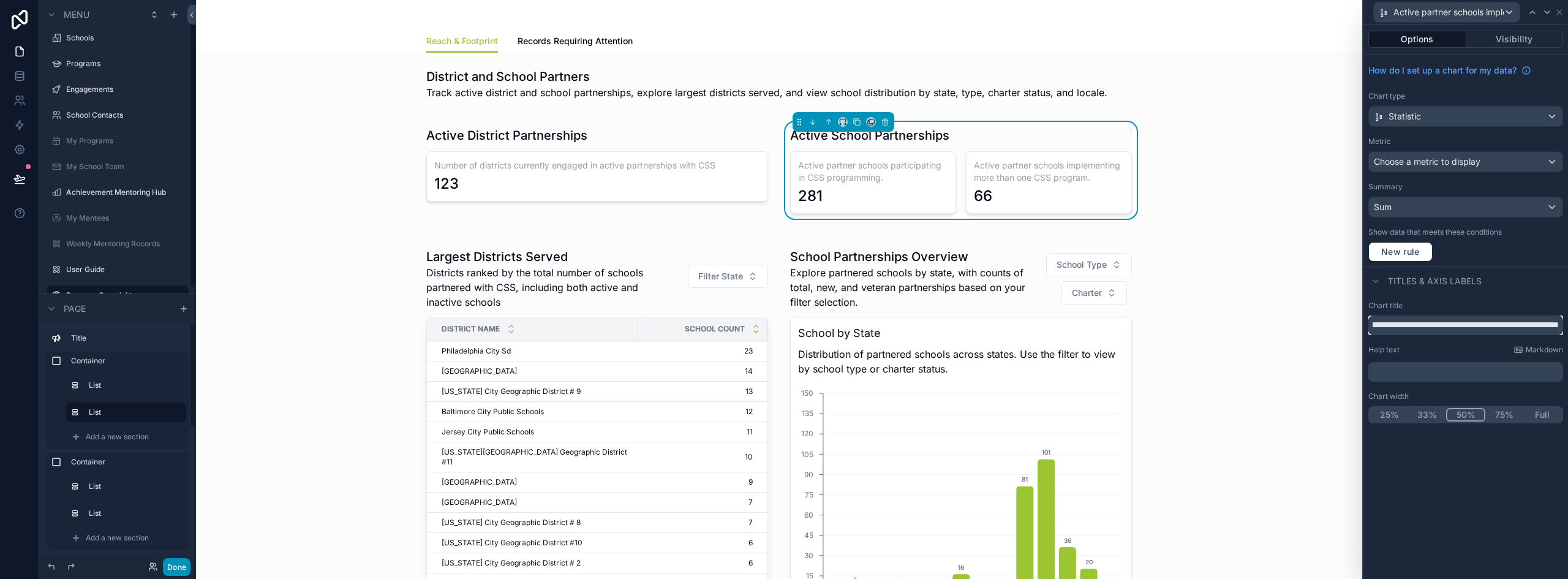
type input "**********"
click at [177, 567] on button "Done" at bounding box center [177, 567] width 28 height 17
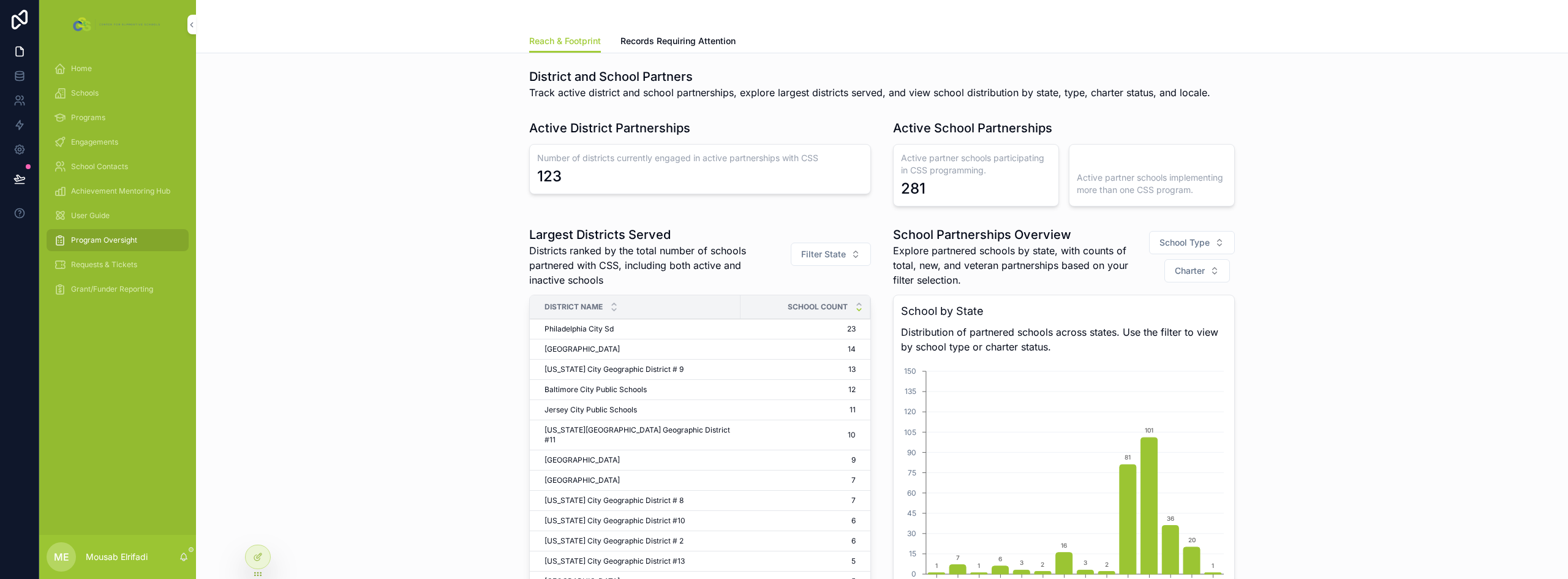
click at [1099, 182] on h3 "Active partner schools implementing more than one CSS program." at bounding box center [1152, 184] width 150 height 25
click at [255, 557] on icon at bounding box center [258, 557] width 10 height 10
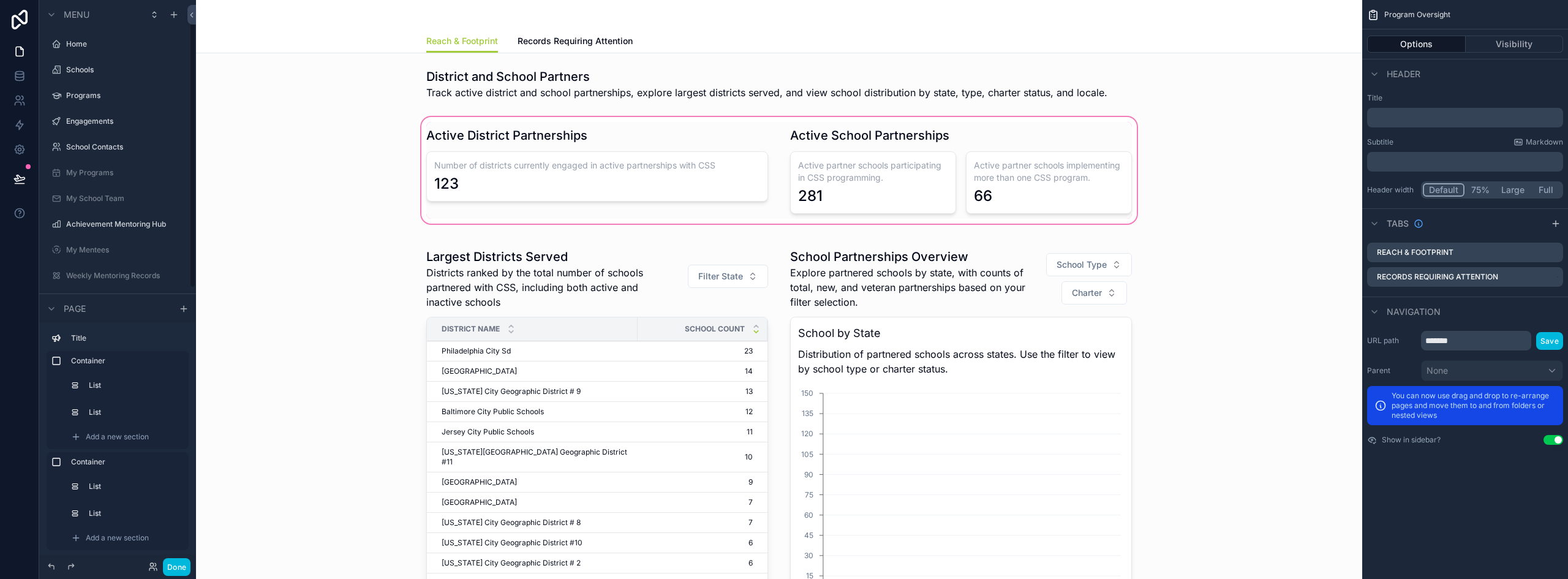
click at [1028, 168] on div "scrollable content" at bounding box center [779, 171] width 1147 height 112
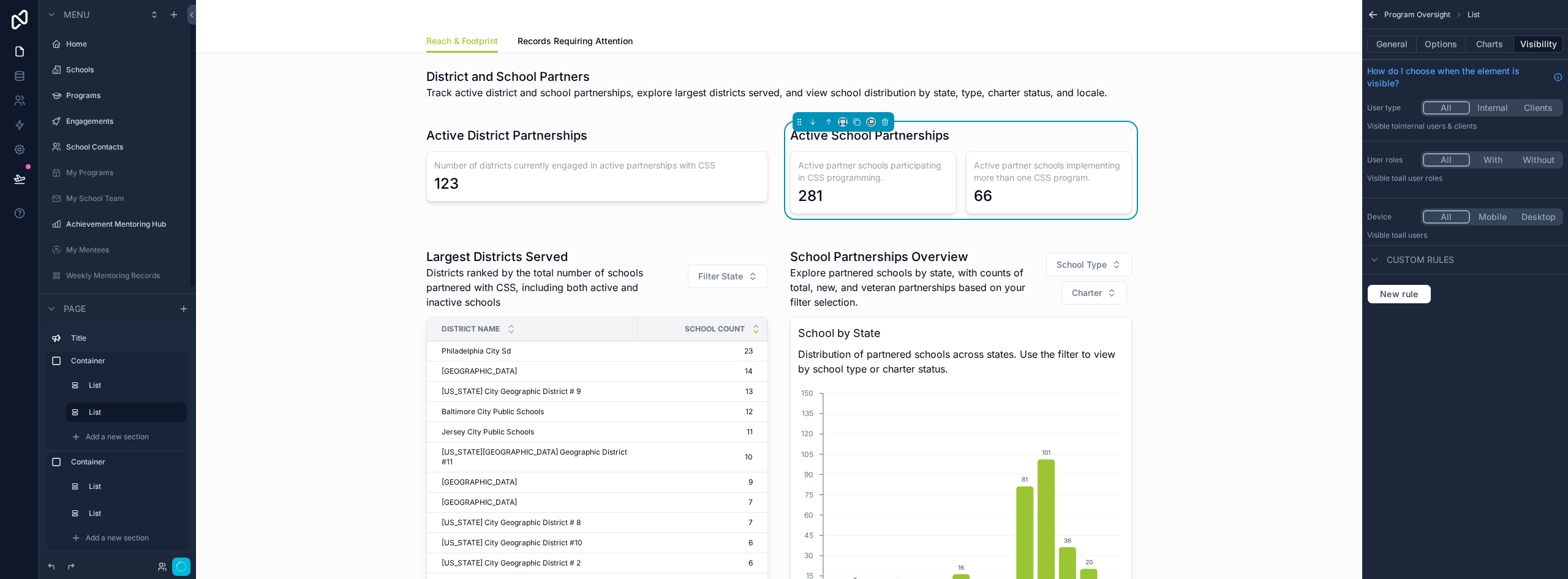
scroll to position [32, 0]
click at [1480, 45] on button "Charts" at bounding box center [1490, 44] width 49 height 17
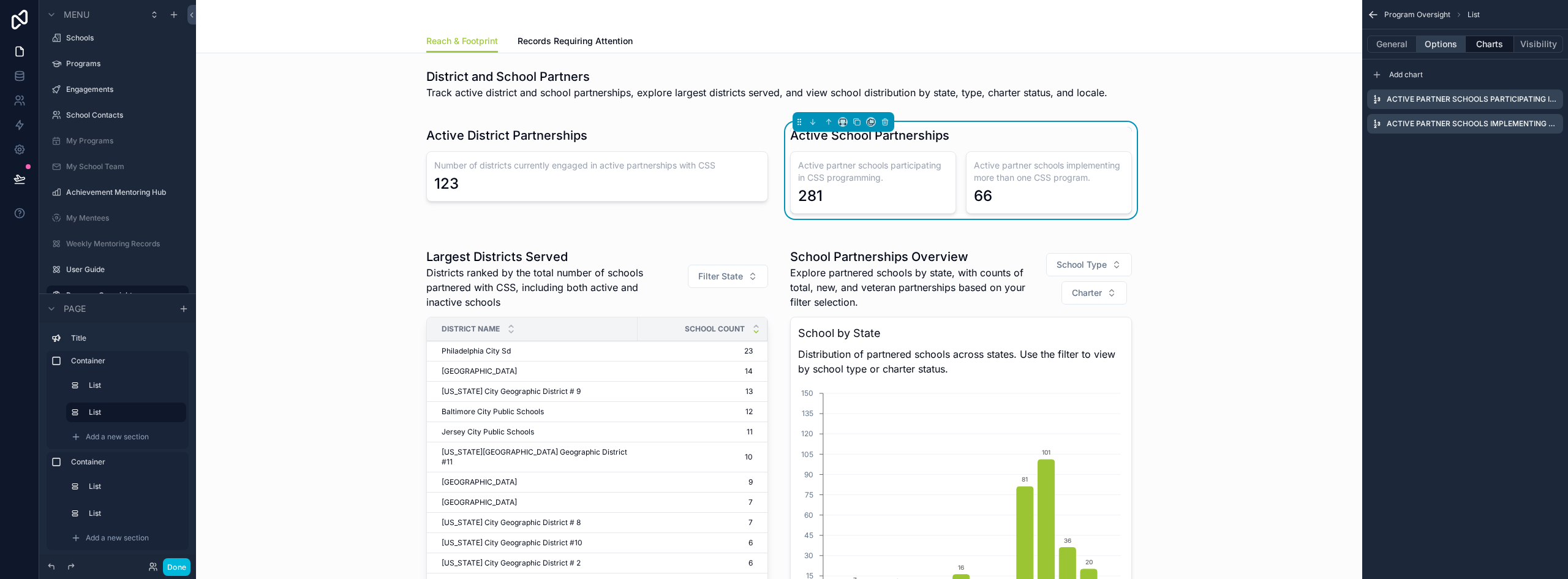
click at [1432, 44] on button "Options" at bounding box center [1441, 44] width 49 height 17
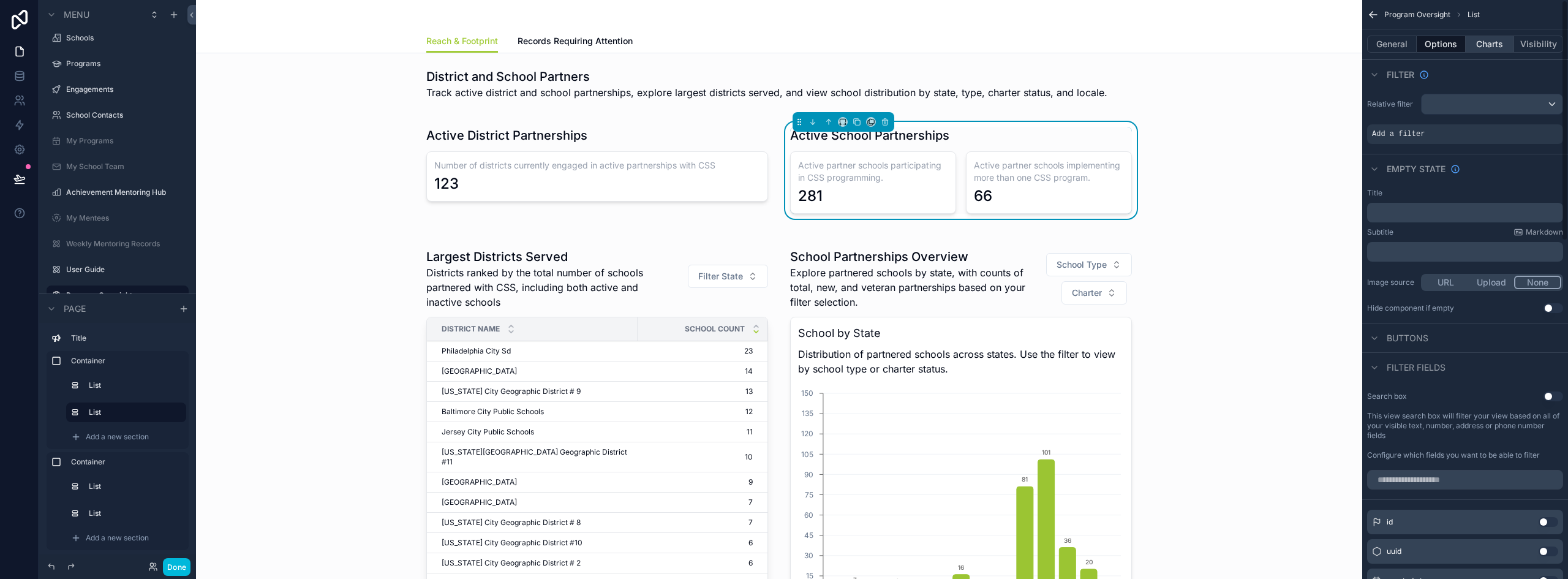
click at [1479, 47] on button "Charts" at bounding box center [1490, 44] width 49 height 17
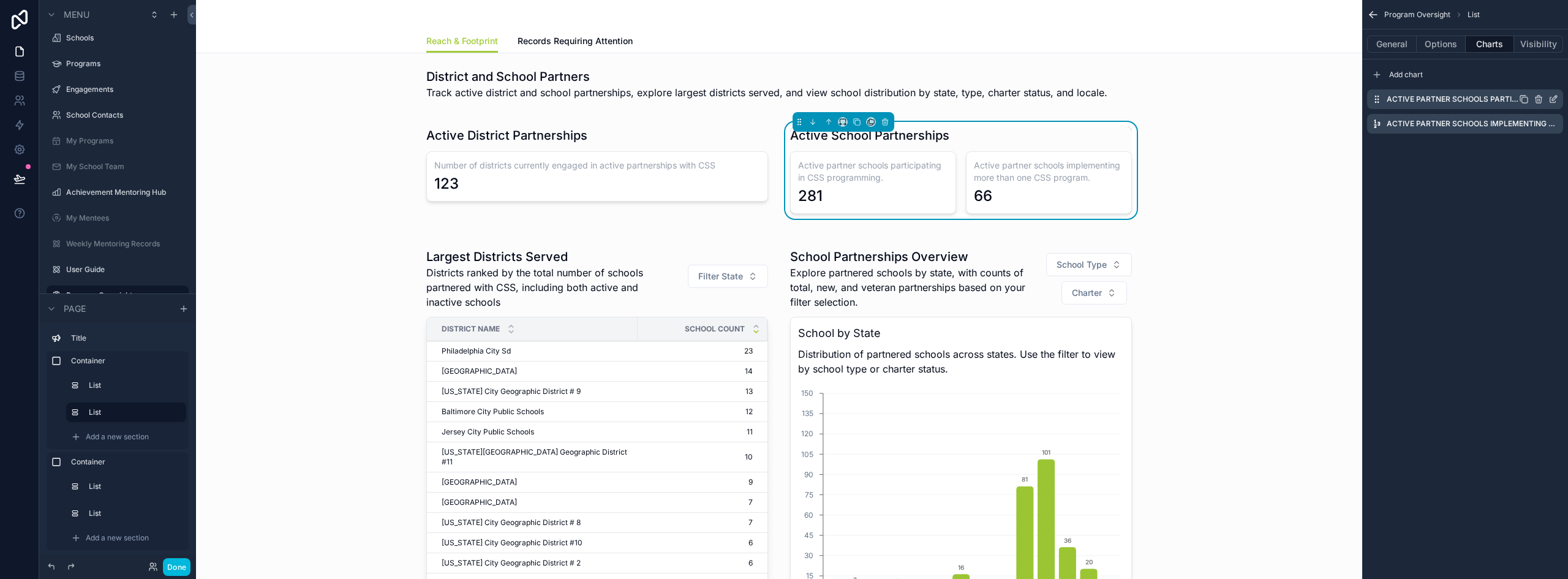
click at [1553, 99] on icon "scrollable content" at bounding box center [1554, 98] width 5 height 5
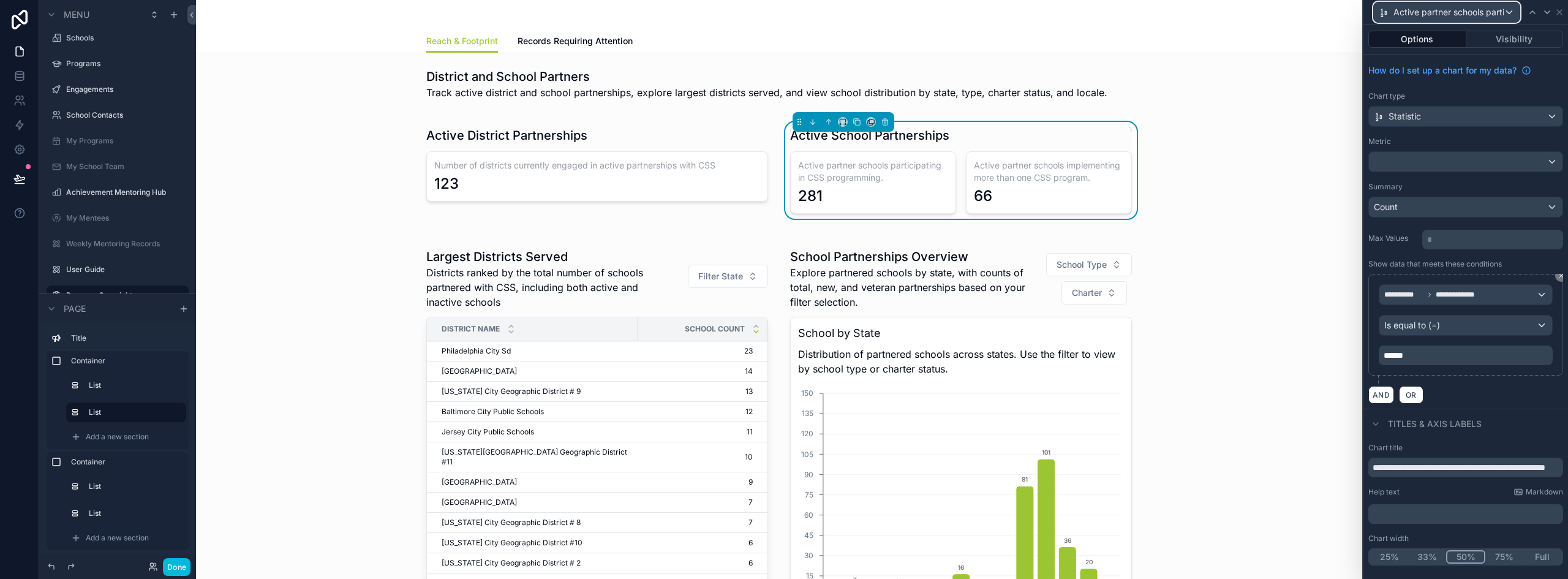
click at [1504, 11] on div "Active partner schools participating in CSS programming." at bounding box center [1446, 12] width 146 height 20
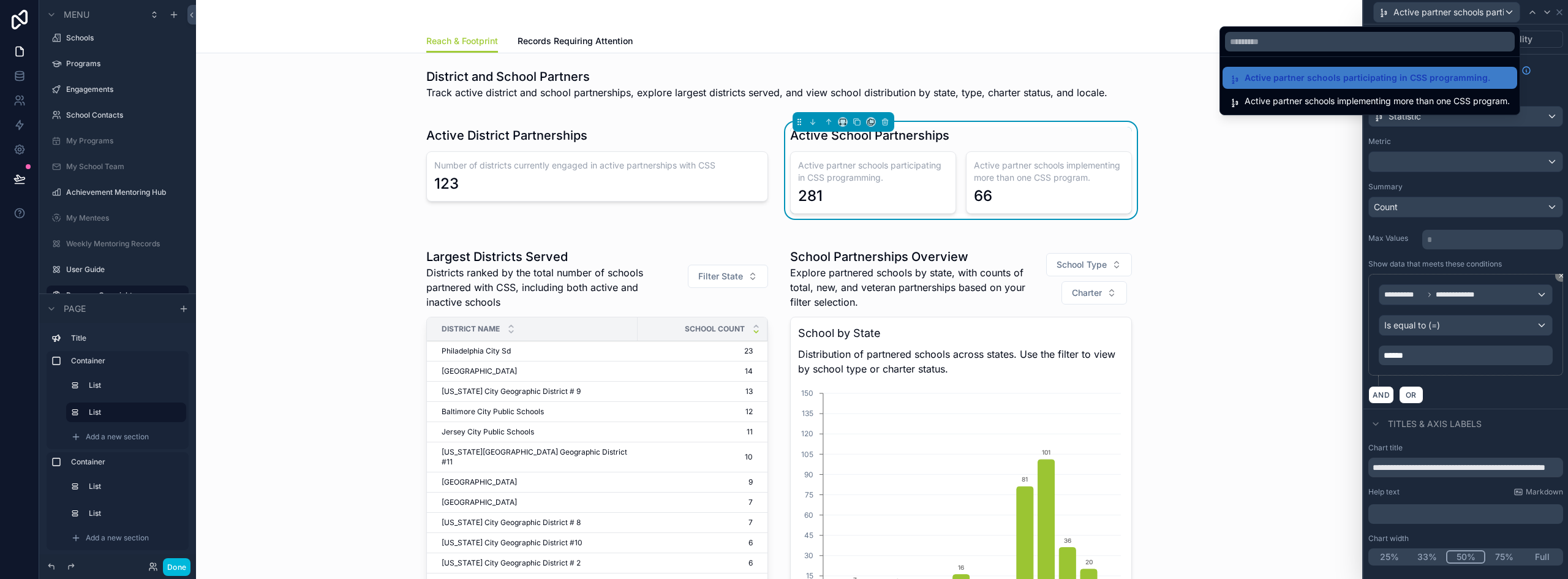
click at [1560, 13] on div at bounding box center [1466, 290] width 205 height 579
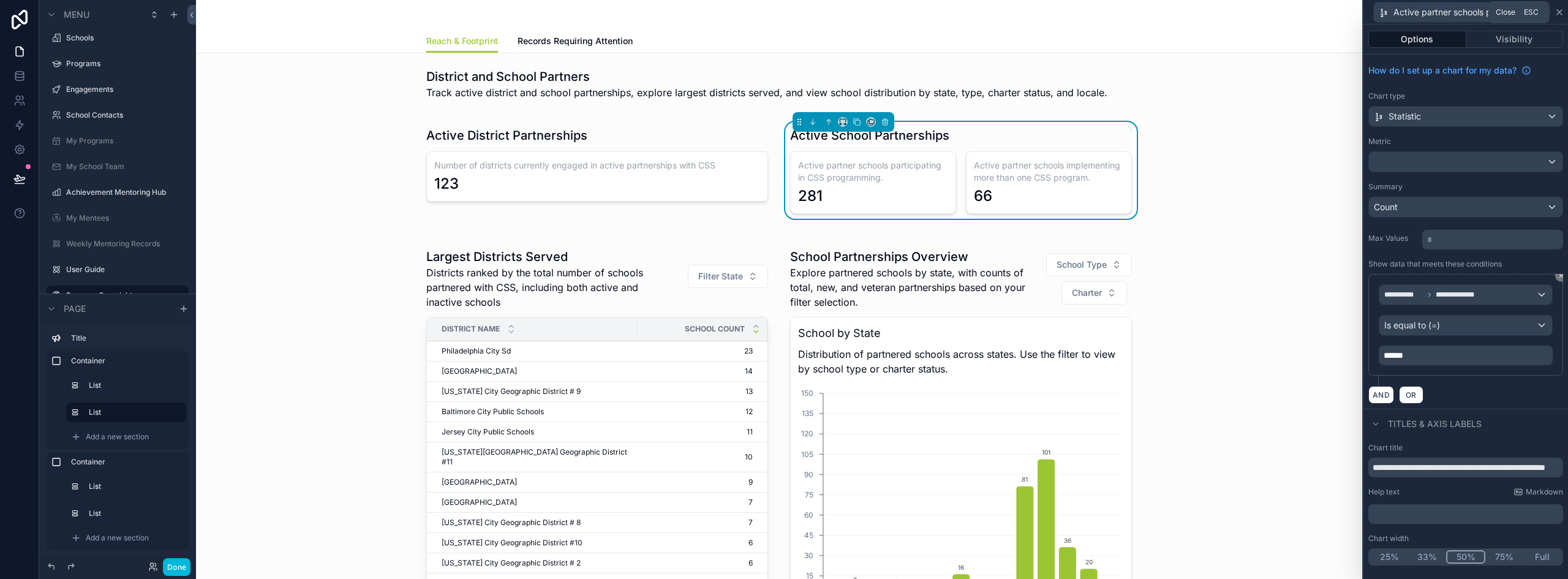
click at [1560, 12] on icon at bounding box center [1559, 12] width 5 height 5
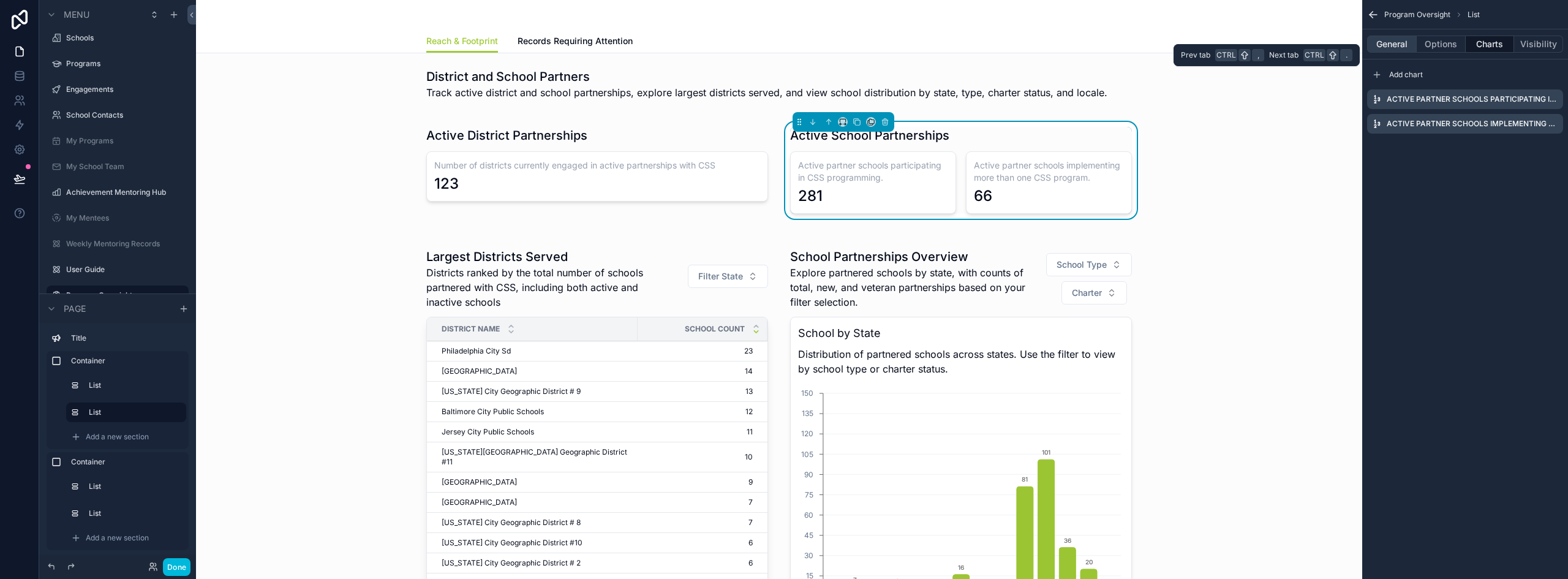
click at [1406, 46] on button "General" at bounding box center [1392, 44] width 49 height 17
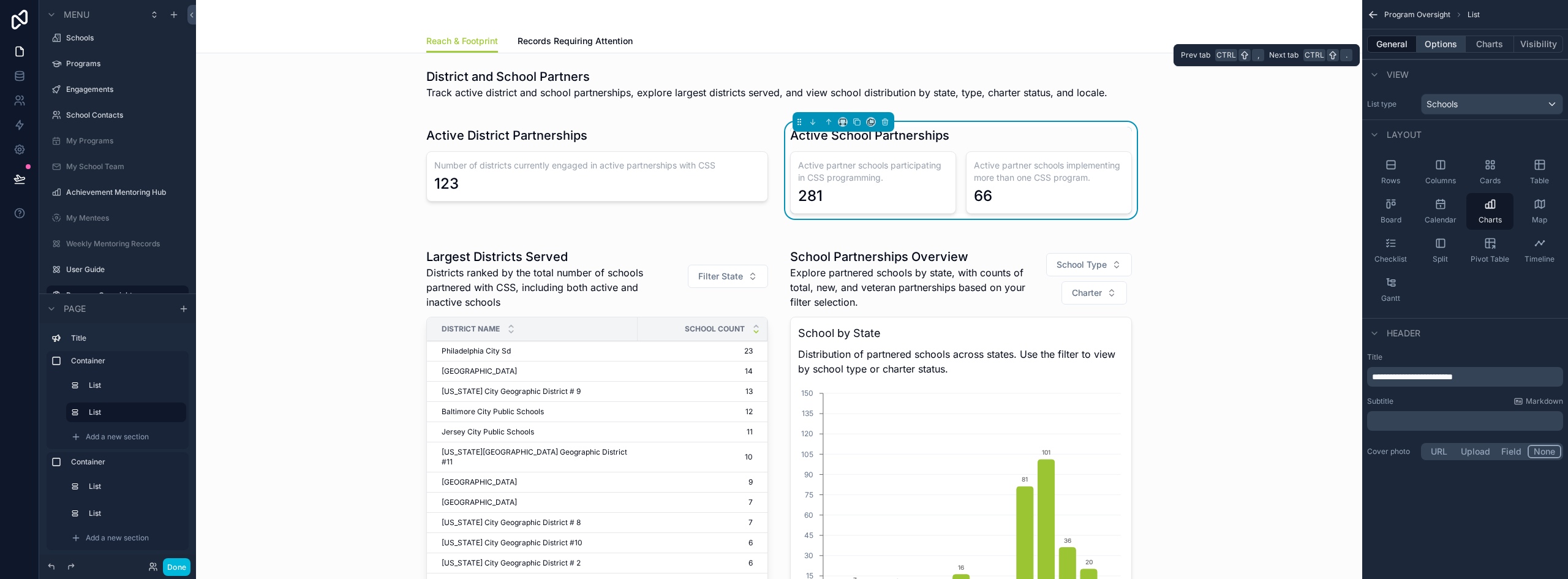
click at [1451, 41] on button "Options" at bounding box center [1441, 44] width 49 height 17
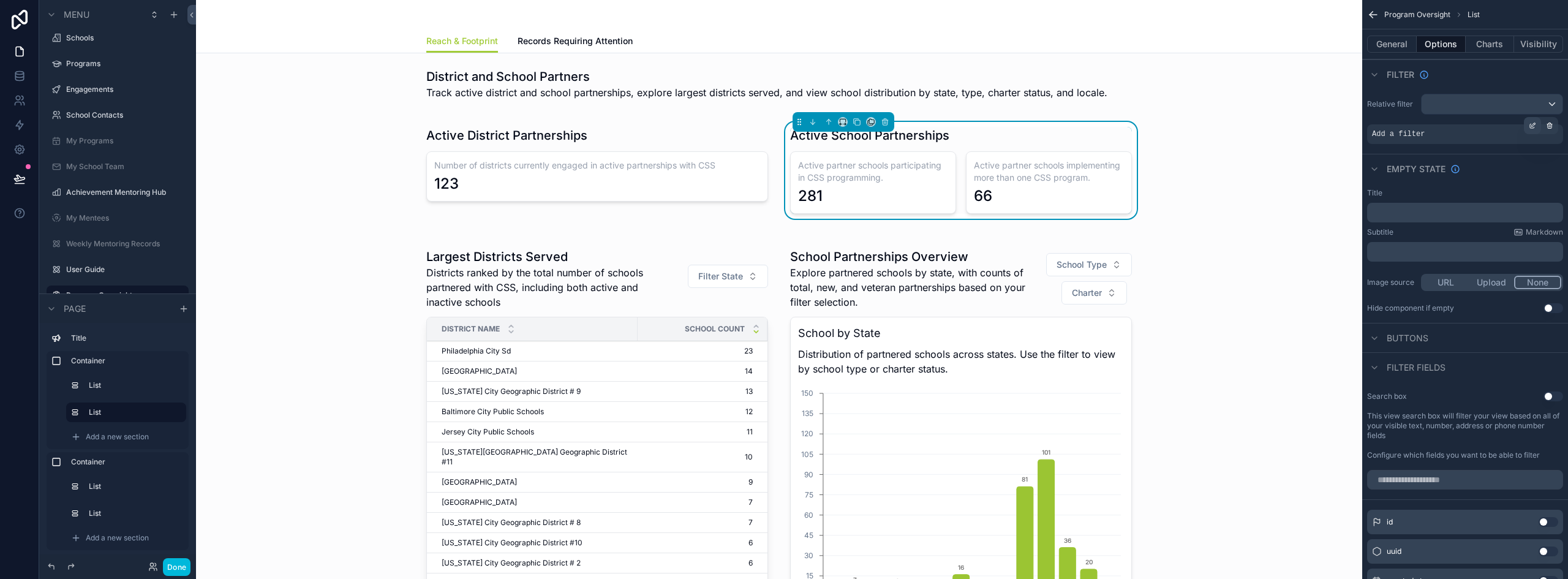
click at [1532, 123] on icon "scrollable content" at bounding box center [1532, 126] width 7 height 7
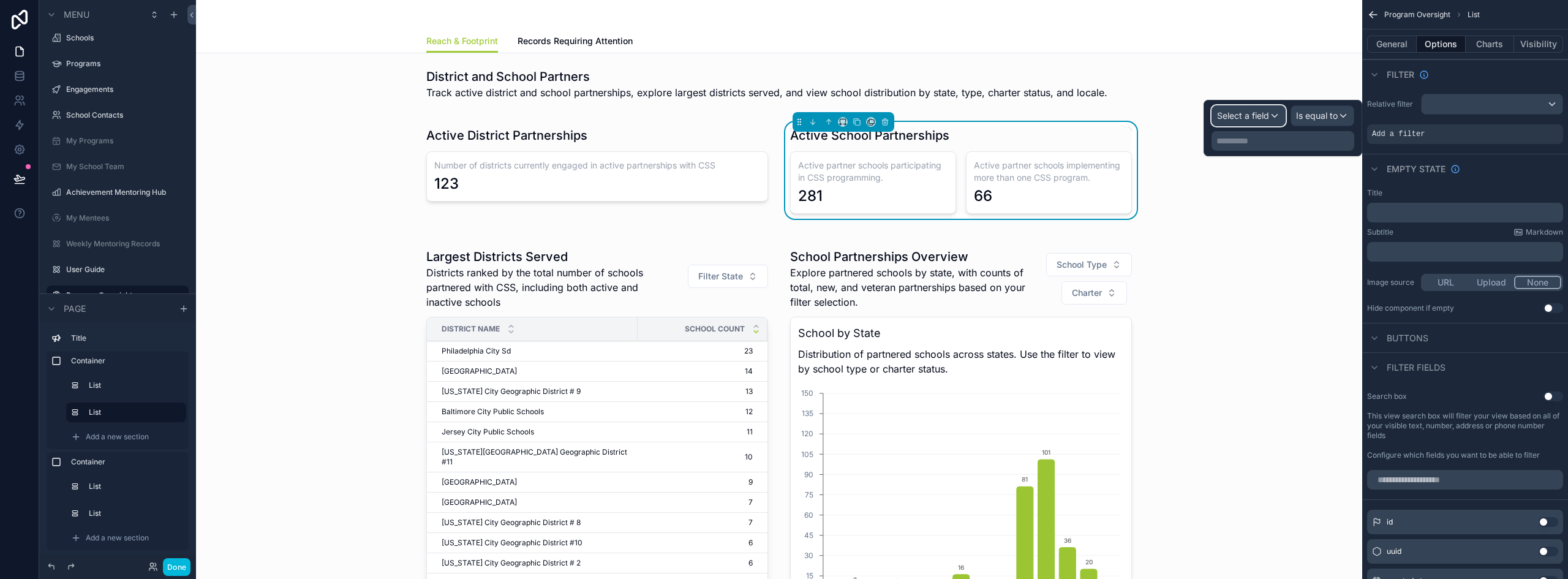
click at [1250, 107] on div "Select a field" at bounding box center [1248, 115] width 73 height 20
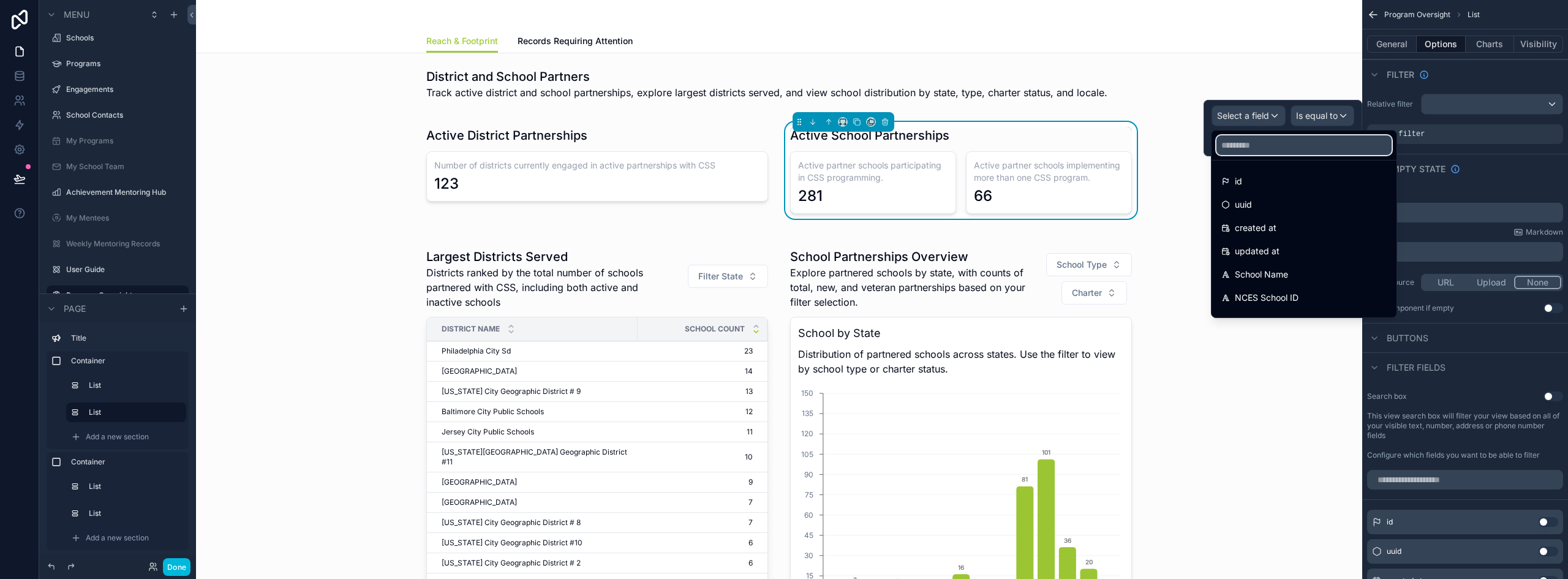
click at [1242, 147] on input "text" at bounding box center [1304, 145] width 176 height 20
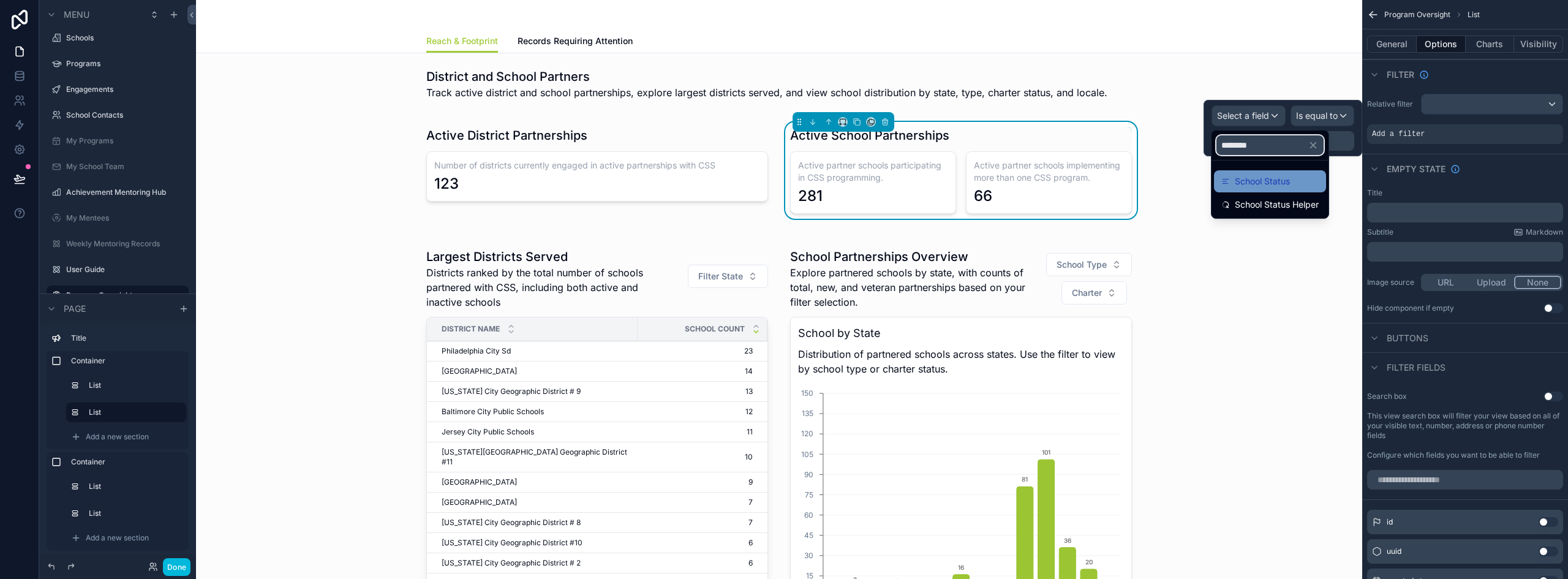
type input "********"
click at [1250, 184] on span "School Status" at bounding box center [1262, 181] width 55 height 15
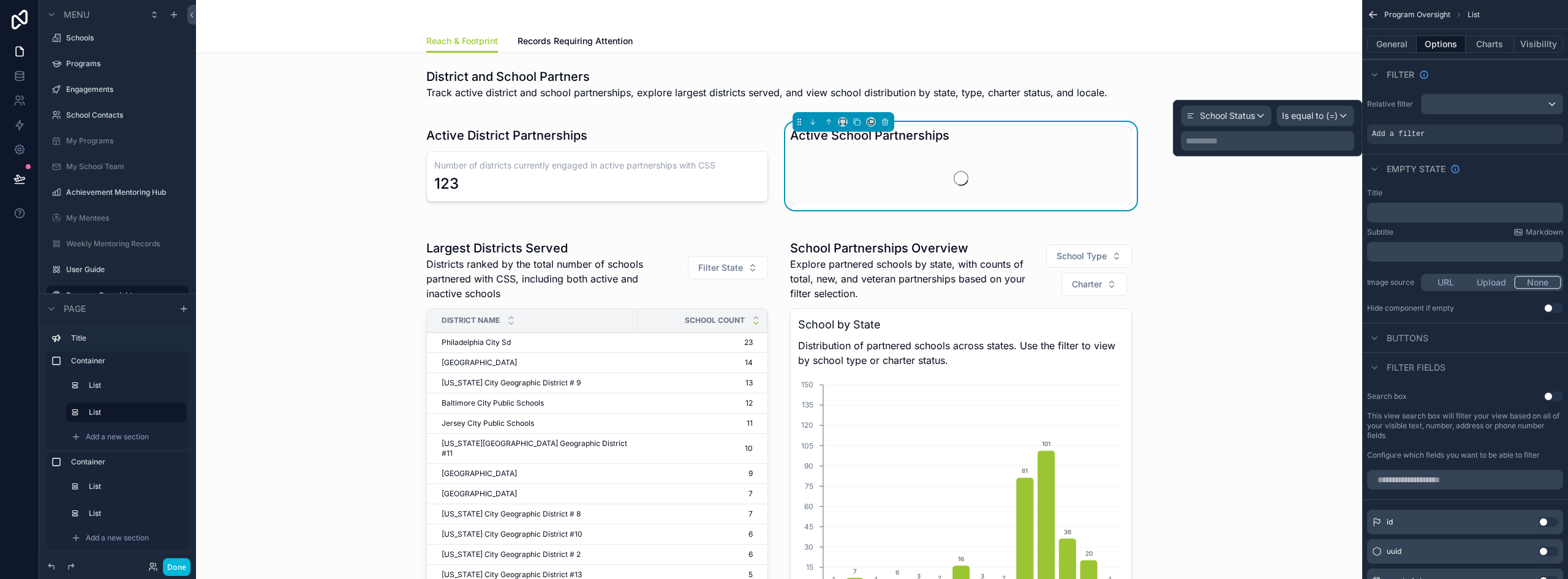
click at [1279, 140] on p "**********" at bounding box center [1268, 141] width 166 height 12
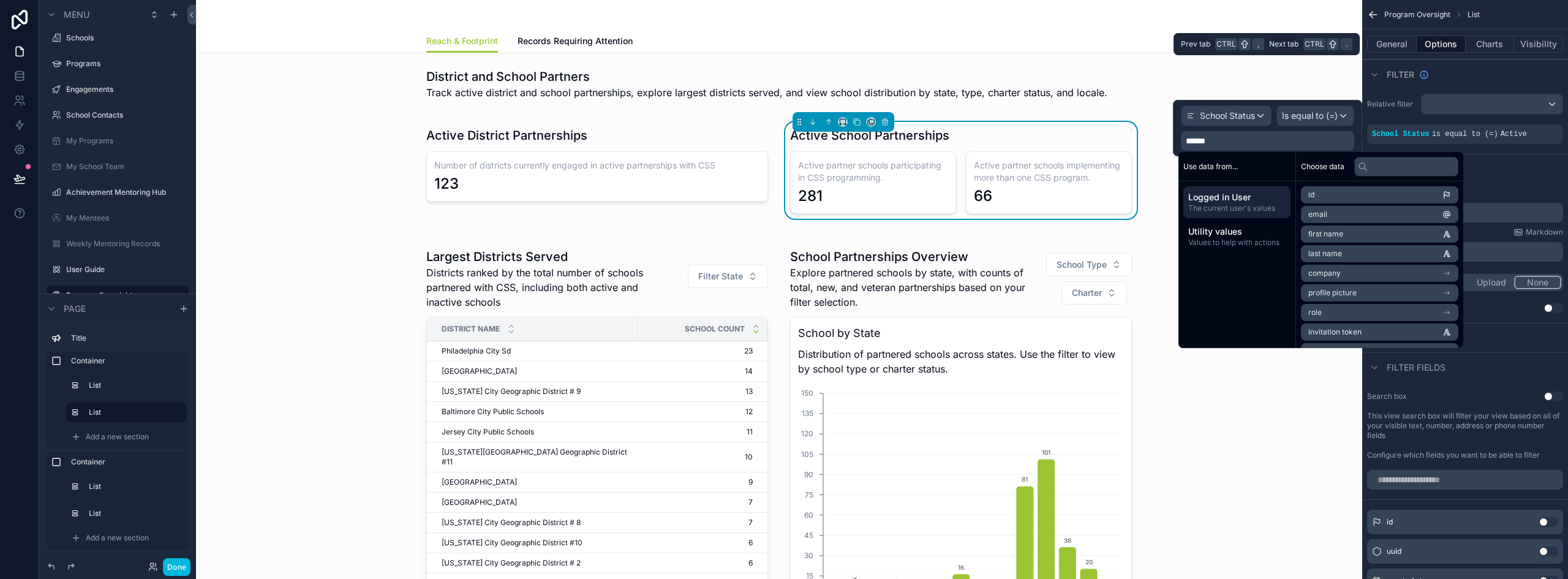
click at [1493, 30] on div "General Options Charts Visibility" at bounding box center [1465, 44] width 206 height 30
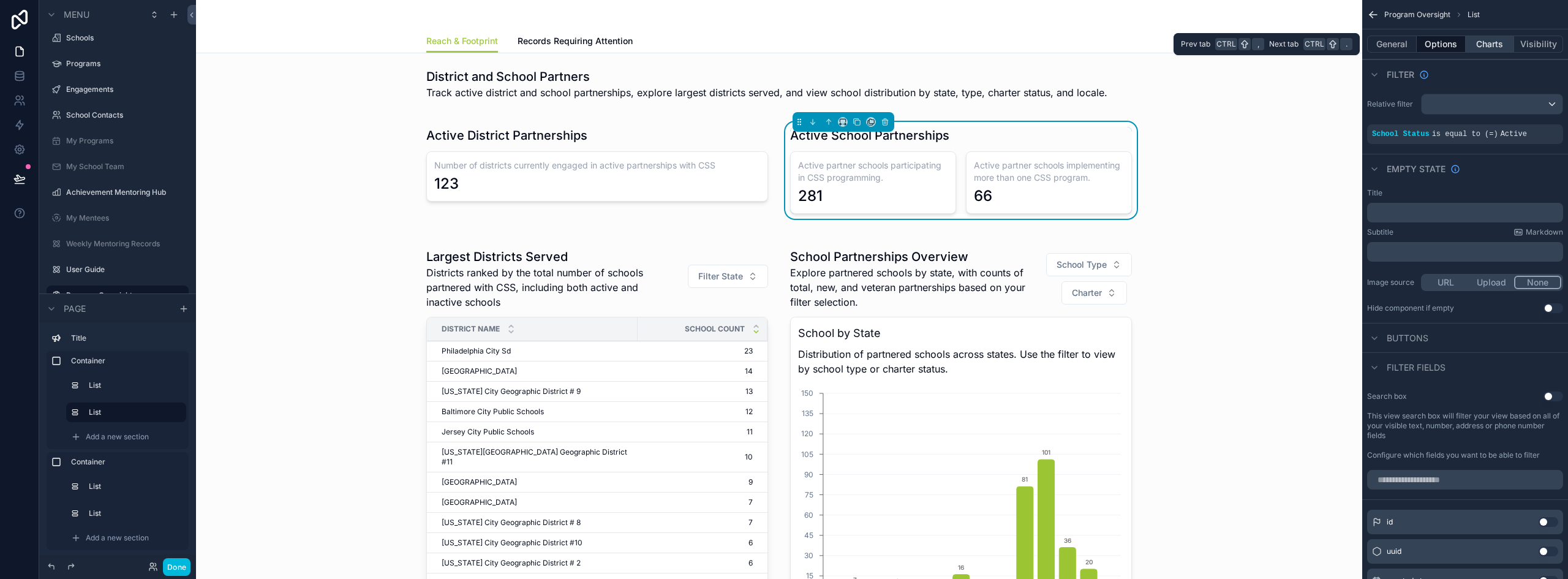
click at [1495, 41] on button "Charts" at bounding box center [1490, 44] width 49 height 17
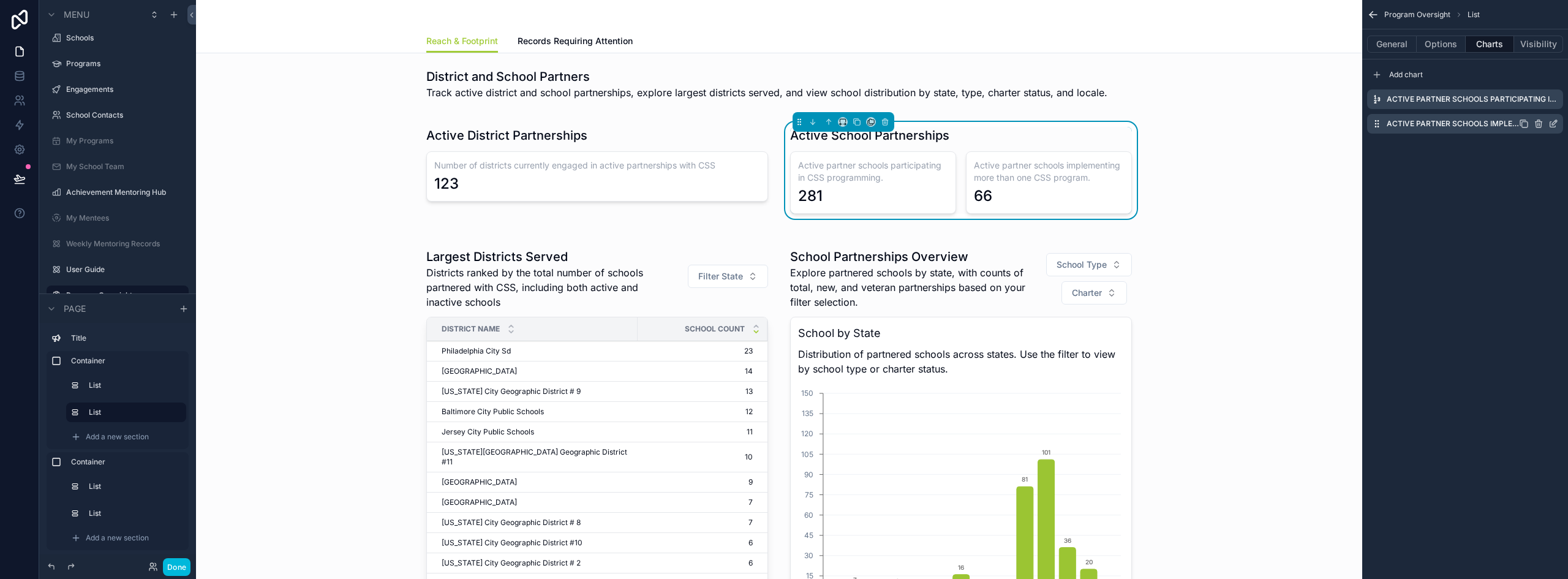
click at [1555, 125] on icon "scrollable content" at bounding box center [1553, 124] width 10 height 10
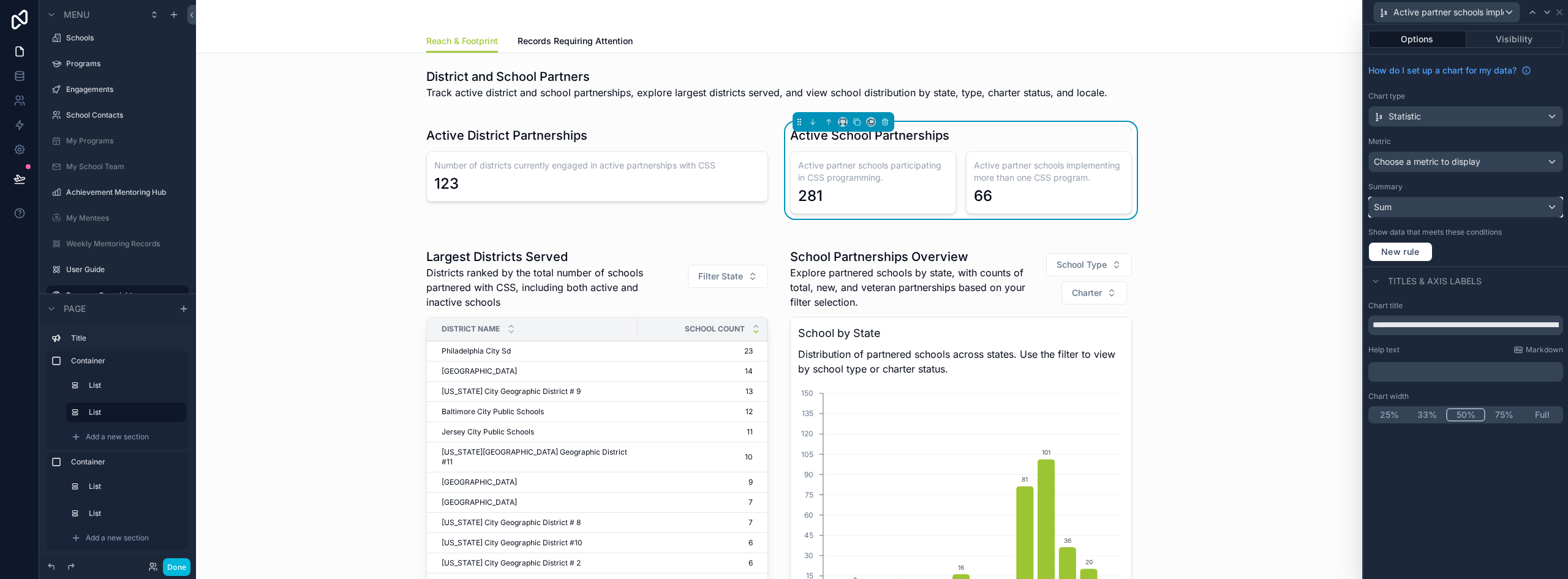
click at [1454, 210] on div "Sum" at bounding box center [1465, 207] width 194 height 20
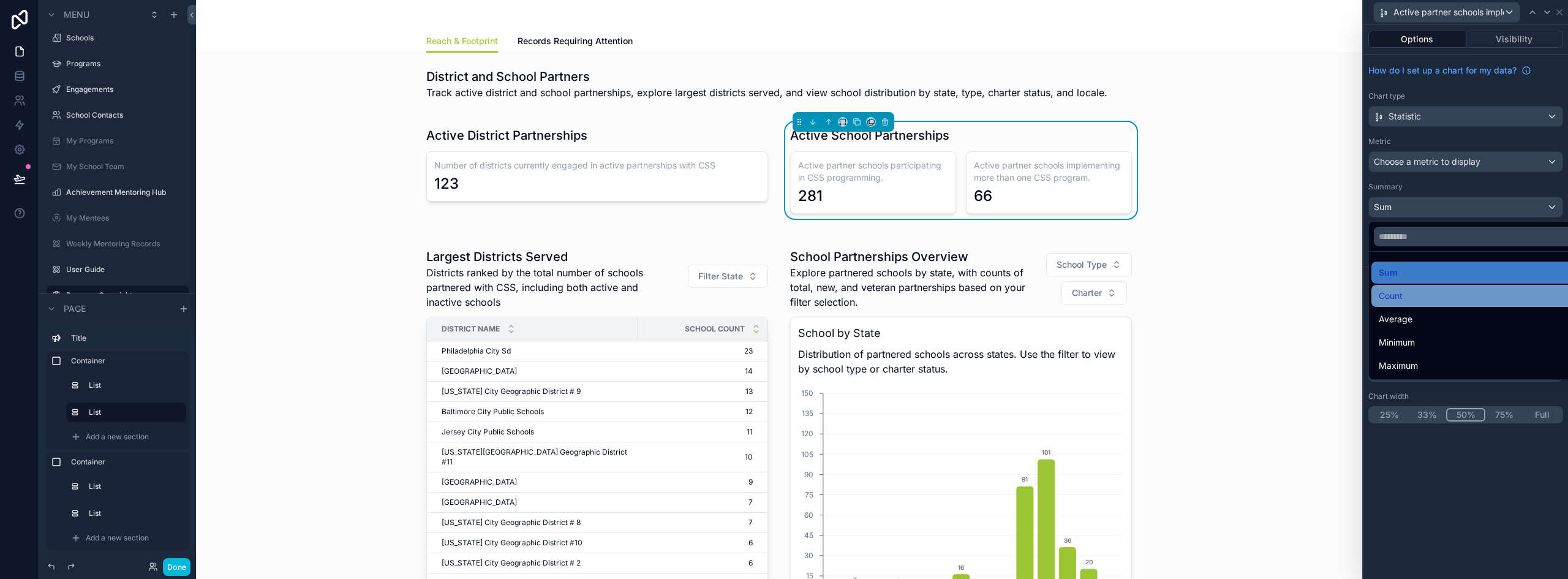
click at [1416, 289] on div "Count" at bounding box center [1480, 296] width 202 height 15
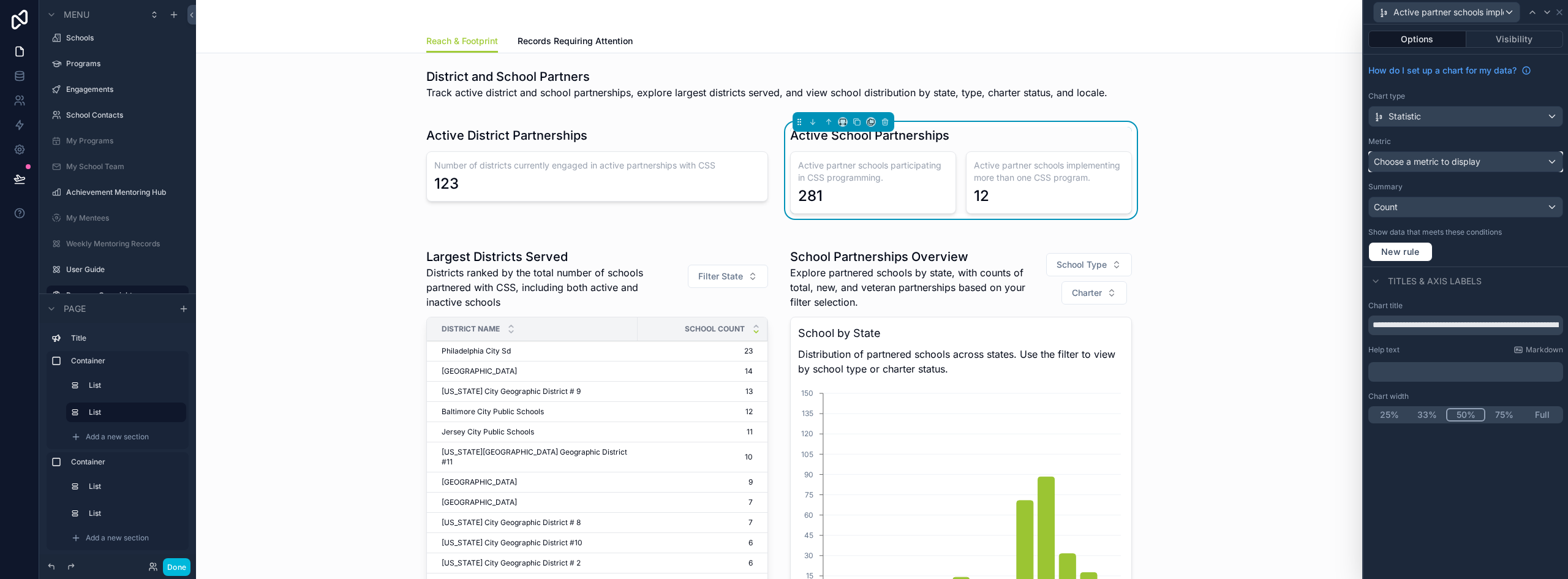
click at [1422, 160] on span "Choose a metric to display" at bounding box center [1427, 161] width 107 height 10
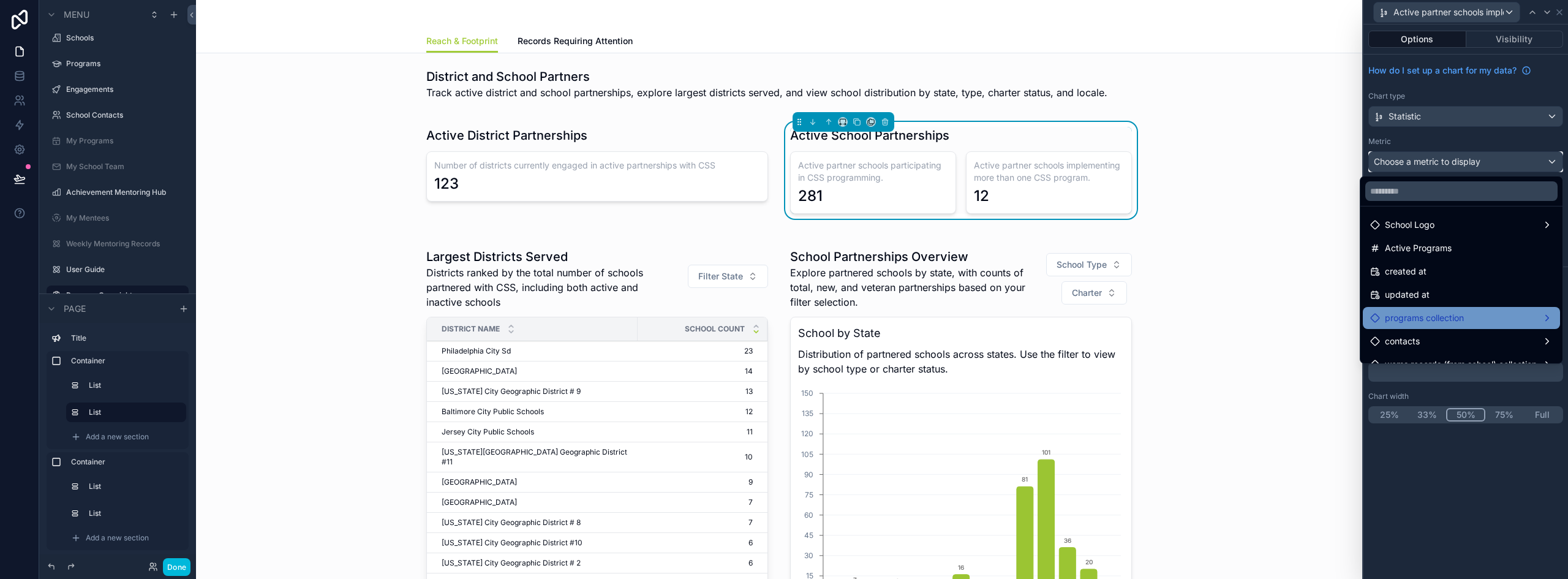
scroll to position [57, 0]
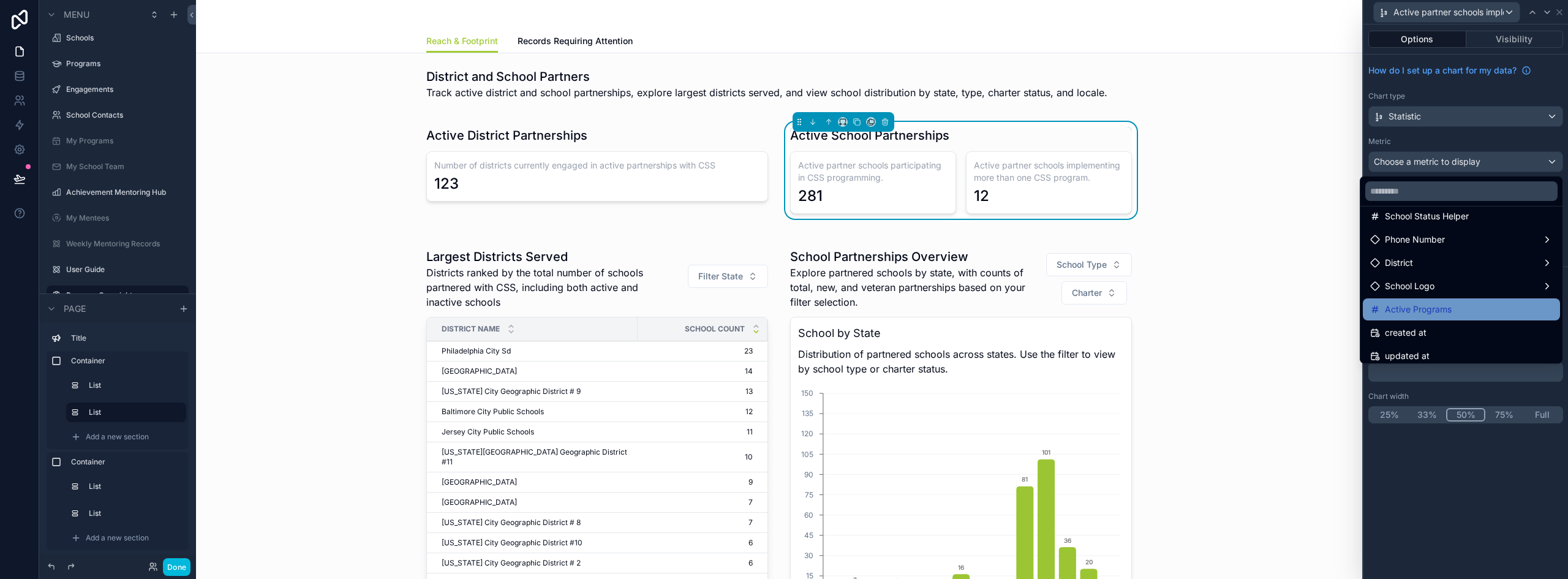
click at [1446, 315] on div "Active Programs" at bounding box center [1461, 309] width 183 height 15
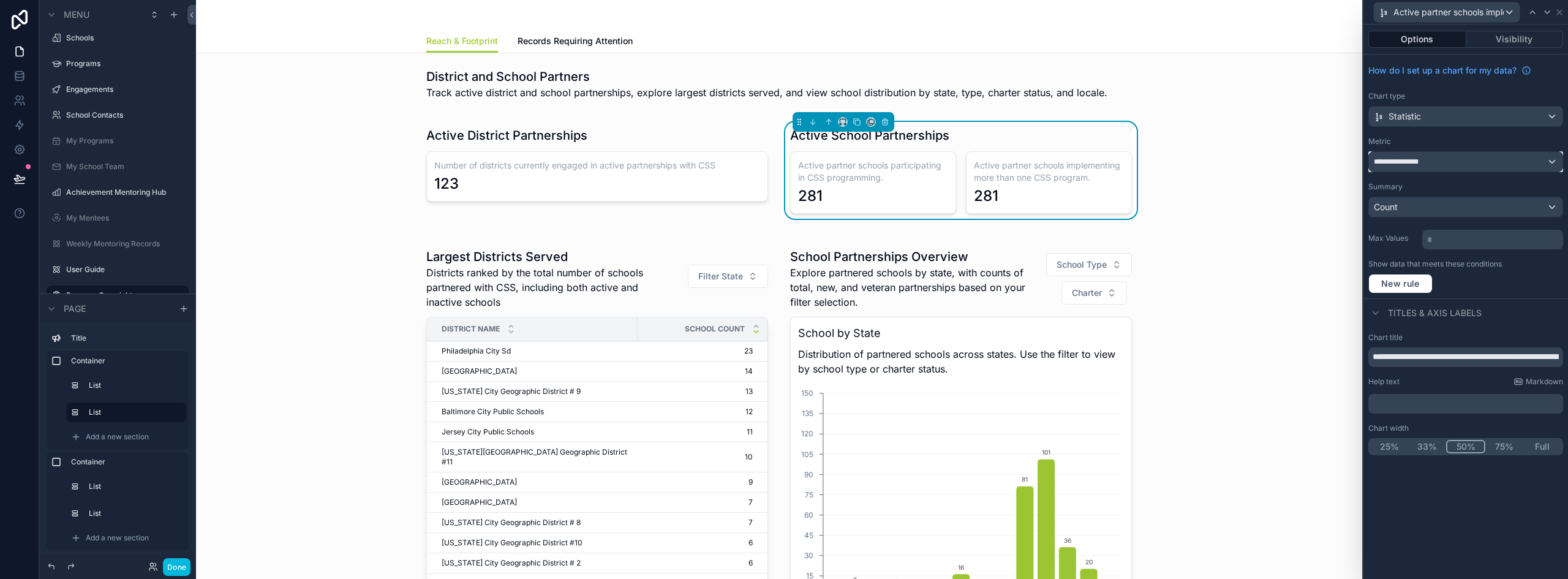
click at [1452, 171] on div "**********" at bounding box center [1465, 161] width 194 height 20
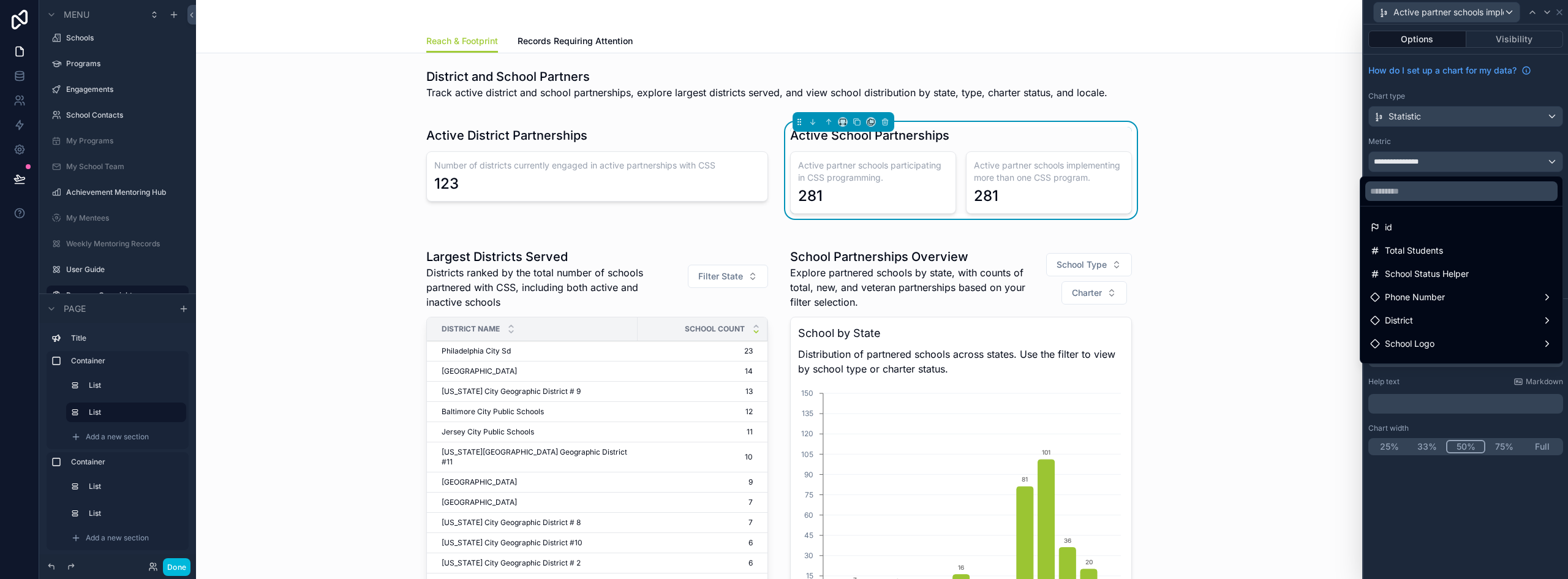
click at [1452, 171] on div at bounding box center [1466, 290] width 205 height 579
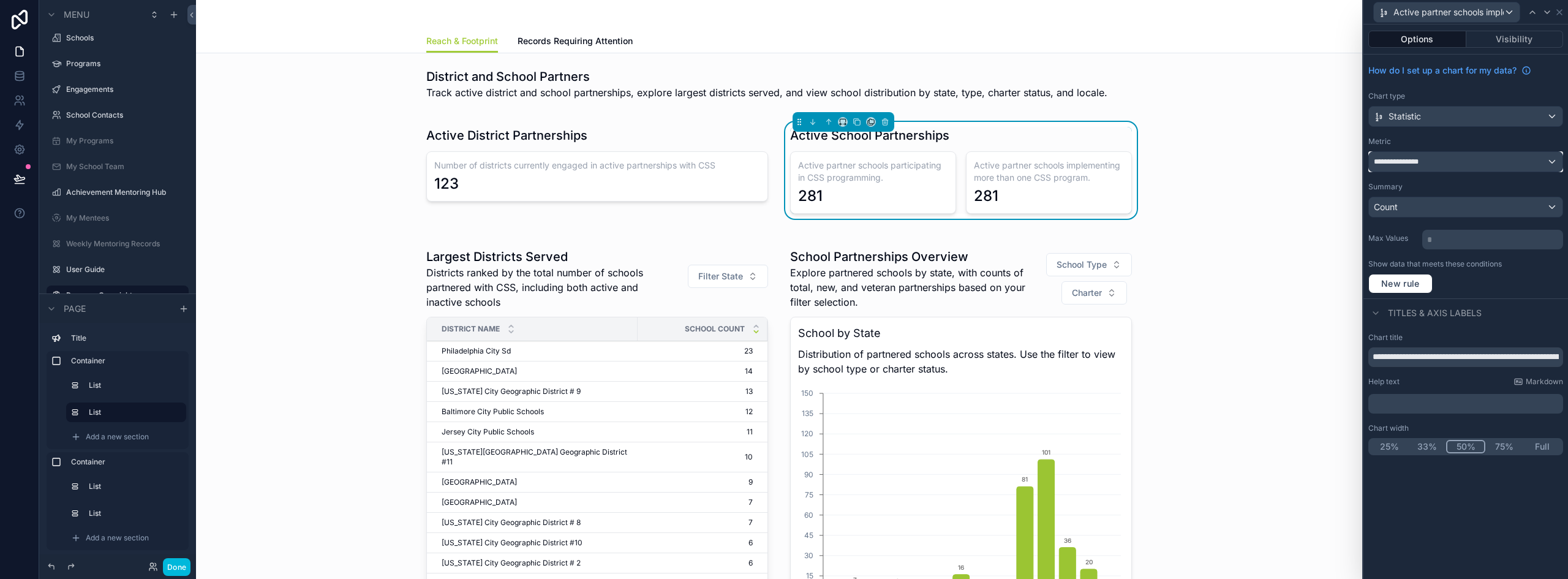
click at [1451, 162] on div "**********" at bounding box center [1465, 161] width 194 height 20
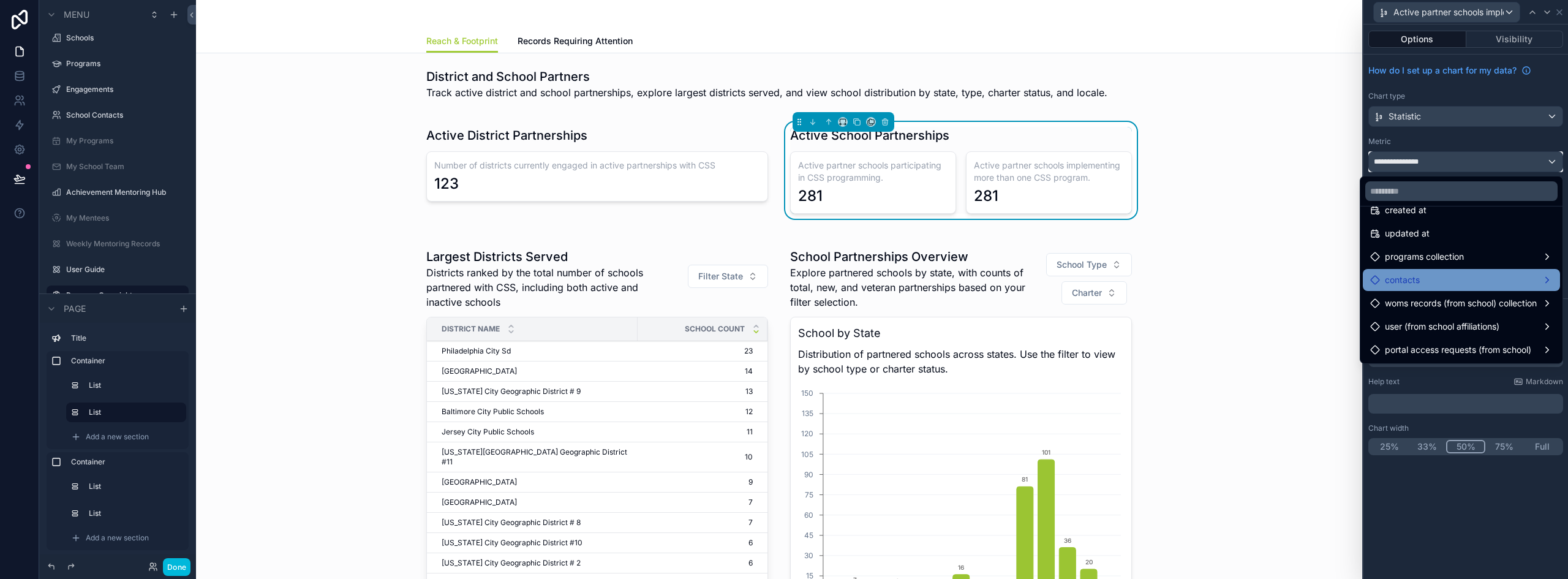
scroll to position [119, 0]
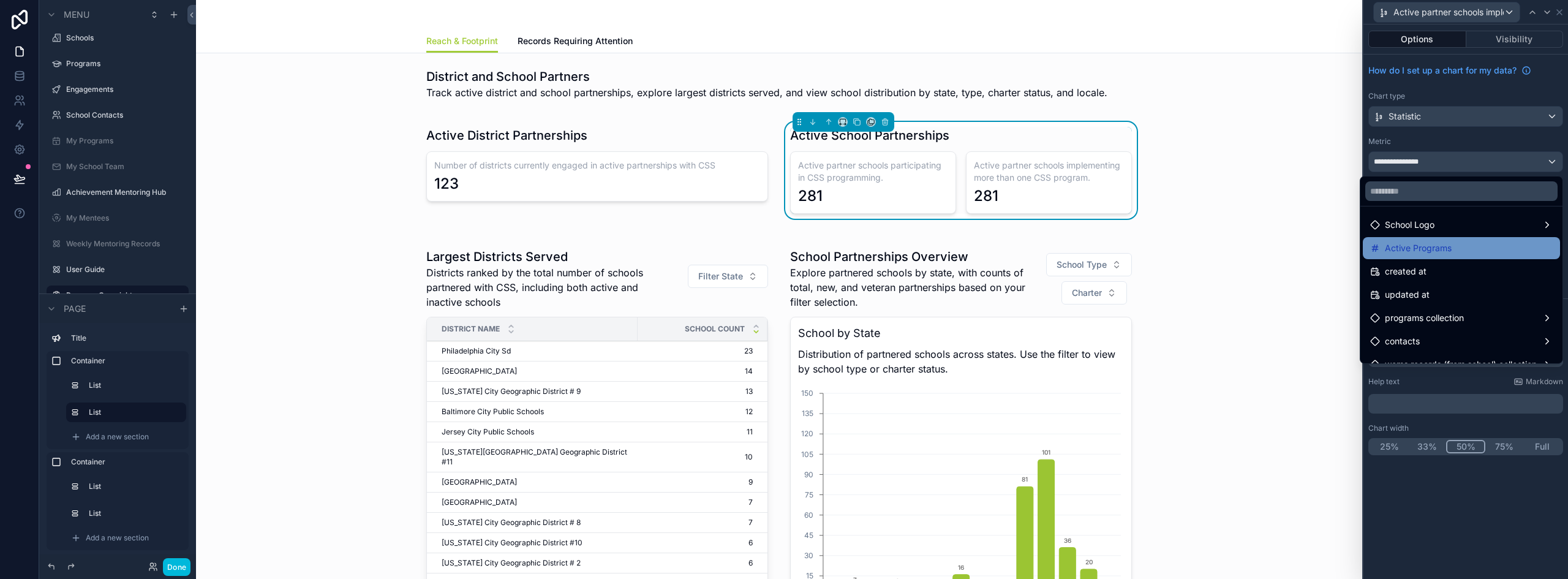
click at [1438, 255] on div "Active Programs" at bounding box center [1461, 248] width 197 height 22
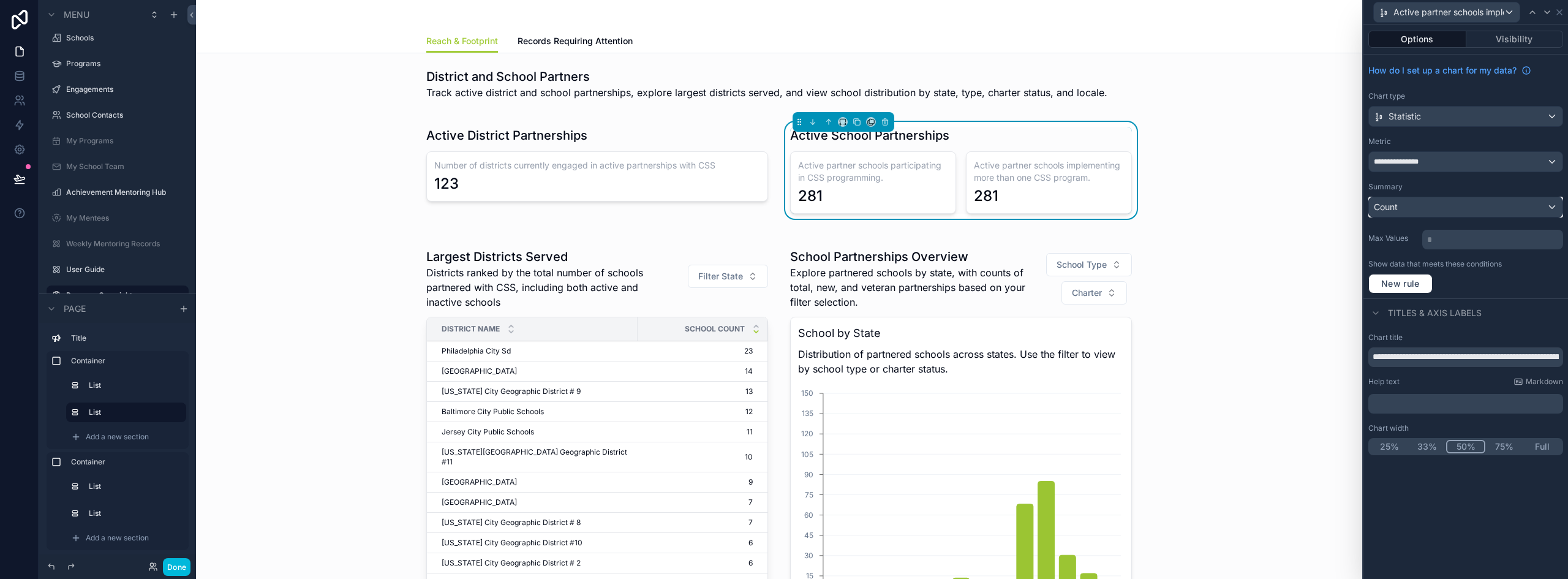
click at [1431, 207] on div "Count" at bounding box center [1465, 207] width 194 height 20
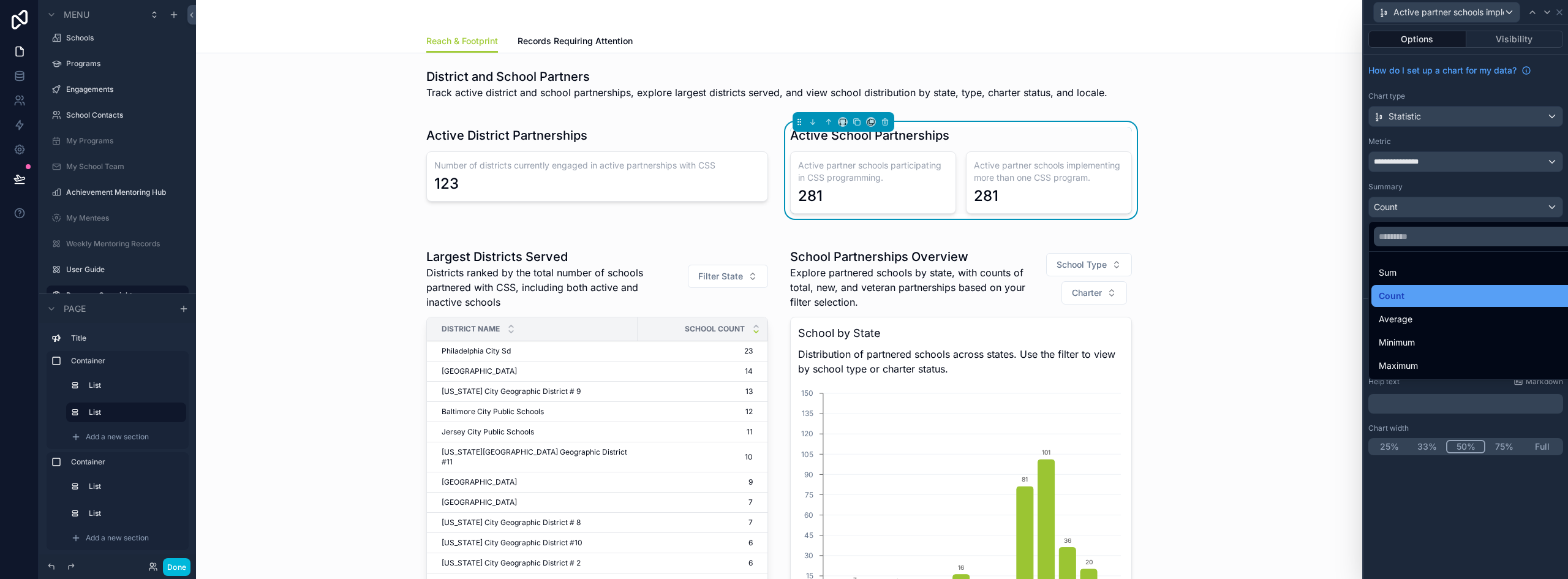
click at [1408, 292] on div "Count" at bounding box center [1480, 296] width 202 height 15
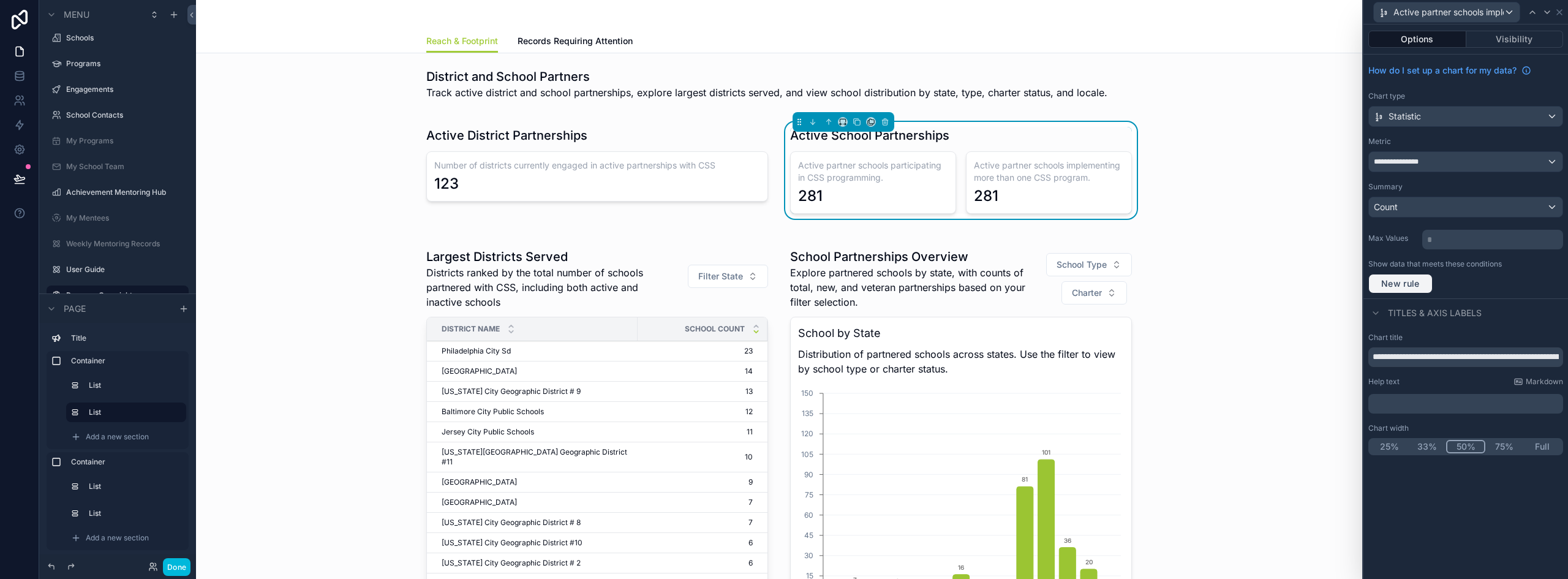
click at [1416, 283] on span "New rule" at bounding box center [1400, 283] width 49 height 11
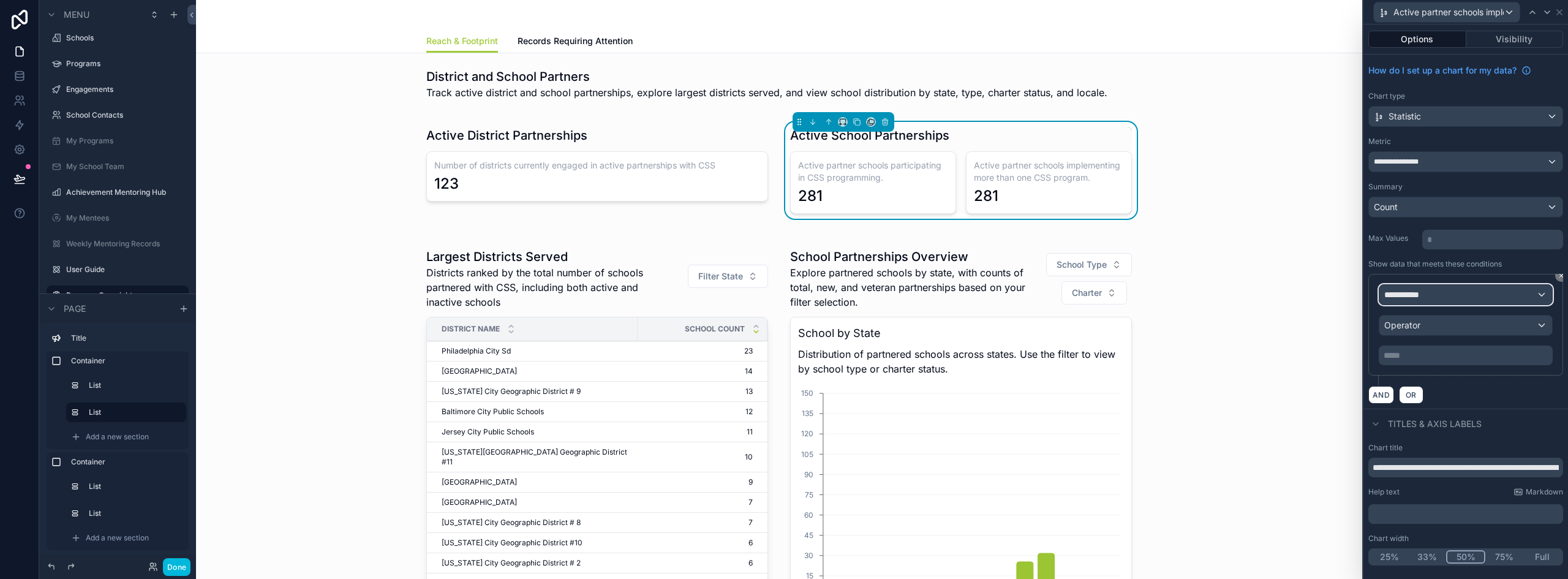
click at [1408, 303] on div "**********" at bounding box center [1466, 295] width 173 height 20
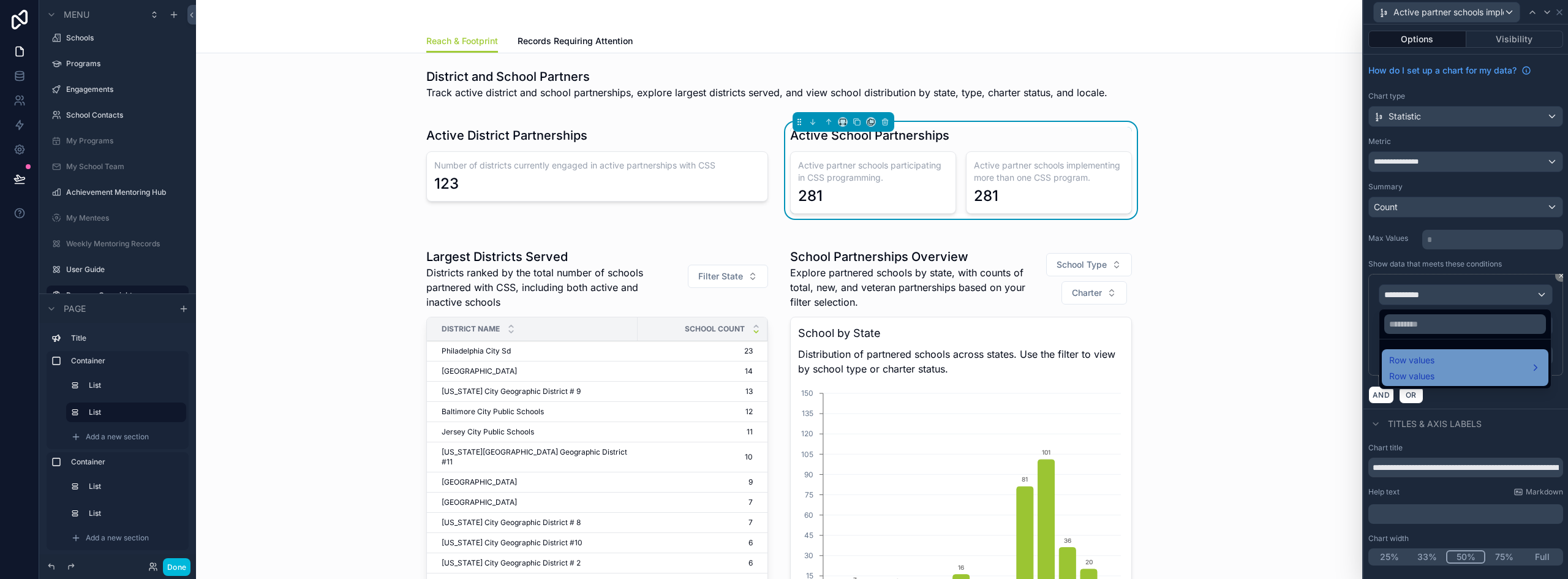
click at [1435, 358] on span "Row values" at bounding box center [1411, 360] width 45 height 15
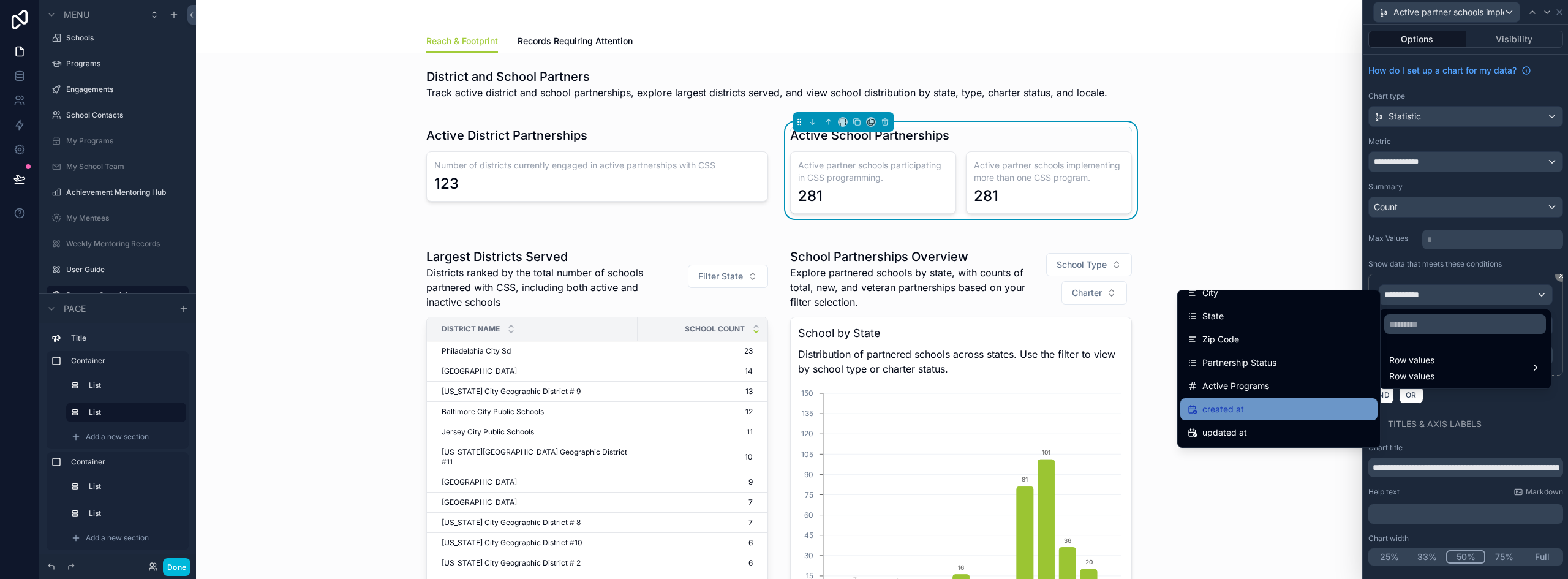
scroll to position [429, 0]
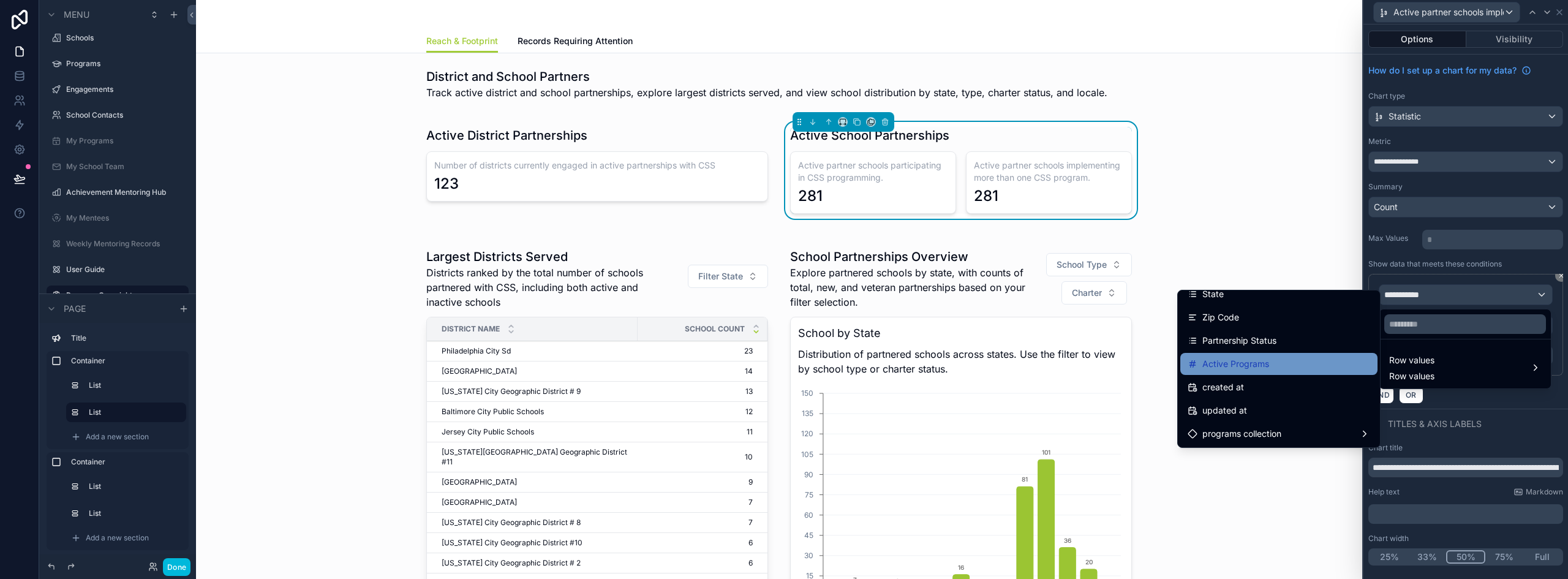
click at [1274, 368] on div "Active Programs" at bounding box center [1279, 364] width 183 height 15
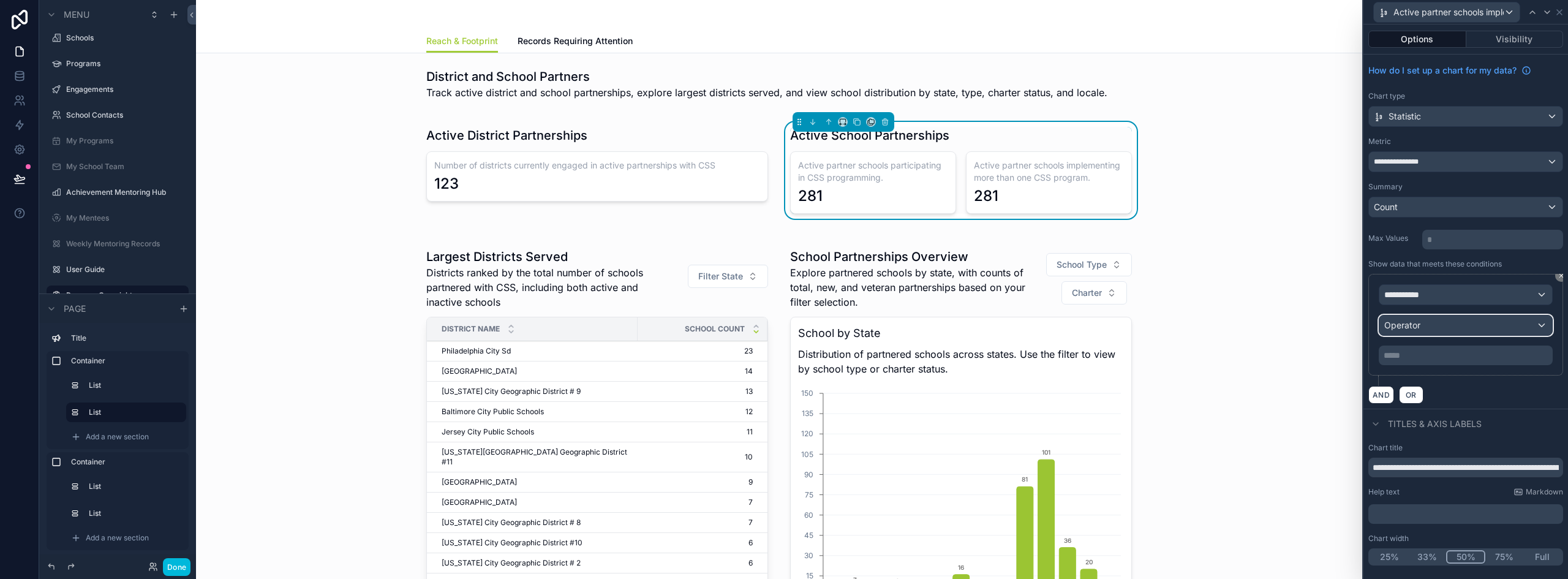
click at [1403, 325] on span "Operator" at bounding box center [1403, 325] width 36 height 10
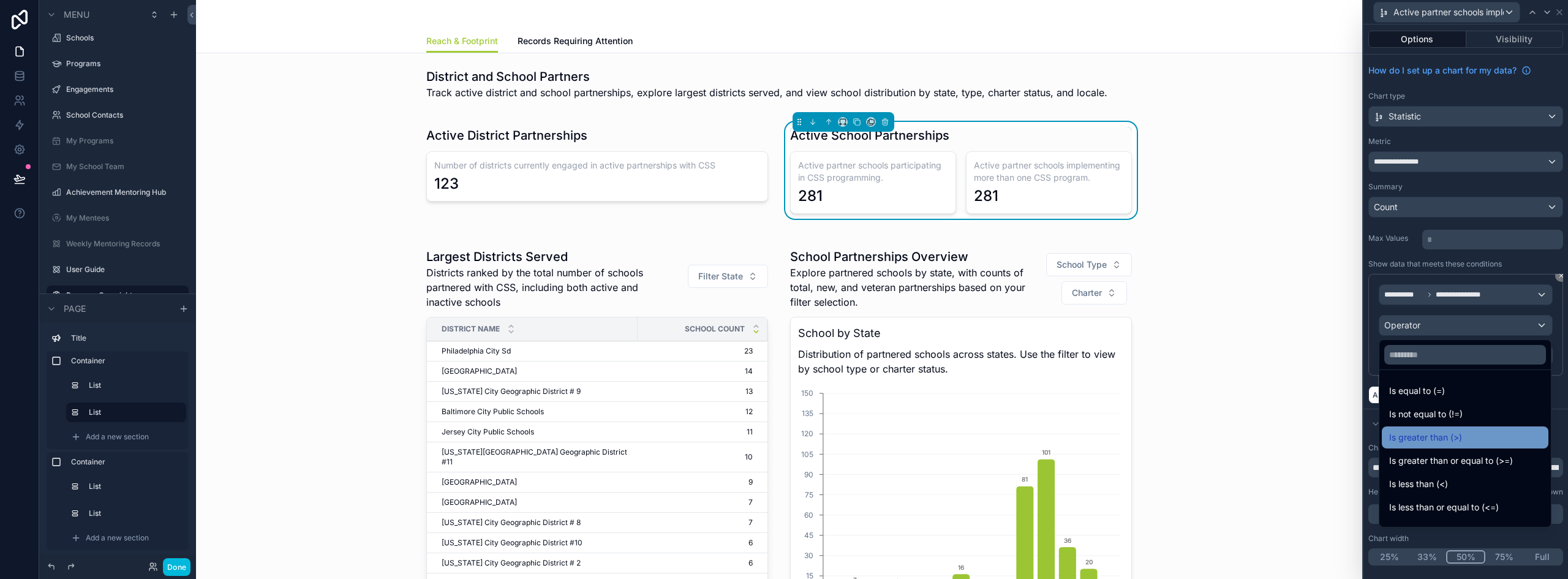
click at [1475, 432] on div "Is greater than (>)" at bounding box center [1464, 438] width 152 height 15
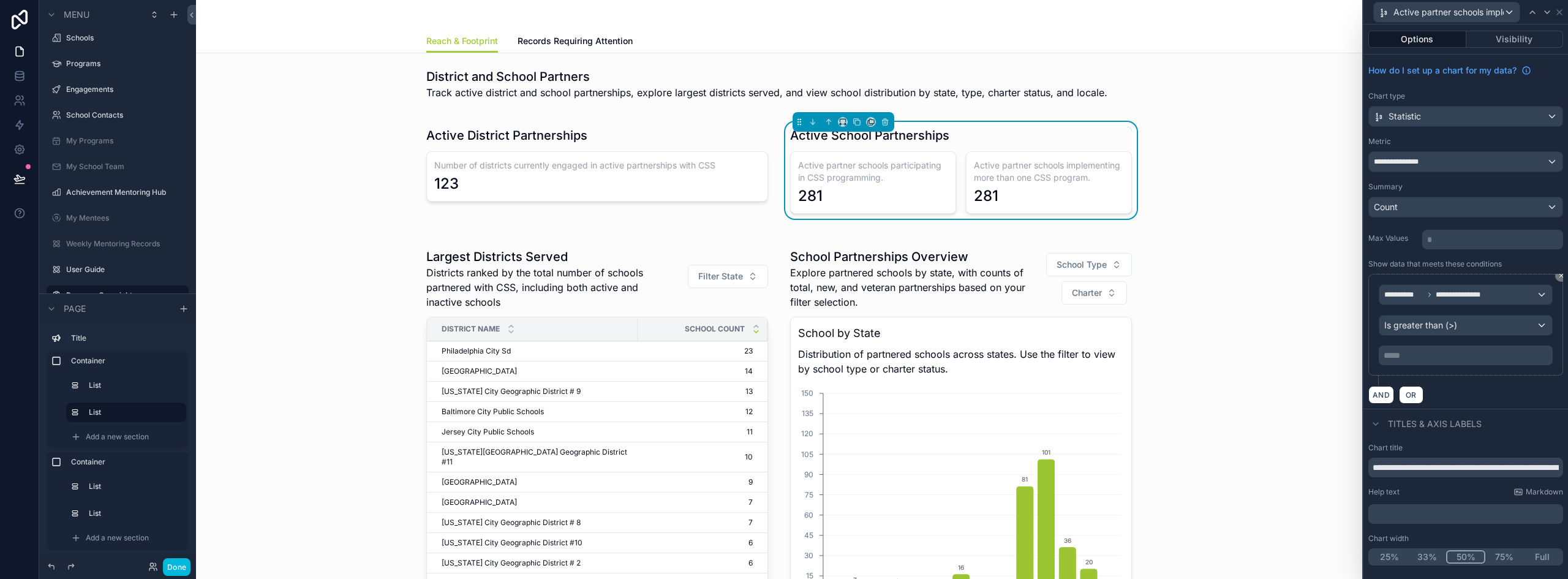
click at [1436, 350] on p "***** ﻿" at bounding box center [1467, 355] width 167 height 12
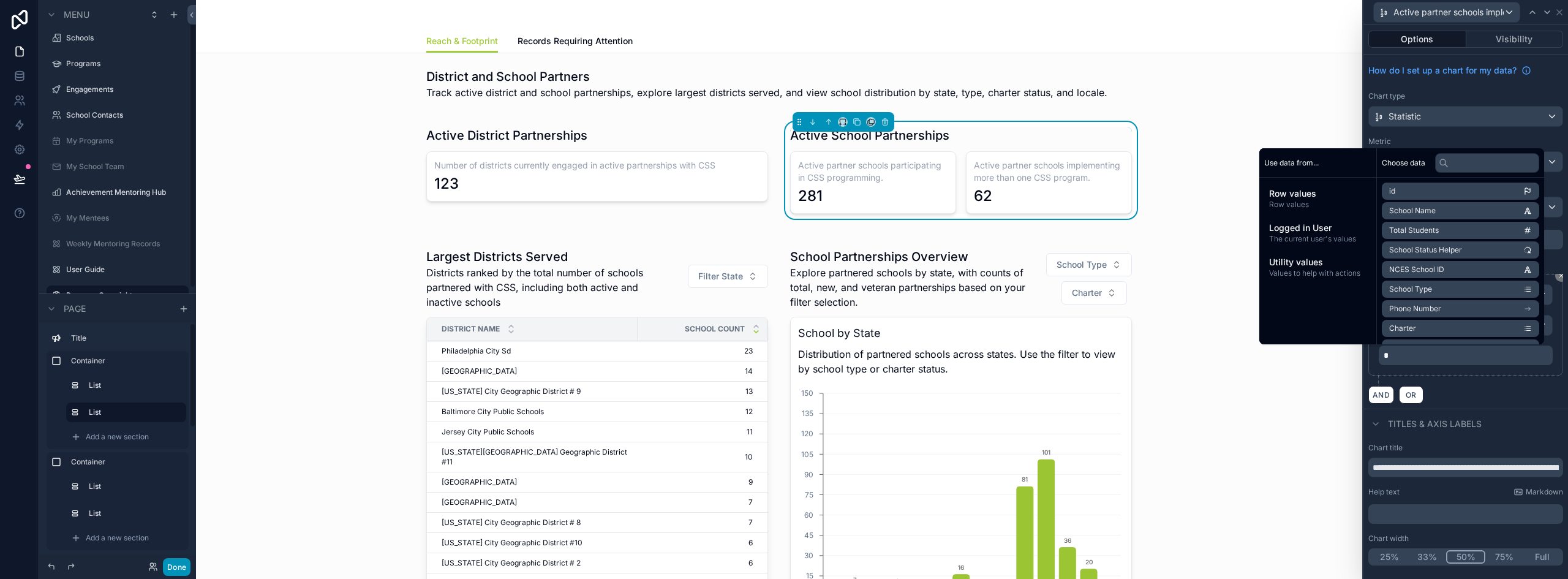
click at [170, 567] on button "Done" at bounding box center [177, 567] width 28 height 17
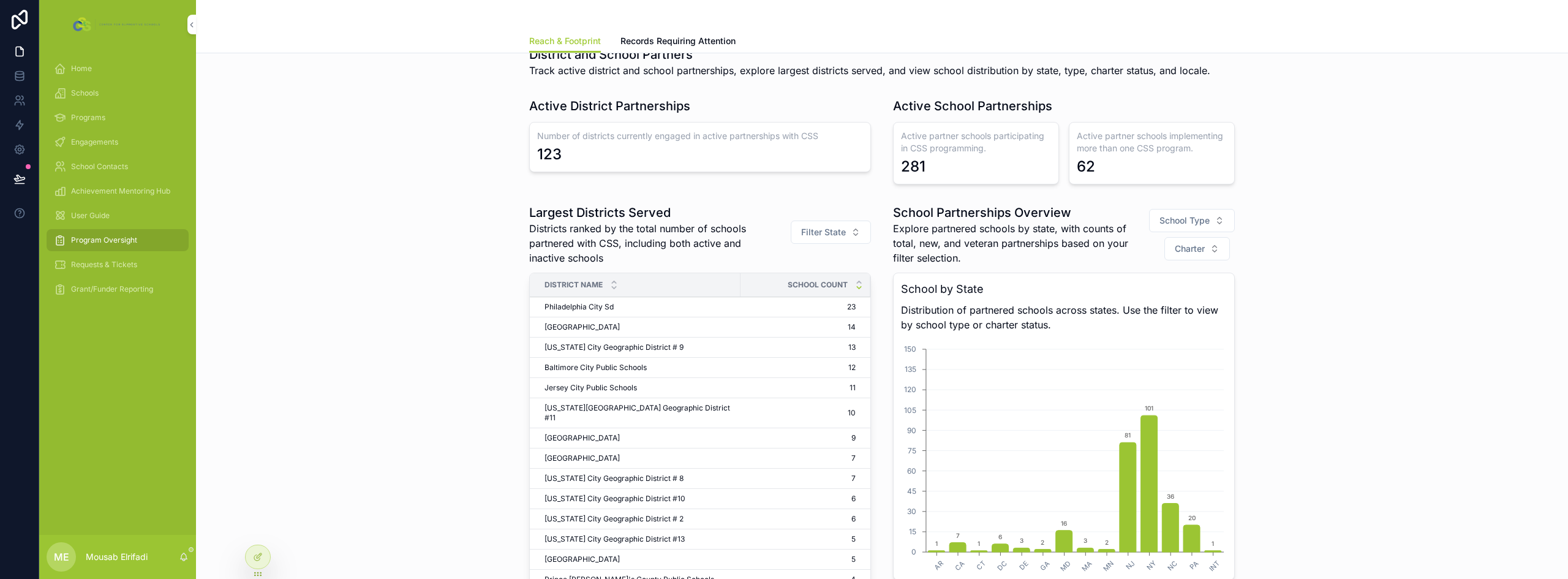
scroll to position [0, 0]
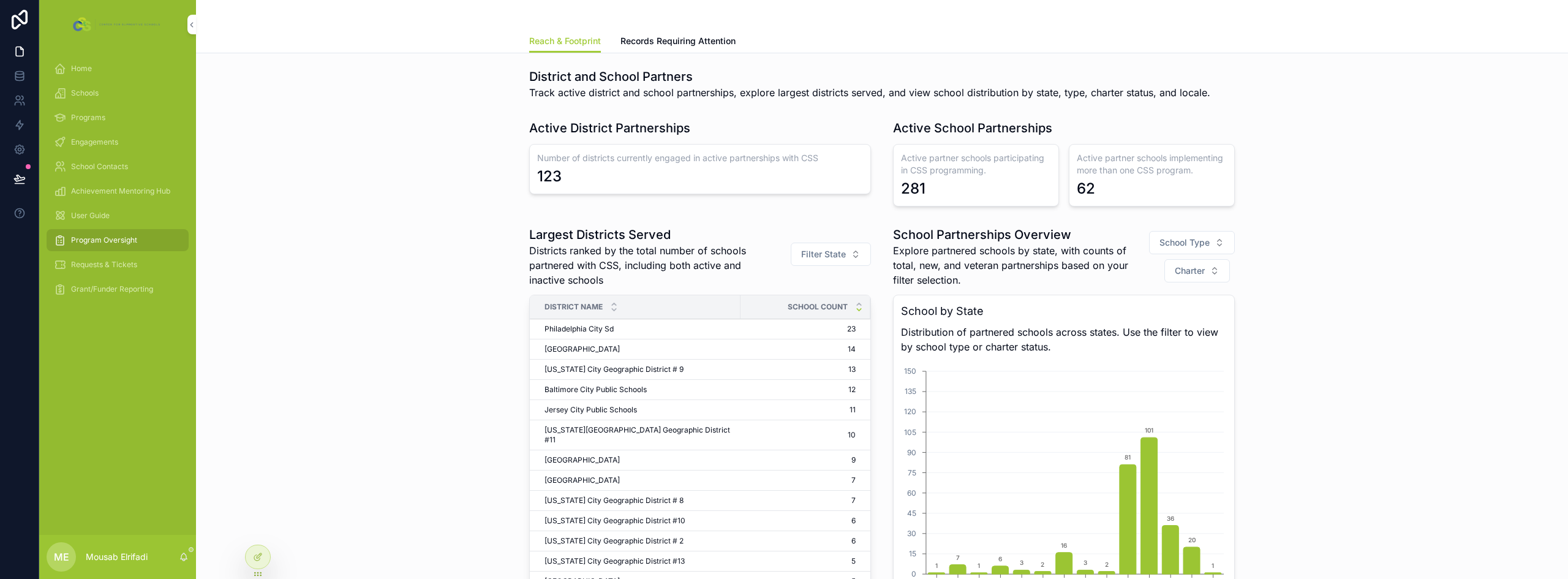
click at [582, 156] on h3 "Number of districts currently engaged in active partnerships with CSS" at bounding box center [700, 157] width 326 height 12
copy h3 "Number of districts currently engaged in active partnerships with CSS"
click at [252, 561] on div at bounding box center [258, 557] width 25 height 23
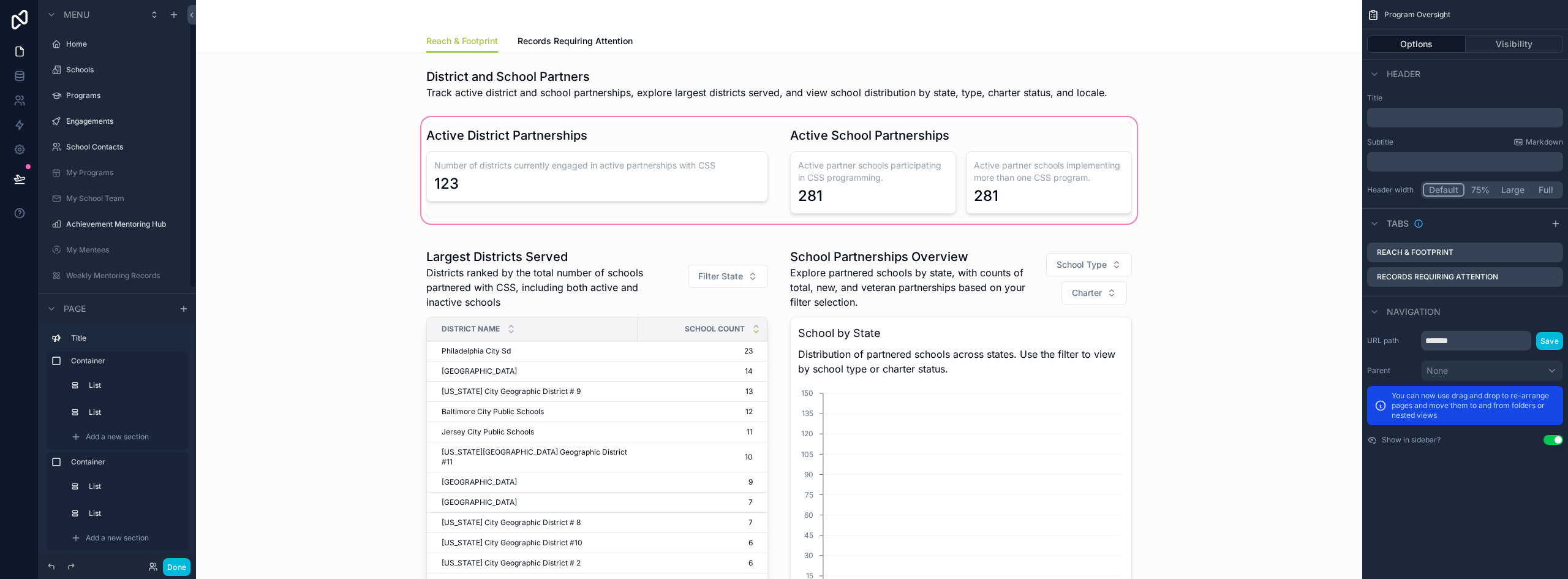
click at [685, 165] on div "scrollable content" at bounding box center [779, 171] width 1147 height 112
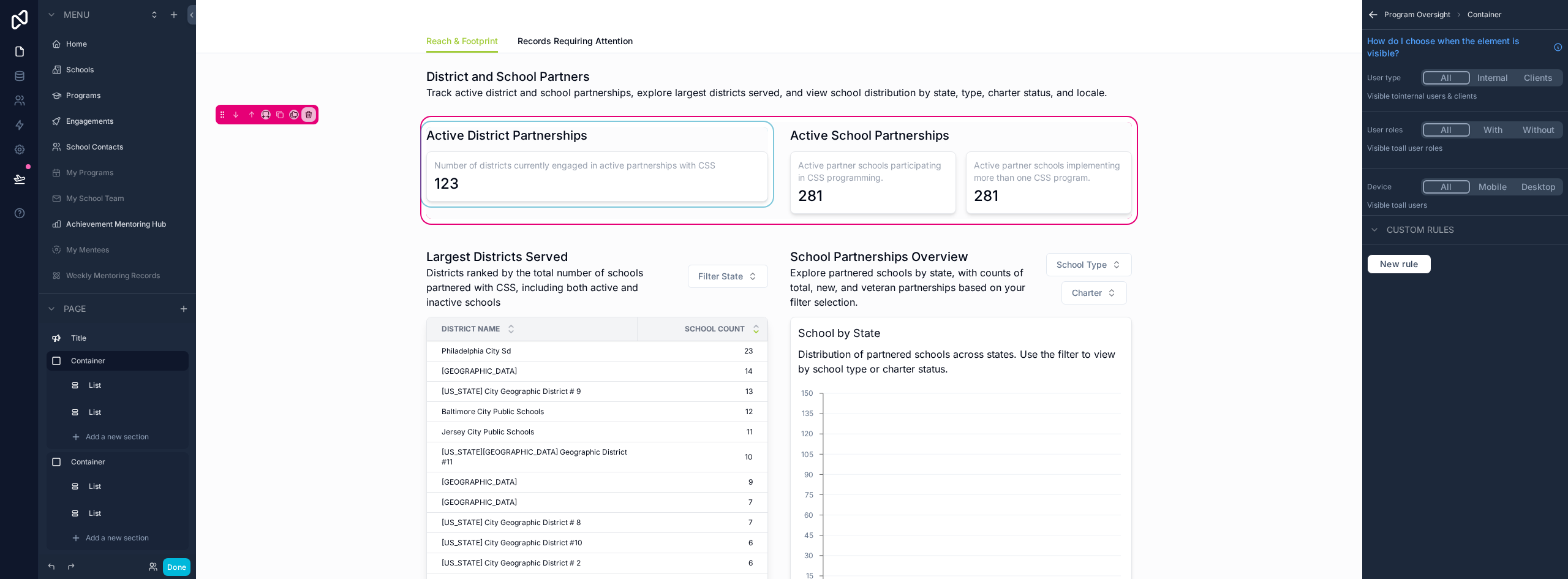
click at [683, 172] on div "scrollable content" at bounding box center [597, 170] width 356 height 96
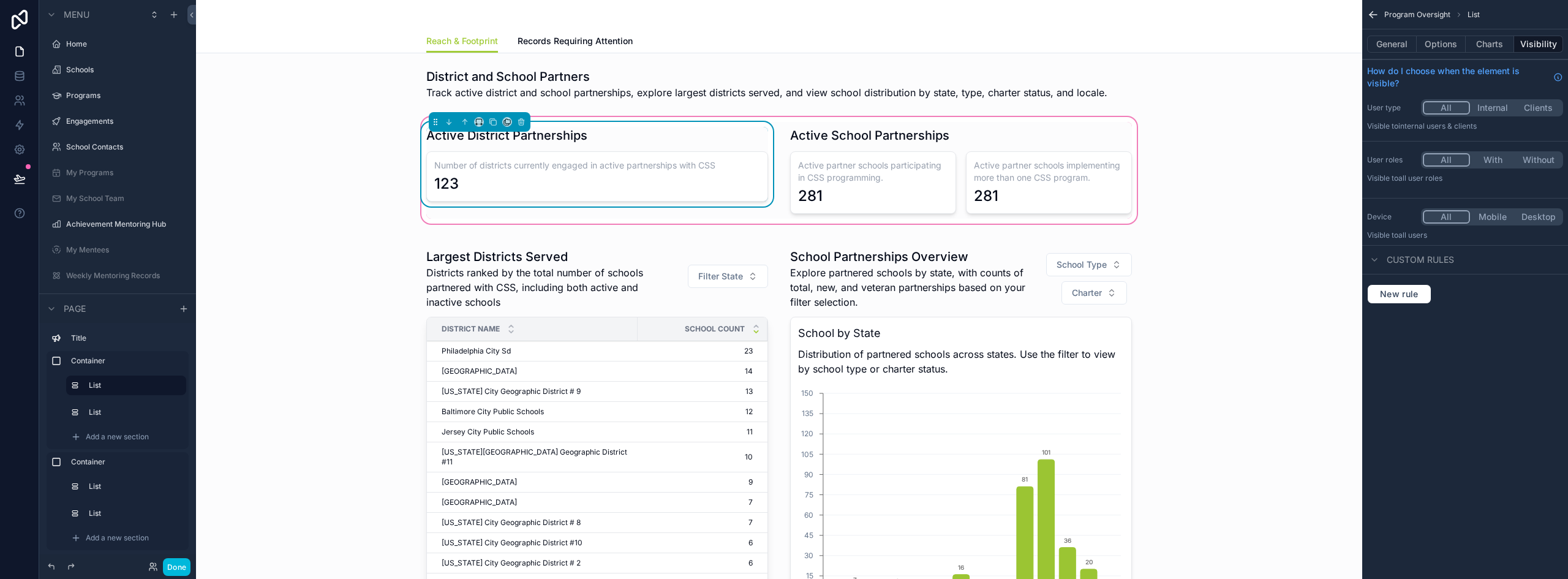
scroll to position [32, 0]
click at [1487, 42] on button "Charts" at bounding box center [1490, 44] width 49 height 17
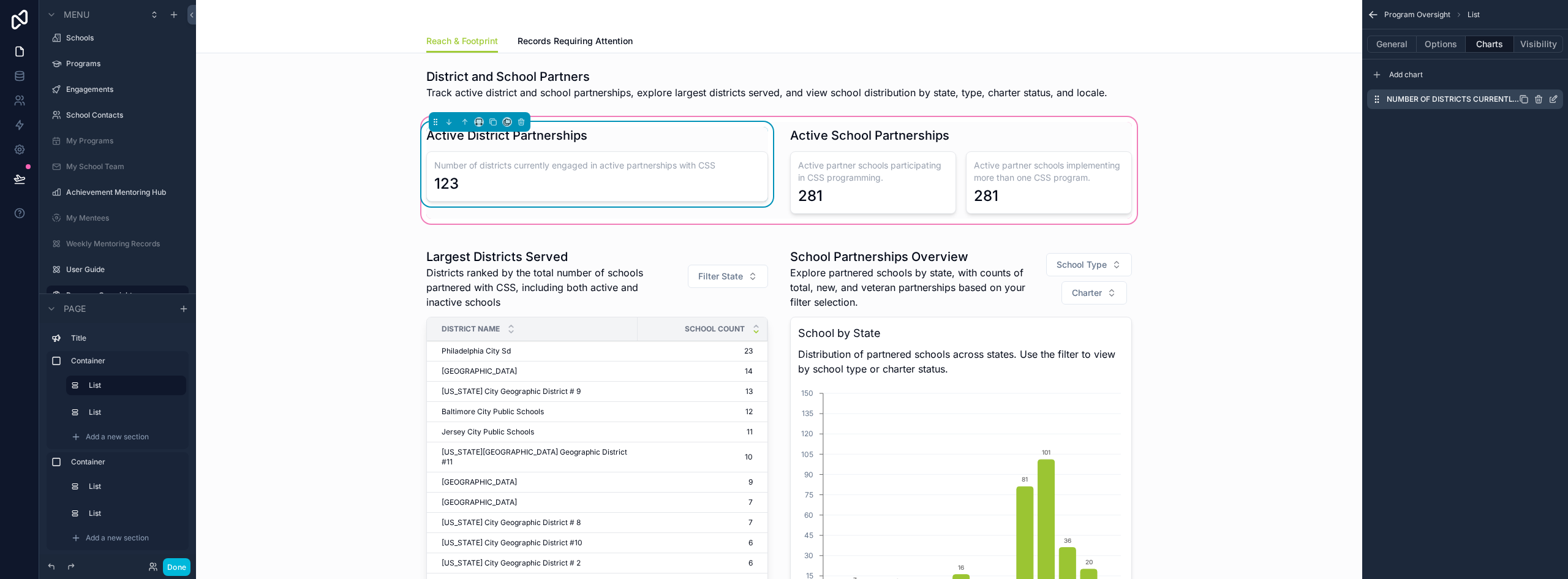
click at [1552, 96] on icon "scrollable content" at bounding box center [1553, 99] width 10 height 10
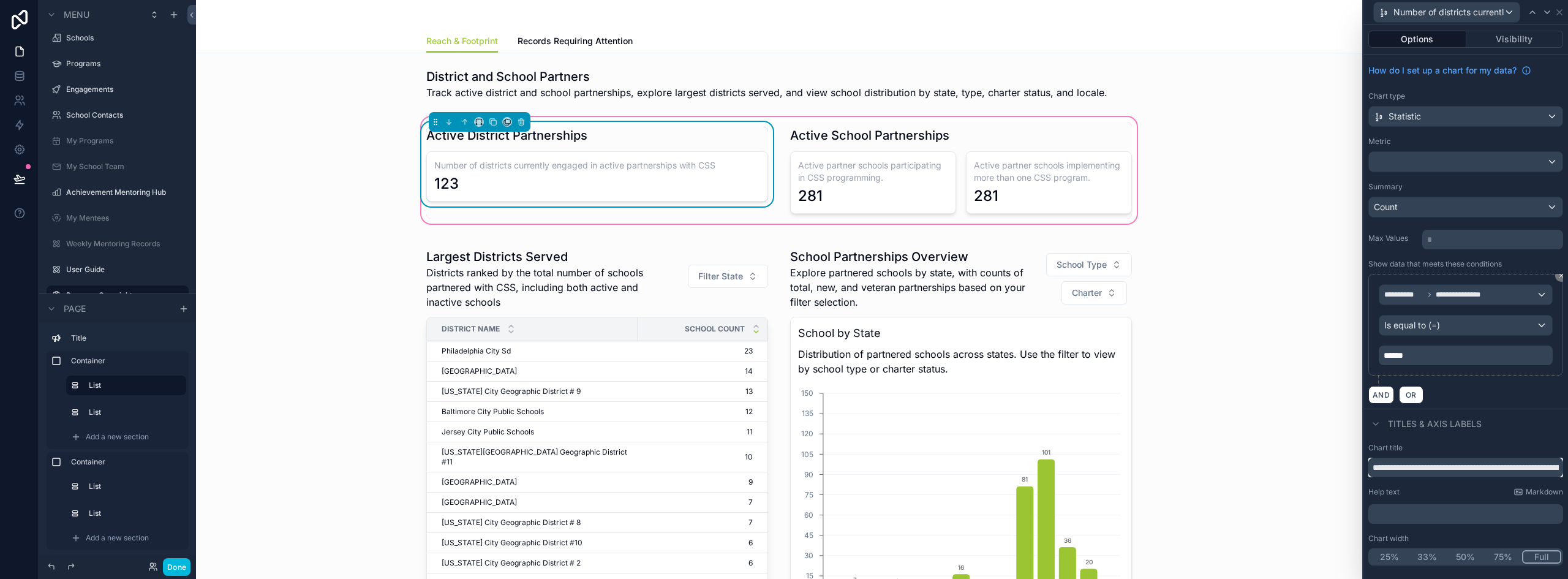
click at [1445, 468] on input "**********" at bounding box center [1466, 467] width 195 height 20
paste input "**********"
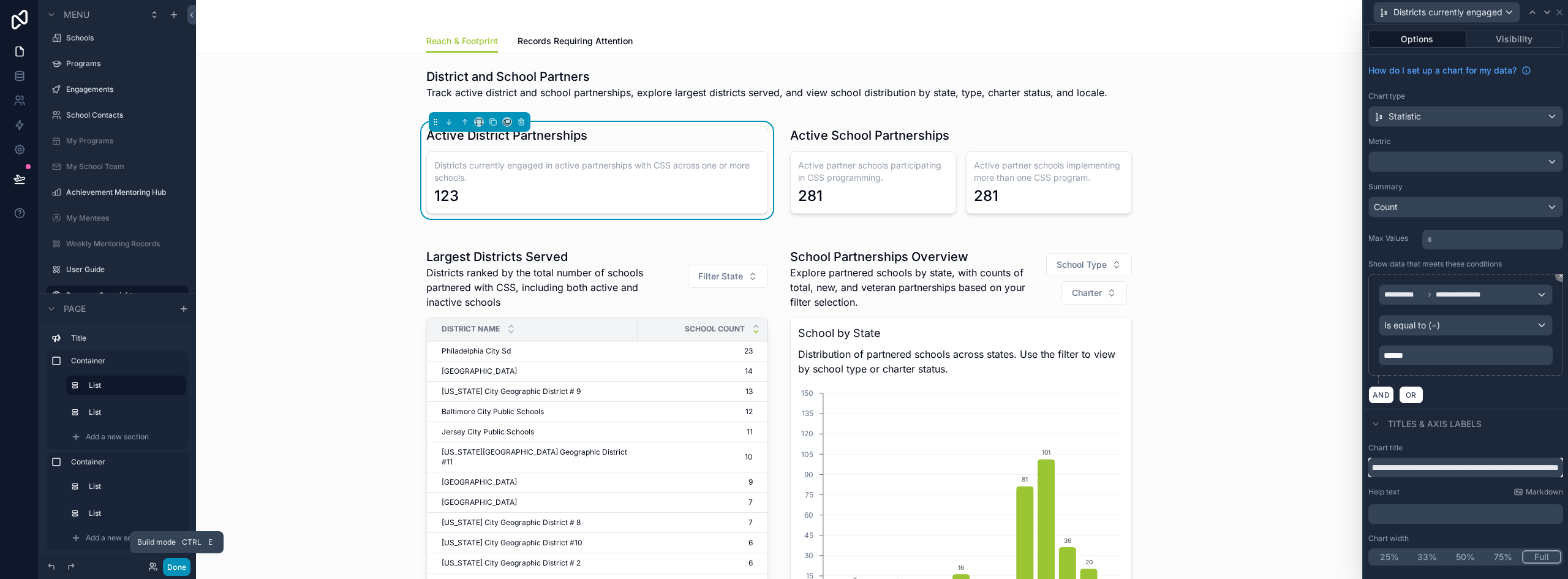
type input "**********"
click at [187, 564] on button "Done" at bounding box center [177, 567] width 28 height 17
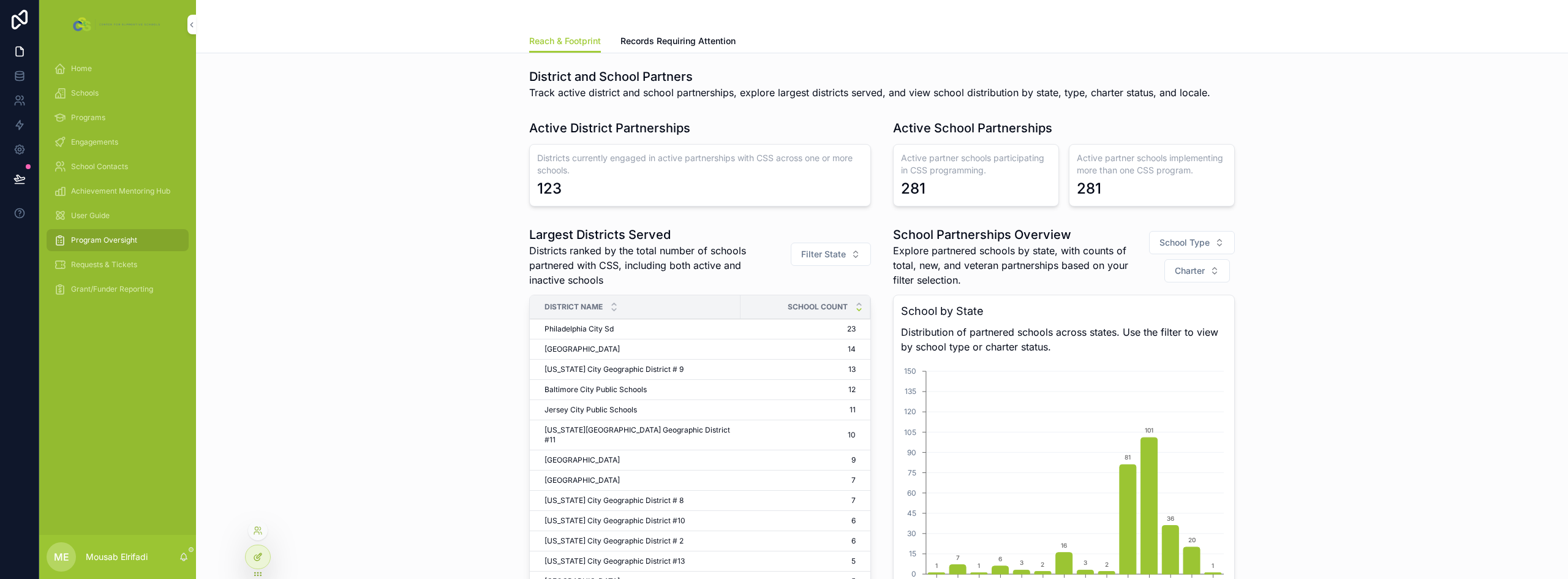
click at [252, 551] on div at bounding box center [258, 557] width 25 height 23
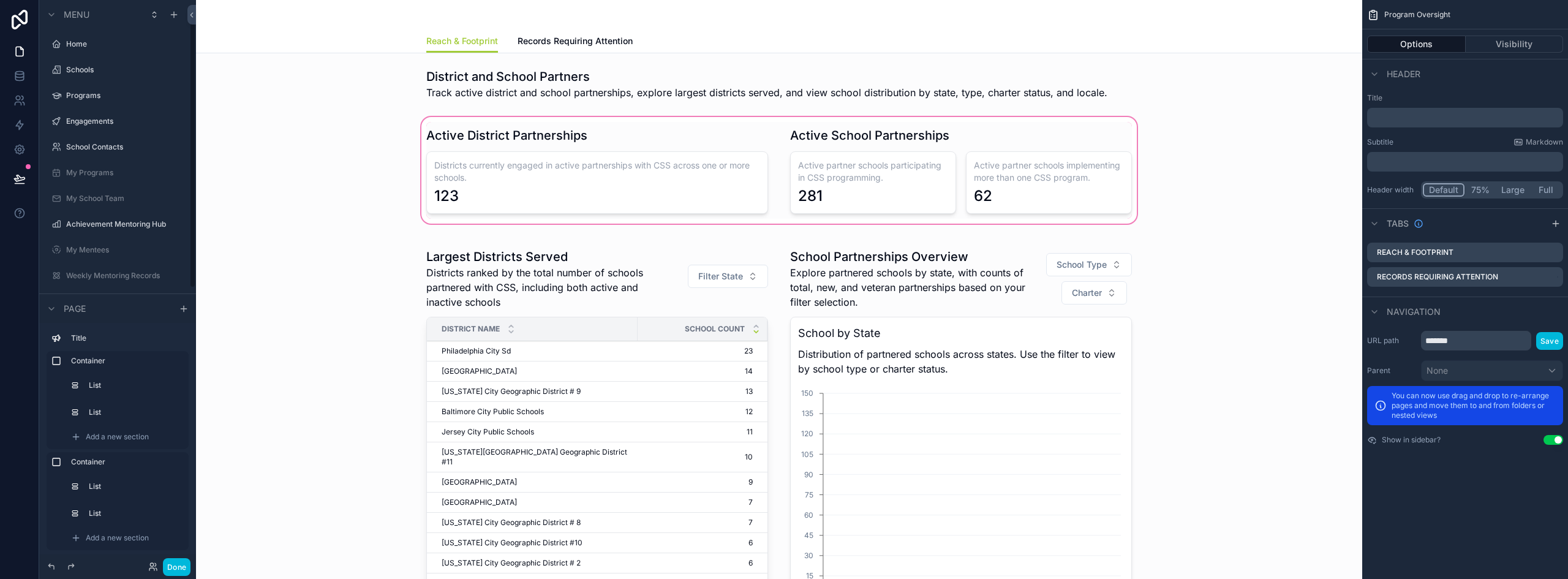
click at [729, 188] on div "scrollable content" at bounding box center [779, 171] width 1147 height 112
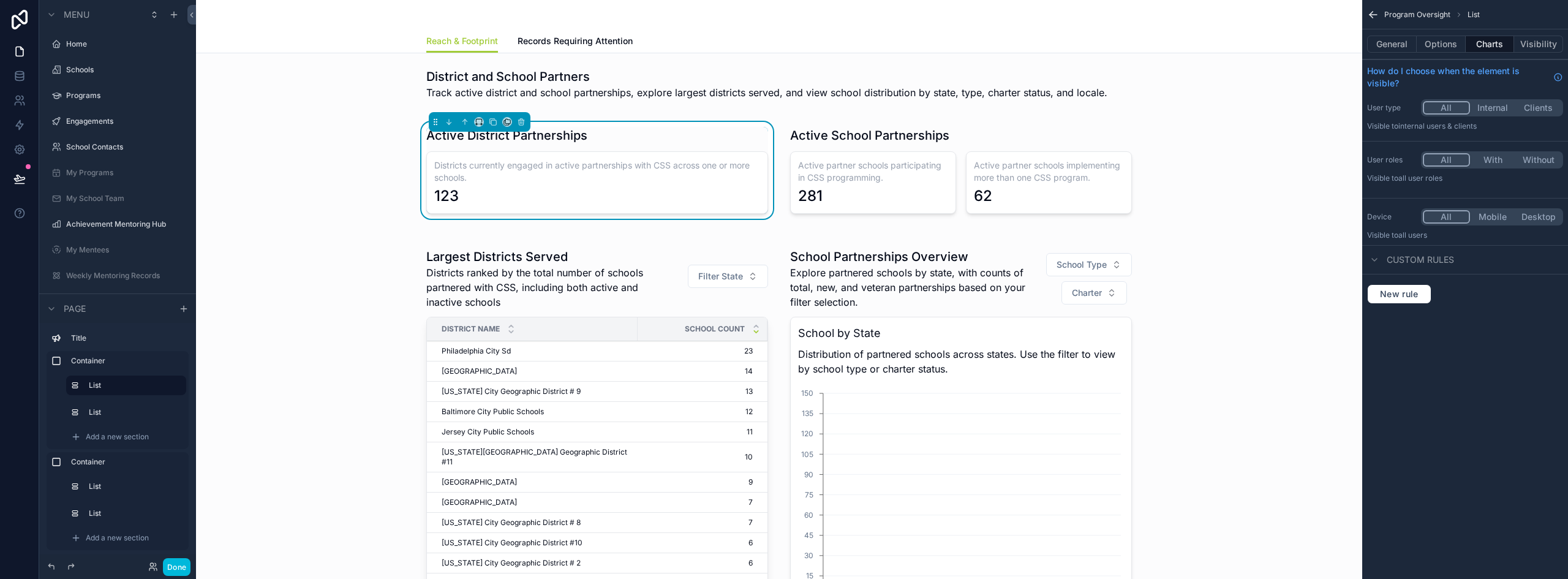
scroll to position [32, 0]
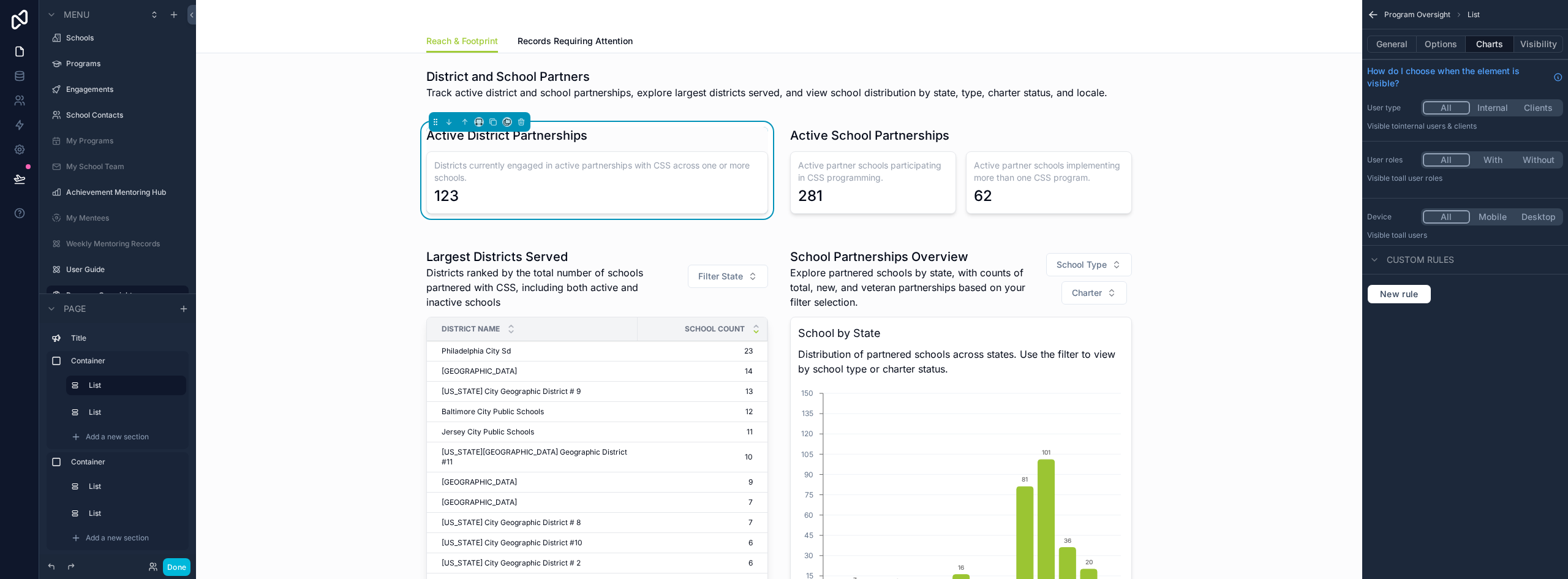
click at [1491, 47] on button "Charts" at bounding box center [1490, 44] width 49 height 17
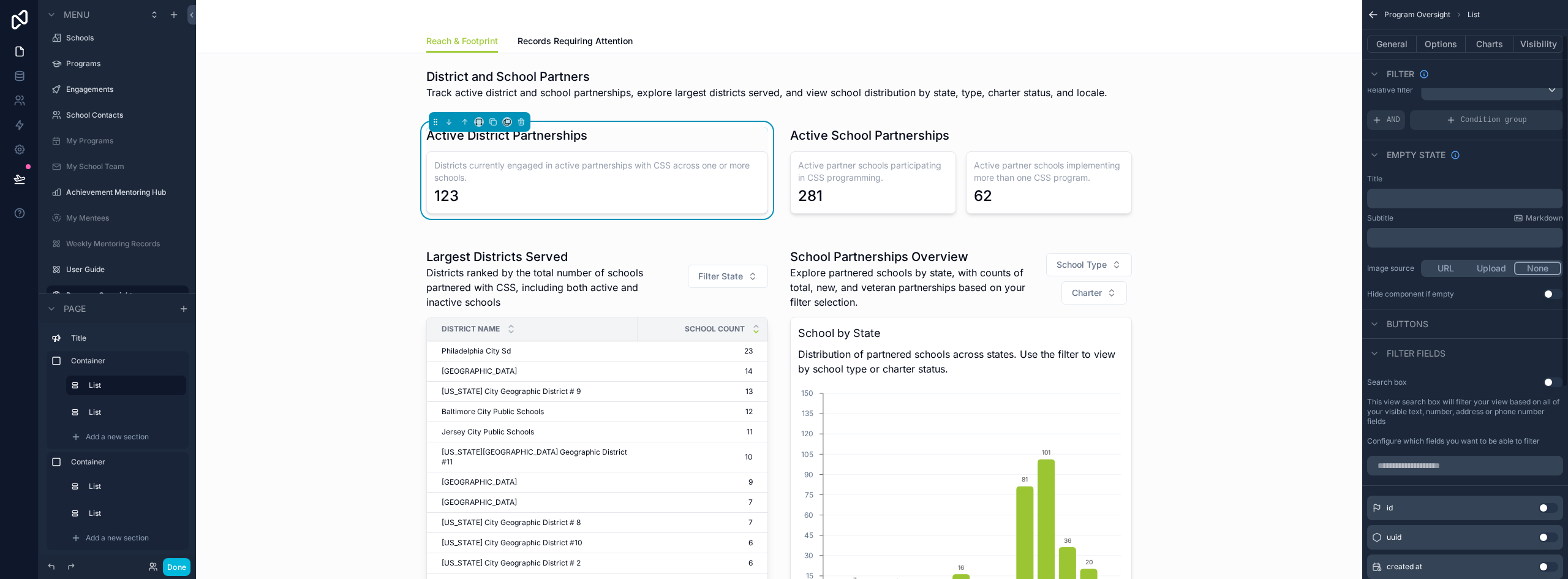
scroll to position [0, 0]
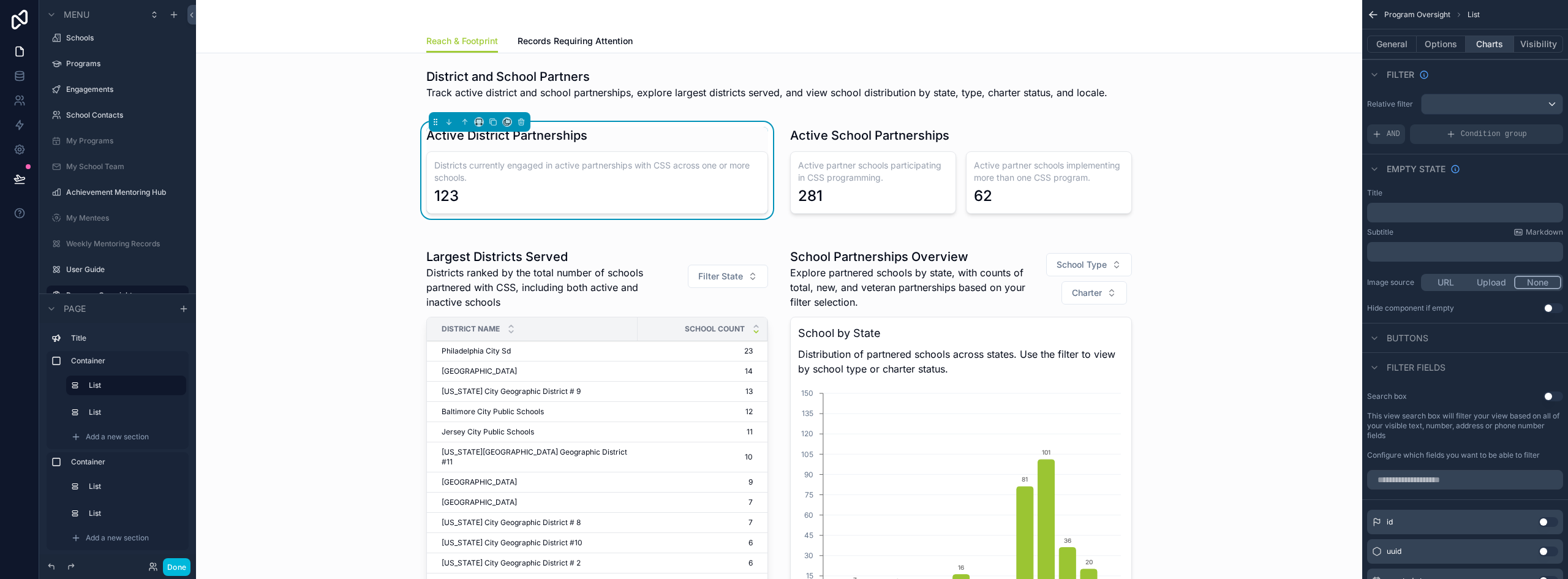
click at [1479, 41] on button "Charts" at bounding box center [1490, 44] width 49 height 17
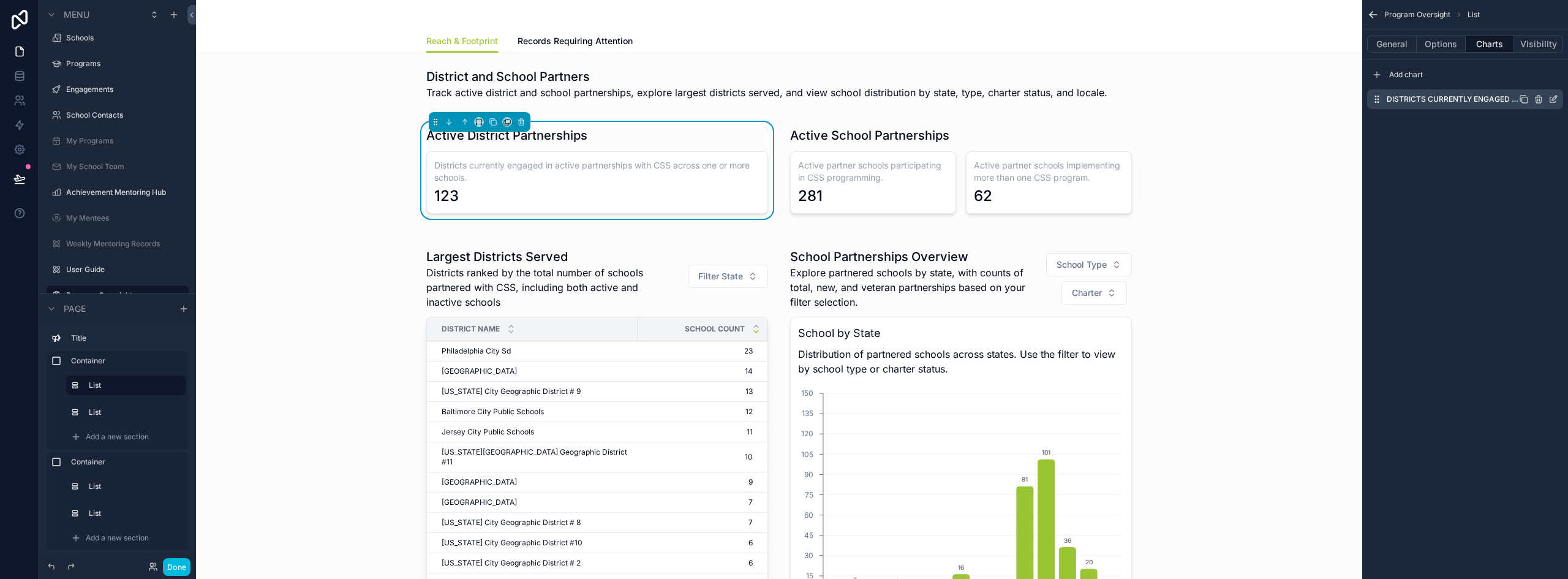
click at [1552, 98] on icon "scrollable content" at bounding box center [1553, 99] width 10 height 10
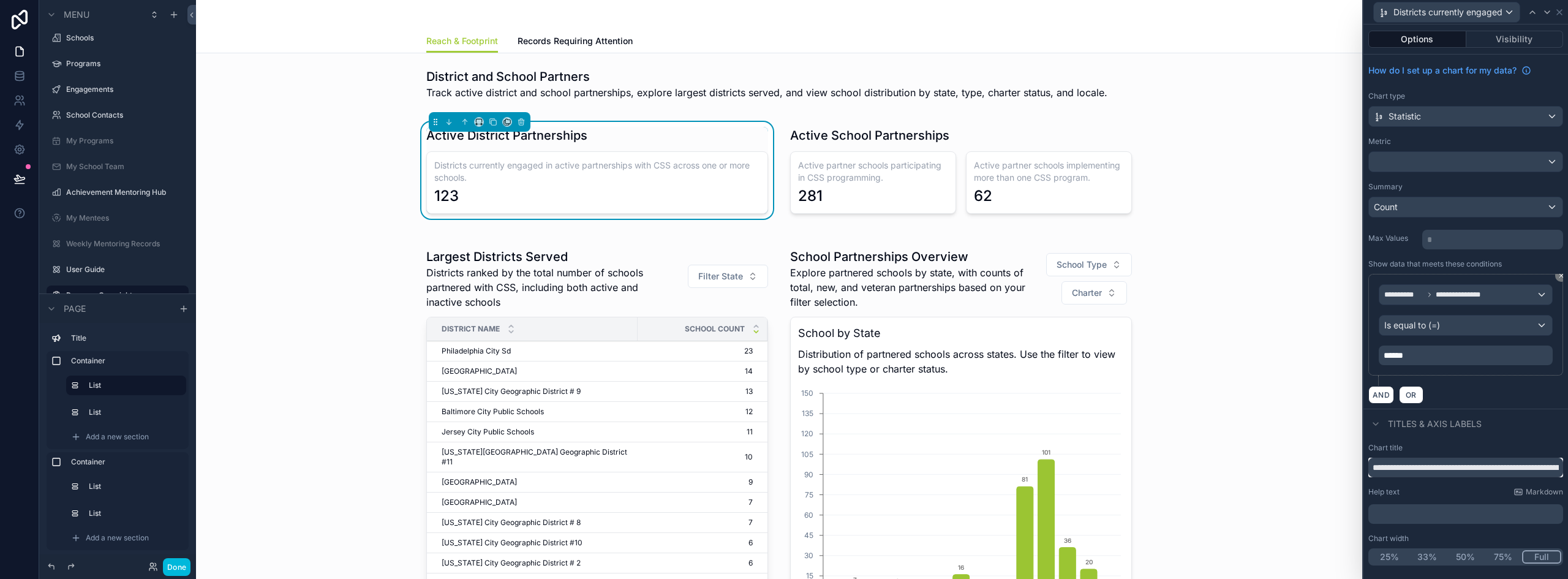
click at [1440, 470] on input "**********" at bounding box center [1466, 467] width 195 height 20
paste input "**********"
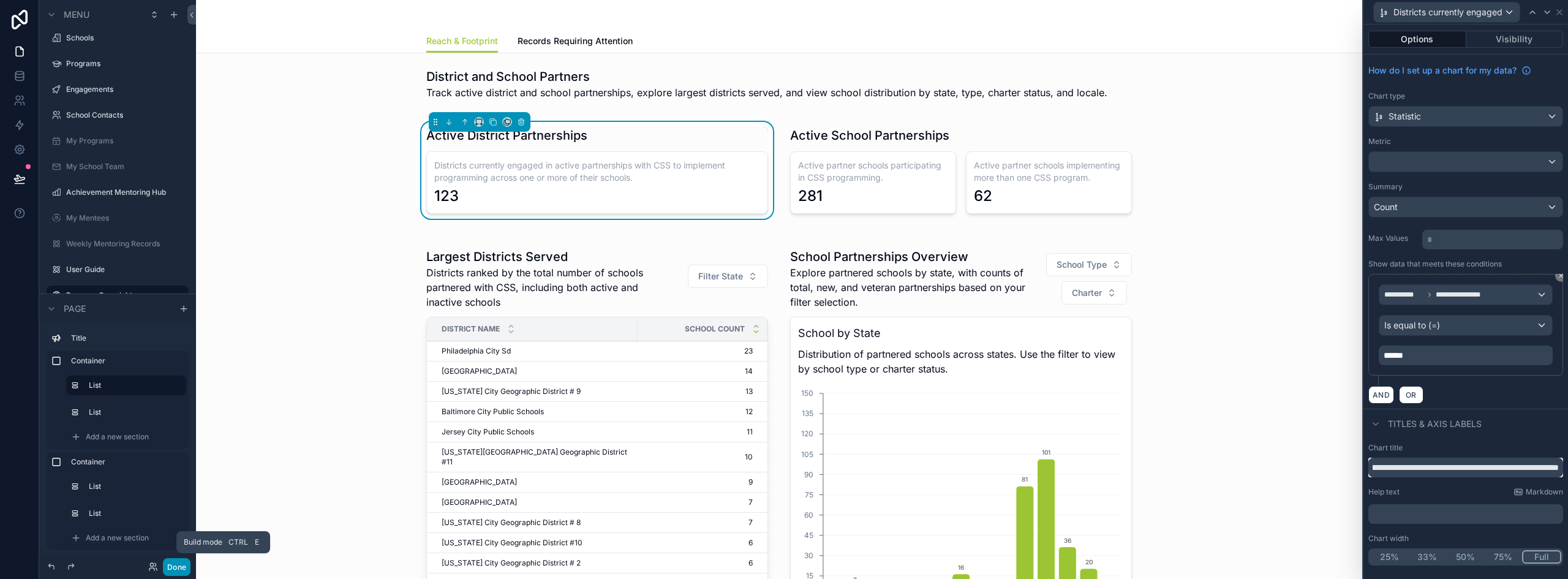
type input "**********"
click at [183, 570] on button "Done" at bounding box center [177, 567] width 28 height 17
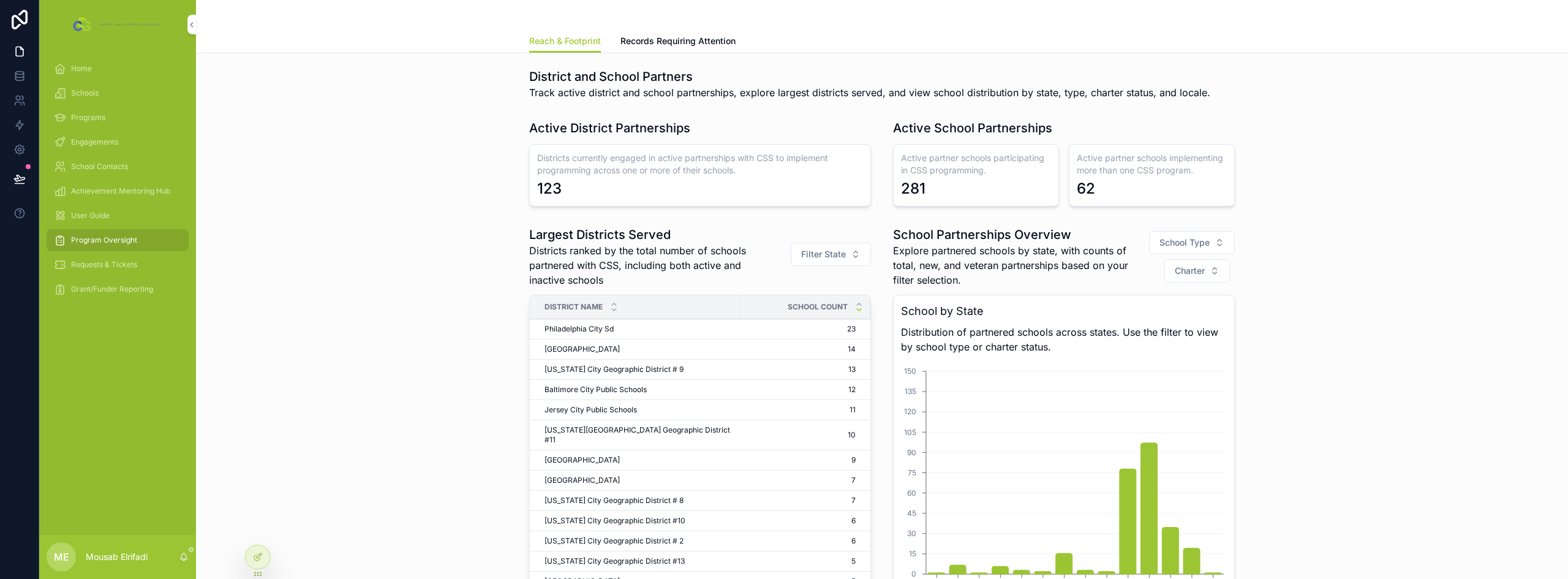
click at [361, 358] on div "Largest Districts Served Districts ranked by the total number of schools partne…" at bounding box center [882, 467] width 1353 height 491
click at [20, 180] on icon at bounding box center [19, 178] width 10 height 6
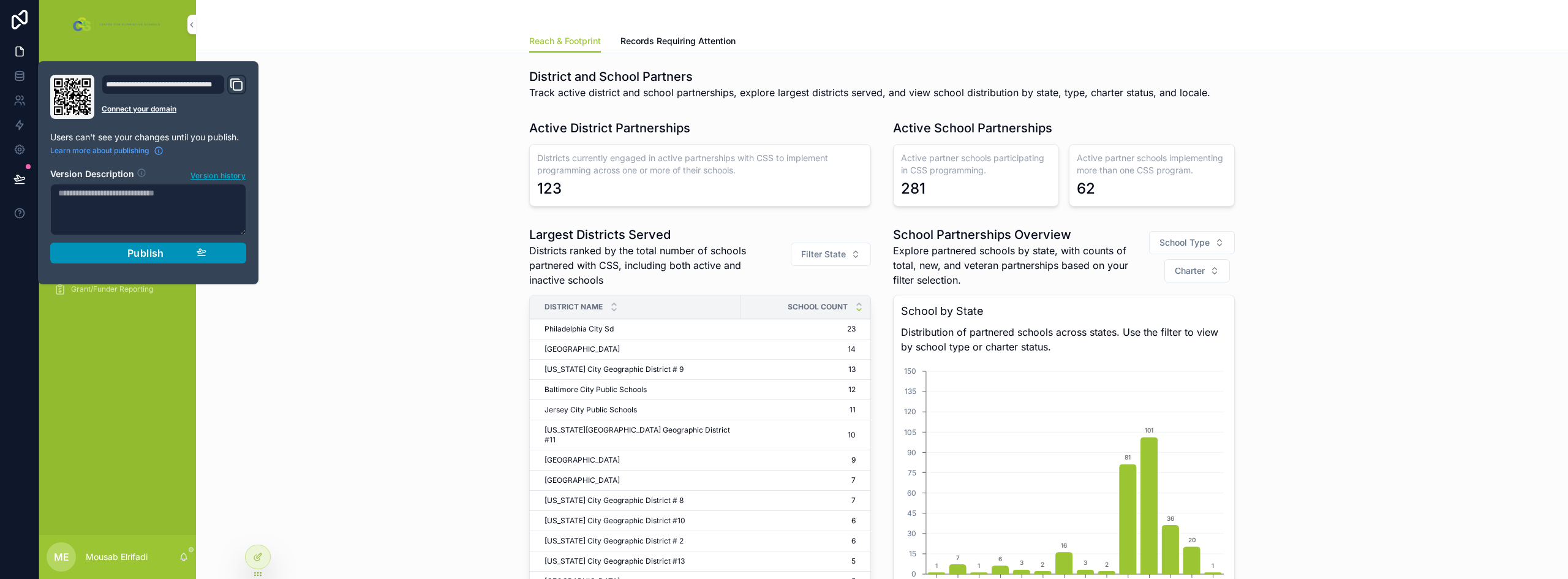
click at [106, 260] on button "Publish" at bounding box center [148, 252] width 196 height 21
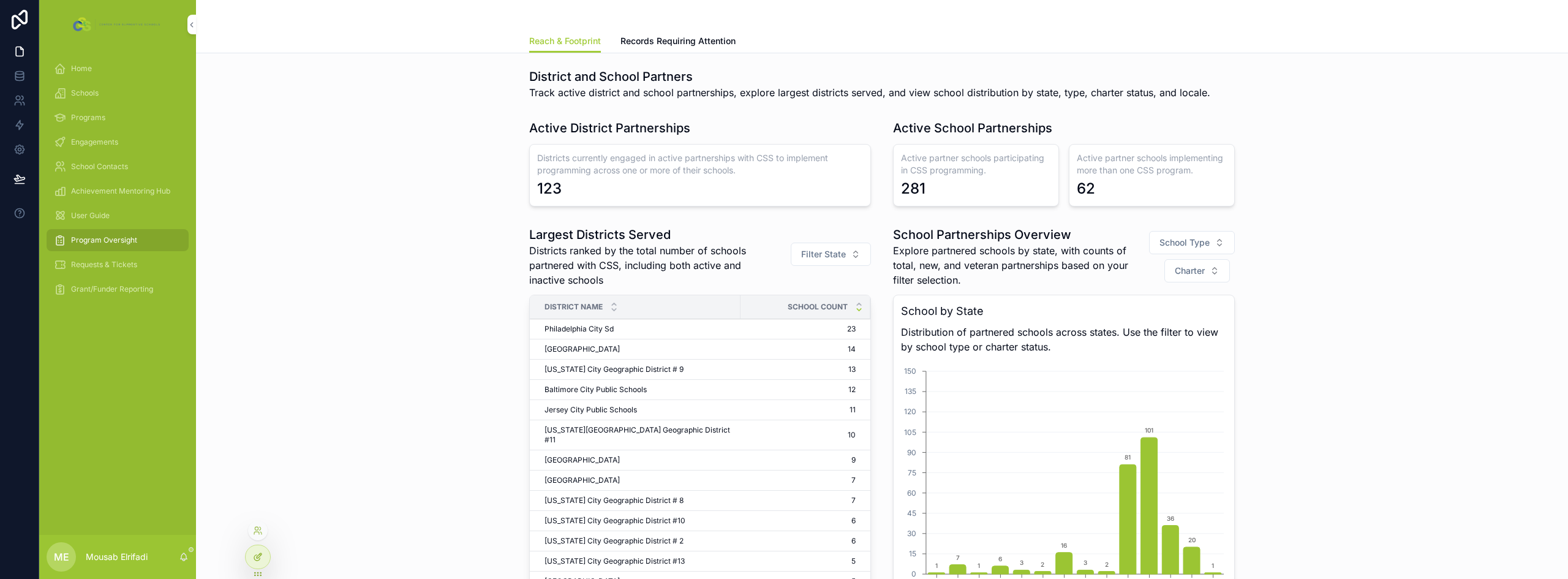
click at [263, 552] on div at bounding box center [258, 557] width 25 height 23
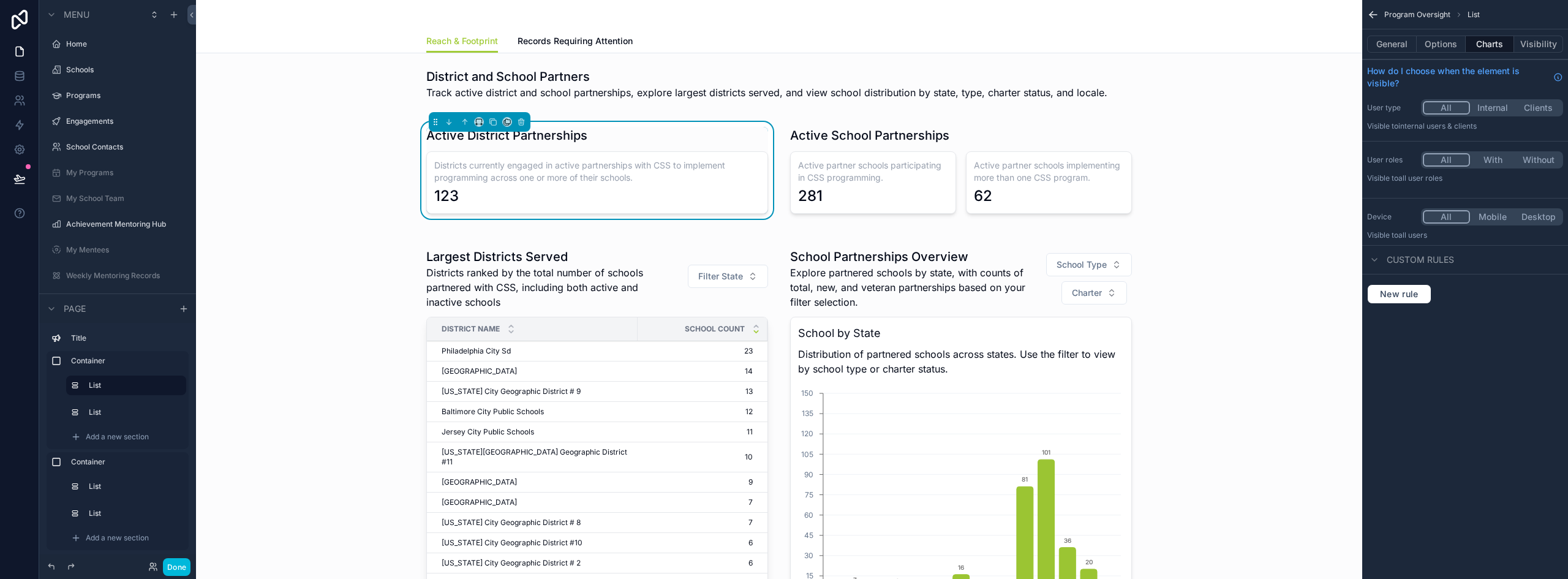
scroll to position [32, 0]
drag, startPoint x: 1448, startPoint y: 41, endPoint x: 1466, endPoint y: 41, distance: 18.0
click at [1448, 41] on button "Options" at bounding box center [1441, 44] width 49 height 17
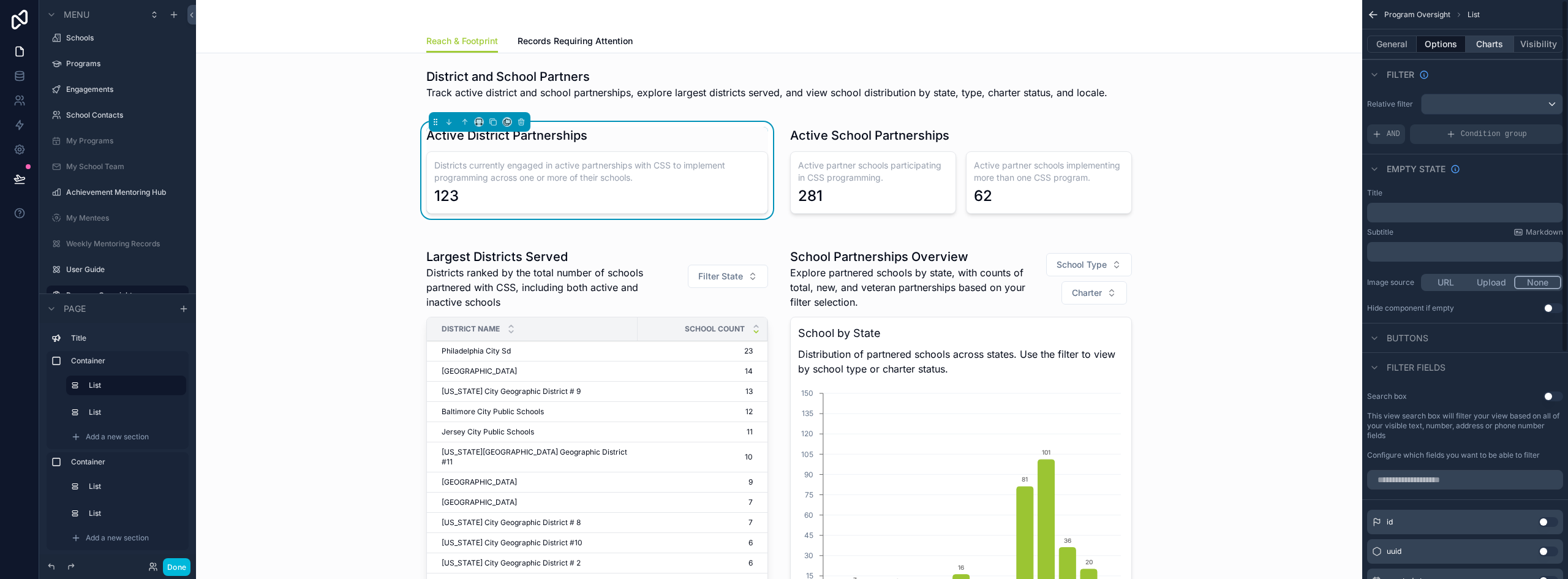
click at [1477, 45] on button "Charts" at bounding box center [1490, 44] width 49 height 17
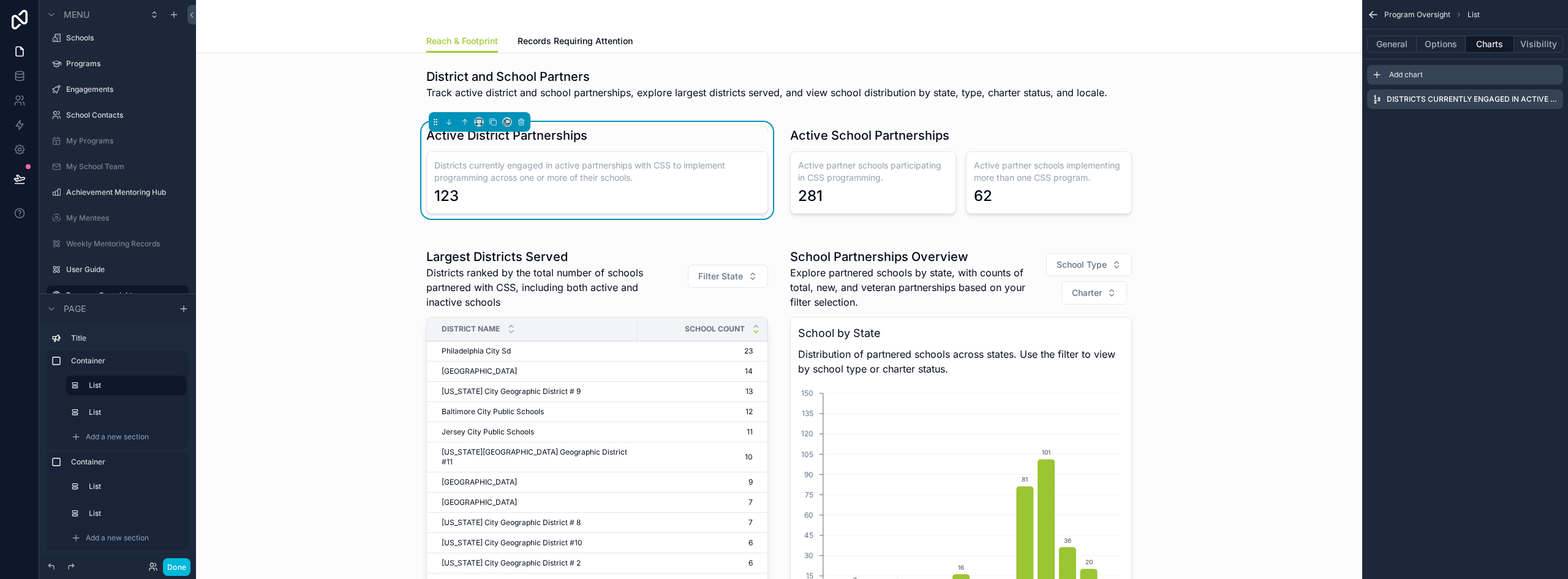
click at [1377, 75] on icon "scrollable content" at bounding box center [1377, 75] width 10 height 10
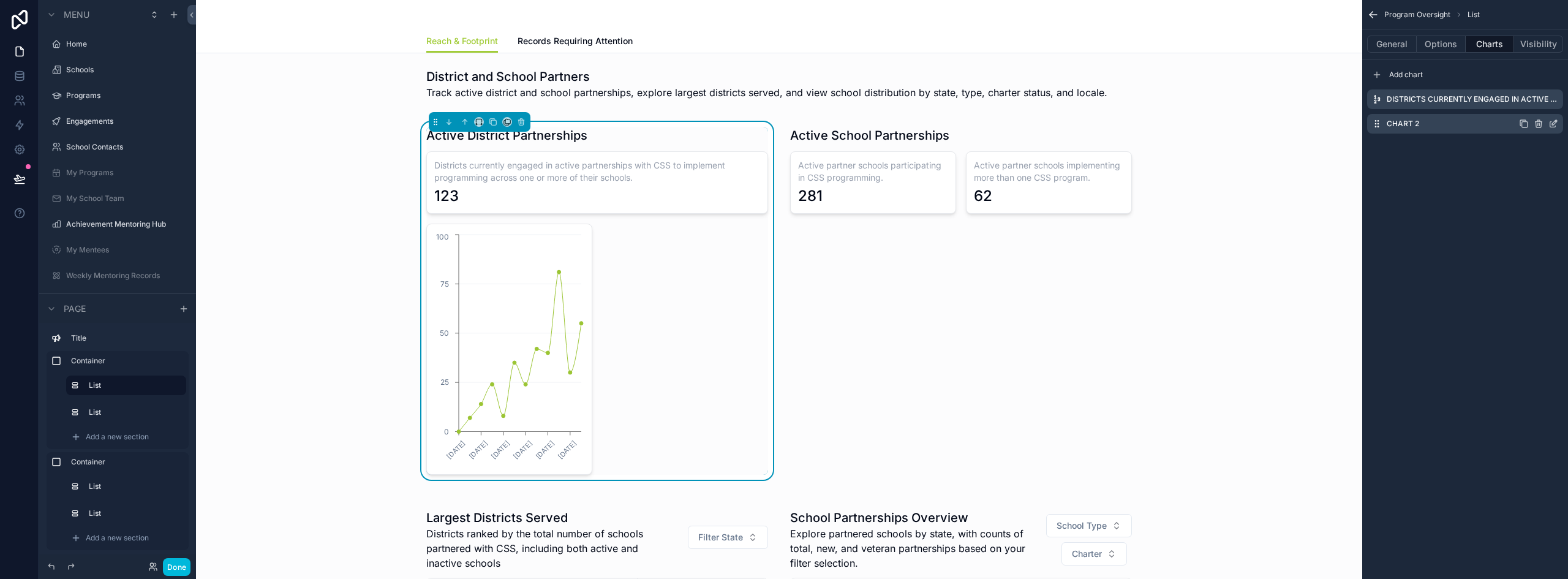
scroll to position [32, 0]
click at [1554, 121] on icon "scrollable content" at bounding box center [1554, 123] width 5 height 5
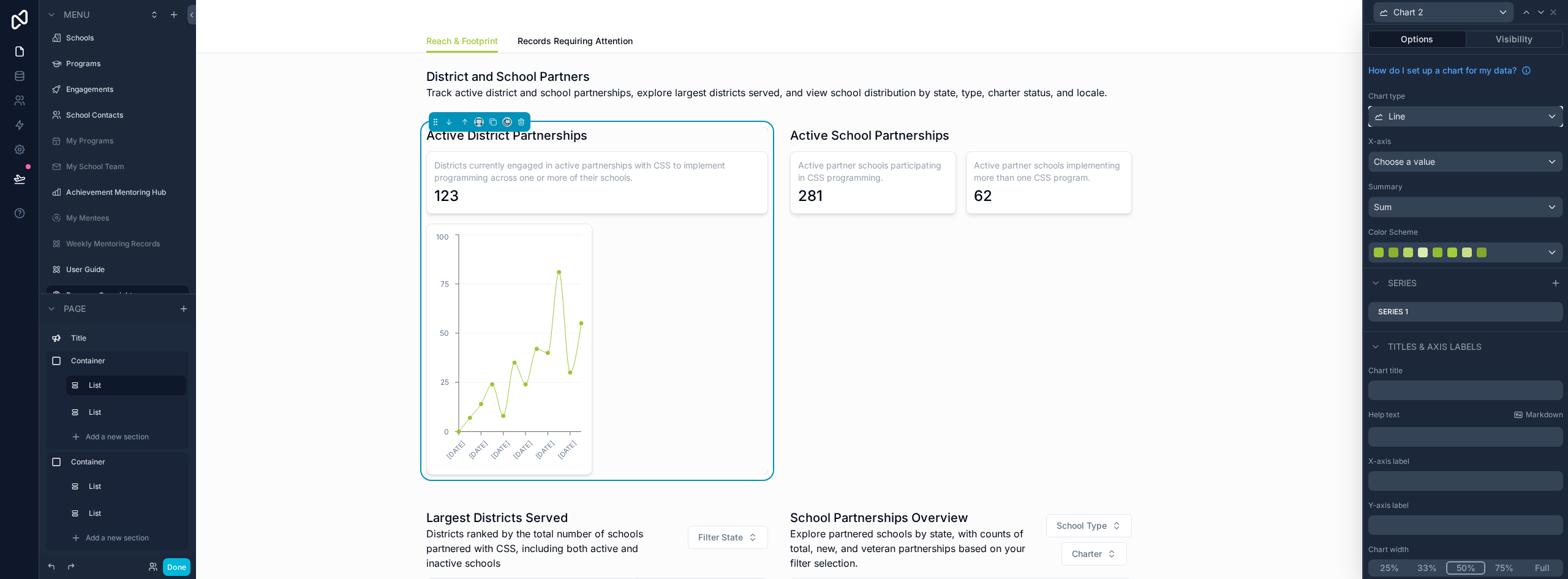
click at [1445, 109] on div "Line" at bounding box center [1465, 116] width 194 height 20
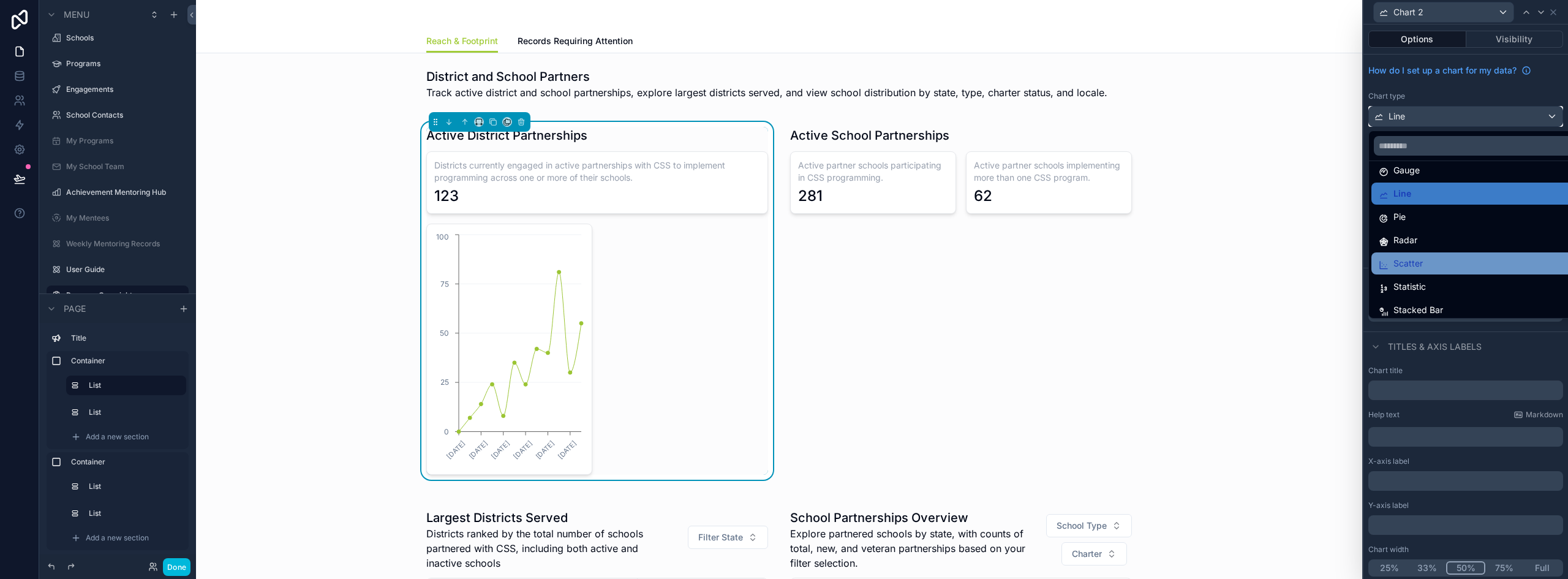
scroll to position [87, 0]
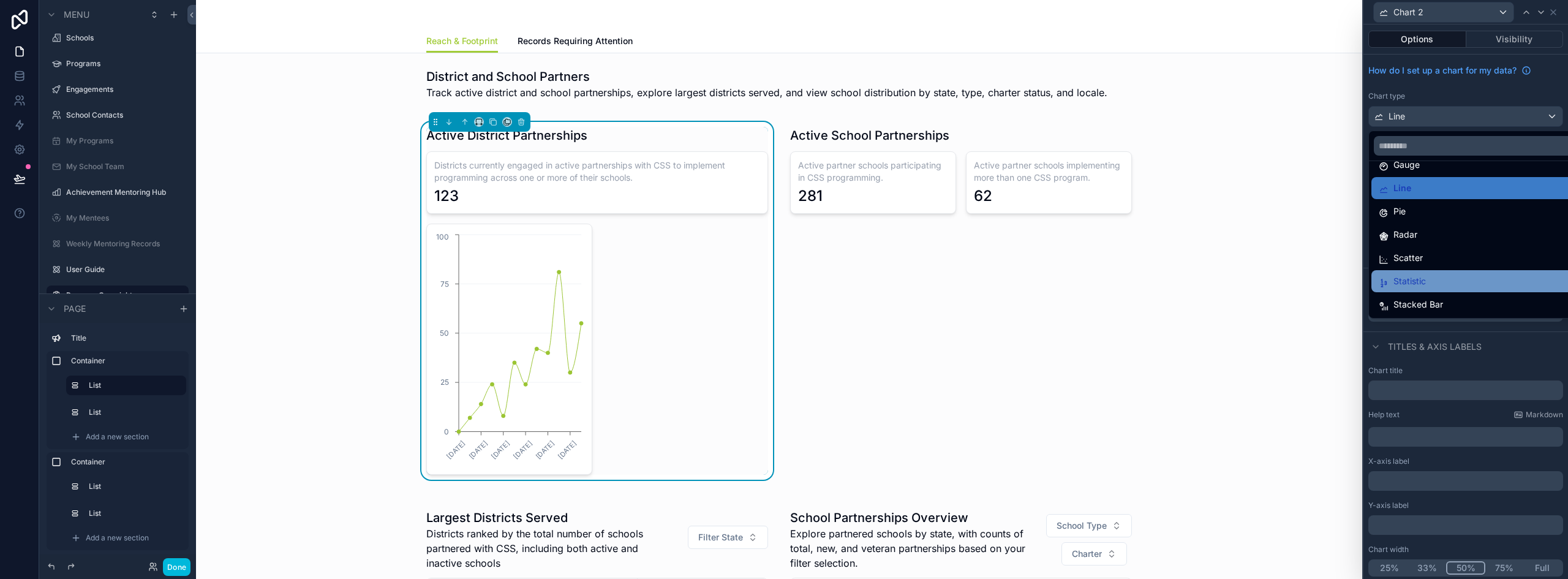
drag, startPoint x: 1441, startPoint y: 254, endPoint x: 1428, endPoint y: 276, distance: 25.6
click at [1428, 276] on ul "Area Bar Funnel Gauge Line Pie Radar Scatter Statistic Stacked Bar" at bounding box center [1474, 239] width 212 height 157
click at [1427, 276] on div "Statistic" at bounding box center [1475, 281] width 193 height 15
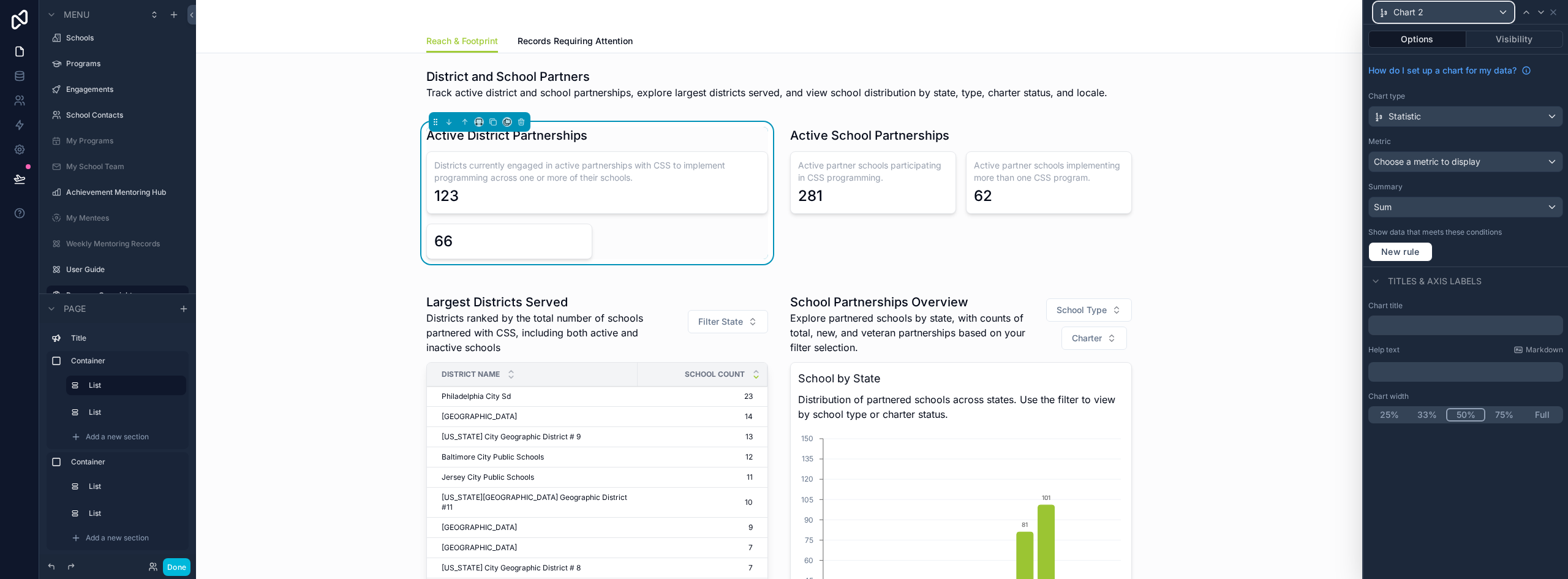
click at [1497, 9] on div "Chart 2" at bounding box center [1443, 12] width 140 height 20
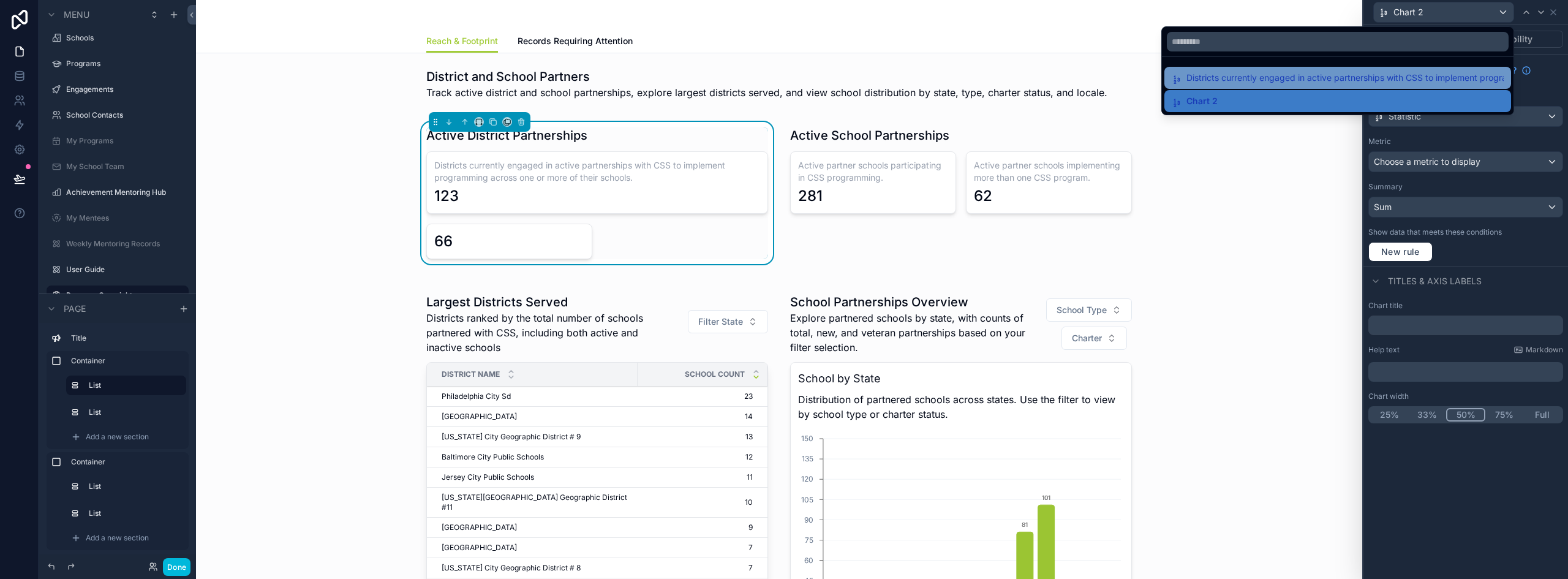
click at [1337, 73] on span "Districts currently engaged in active partnerships with CSS to implement progra…" at bounding box center [1345, 78] width 317 height 15
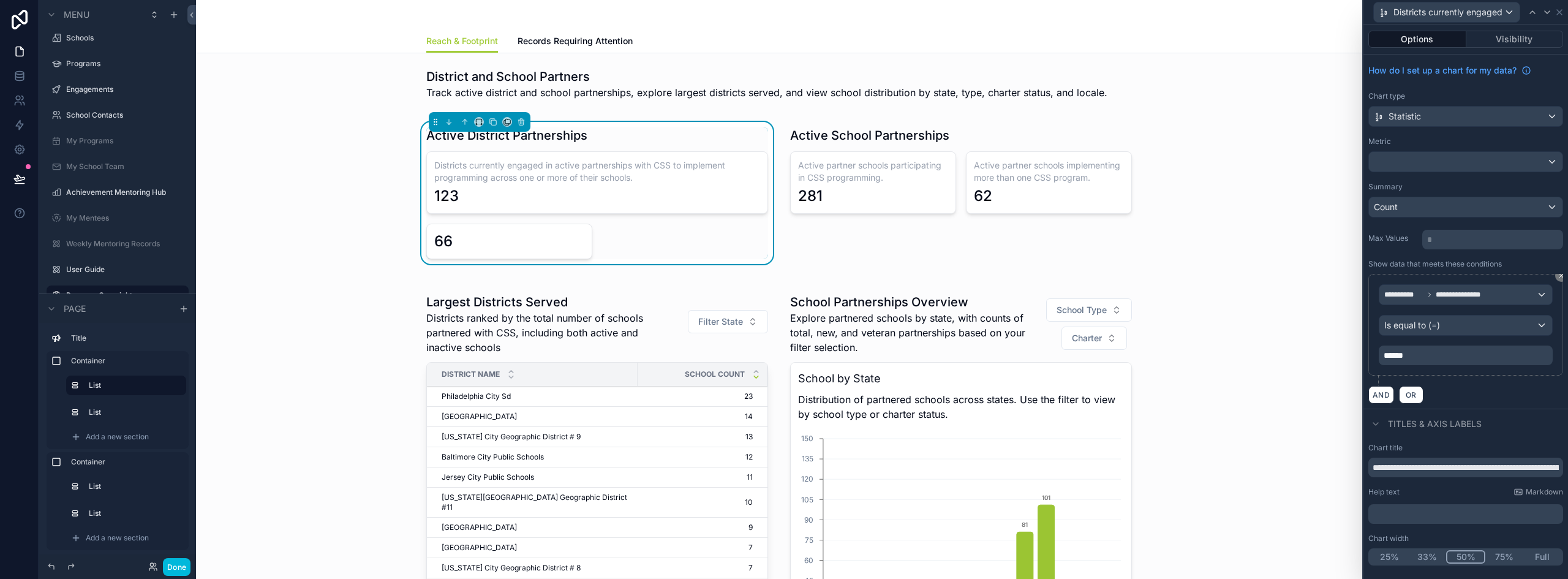
click at [1452, 553] on button "50%" at bounding box center [1466, 557] width 39 height 14
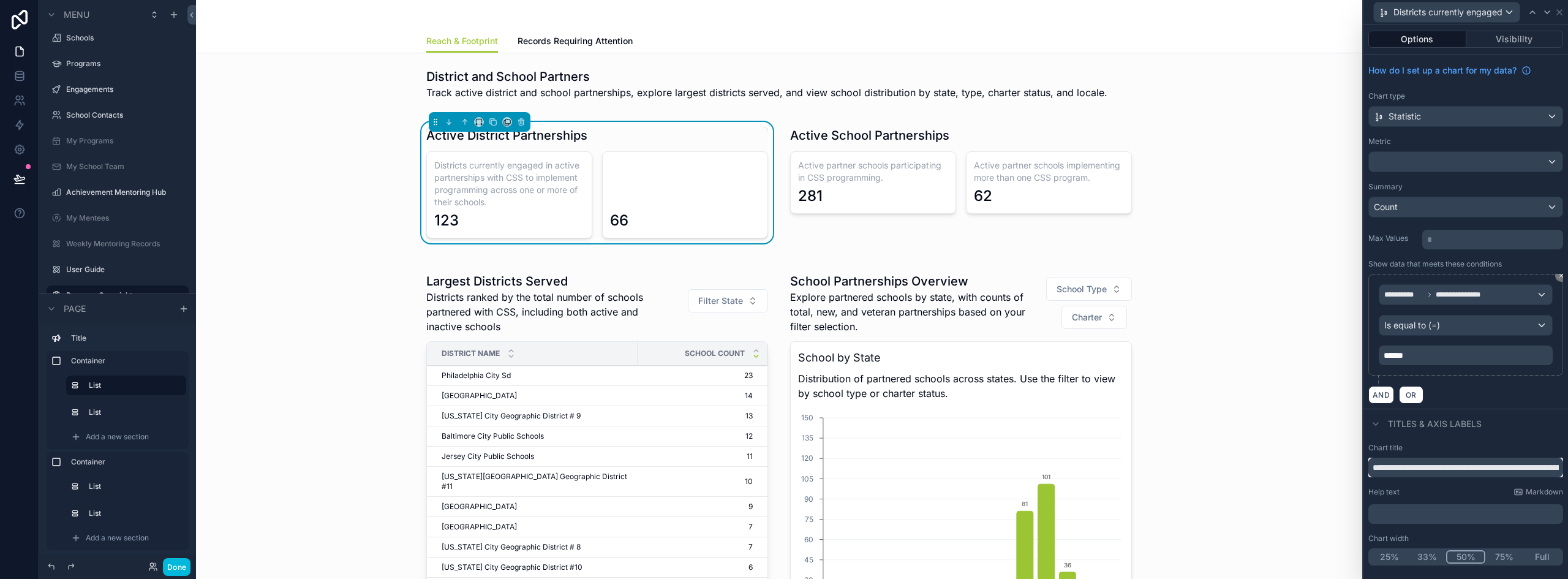
click at [1427, 469] on input "**********" at bounding box center [1466, 467] width 195 height 20
paste input "text"
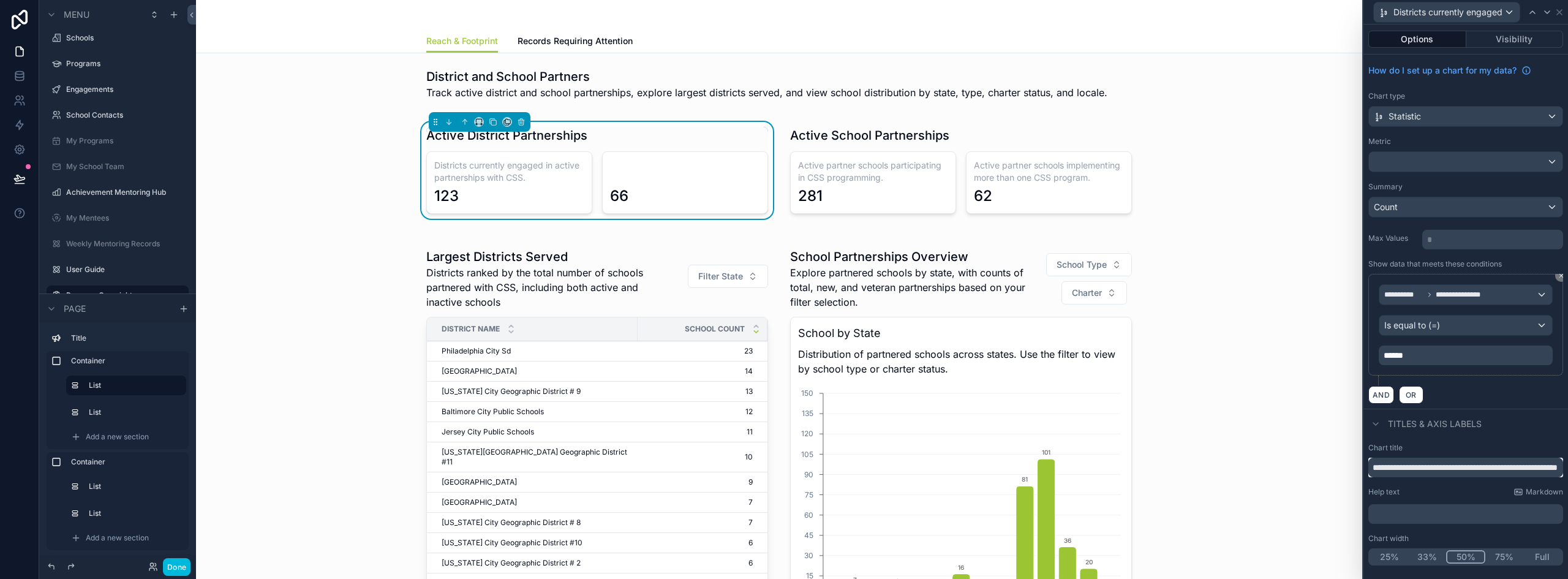
type input "**********"
click at [1514, 7] on div "Districts currently engaged in active partnerships with CSS." at bounding box center [1446, 12] width 146 height 20
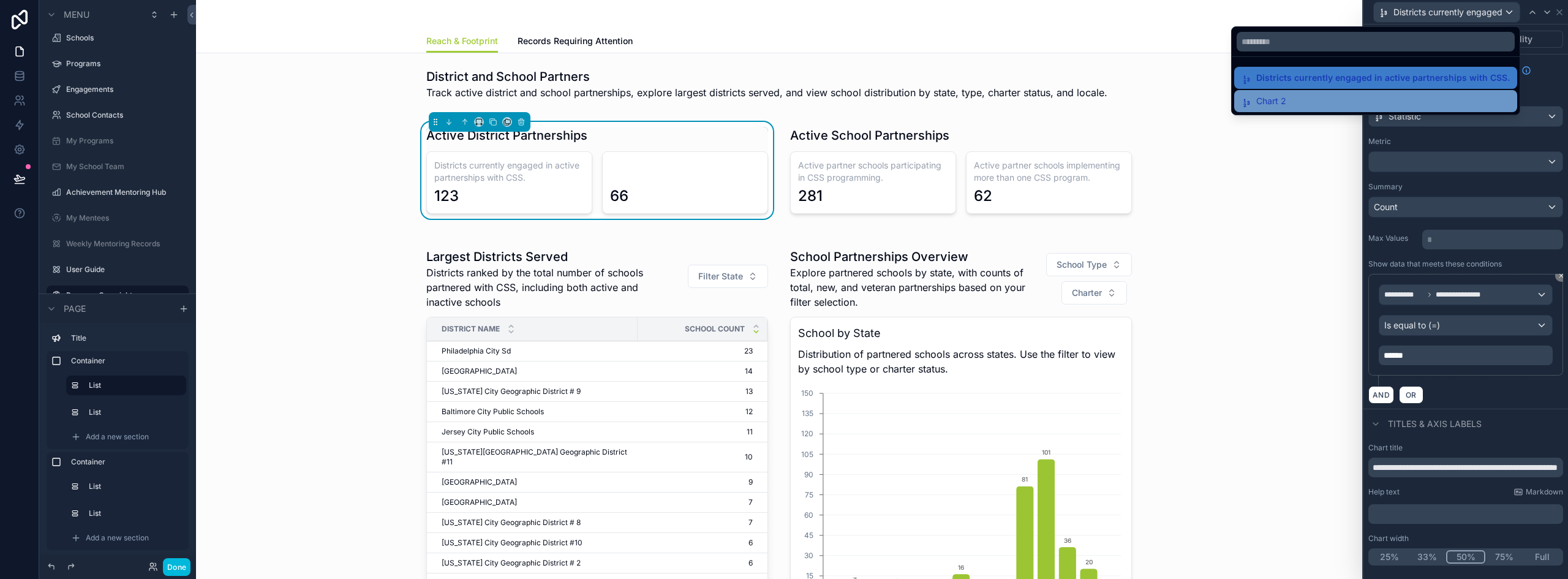
click at [1377, 100] on div "Chart 2" at bounding box center [1376, 101] width 268 height 15
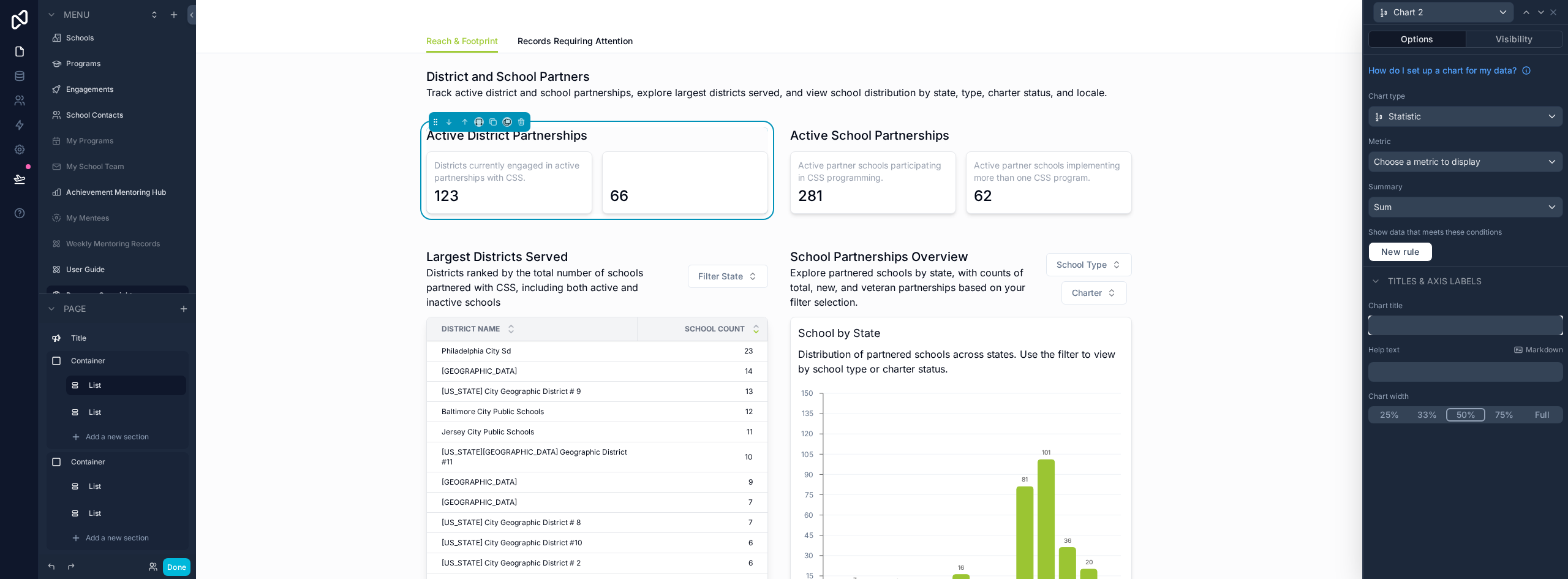
click at [1437, 330] on input "text" at bounding box center [1466, 325] width 195 height 20
paste input "**********"
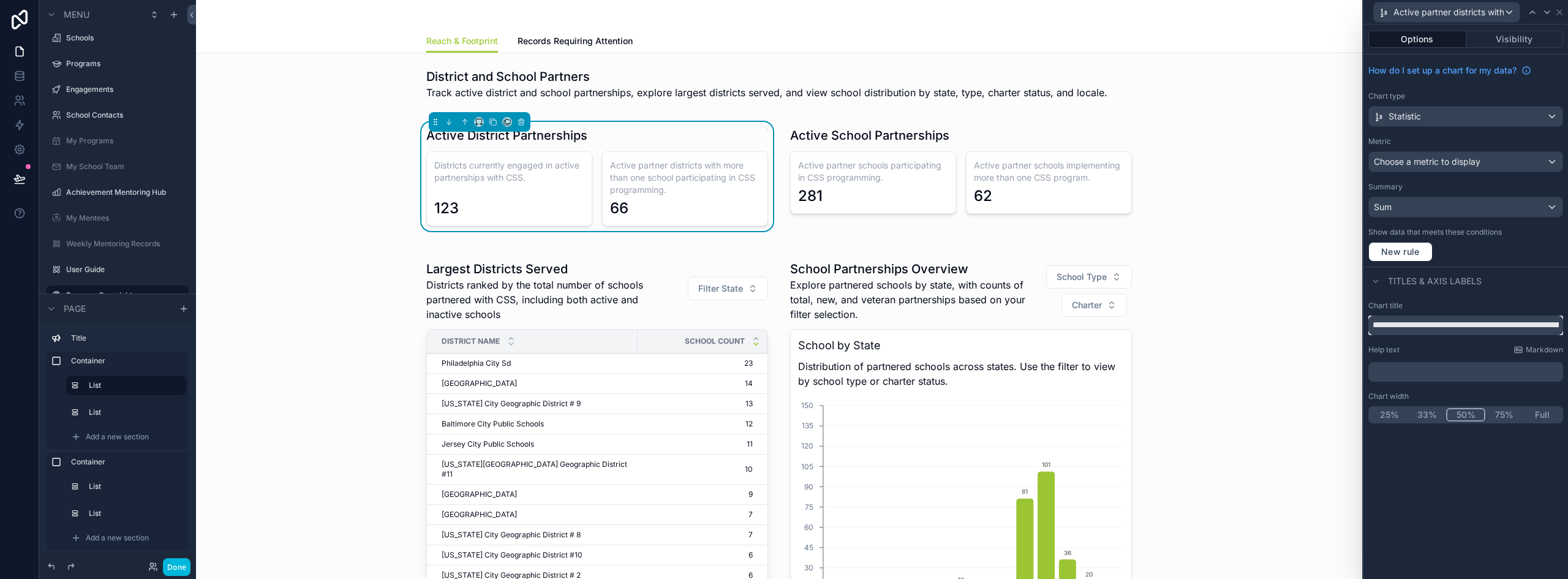
click at [1400, 326] on input "**********" at bounding box center [1466, 325] width 195 height 20
paste input "text"
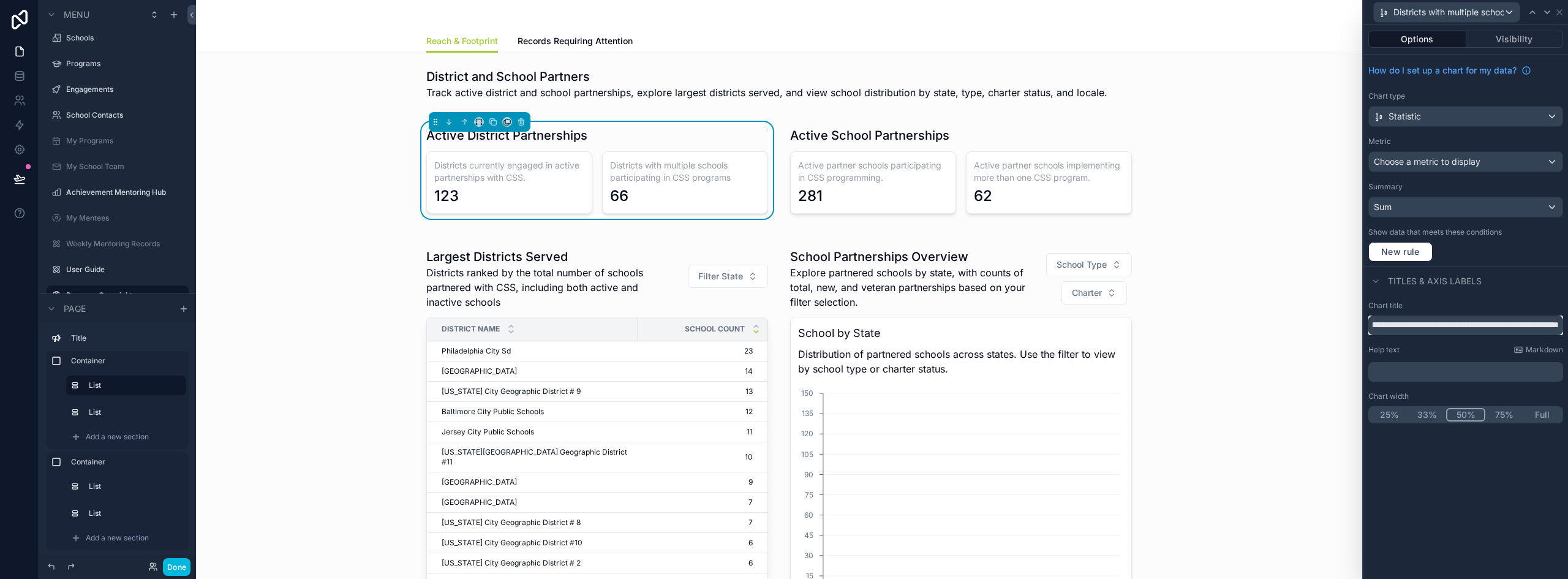
scroll to position [0, 60]
type input "**********"
click at [1563, 11] on icon at bounding box center [1559, 12] width 10 height 10
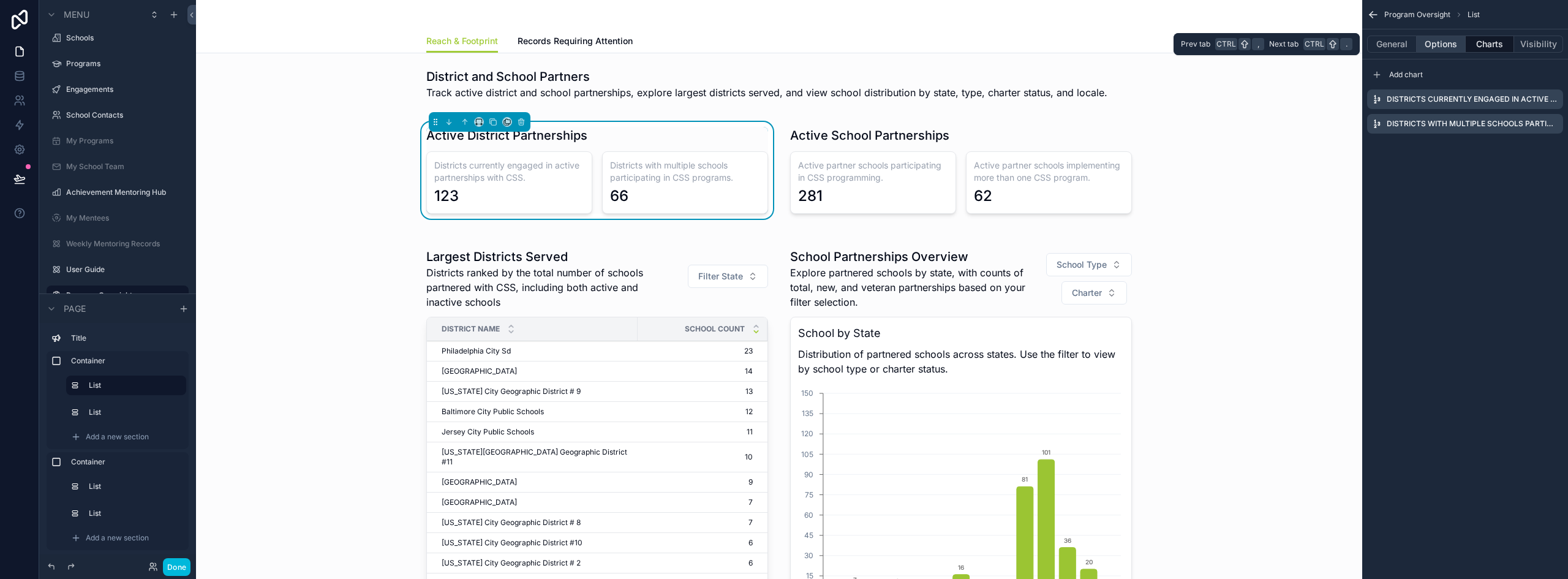
click at [1436, 40] on button "Options" at bounding box center [1441, 44] width 49 height 17
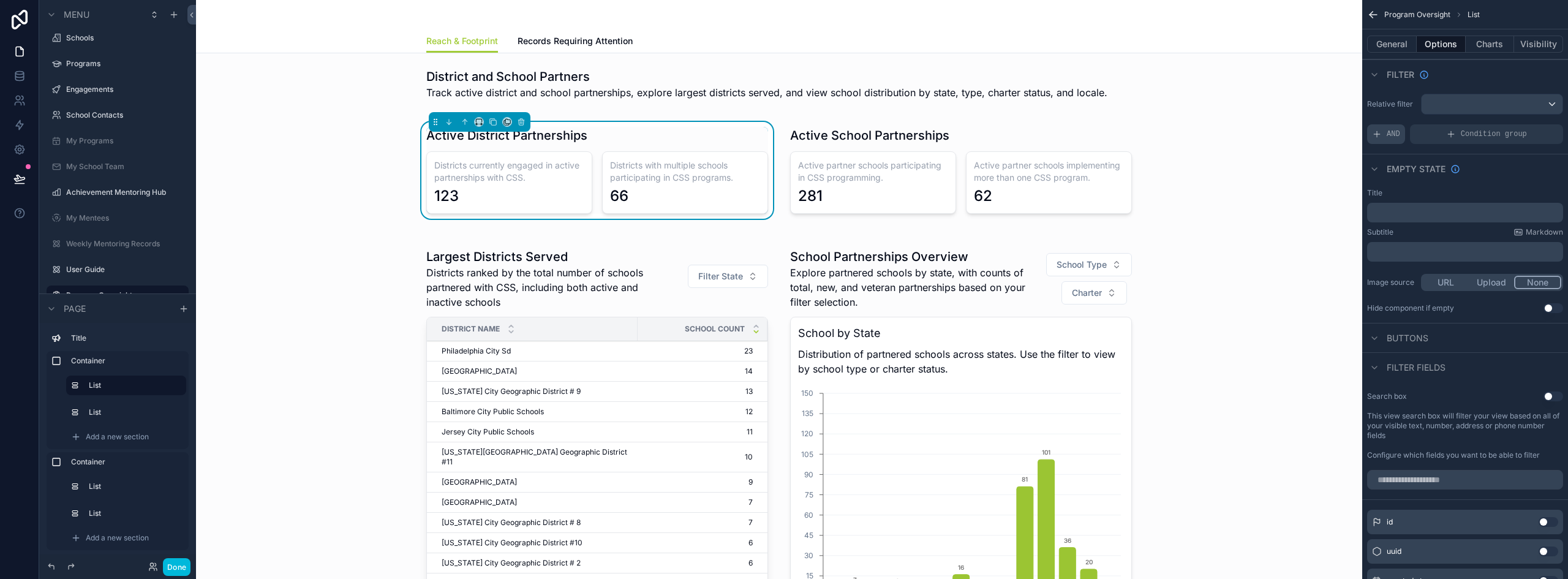
click at [1395, 131] on span "AND" at bounding box center [1393, 134] width 14 height 10
click at [1532, 124] on icon "scrollable content" at bounding box center [1533, 124] width 4 height 4
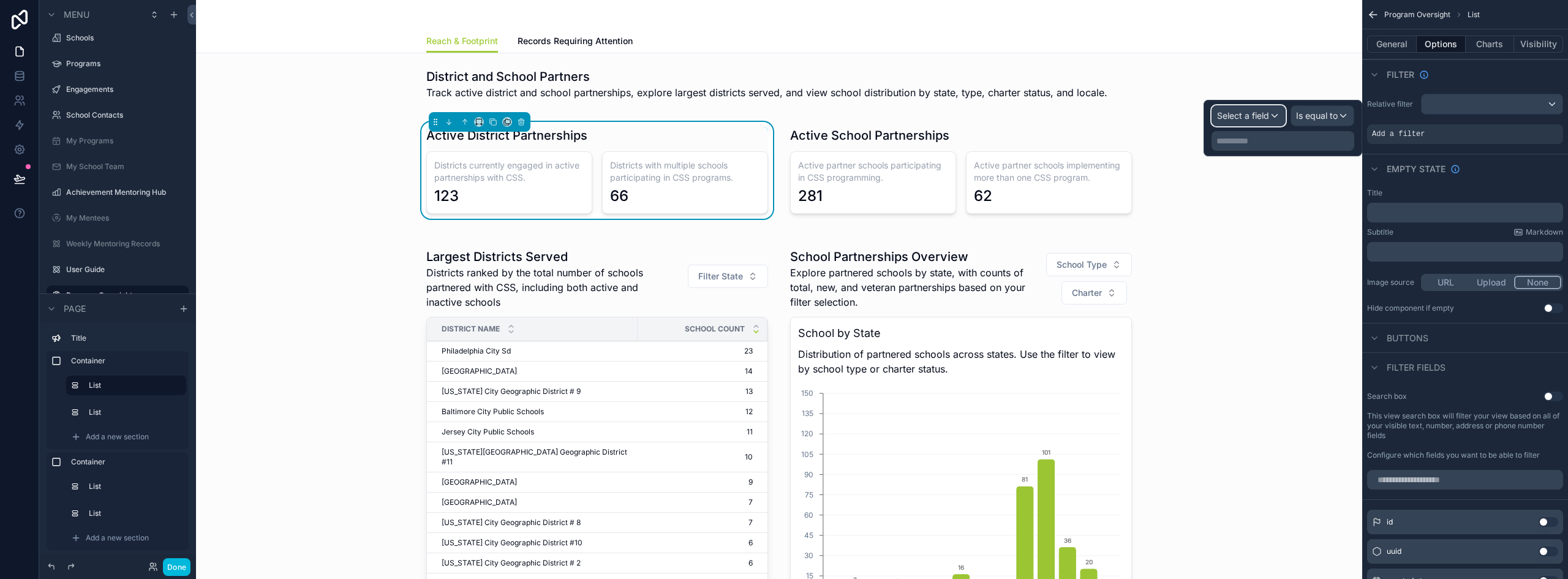
click at [1264, 115] on span "Select a field" at bounding box center [1243, 115] width 52 height 10
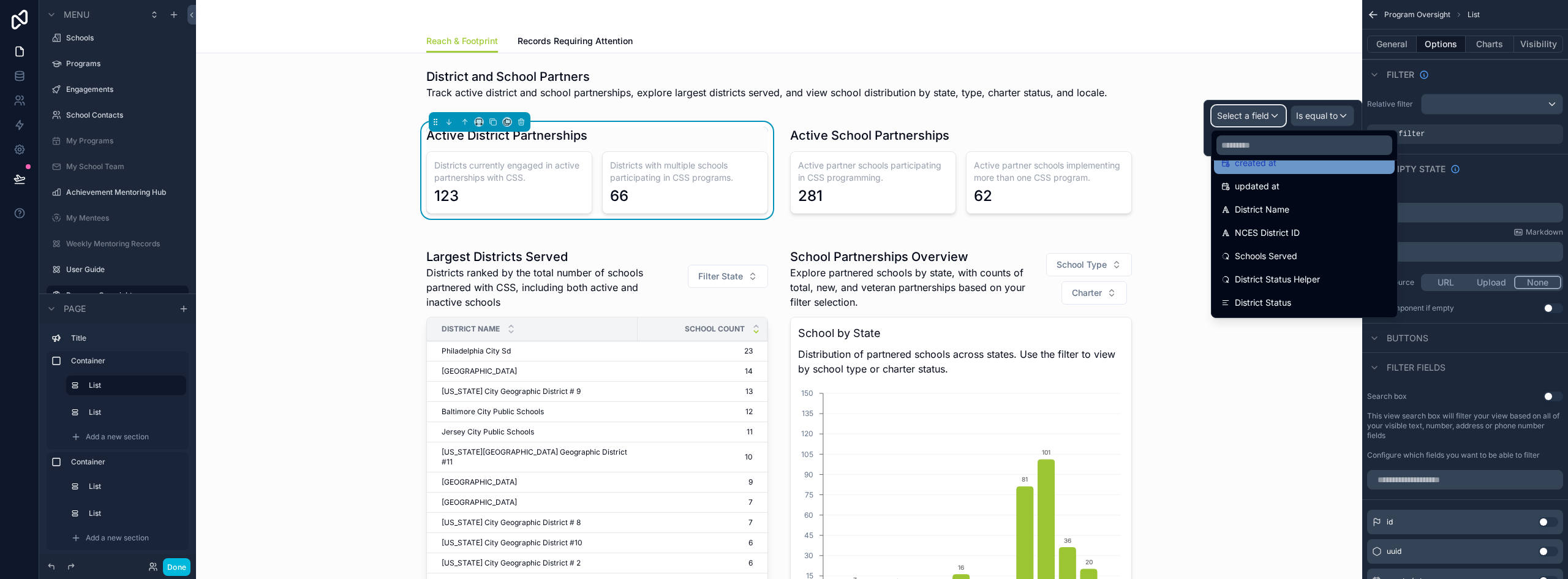
scroll to position [123, 0]
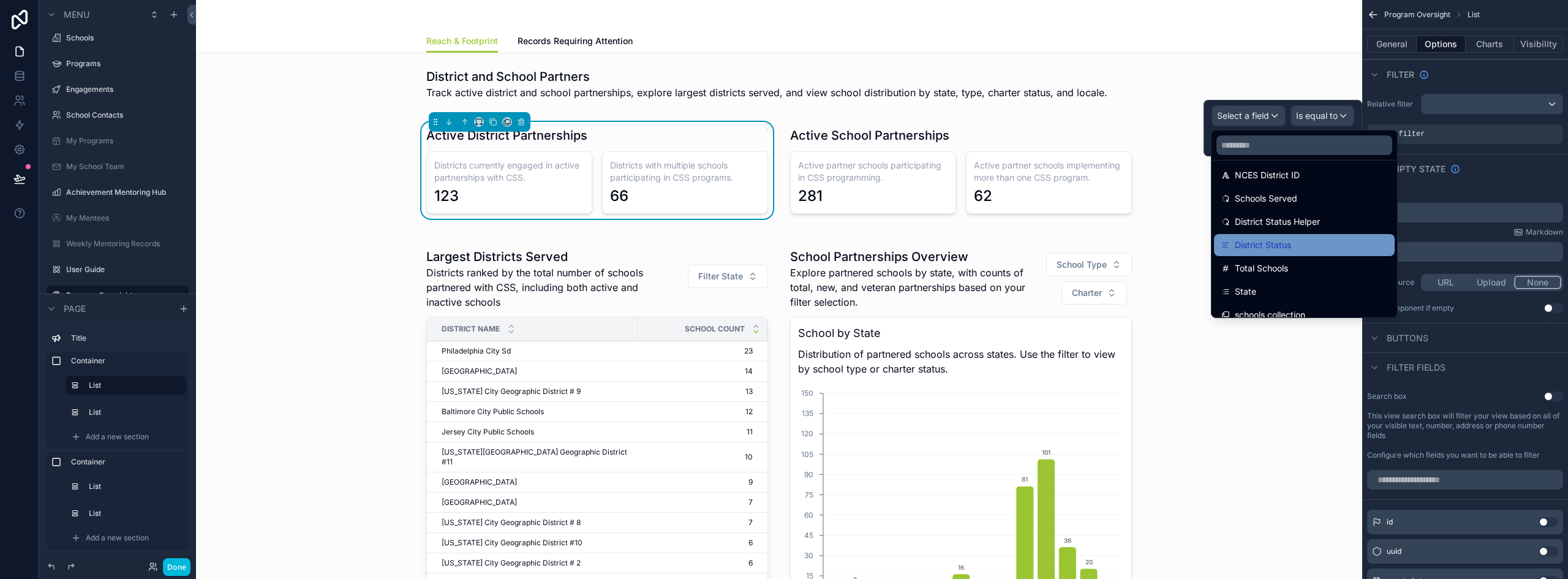
click at [1355, 246] on div "District Status" at bounding box center [1304, 245] width 166 height 15
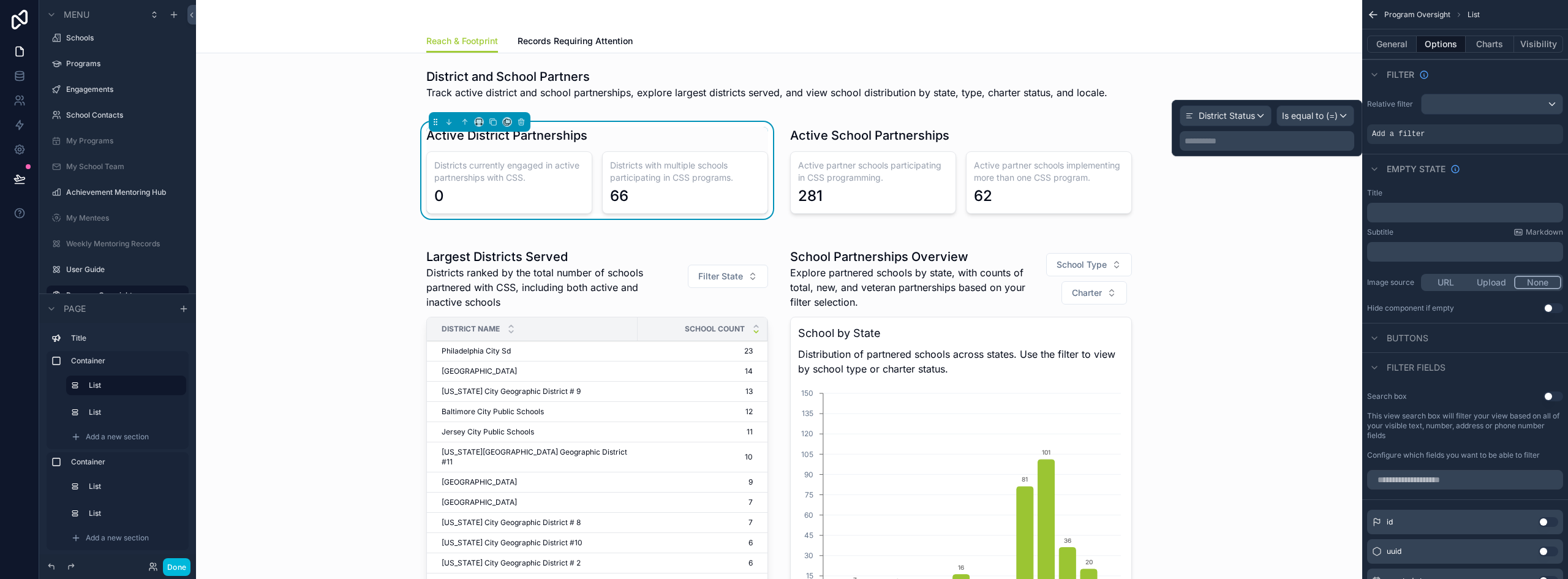
click at [1287, 136] on p "**********" at bounding box center [1268, 141] width 168 height 12
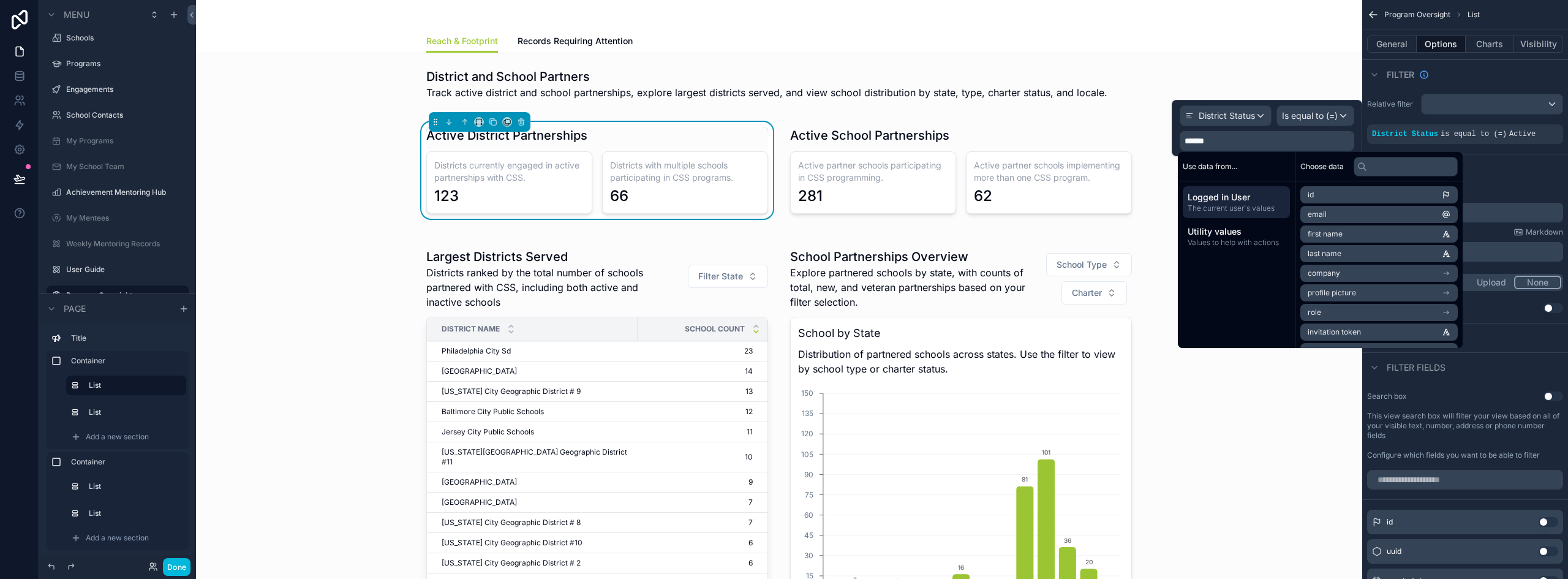
click at [1526, 168] on div "Empty state" at bounding box center [1465, 168] width 206 height 30
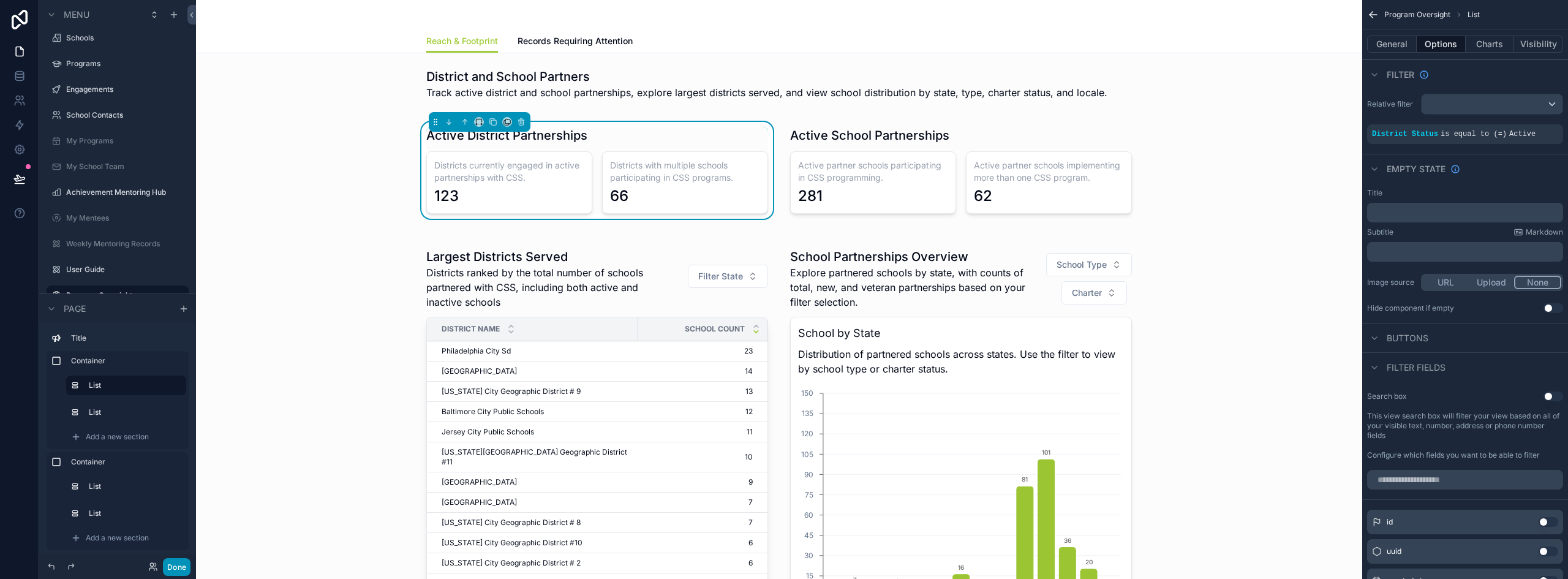
click at [183, 572] on button "Done" at bounding box center [177, 567] width 28 height 17
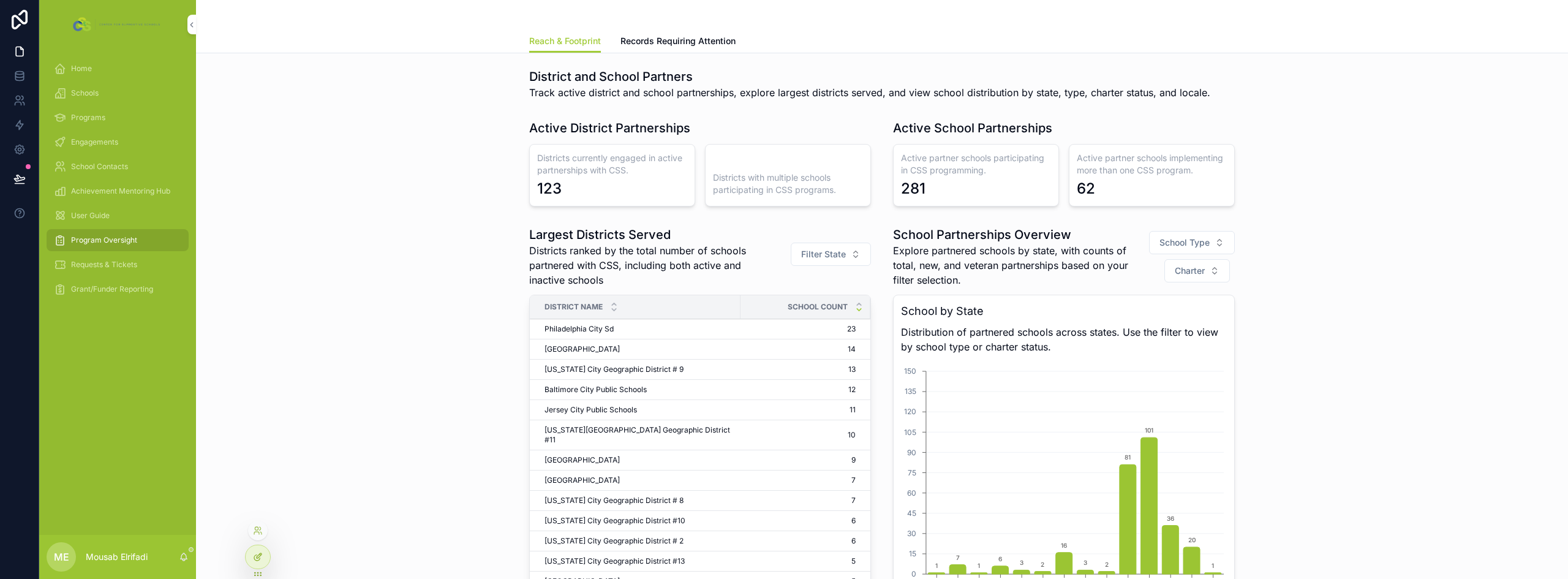
click at [260, 559] on icon at bounding box center [257, 558] width 6 height 6
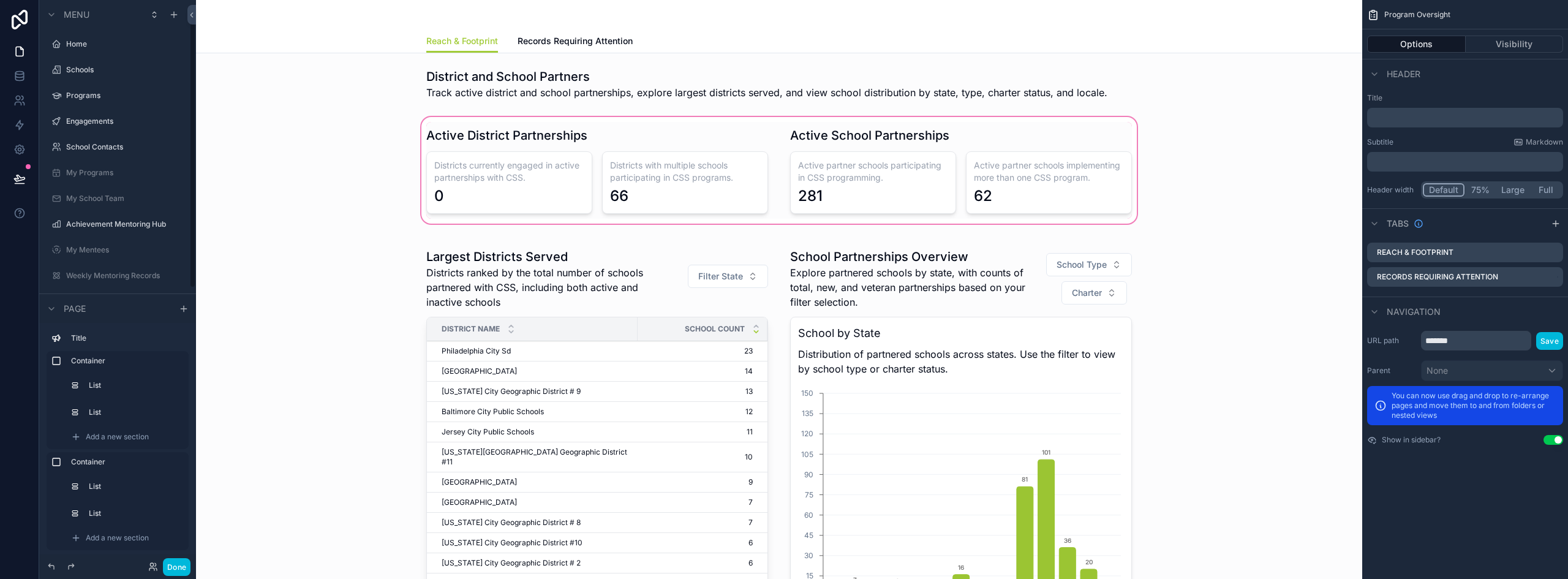
scroll to position [32, 0]
click at [582, 192] on div "scrollable content" at bounding box center [779, 171] width 1147 height 112
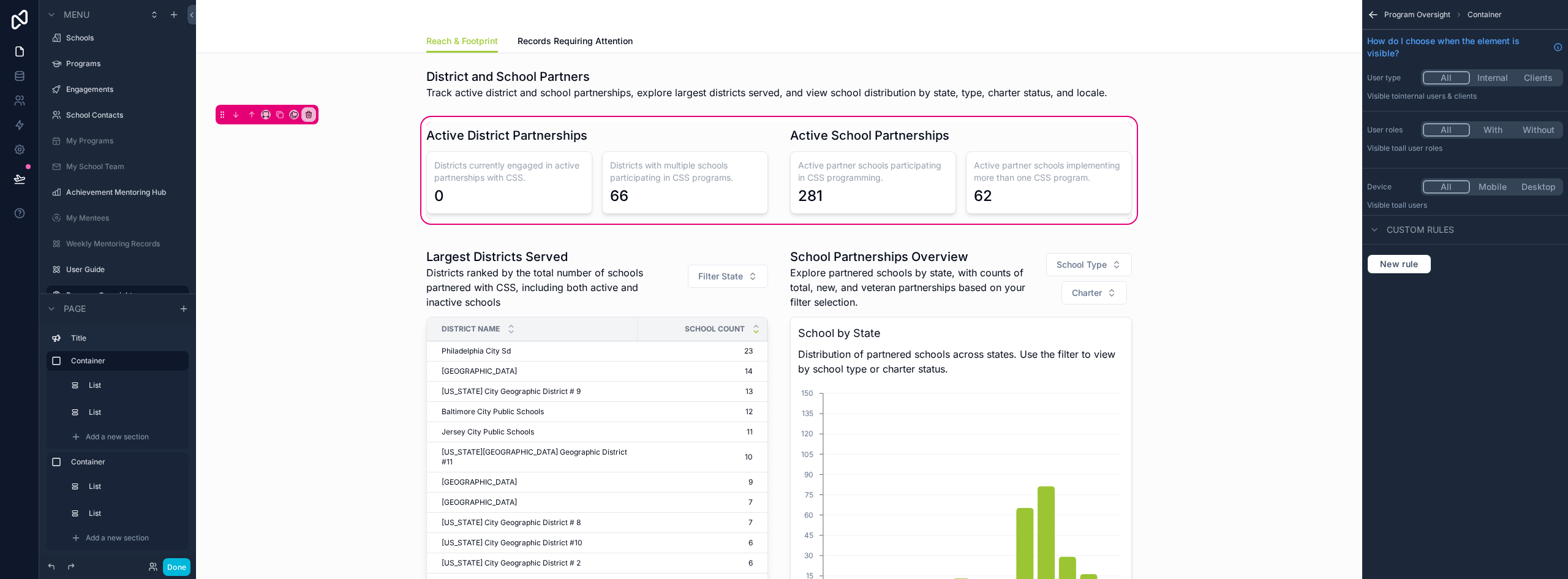
click at [644, 184] on div "scrollable content" at bounding box center [597, 170] width 356 height 96
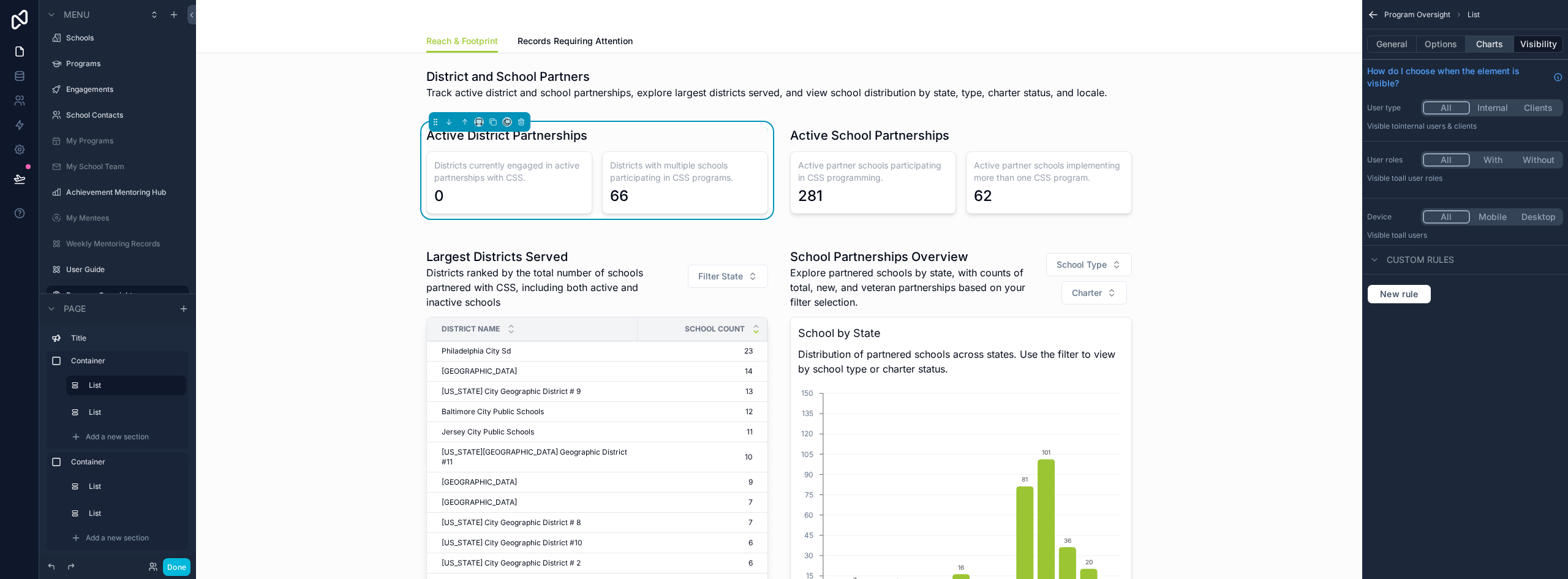
click at [1483, 49] on button "Charts" at bounding box center [1490, 44] width 49 height 17
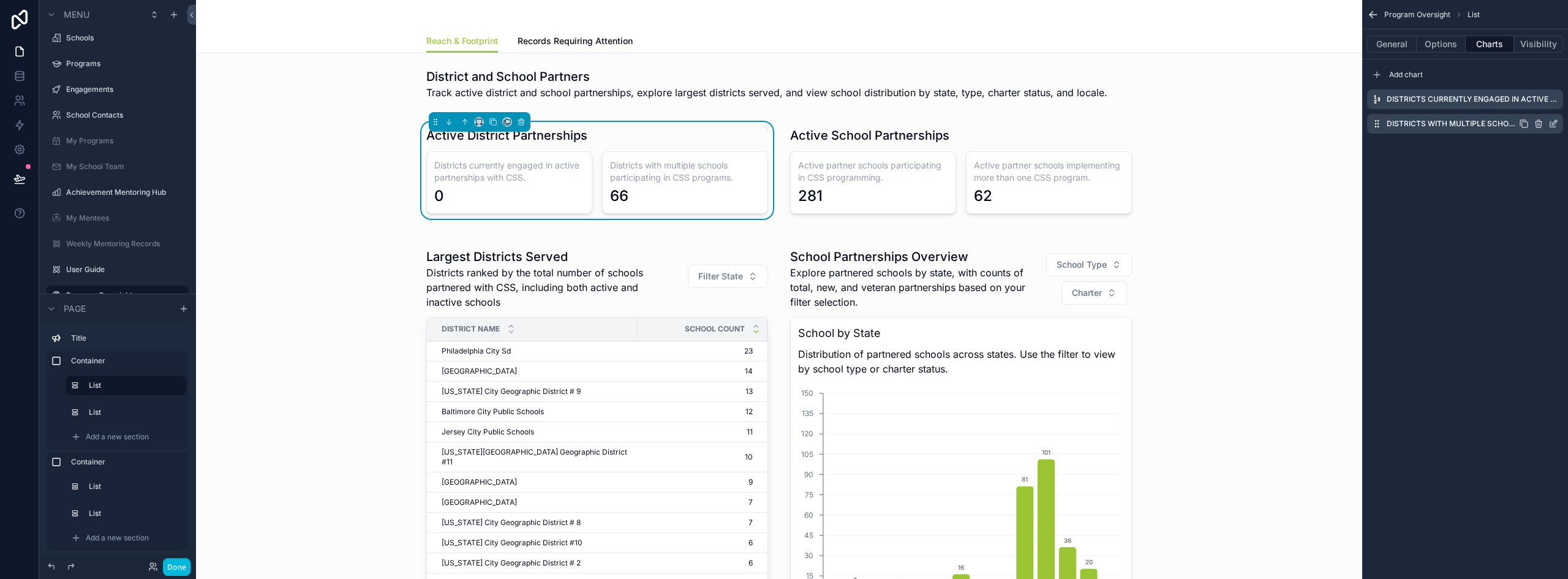
click at [1553, 124] on icon "scrollable content" at bounding box center [1553, 124] width 10 height 10
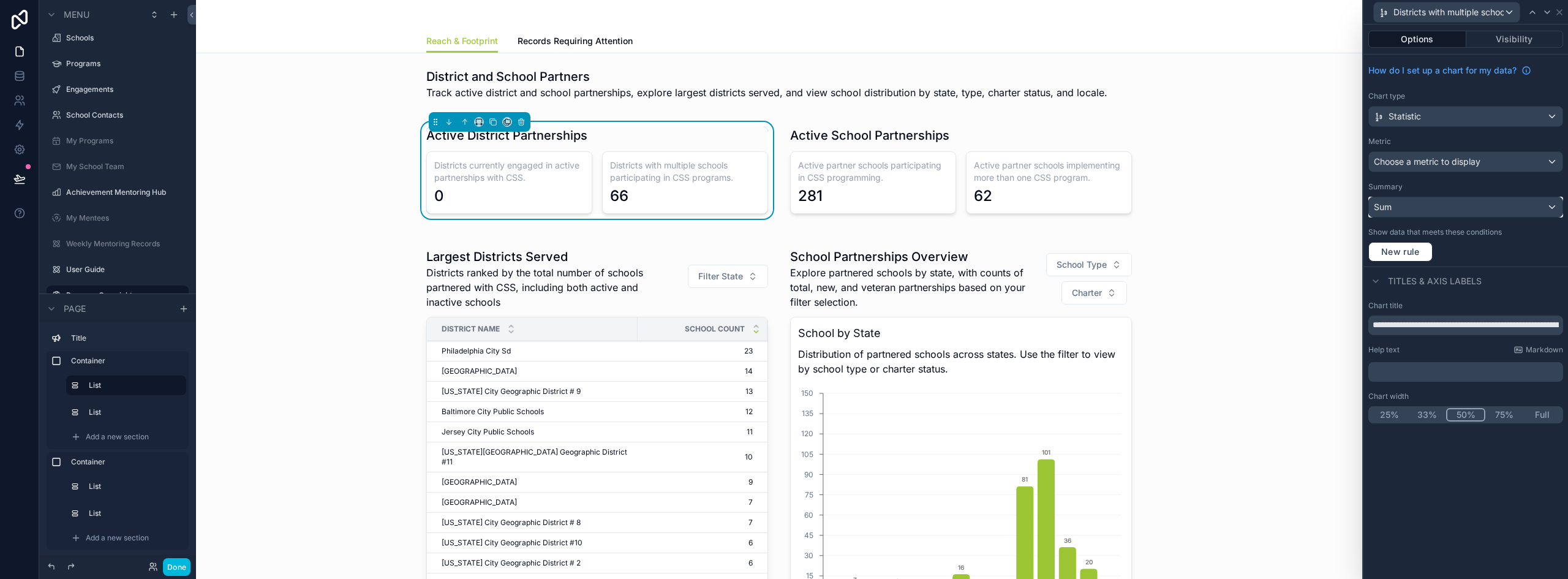
click at [1435, 204] on div "Sum" at bounding box center [1465, 207] width 194 height 20
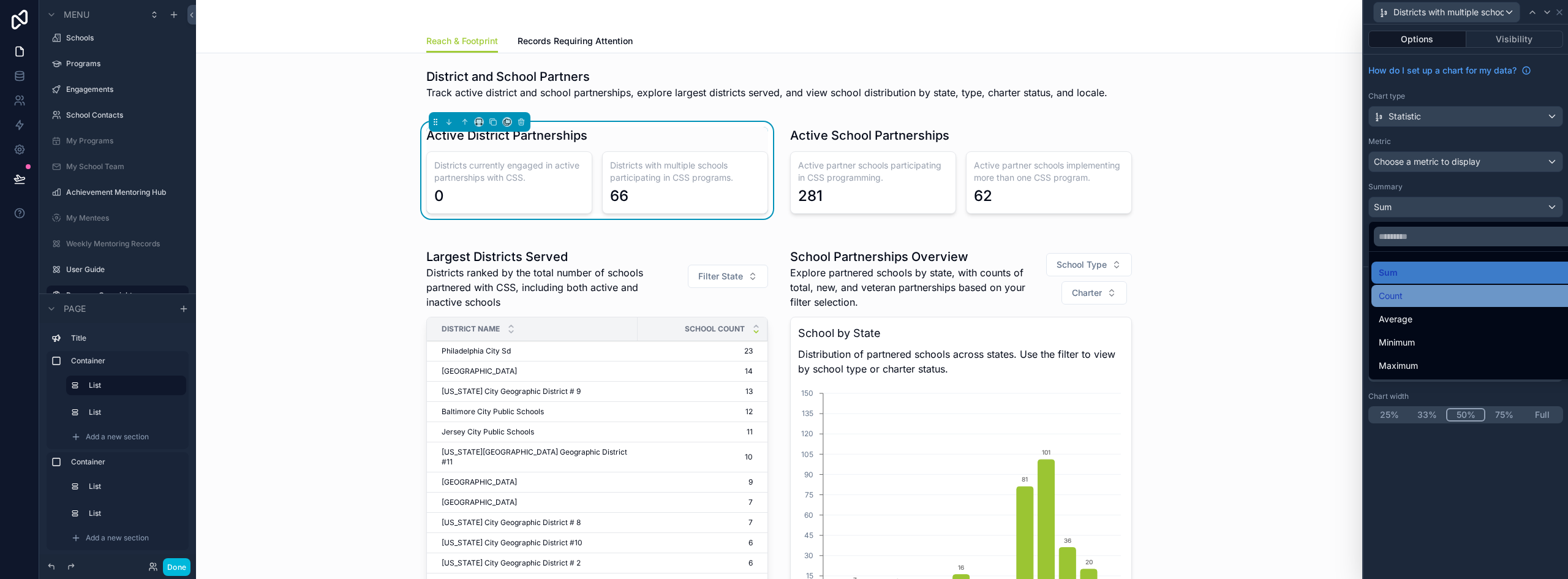
click at [1407, 294] on div "Count" at bounding box center [1480, 296] width 202 height 15
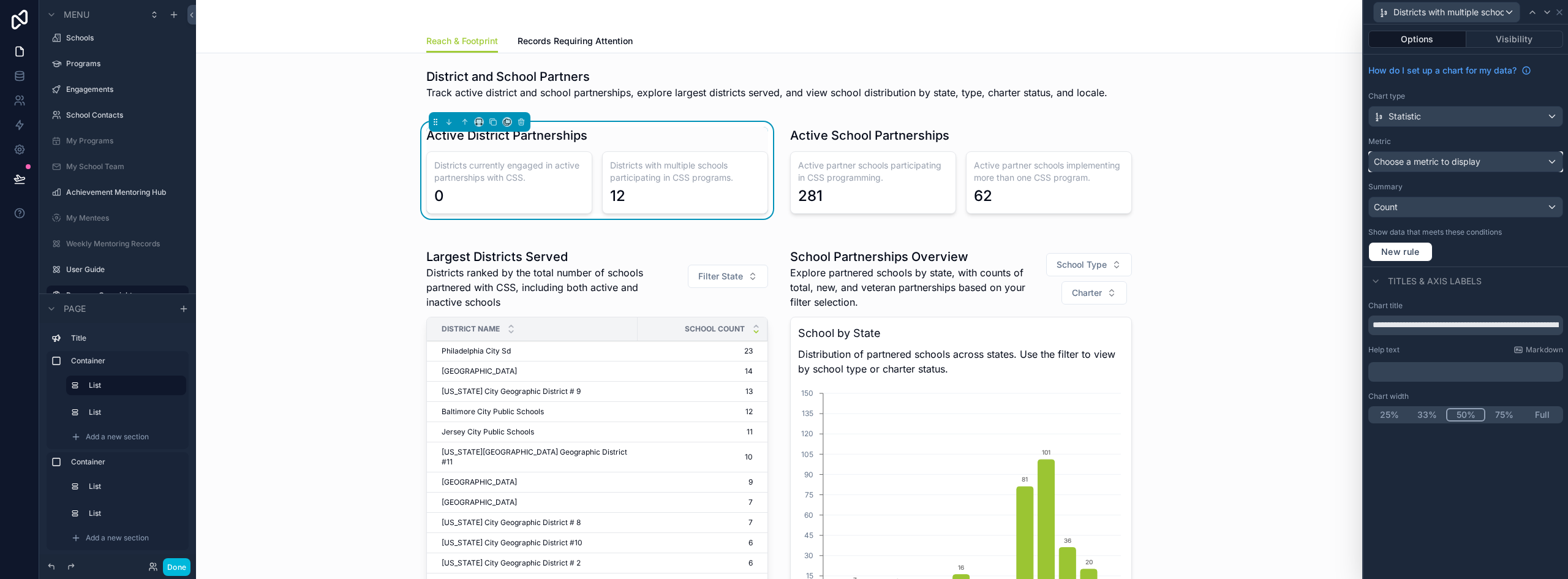
click at [1456, 163] on span "Choose a metric to display" at bounding box center [1427, 161] width 107 height 10
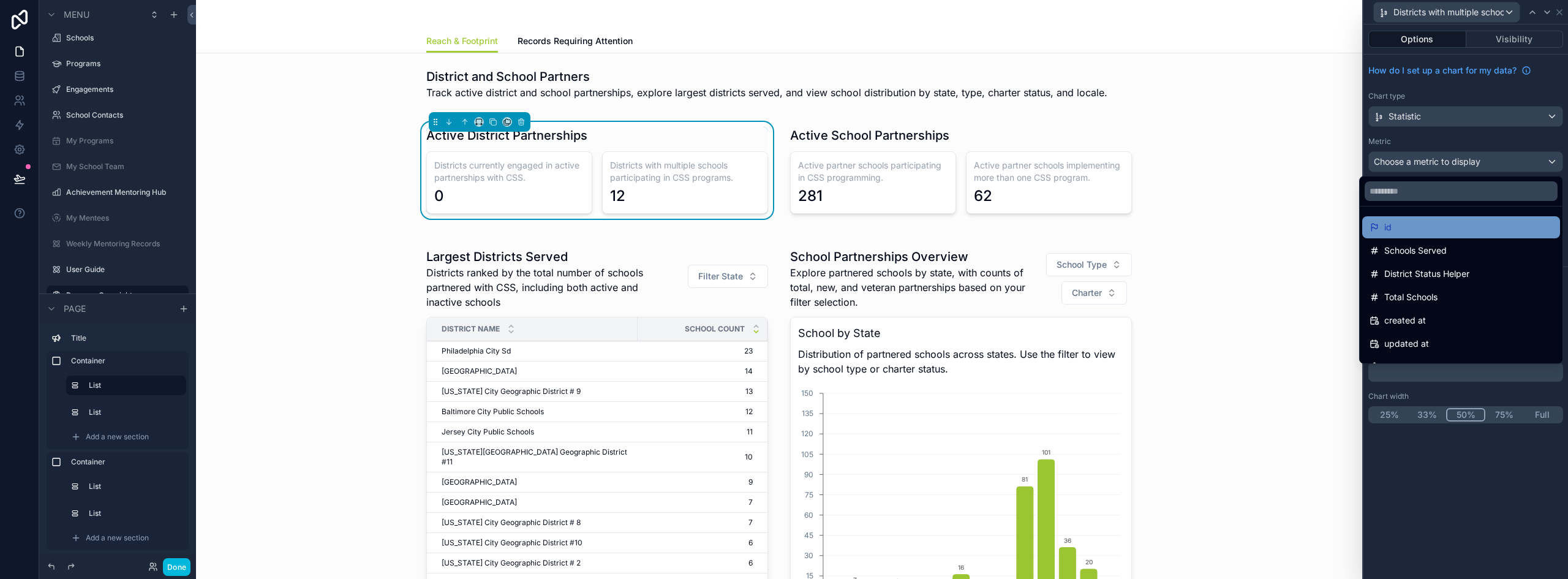
click at [1429, 218] on div "id" at bounding box center [1461, 227] width 198 height 22
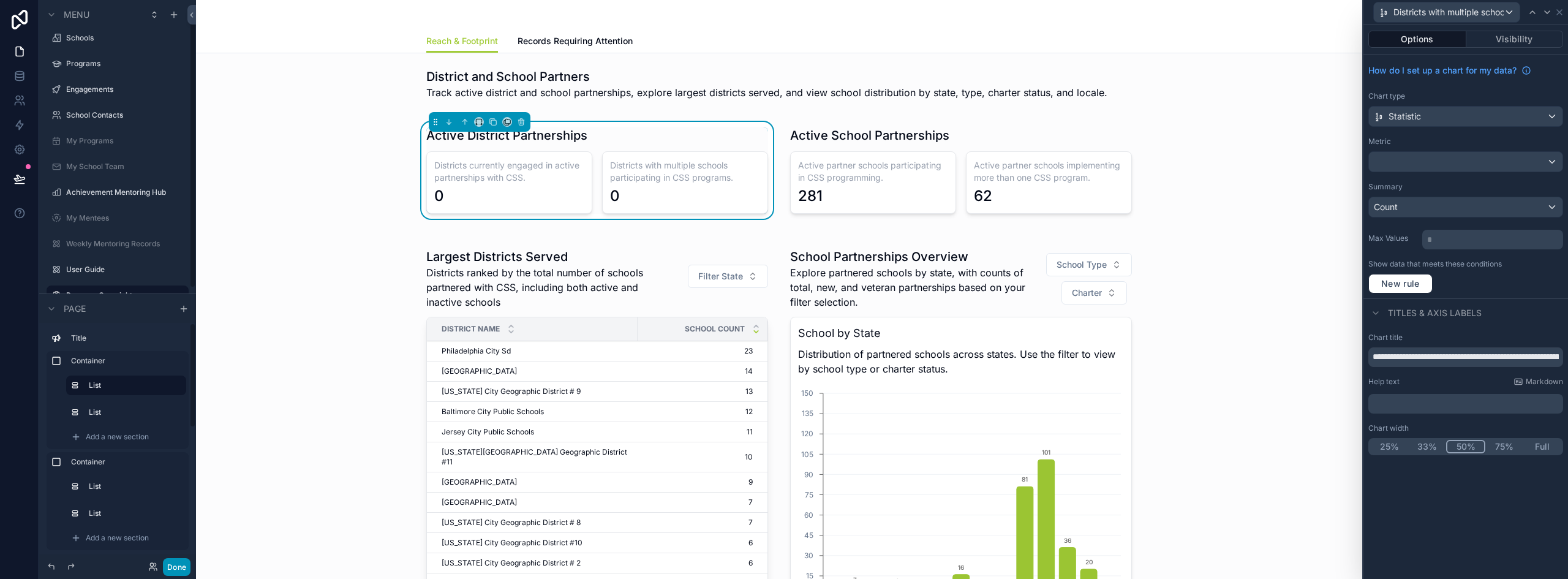
click at [181, 573] on button "Done" at bounding box center [177, 567] width 28 height 17
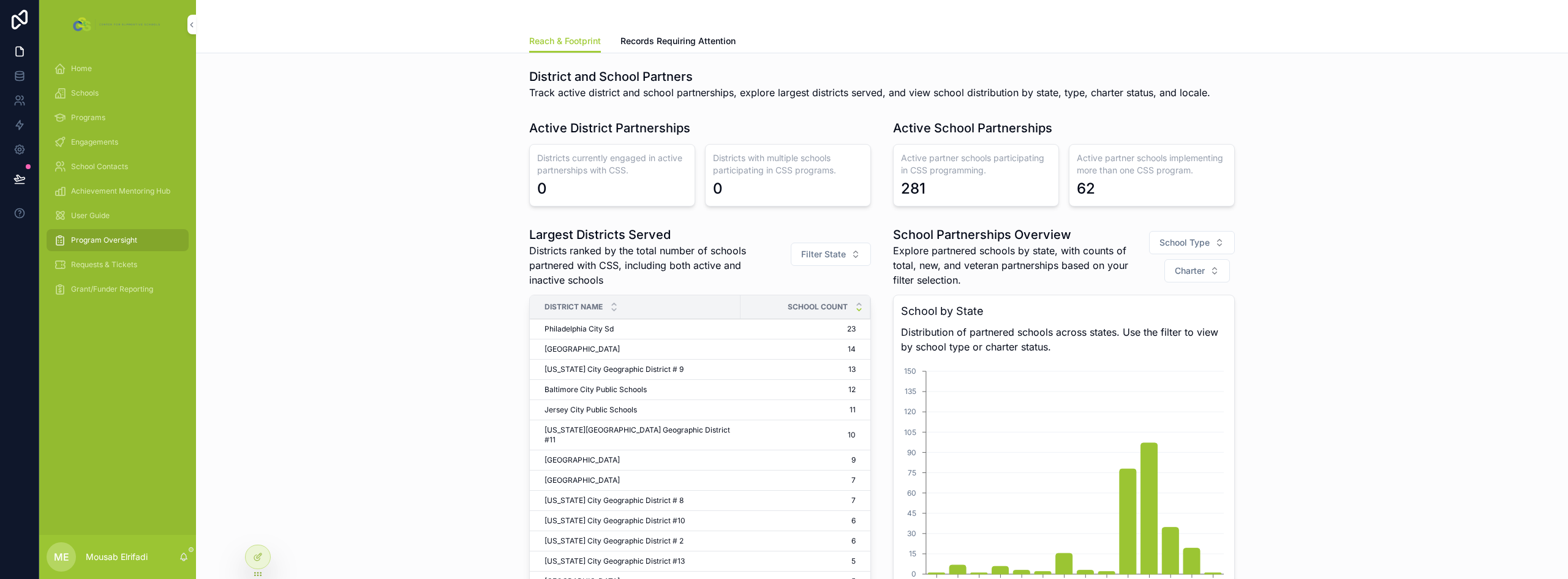
click at [707, 242] on h1 "Largest Districts Served" at bounding box center [654, 235] width 250 height 17
click at [257, 554] on icon at bounding box center [258, 557] width 10 height 10
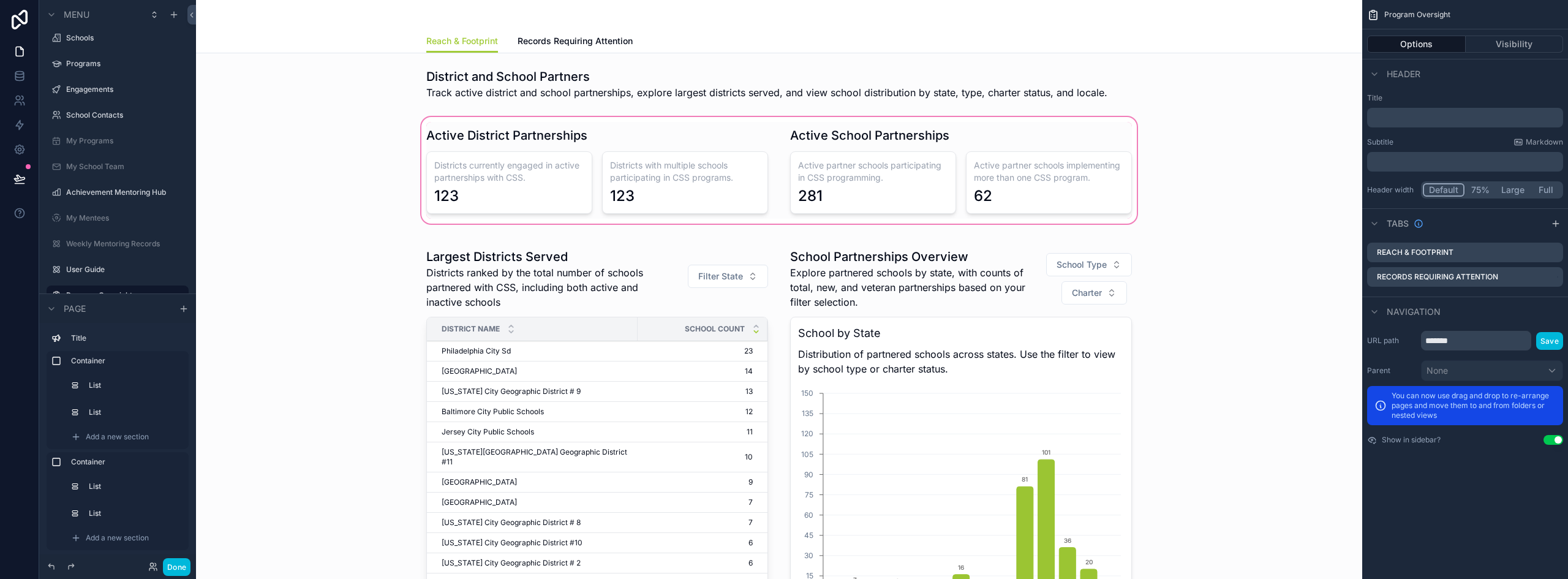
click at [655, 180] on div "scrollable content" at bounding box center [779, 171] width 1147 height 112
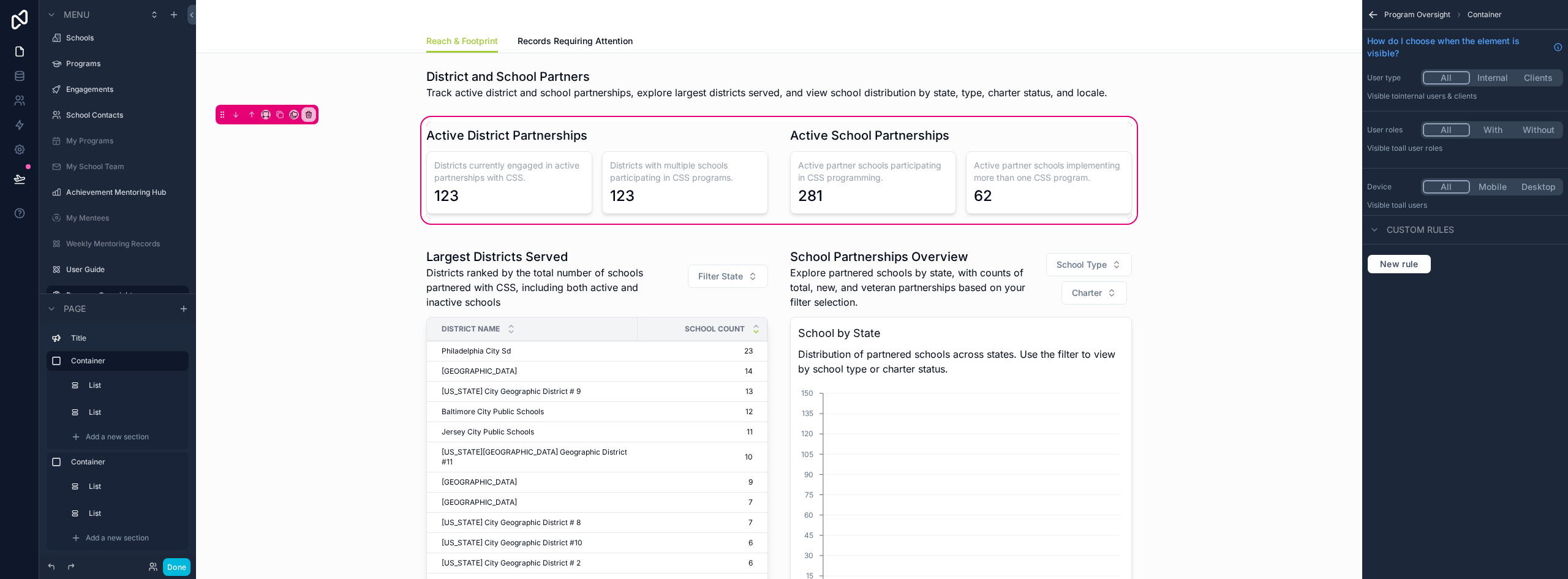
click at [613, 173] on div "scrollable content" at bounding box center [597, 170] width 356 height 96
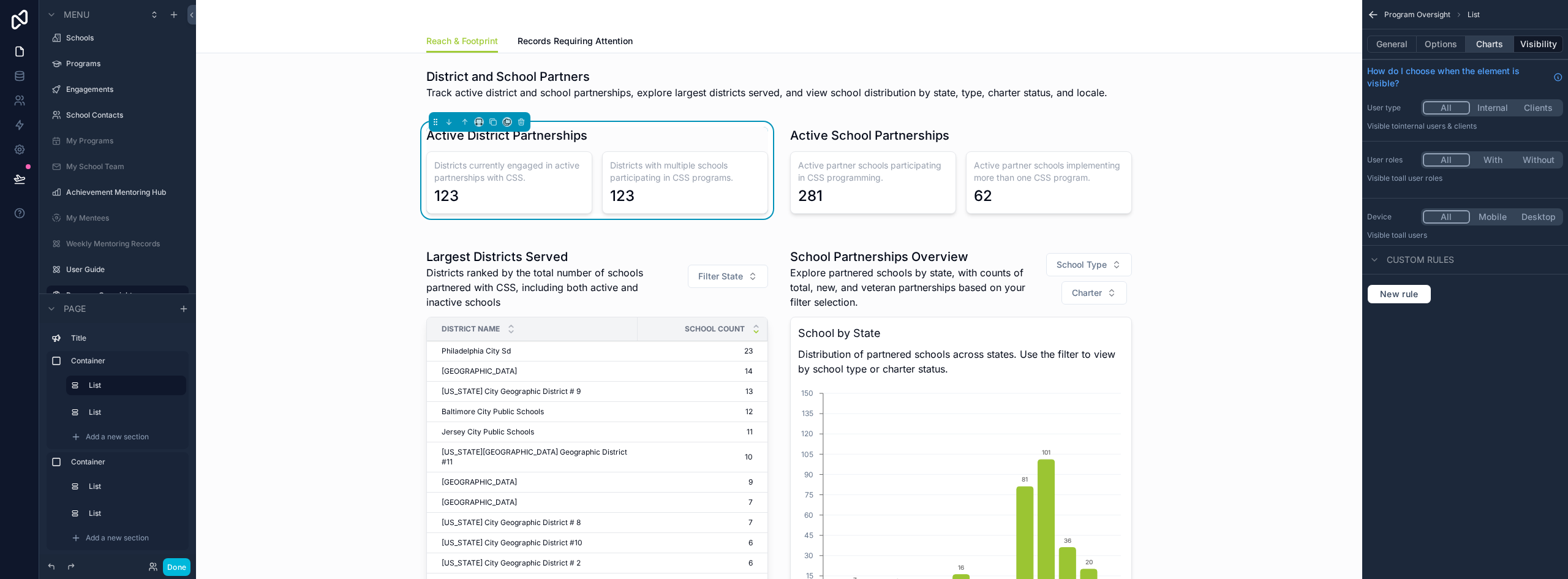
click at [1492, 43] on button "Charts" at bounding box center [1490, 44] width 49 height 17
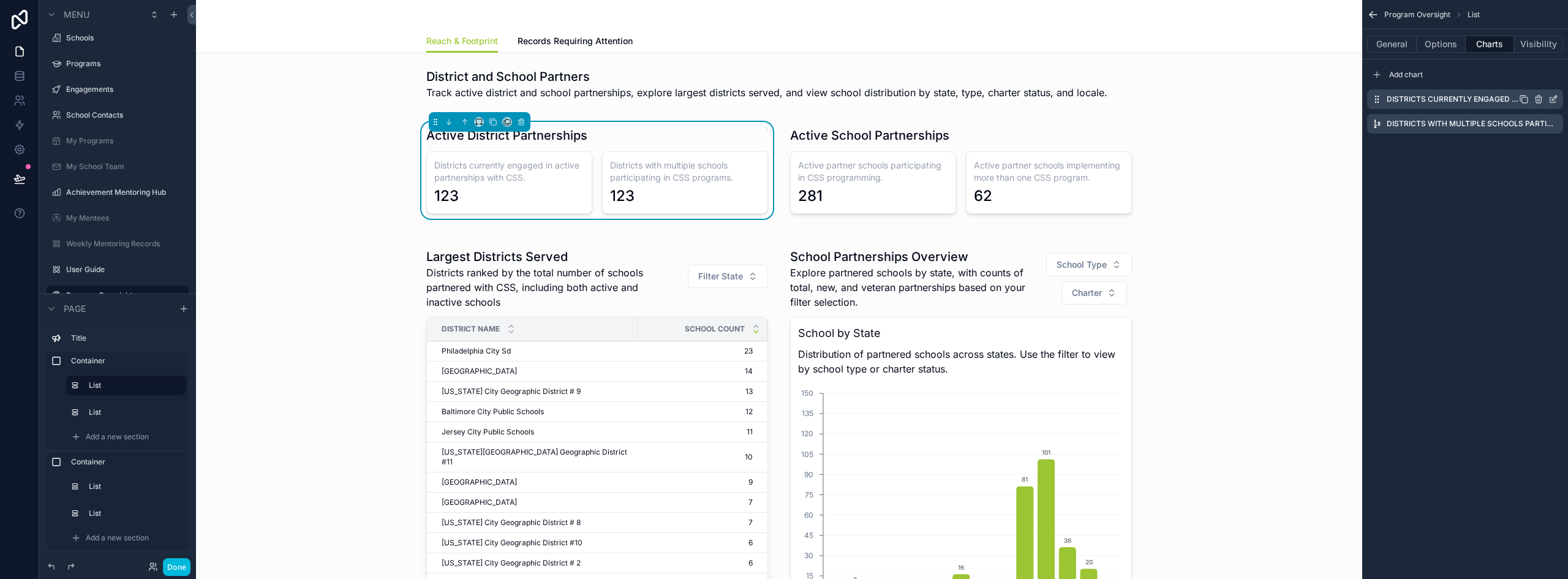
click at [1553, 96] on icon "scrollable content" at bounding box center [1553, 99] width 10 height 10
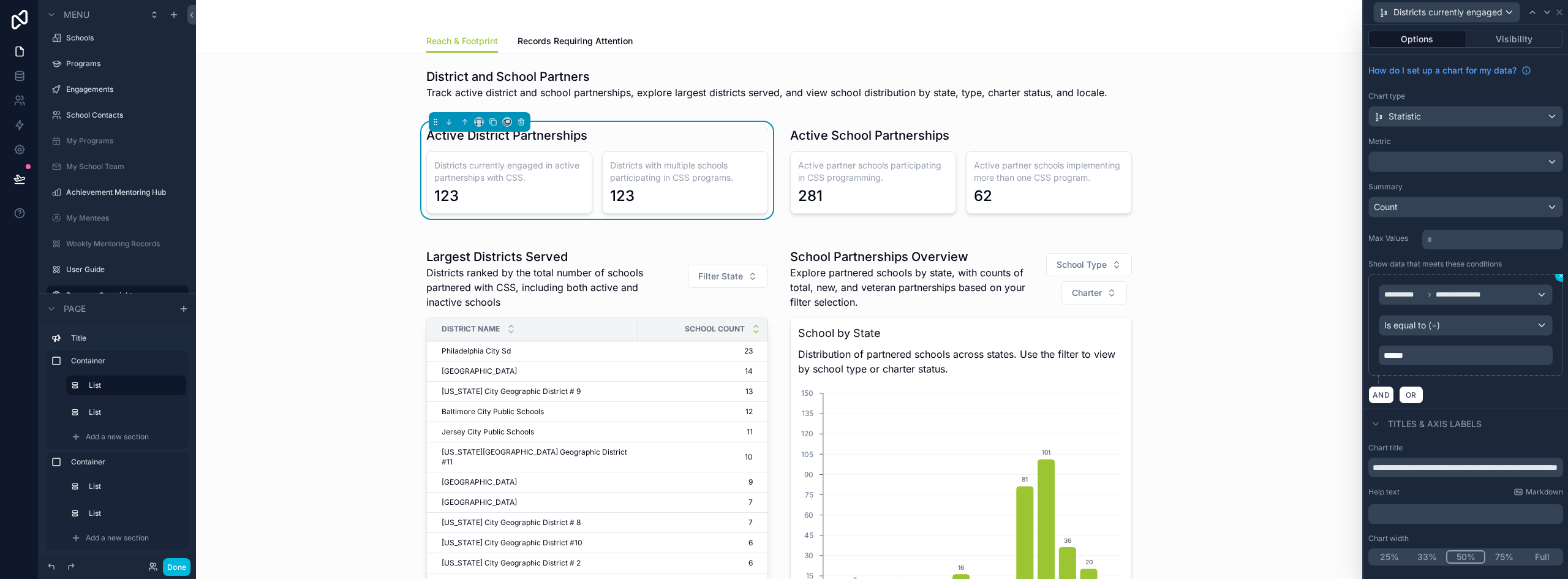
click at [1561, 278] on icon at bounding box center [1561, 276] width 7 height 7
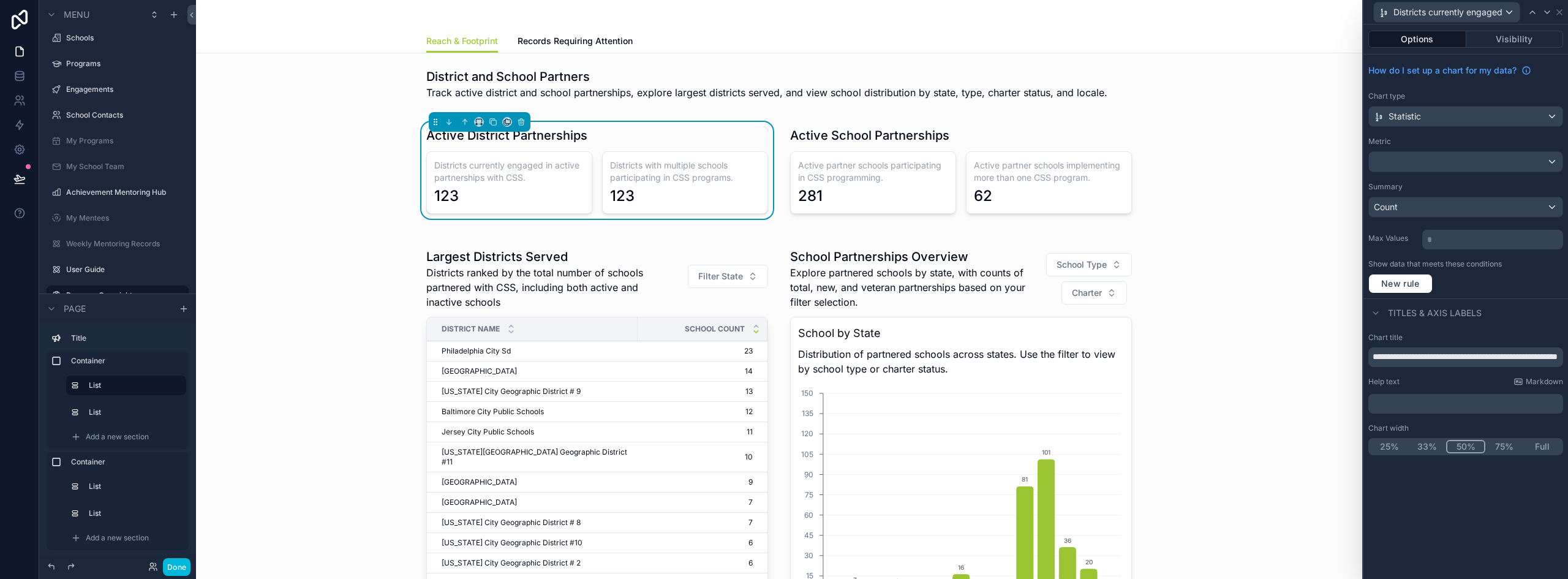
click at [171, 564] on button "Done" at bounding box center [177, 567] width 28 height 17
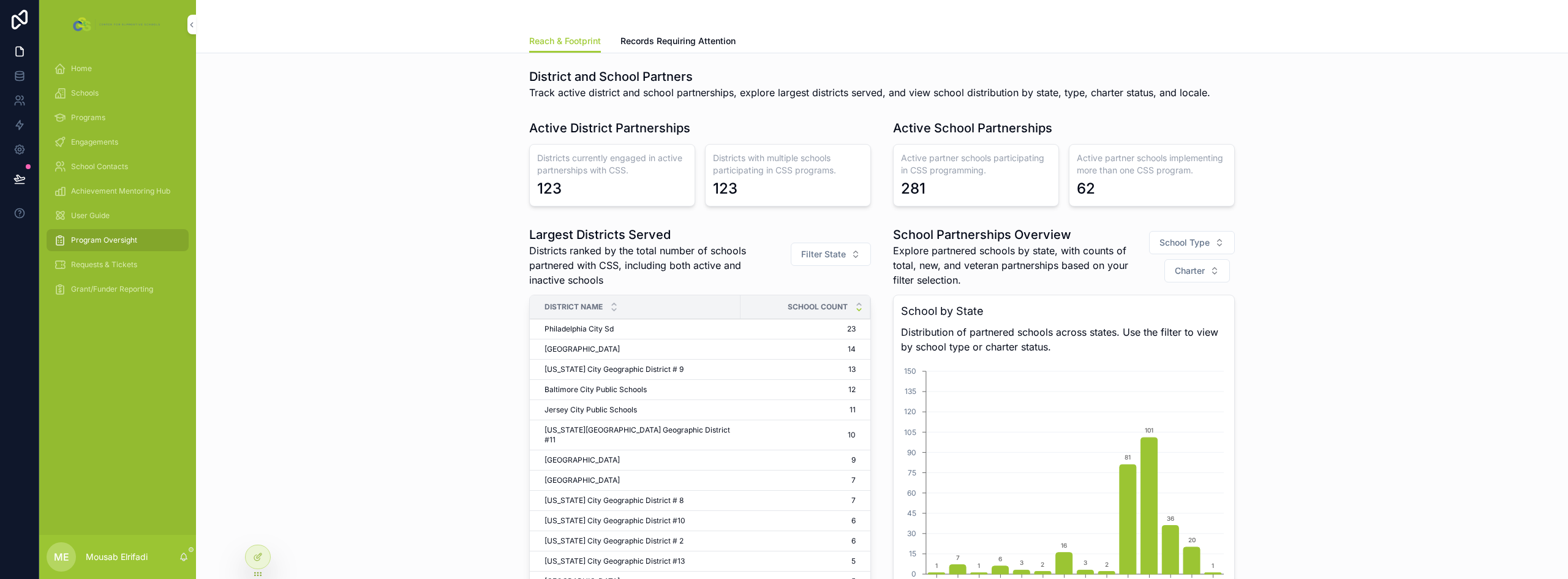
click at [566, 172] on h3 "Districts currently engaged in active partnerships with CSS." at bounding box center [612, 164] width 150 height 25
click at [258, 555] on icon at bounding box center [258, 557] width 10 height 10
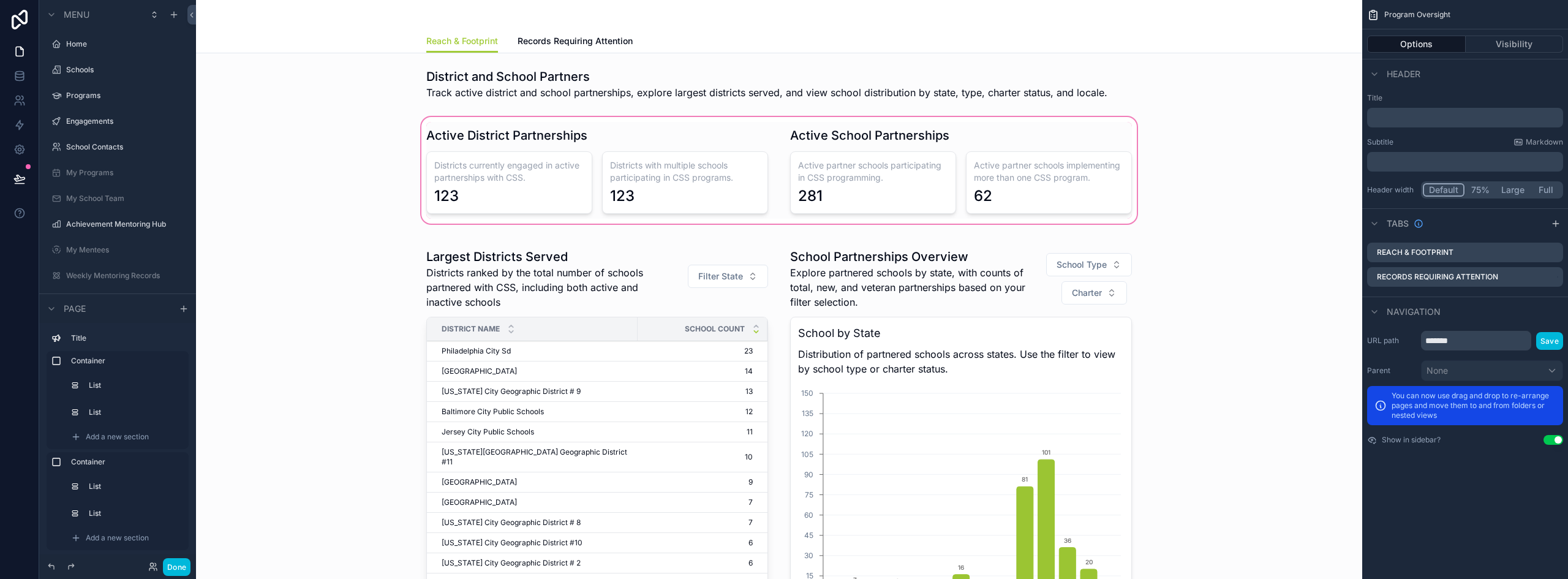
scroll to position [32, 0]
click at [510, 189] on div "scrollable content" at bounding box center [779, 171] width 1147 height 112
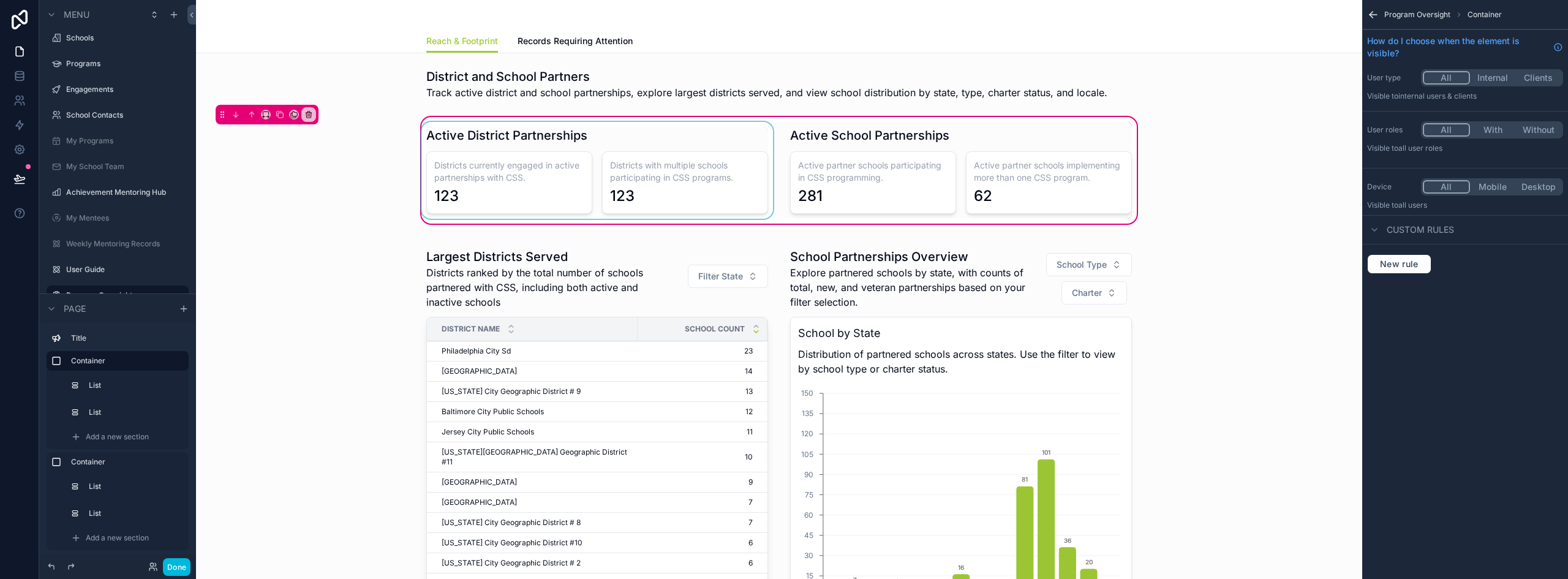
click at [651, 176] on div "scrollable content" at bounding box center [597, 170] width 356 height 96
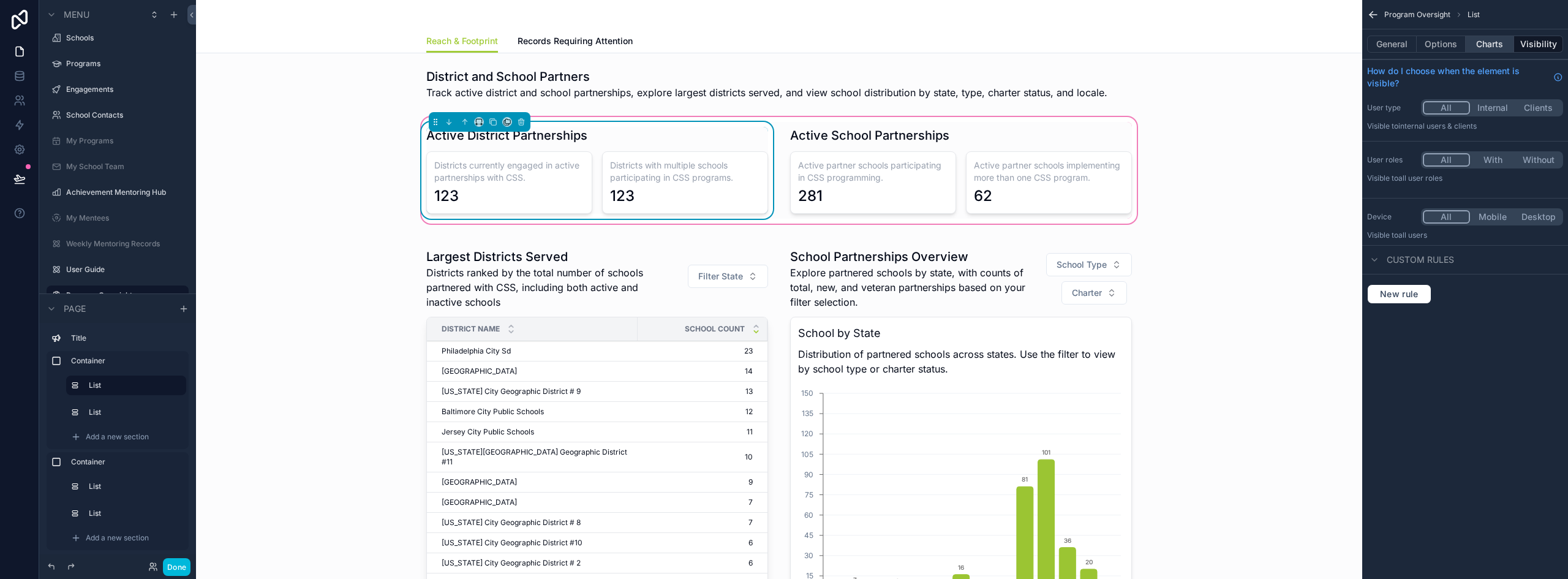
click at [1485, 43] on button "Charts" at bounding box center [1490, 44] width 49 height 17
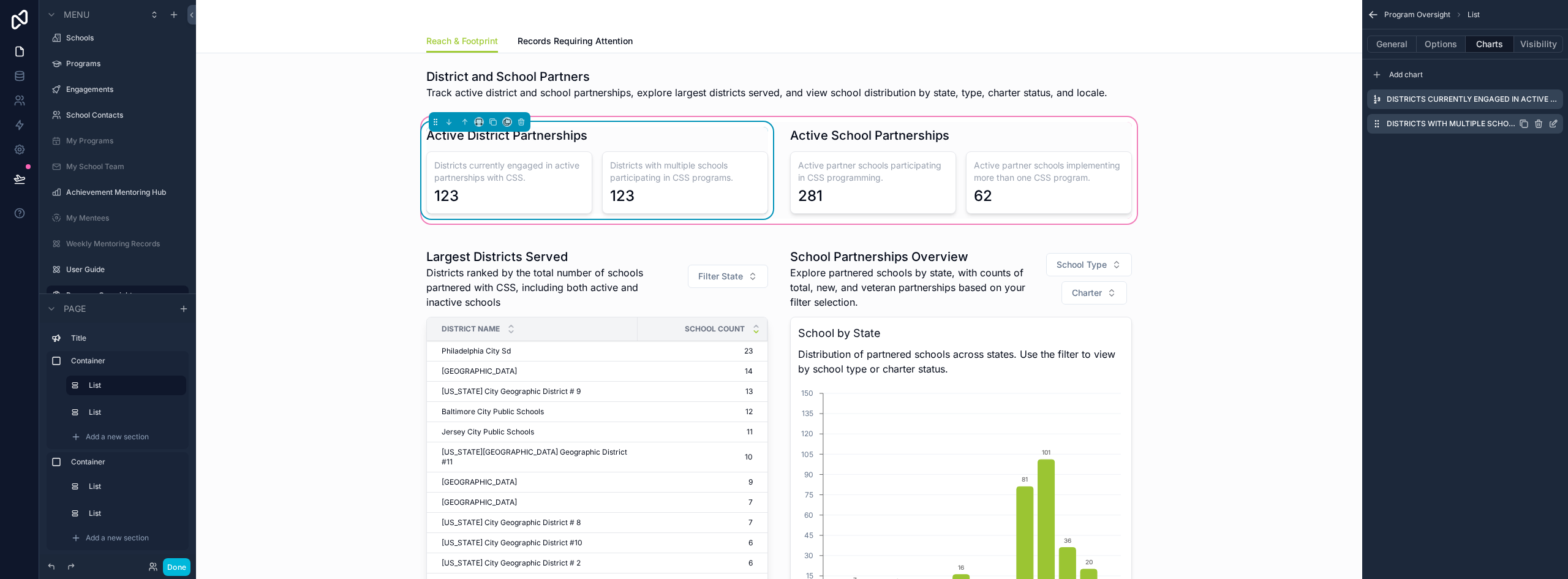
click at [1553, 121] on icon "scrollable content" at bounding box center [1553, 124] width 10 height 10
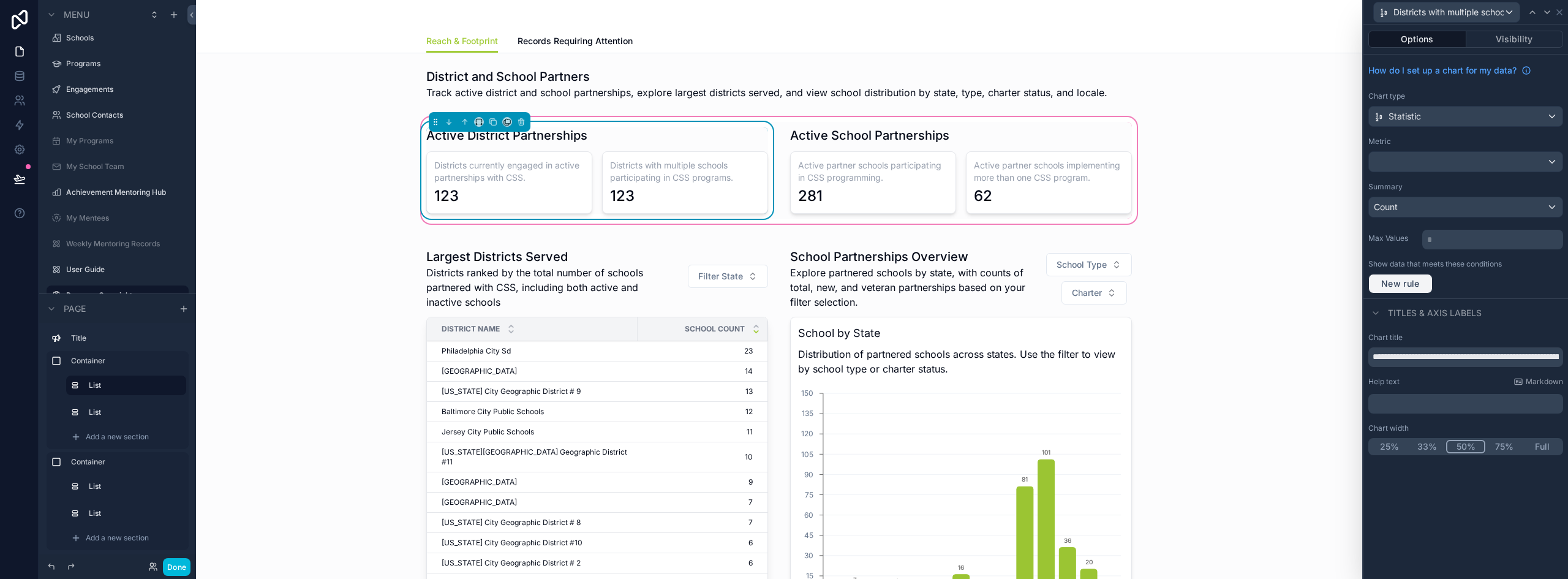
click at [1412, 286] on span "New rule" at bounding box center [1400, 283] width 49 height 11
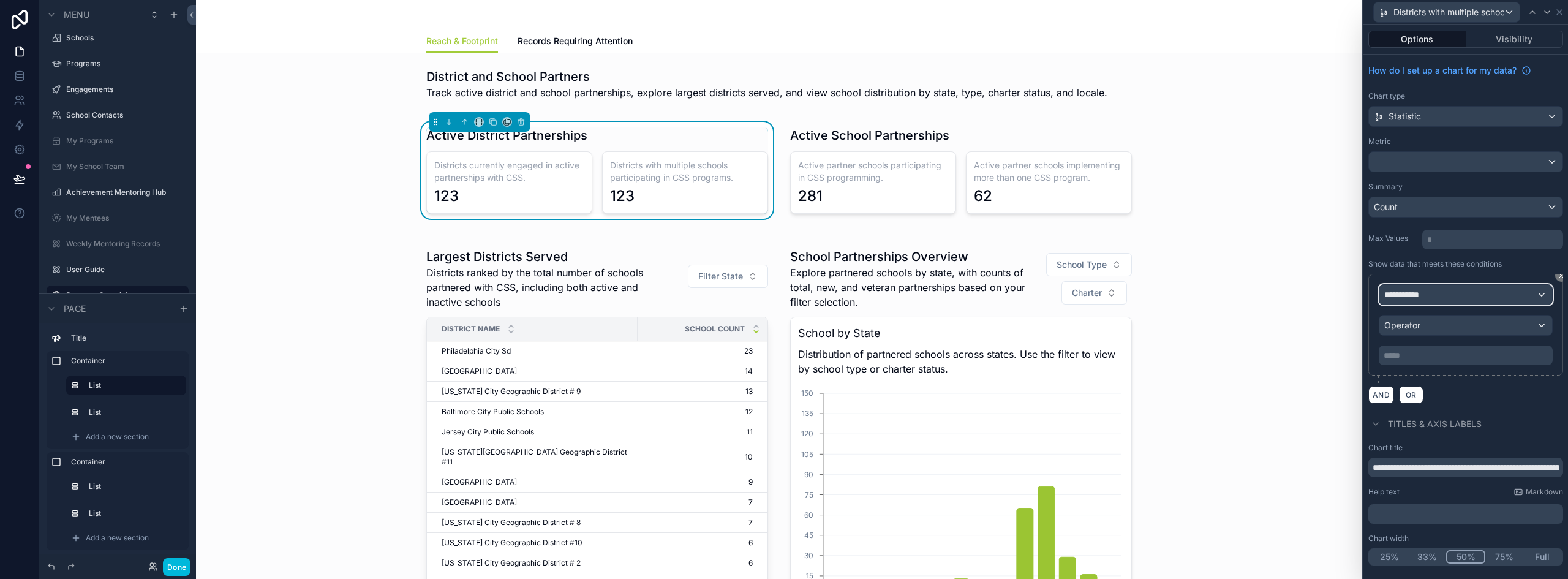
click at [1424, 300] on span "**********" at bounding box center [1407, 295] width 45 height 12
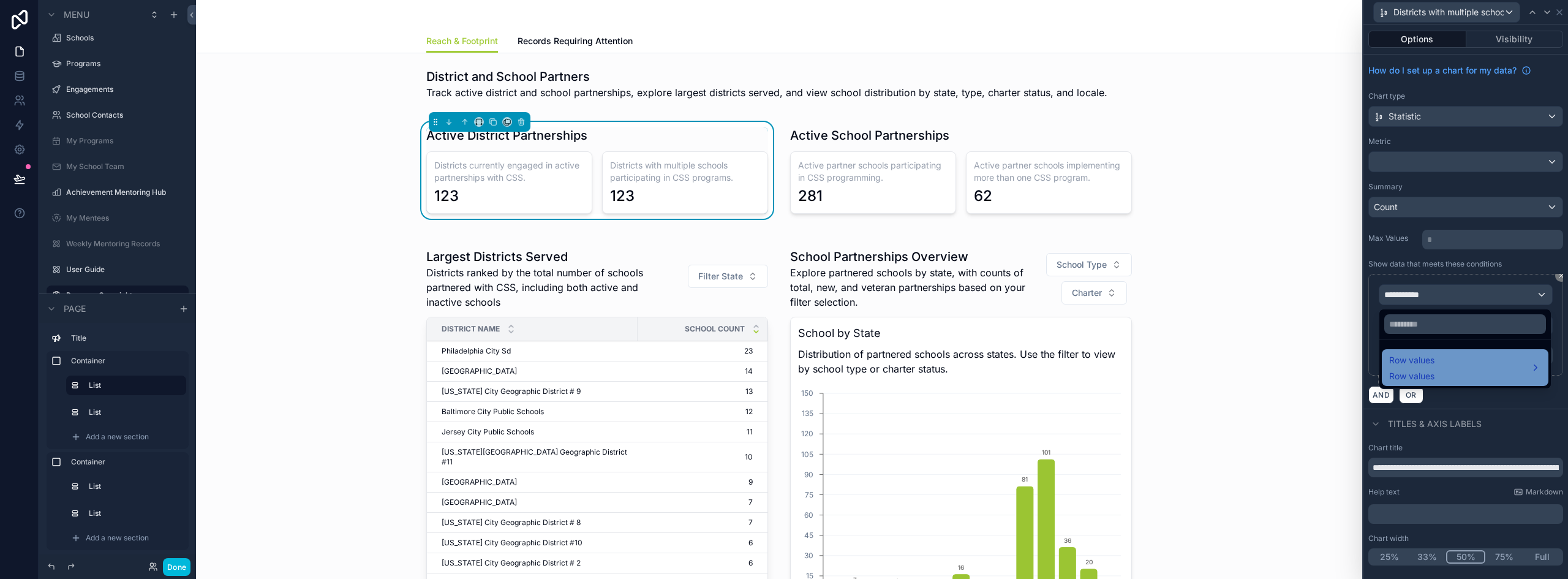
click at [1457, 358] on div "Row values Row values" at bounding box center [1464, 367] width 152 height 30
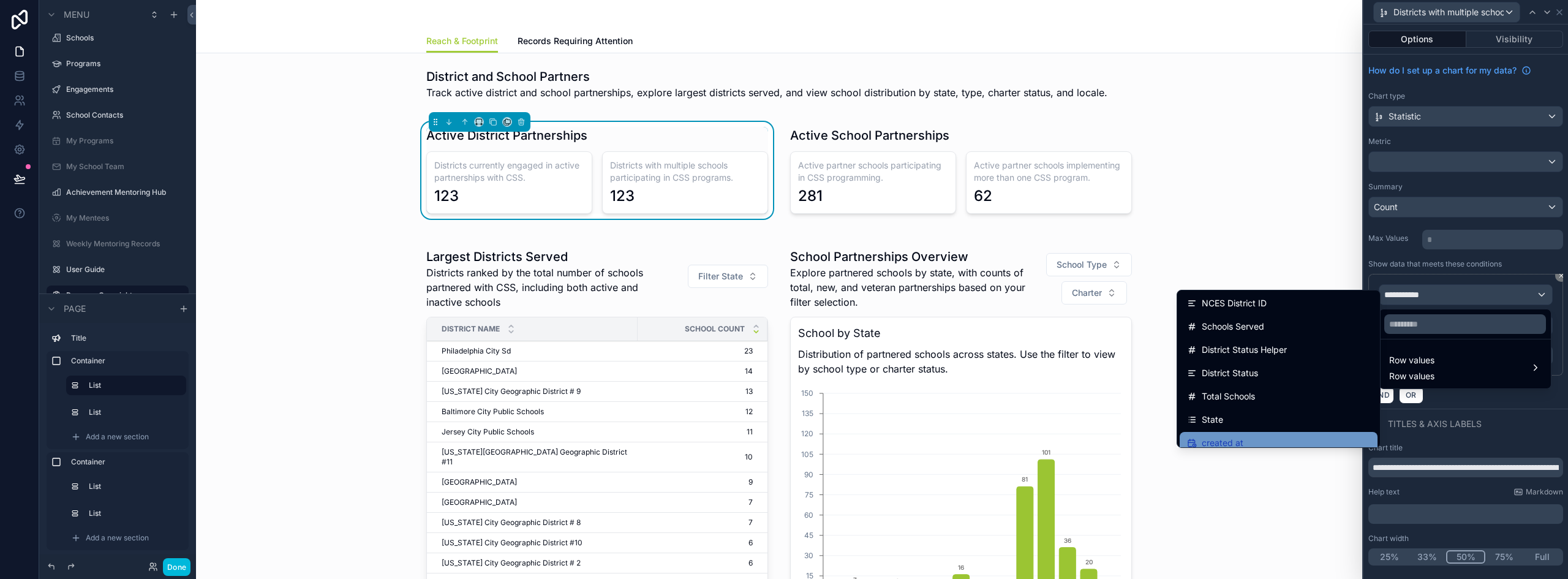
scroll to position [0, 0]
click at [1266, 440] on div "Total Schools" at bounding box center [1279, 443] width 183 height 15
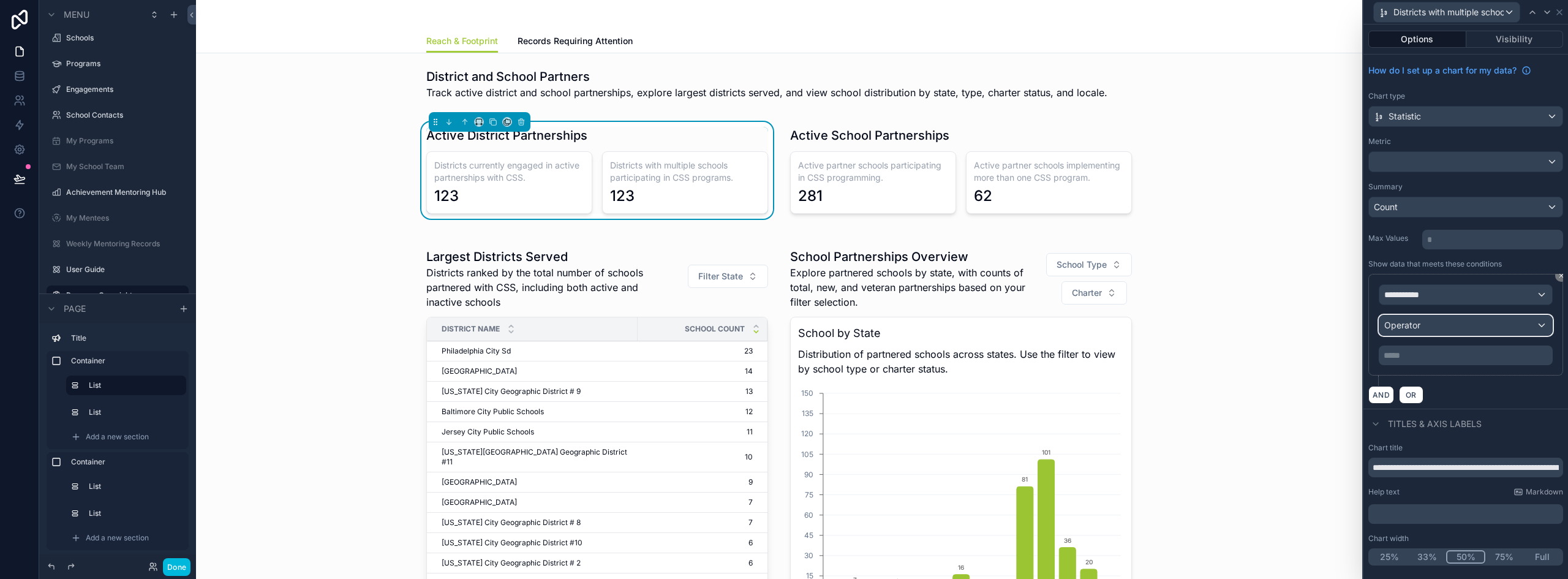
click at [1416, 330] on span "Operator" at bounding box center [1403, 325] width 36 height 12
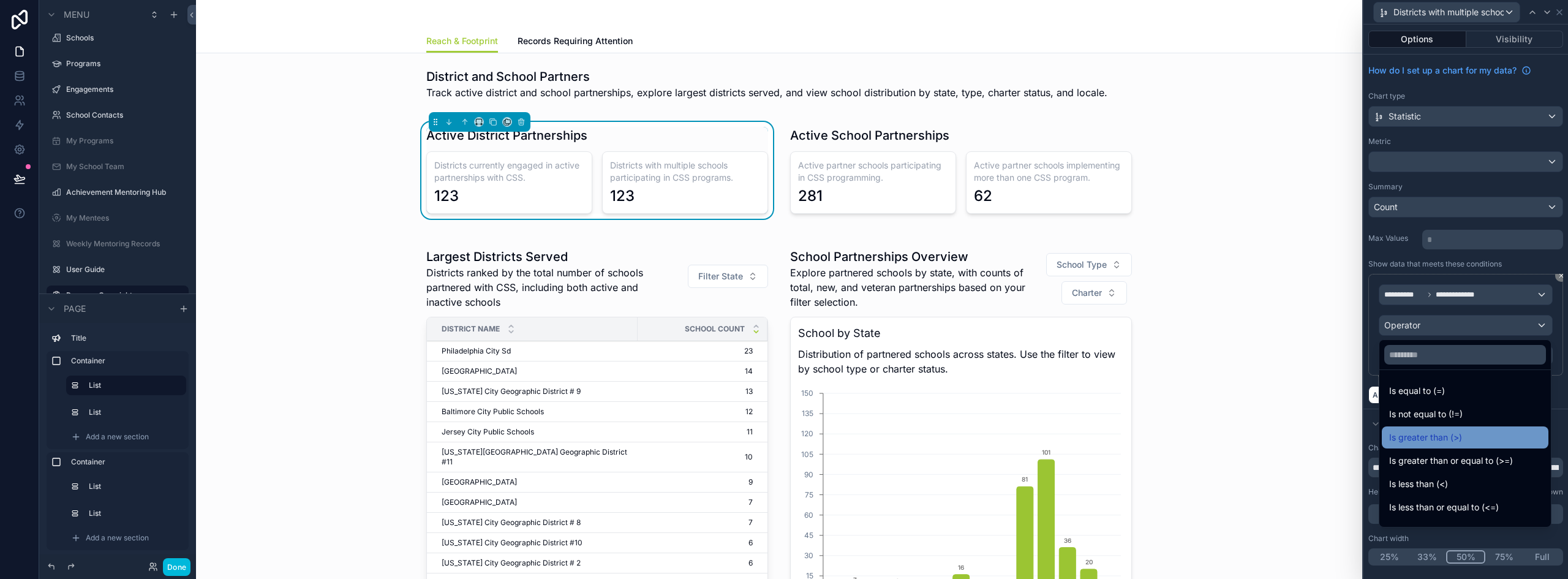
click at [1451, 435] on span "Is greater than (>)" at bounding box center [1425, 438] width 73 height 15
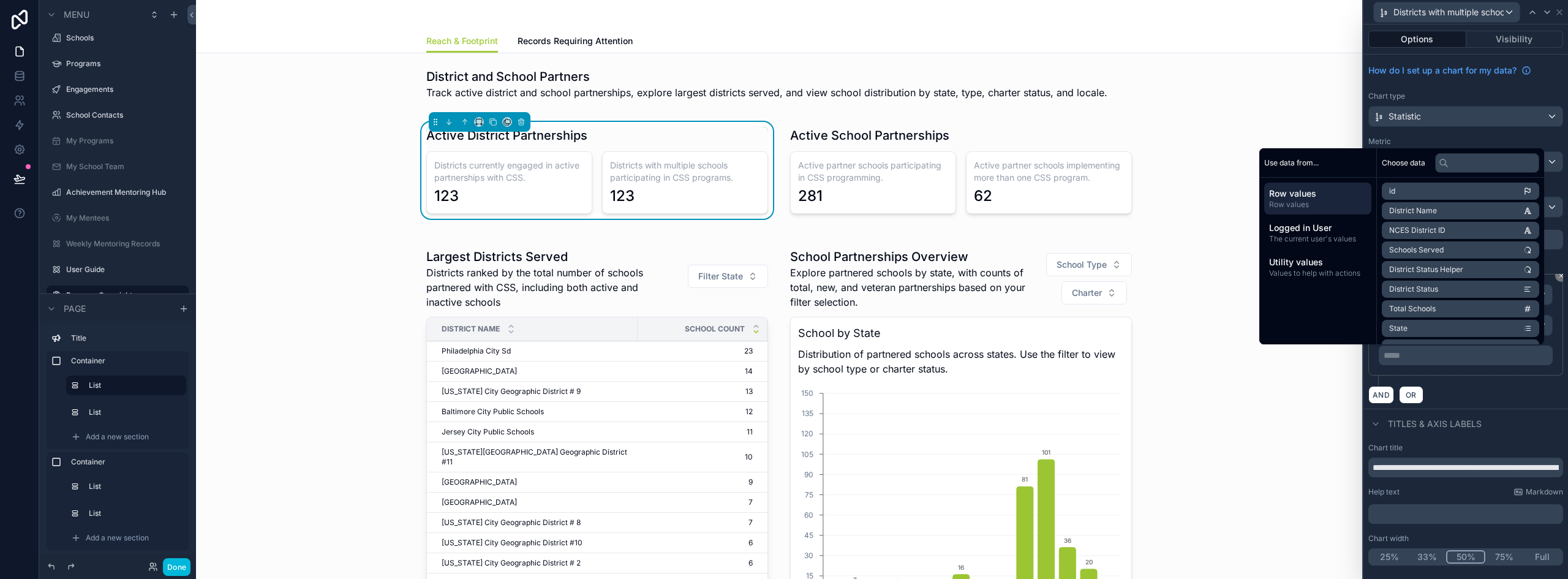
click at [1426, 353] on p "***** ﻿" at bounding box center [1467, 355] width 167 height 12
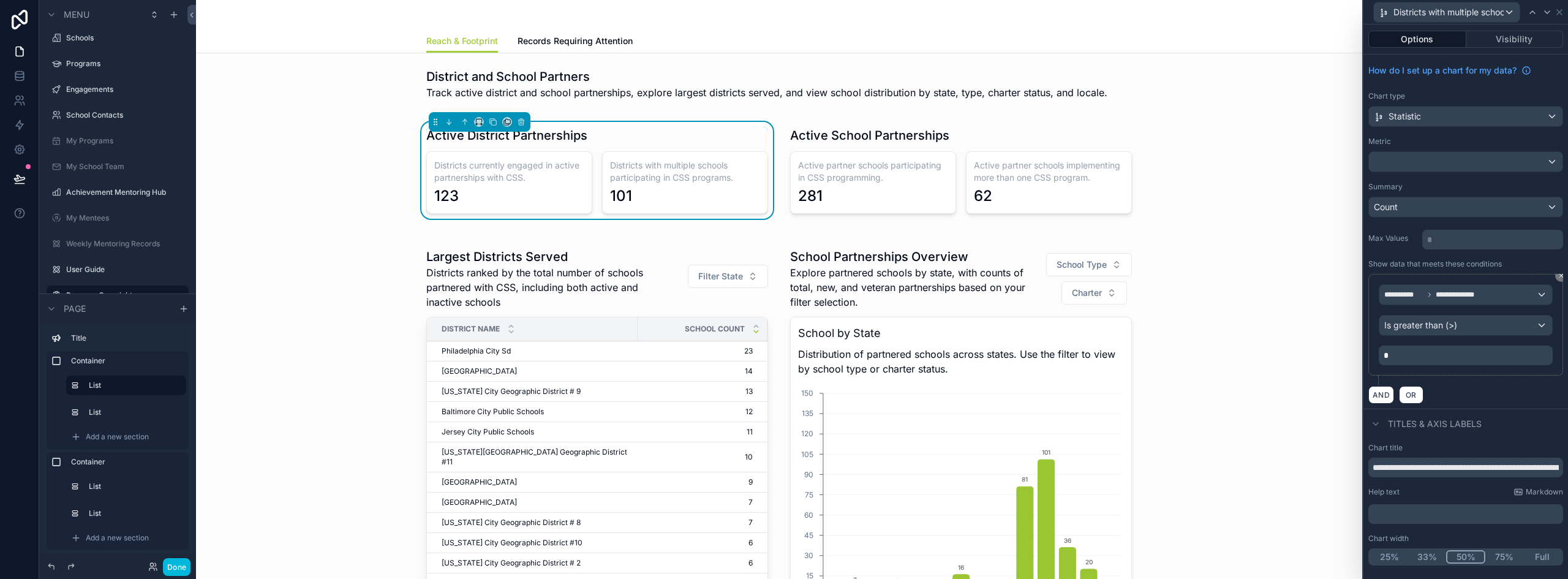
click at [183, 570] on button "Done" at bounding box center [177, 567] width 28 height 17
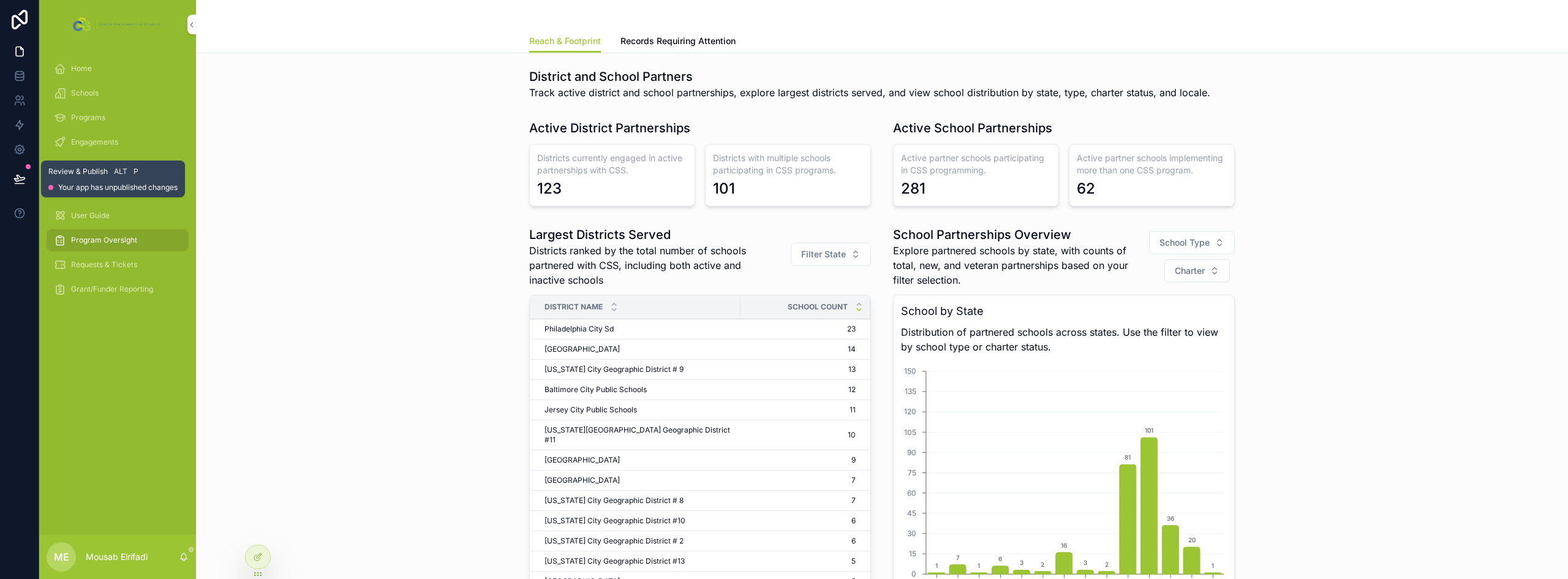
click at [10, 179] on button at bounding box center [19, 178] width 27 height 34
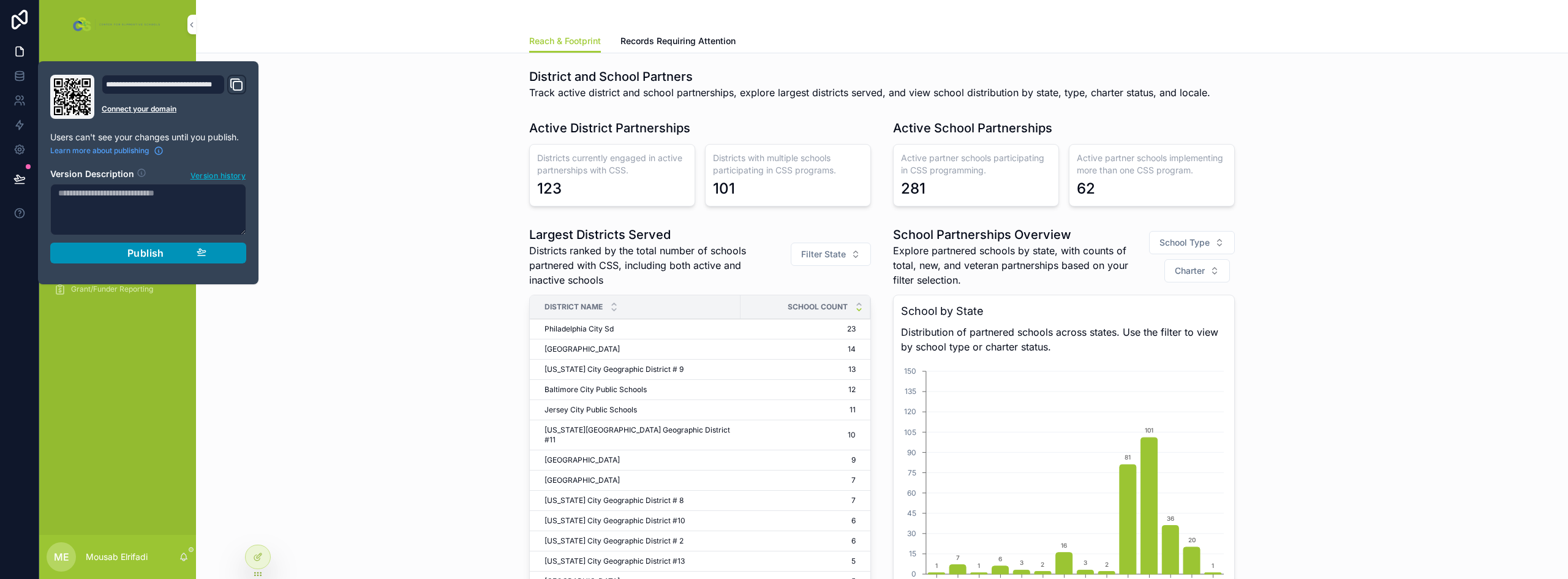
click at [92, 258] on div "Publish" at bounding box center [148, 252] width 116 height 12
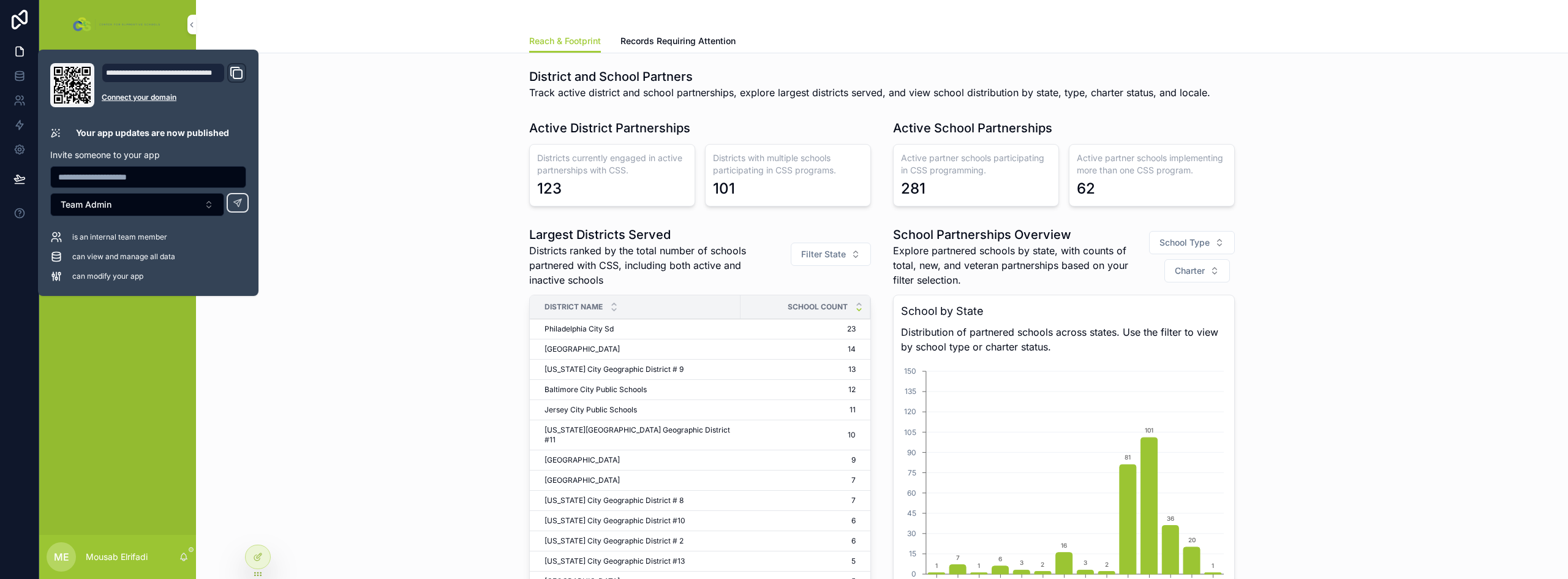
click at [426, 276] on div "Largest Districts Served Districts ranked by the total number of schools partne…" at bounding box center [882, 467] width 1353 height 491
